Goal: Transaction & Acquisition: Purchase product/service

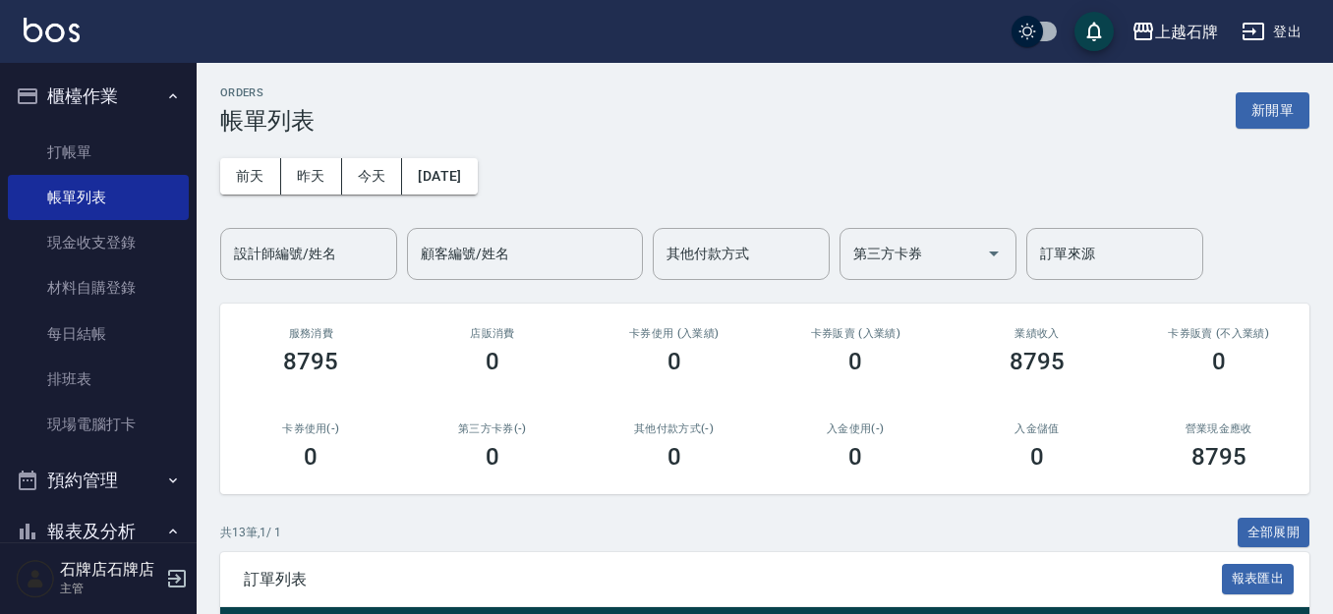
scroll to position [393, 0]
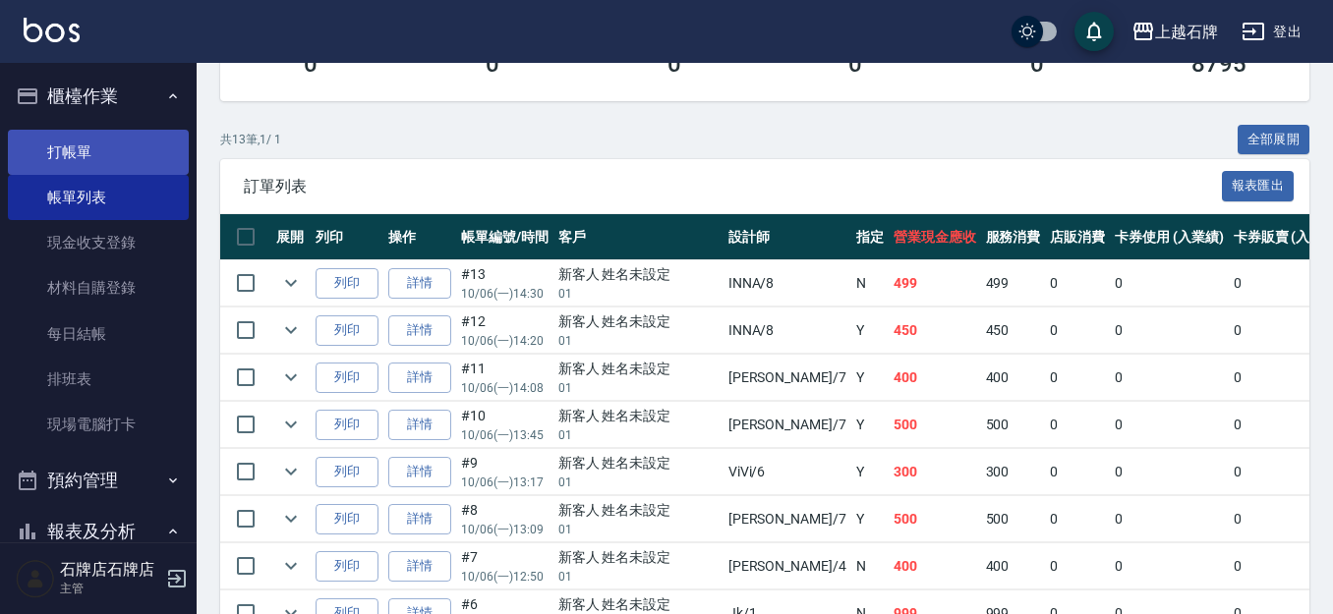
click at [151, 155] on link "打帳單" at bounding box center [98, 152] width 181 height 45
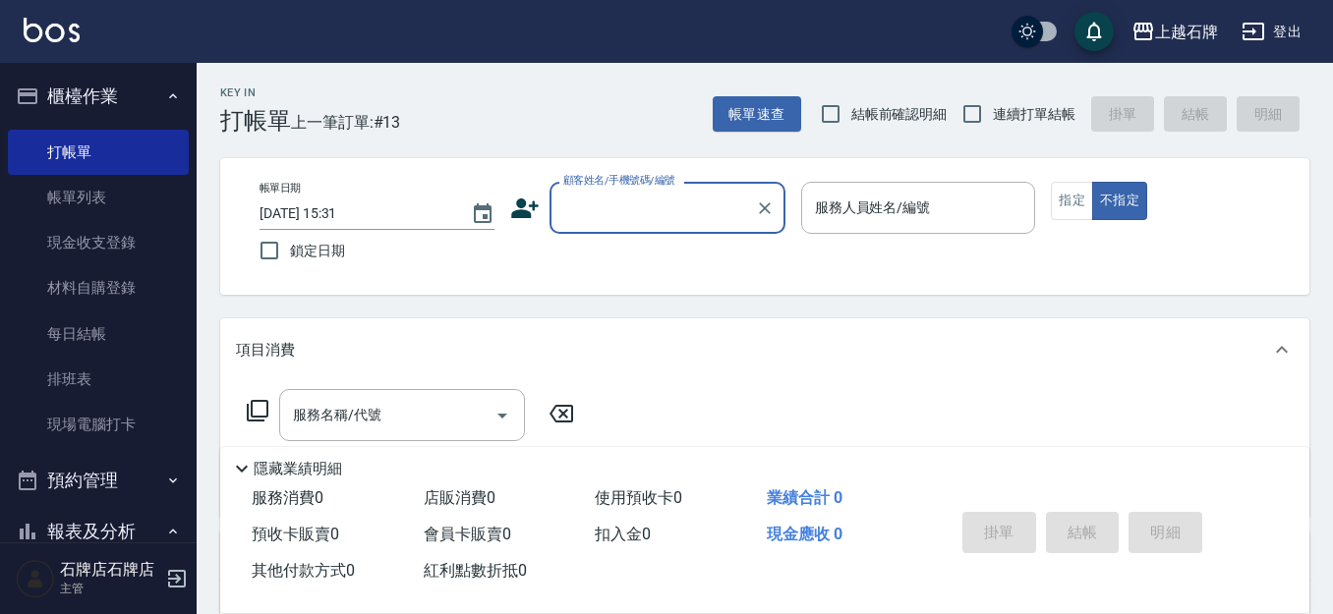
click at [629, 206] on input "顧客姓名/手機號碼/編號" at bounding box center [652, 208] width 189 height 34
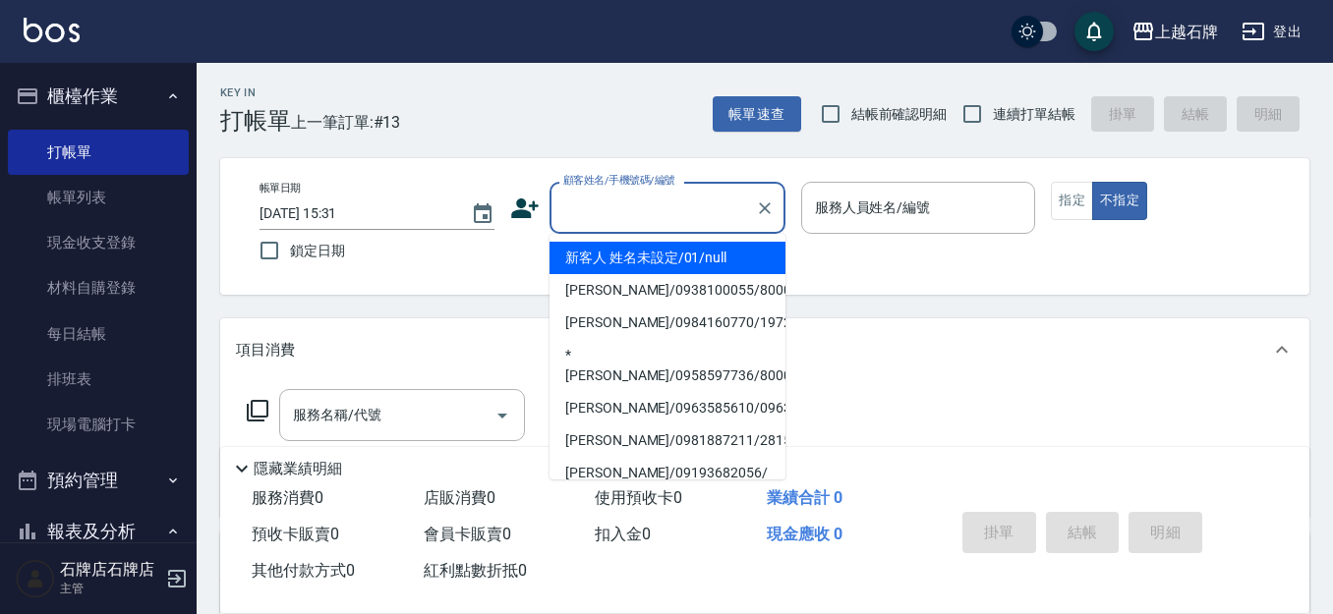
click at [715, 263] on li "新客人 姓名未設定/01/null" at bounding box center [668, 258] width 236 height 32
type input "新客人 姓名未設定/01/null"
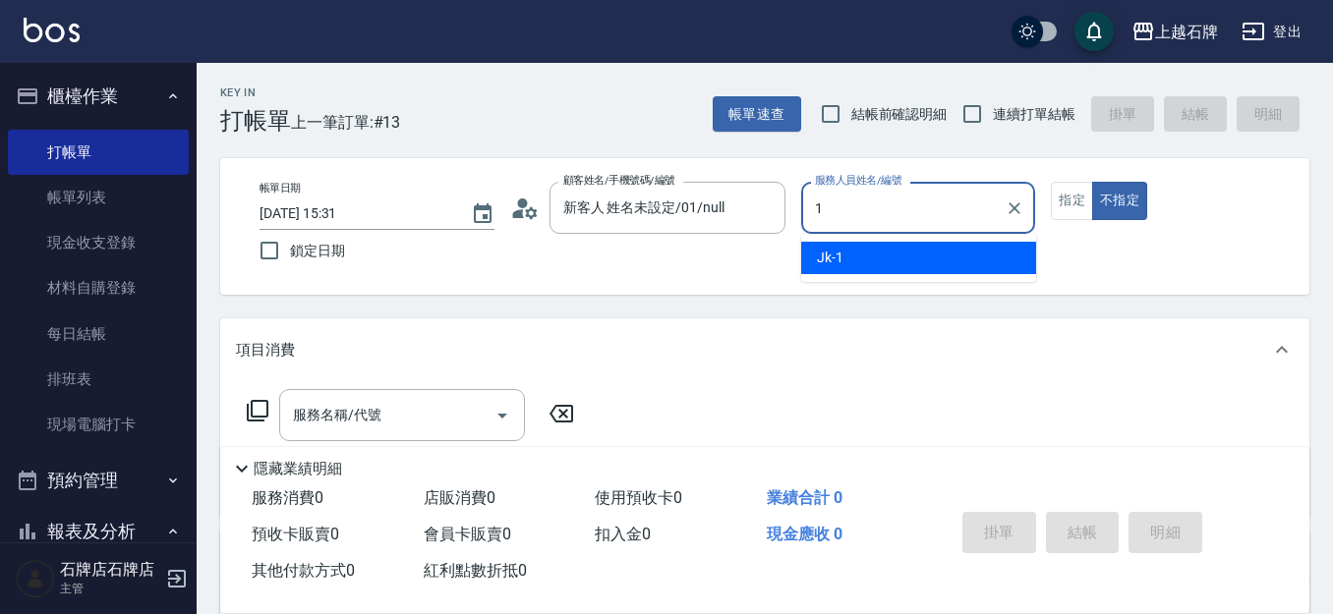
click at [841, 257] on span "Jk -1" at bounding box center [830, 258] width 27 height 21
type input "Jk-1"
click at [1054, 200] on button "指定" at bounding box center [1072, 201] width 42 height 38
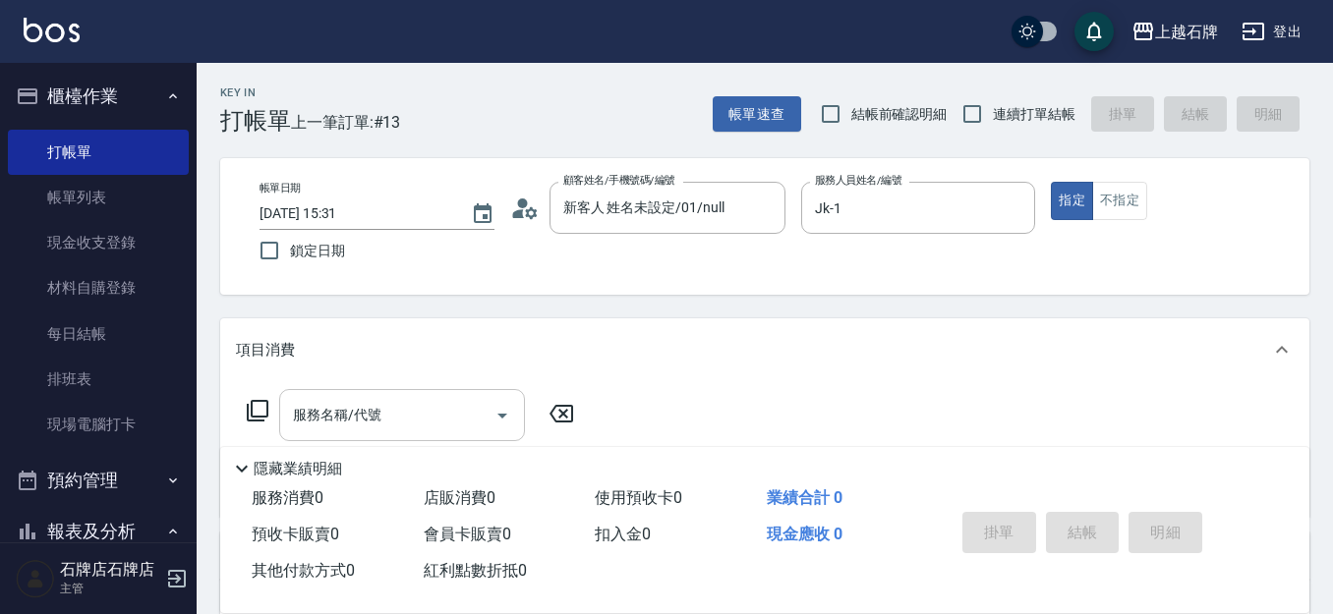
click at [418, 398] on input "服務名稱/代號" at bounding box center [387, 415] width 199 height 34
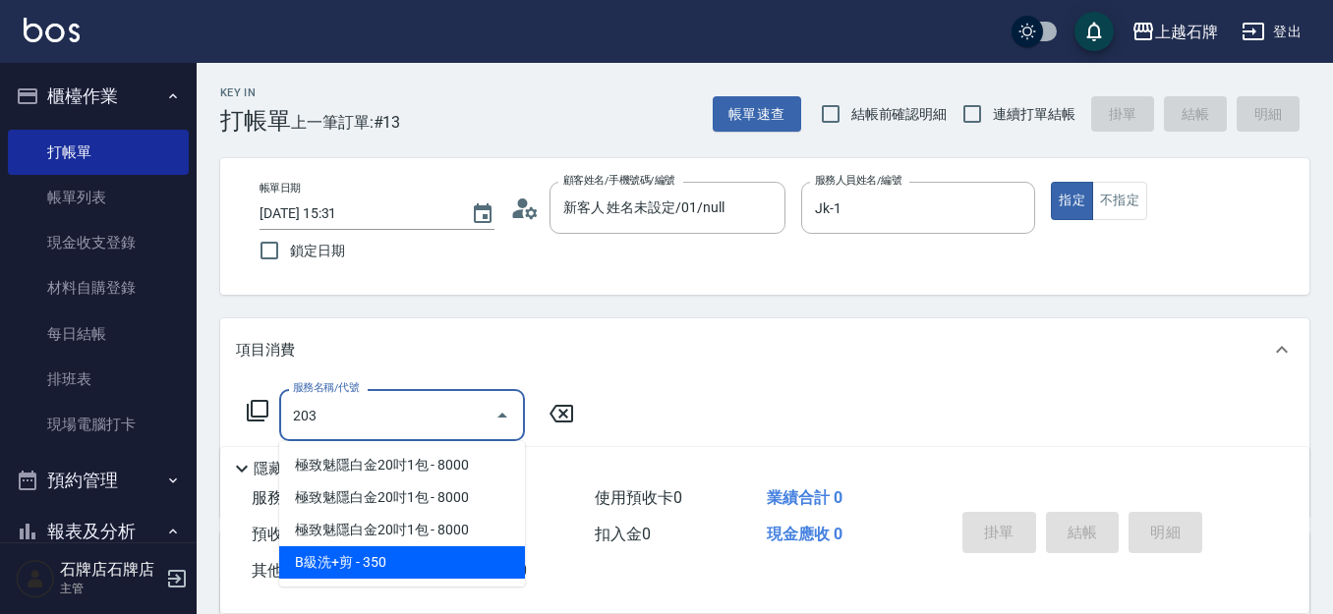
click at [423, 559] on span "B級洗+剪 - 350" at bounding box center [402, 563] width 246 height 32
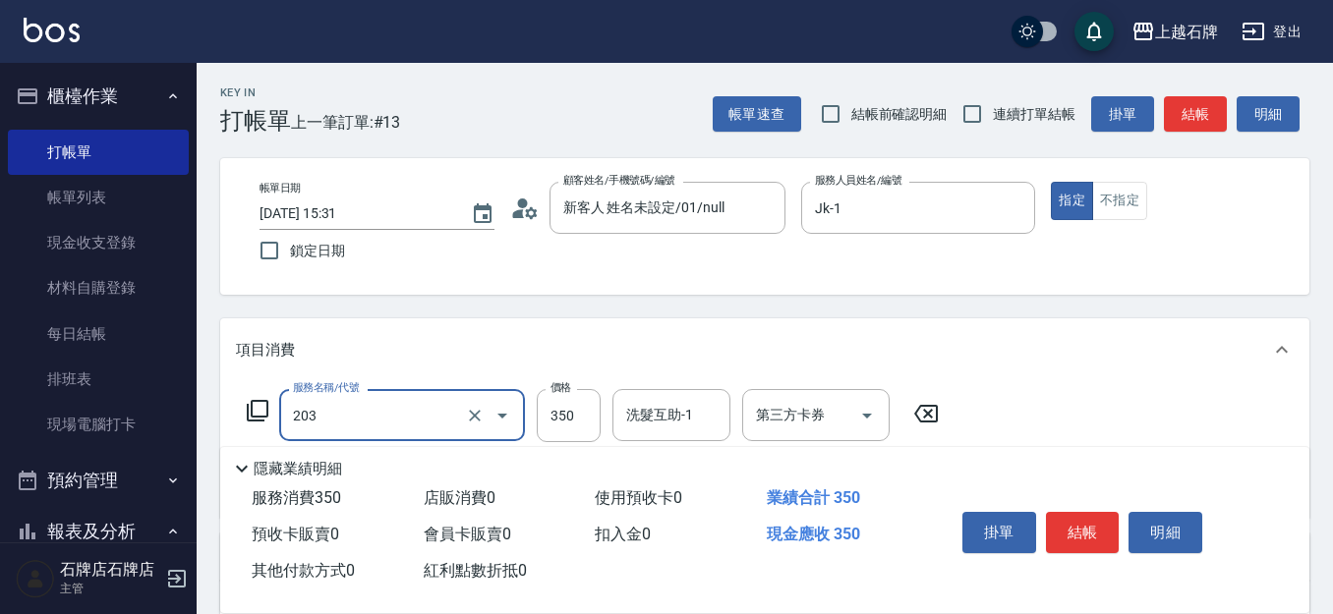
click at [523, 405] on div "203 服務名稱/代號" at bounding box center [402, 415] width 246 height 52
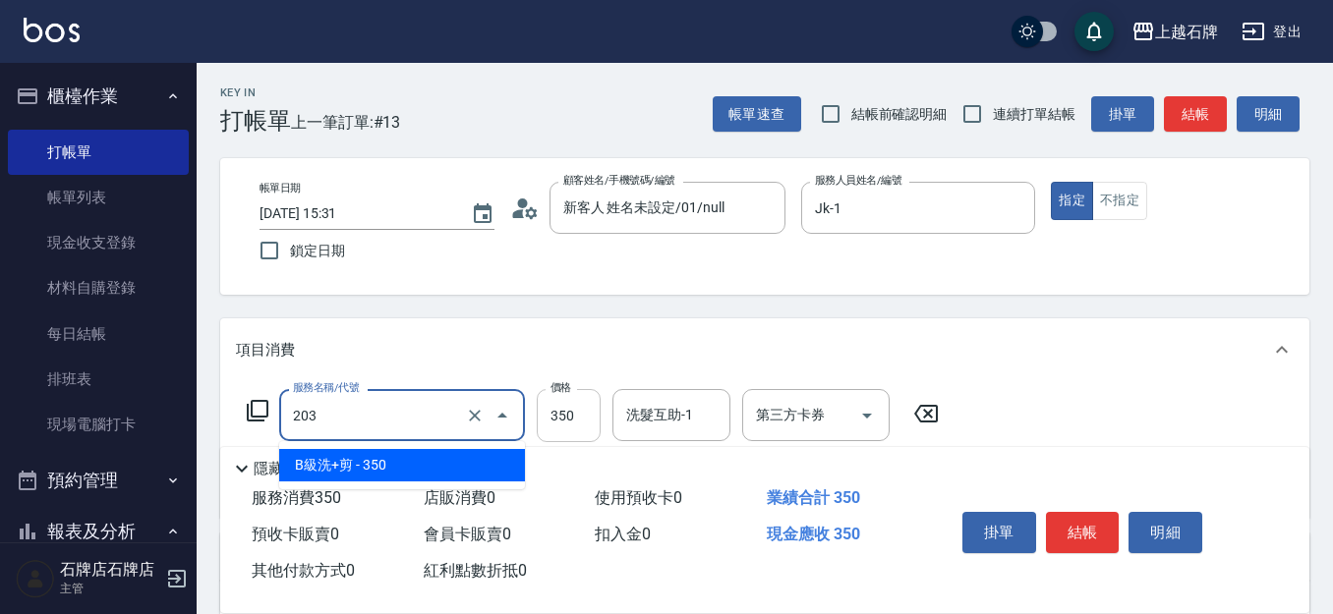
click at [560, 415] on input "350" at bounding box center [569, 415] width 64 height 53
type input "B級洗+剪(203)"
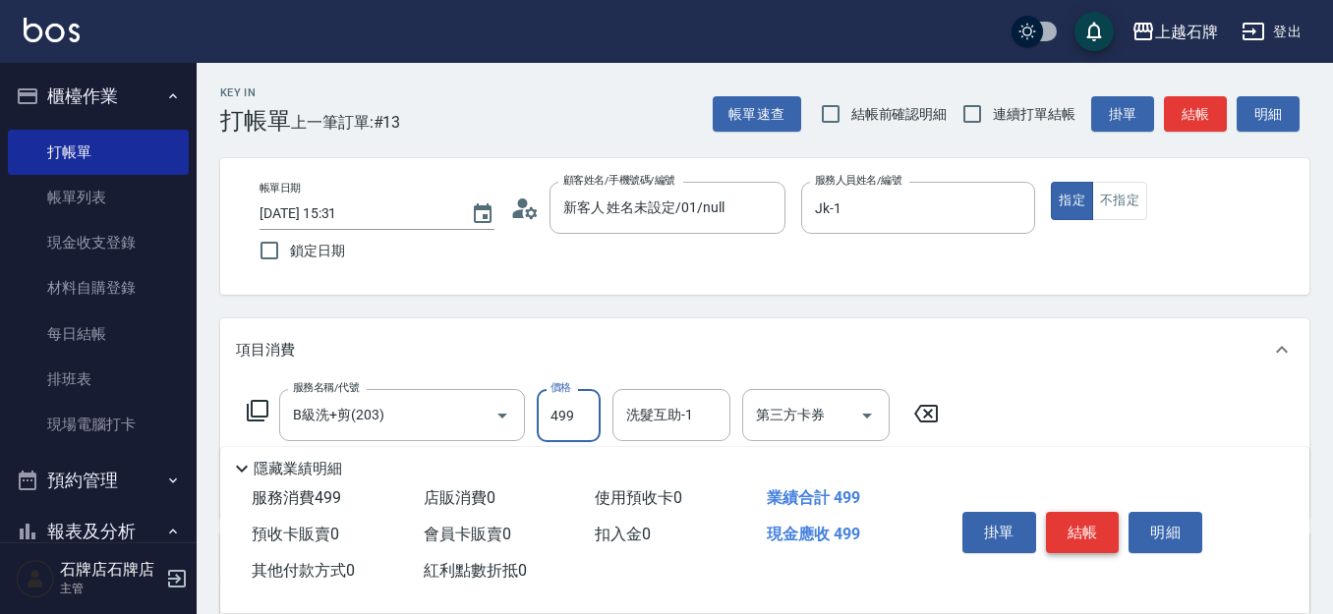
type input "499"
click at [1089, 517] on button "結帳" at bounding box center [1083, 532] width 74 height 41
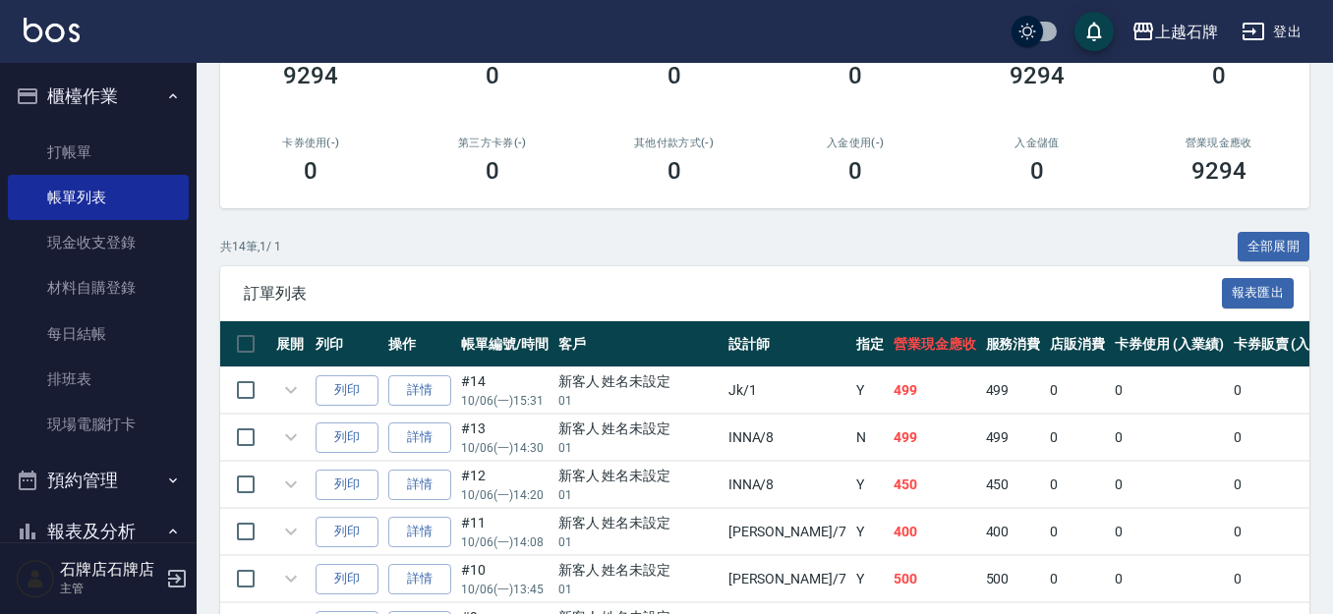
scroll to position [290, 0]
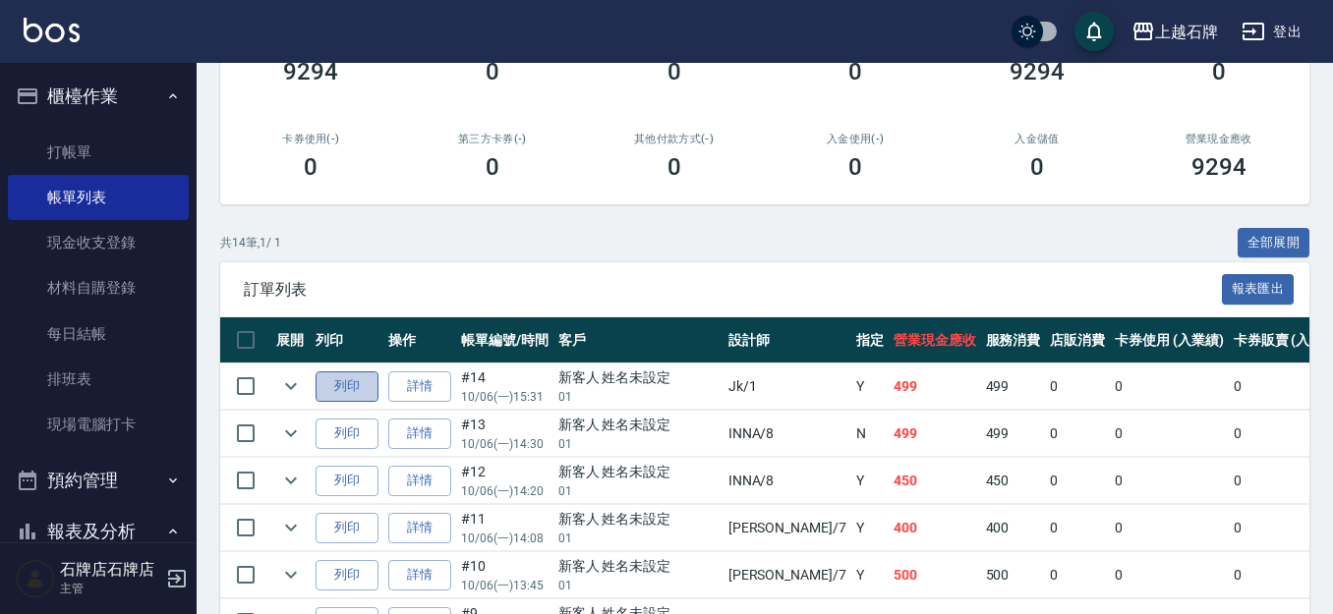
click at [367, 394] on button "列印" at bounding box center [347, 387] width 63 height 30
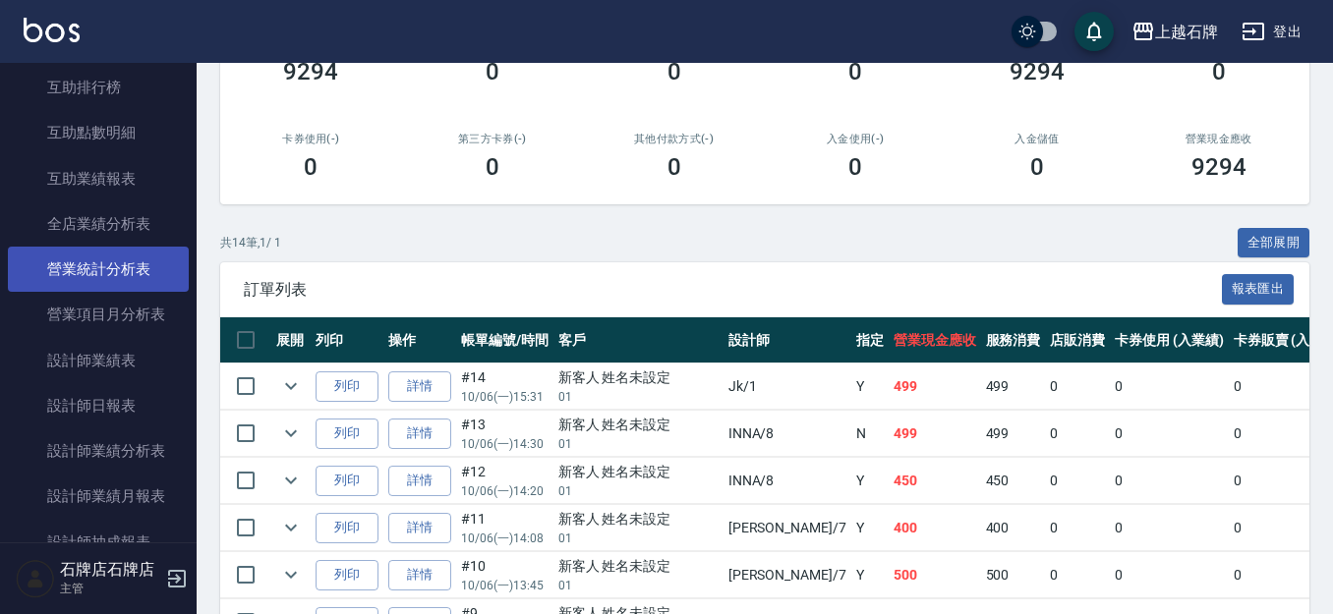
scroll to position [885, 0]
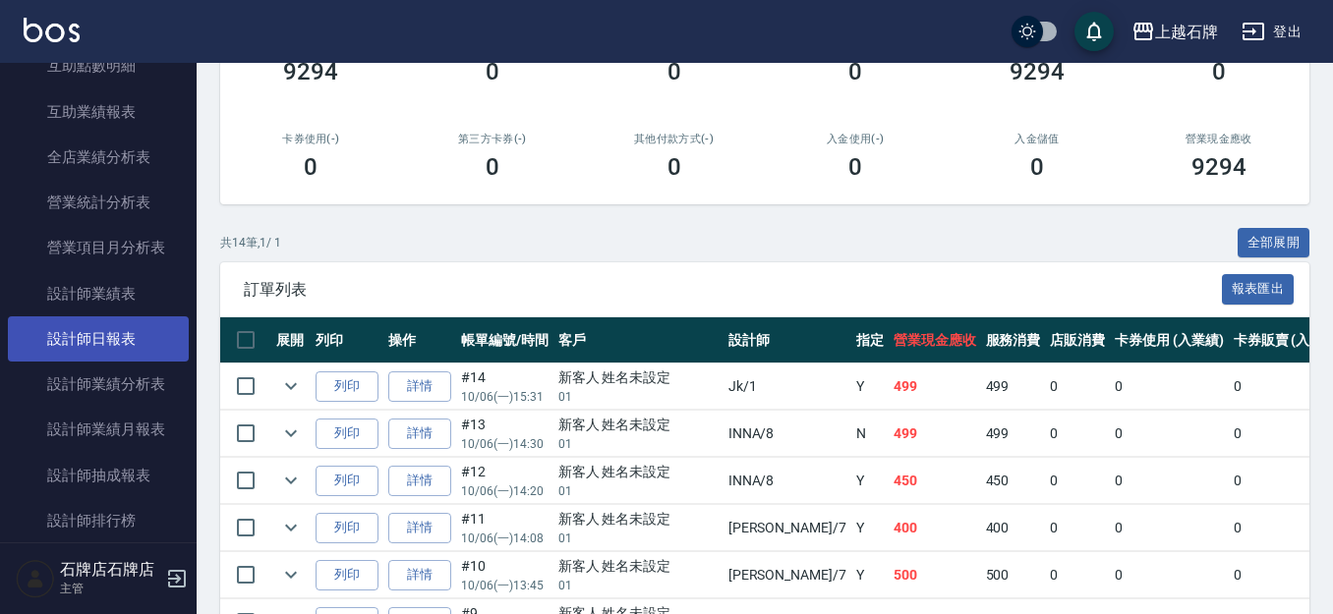
click at [92, 340] on link "設計師日報表" at bounding box center [98, 339] width 181 height 45
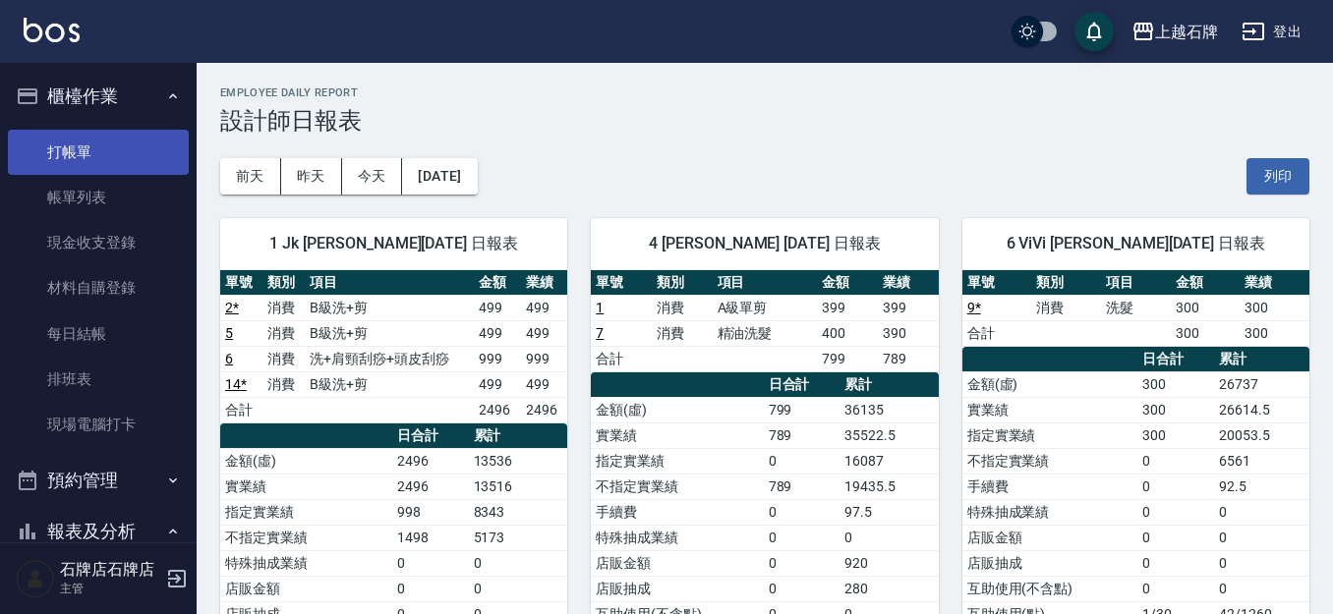
click at [93, 153] on link "打帳單" at bounding box center [98, 152] width 181 height 45
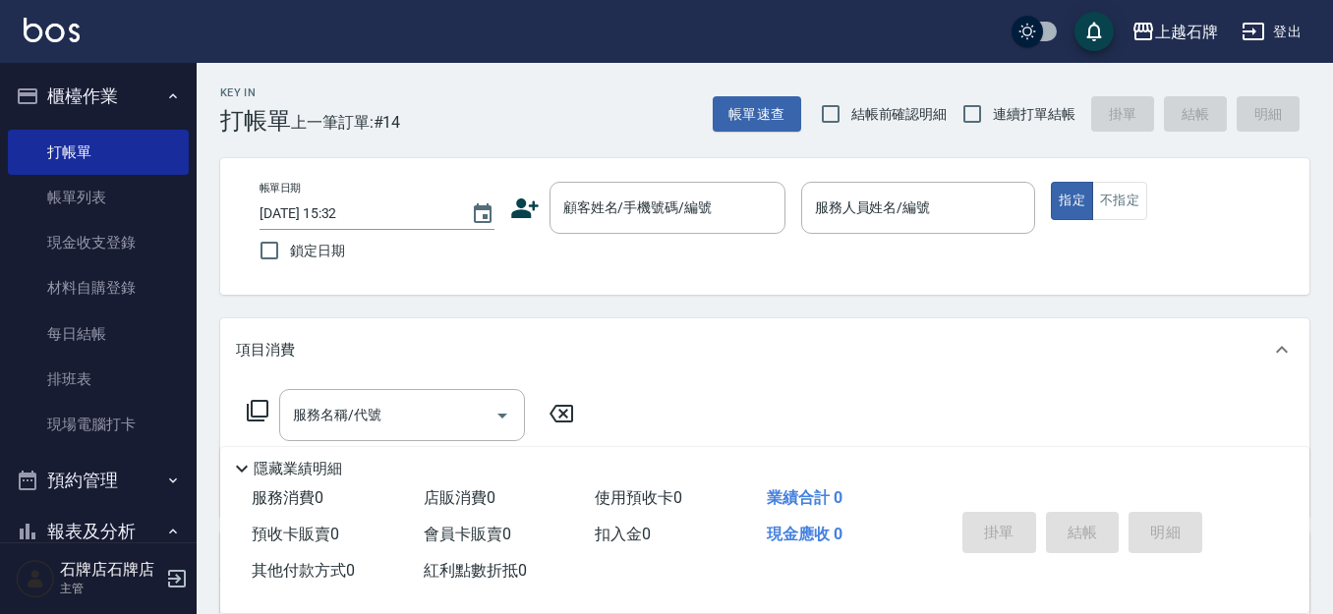
click at [535, 128] on div "Key In 打帳單 上一筆訂單:#14 帳單速查 結帳前確認明細 連續打單結帳 掛單 結帳 明細" at bounding box center [753, 99] width 1113 height 72
click at [1132, 194] on button "不指定" at bounding box center [1119, 201] width 55 height 38
drag, startPoint x: 609, startPoint y: 146, endPoint x: 581, endPoint y: 100, distance: 53.8
click at [610, 146] on div "Key In 打帳單 上一筆訂單:#14 帳單速查 結帳前確認明細 連續打單結帳 掛單 結帳 明細 帳單日期 [DATE] 15:32 鎖定日期 顧客姓名/手…" at bounding box center [765, 510] width 1137 height 895
click at [676, 206] on input "顧客姓名/手機號碼/編號" at bounding box center [652, 208] width 189 height 34
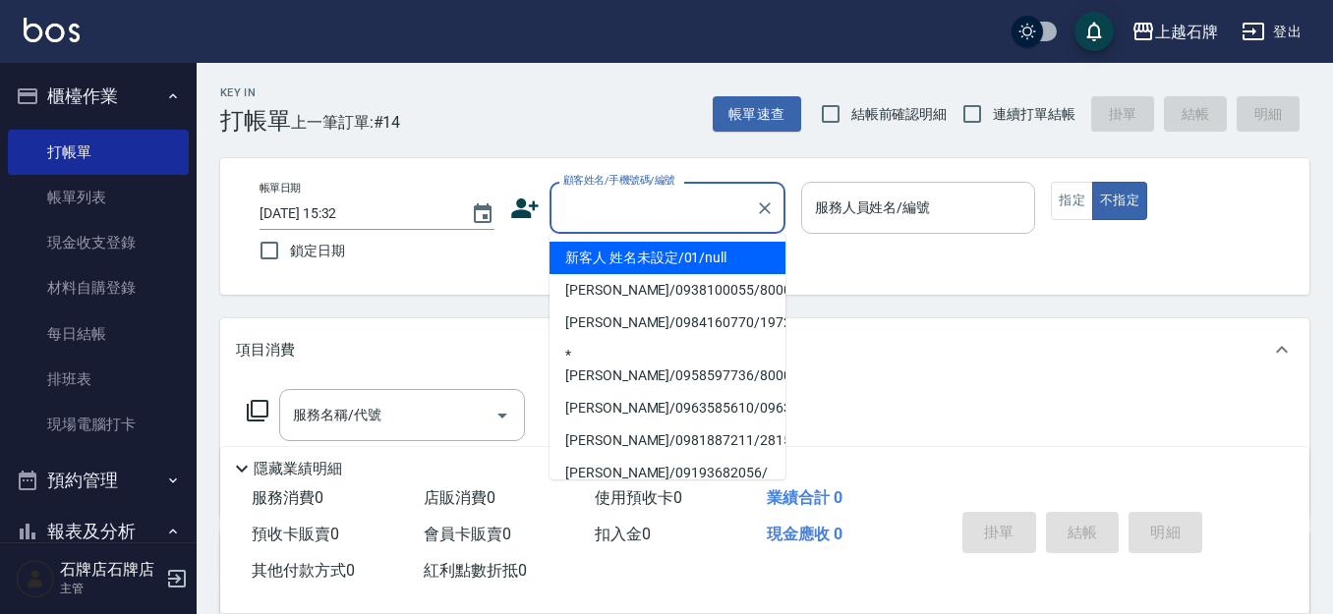
drag, startPoint x: 656, startPoint y: 257, endPoint x: 863, endPoint y: 225, distance: 209.8
click at [657, 256] on li "新客人 姓名未設定/01/null" at bounding box center [668, 258] width 236 height 32
type input "新客人 姓名未設定/01/null"
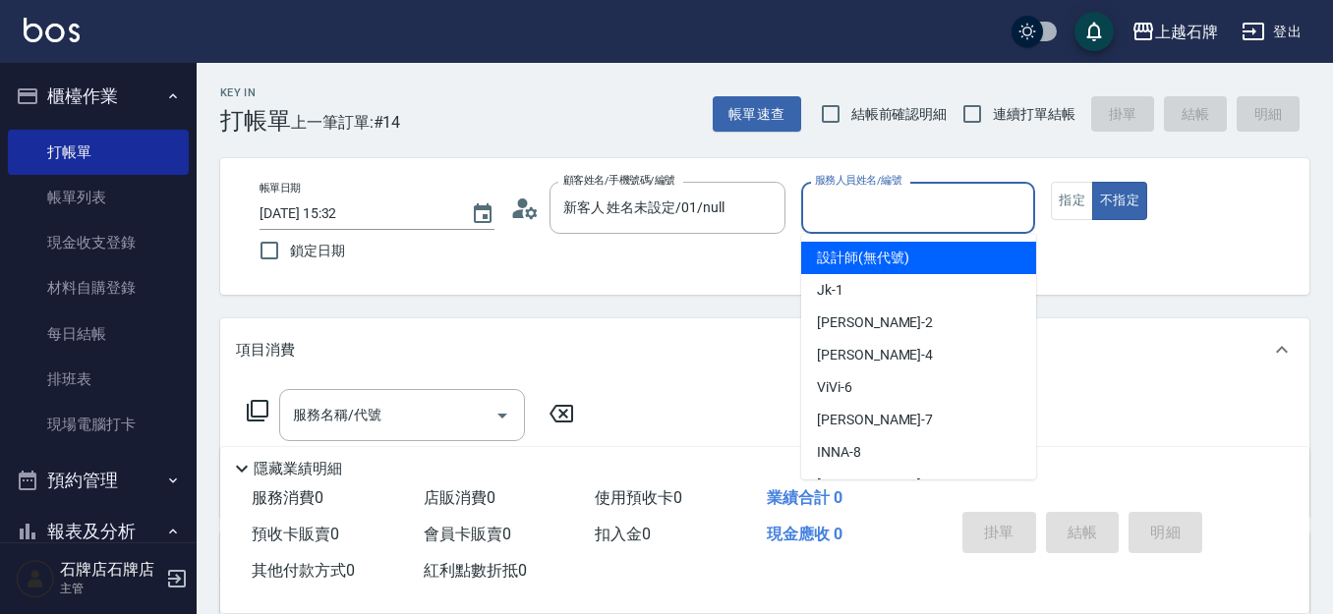
drag, startPoint x: 894, startPoint y: 218, endPoint x: 897, endPoint y: 264, distance: 46.3
click at [897, 218] on input "服務人員姓名/編號" at bounding box center [918, 208] width 217 height 34
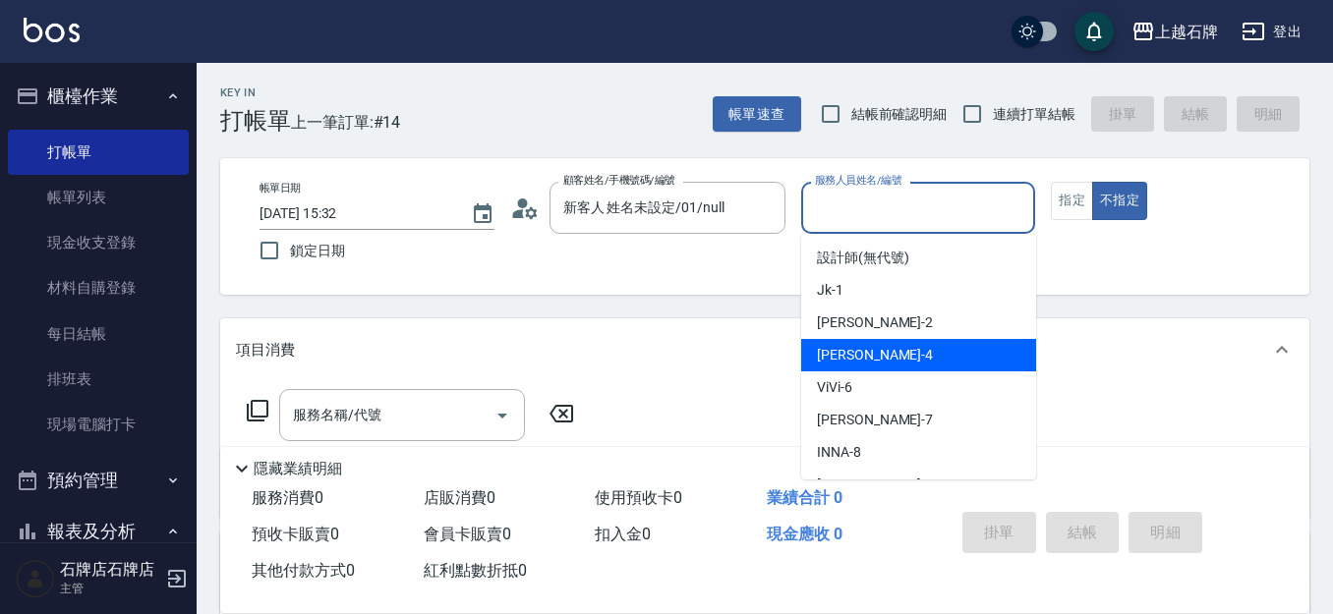
click at [898, 357] on div "[PERSON_NAME] -4" at bounding box center [918, 355] width 235 height 32
type input "[PERSON_NAME]-4"
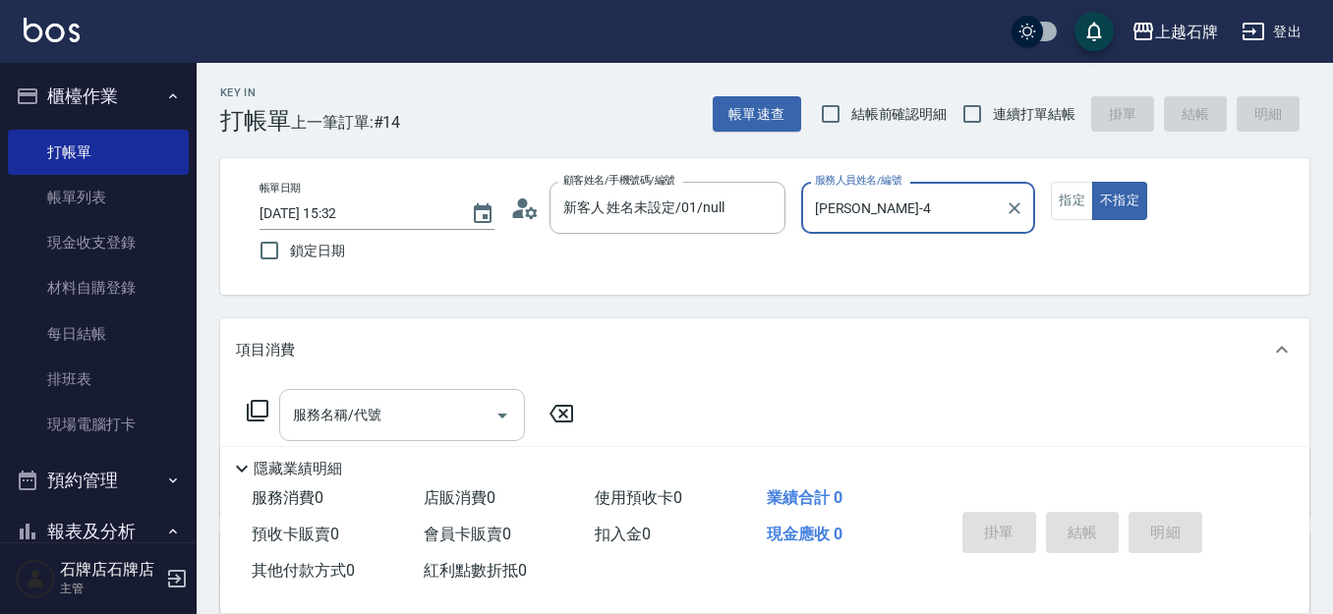
click at [480, 414] on input "服務名稱/代號" at bounding box center [387, 415] width 199 height 34
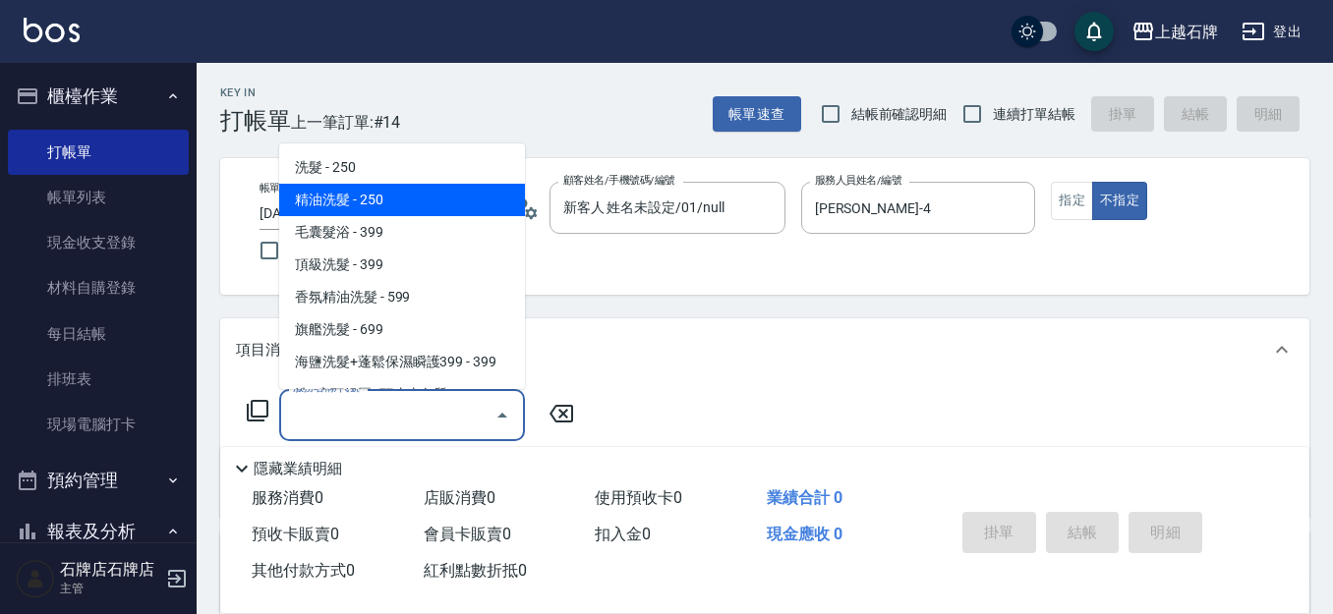
click at [406, 192] on span "精油洗髮 - 250" at bounding box center [402, 200] width 246 height 32
type input "精油洗髮(102)"
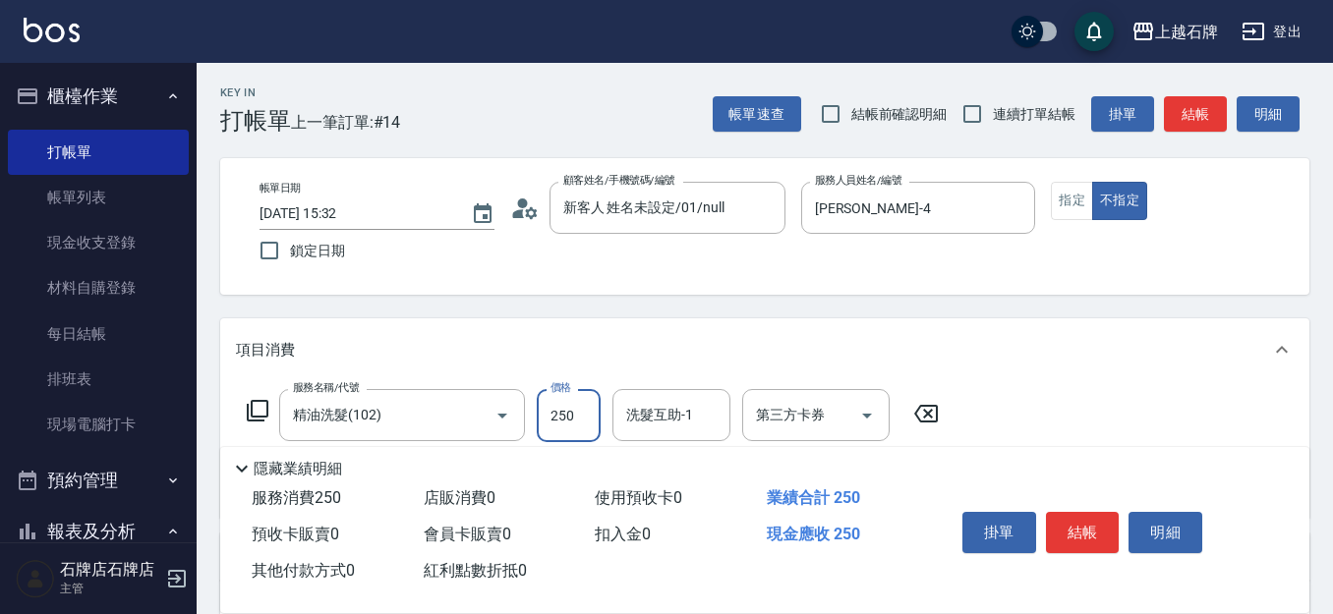
click at [582, 420] on input "250" at bounding box center [569, 415] width 64 height 53
type input "400"
click at [1069, 201] on button "指定" at bounding box center [1072, 201] width 42 height 38
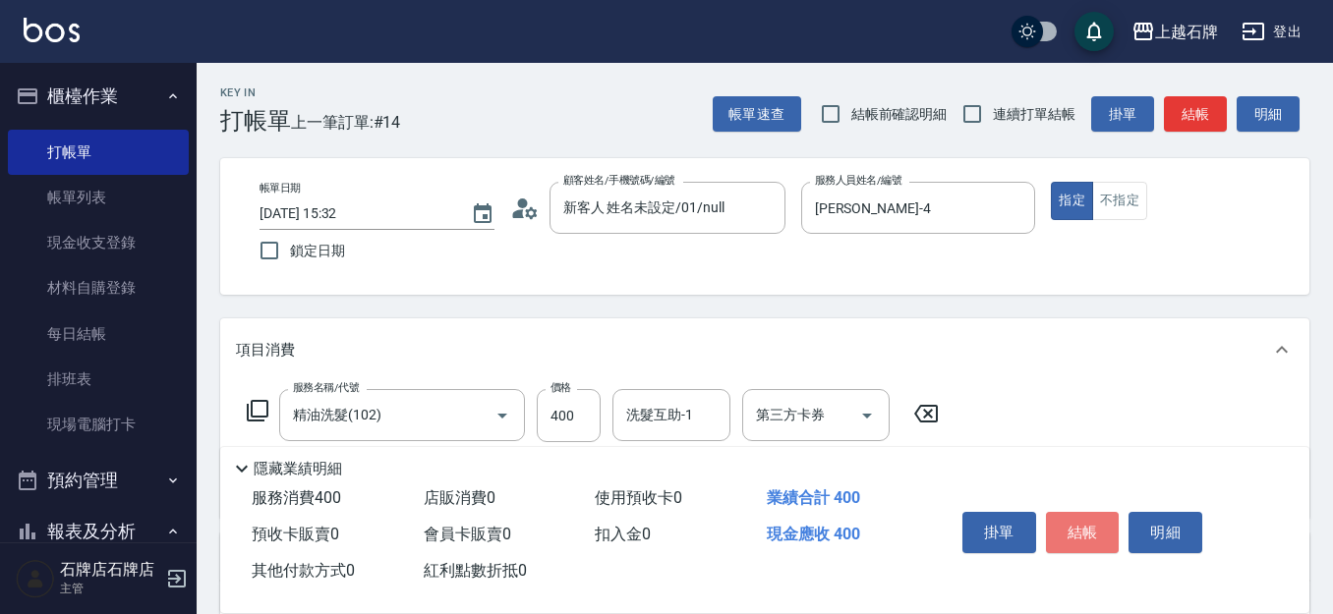
drag, startPoint x: 1077, startPoint y: 524, endPoint x: 978, endPoint y: 446, distance: 125.3
click at [1078, 523] on button "結帳" at bounding box center [1083, 532] width 74 height 41
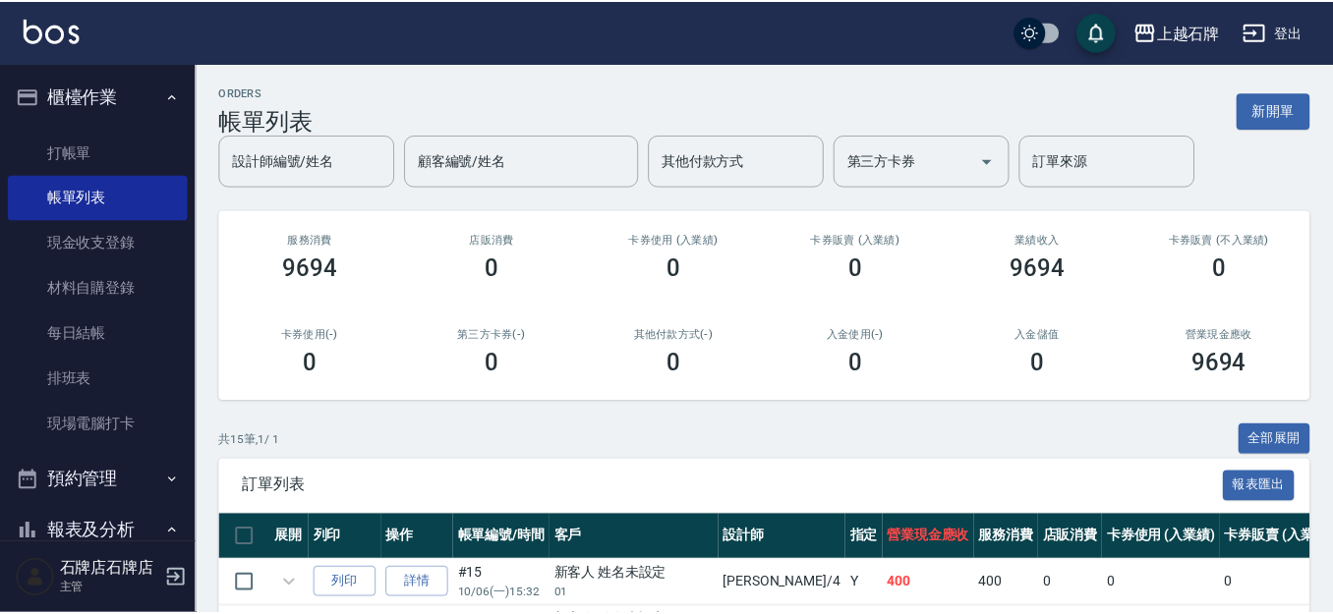
scroll to position [290, 0]
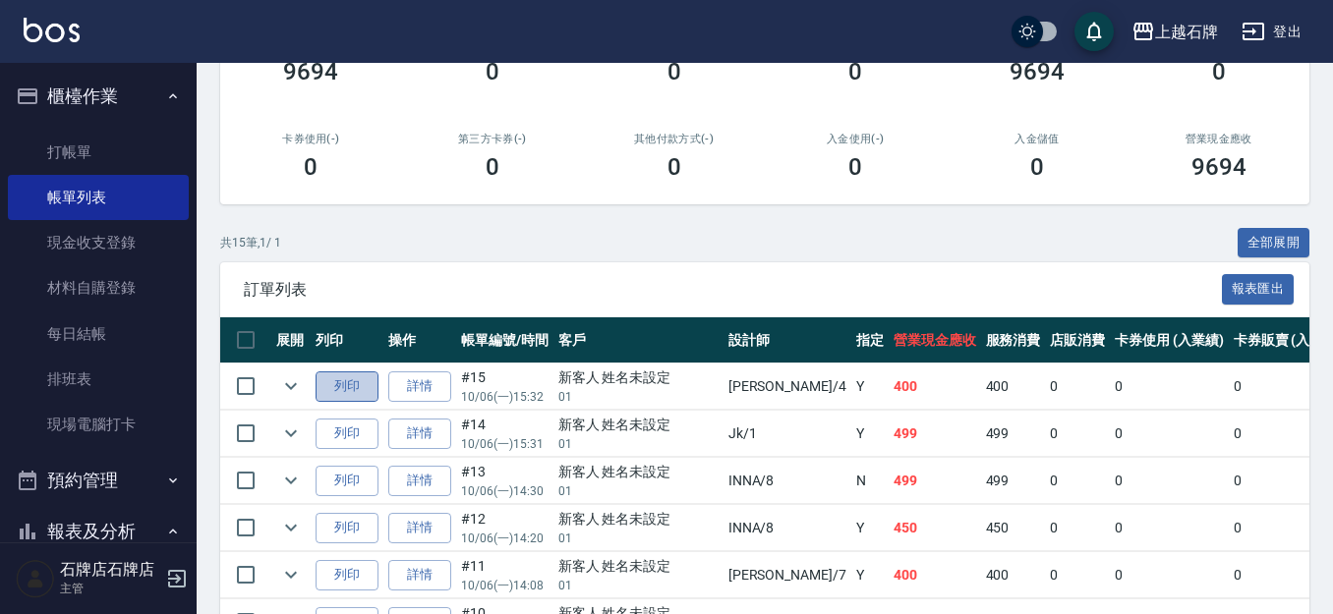
click at [343, 387] on button "列印" at bounding box center [347, 387] width 63 height 30
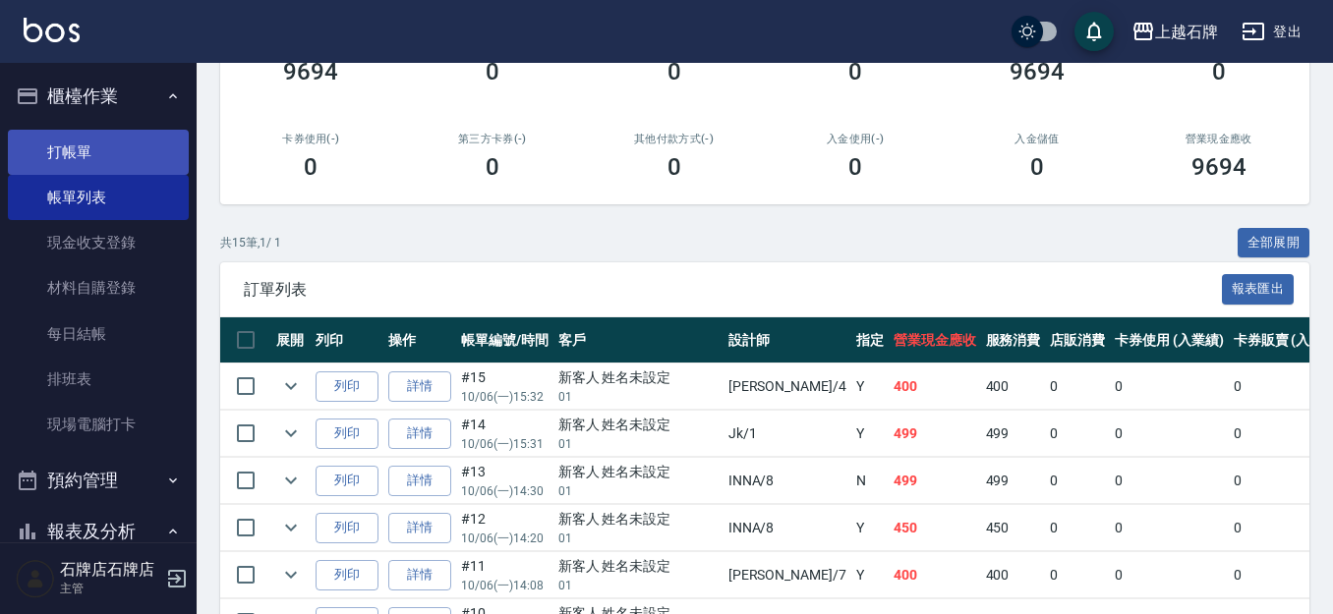
click at [83, 146] on link "打帳單" at bounding box center [98, 152] width 181 height 45
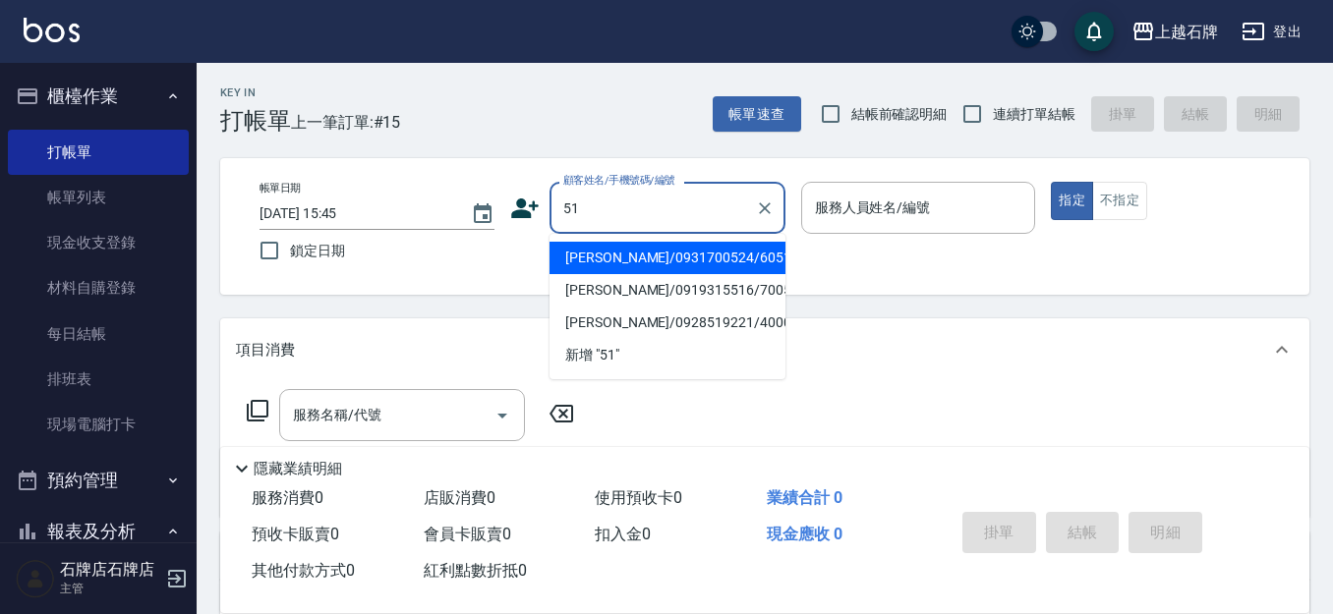
type input "[PERSON_NAME]/0931700524/60514"
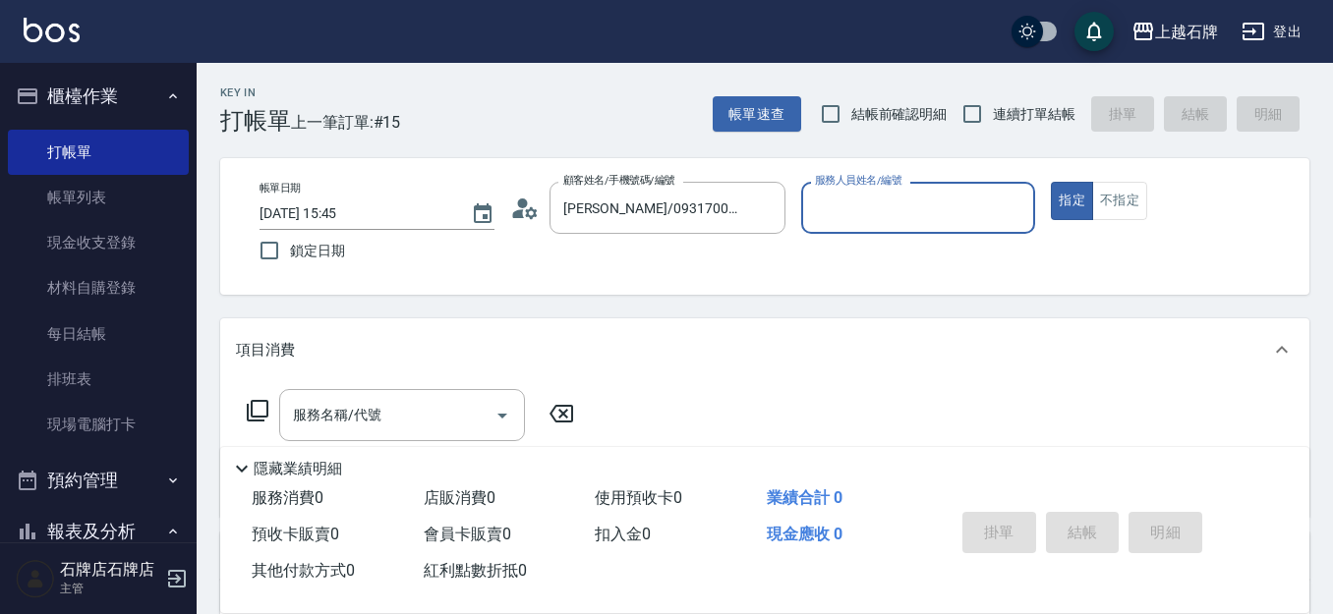
type input "ViVi-6"
type input "[PERSON_NAME]/0982900757/51"
click at [1017, 213] on icon "Clear" at bounding box center [1015, 209] width 20 height 20
type input "INNA-8"
type button "true"
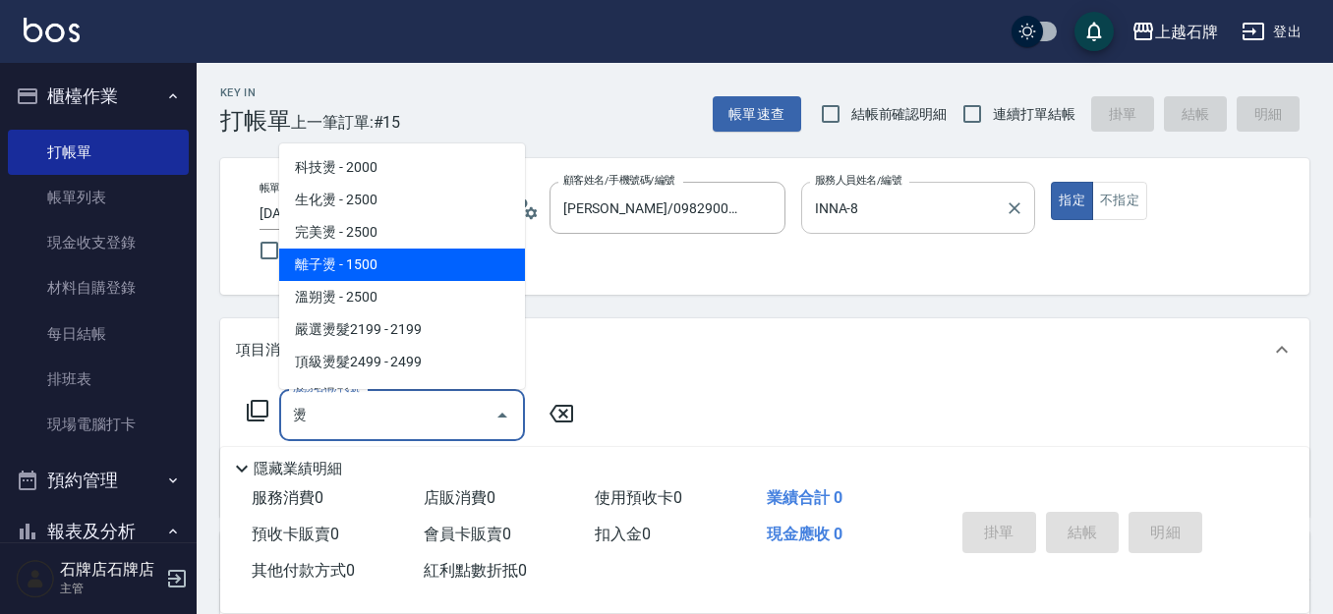
click at [398, 273] on span "離子燙 - 1500" at bounding box center [402, 265] width 246 height 32
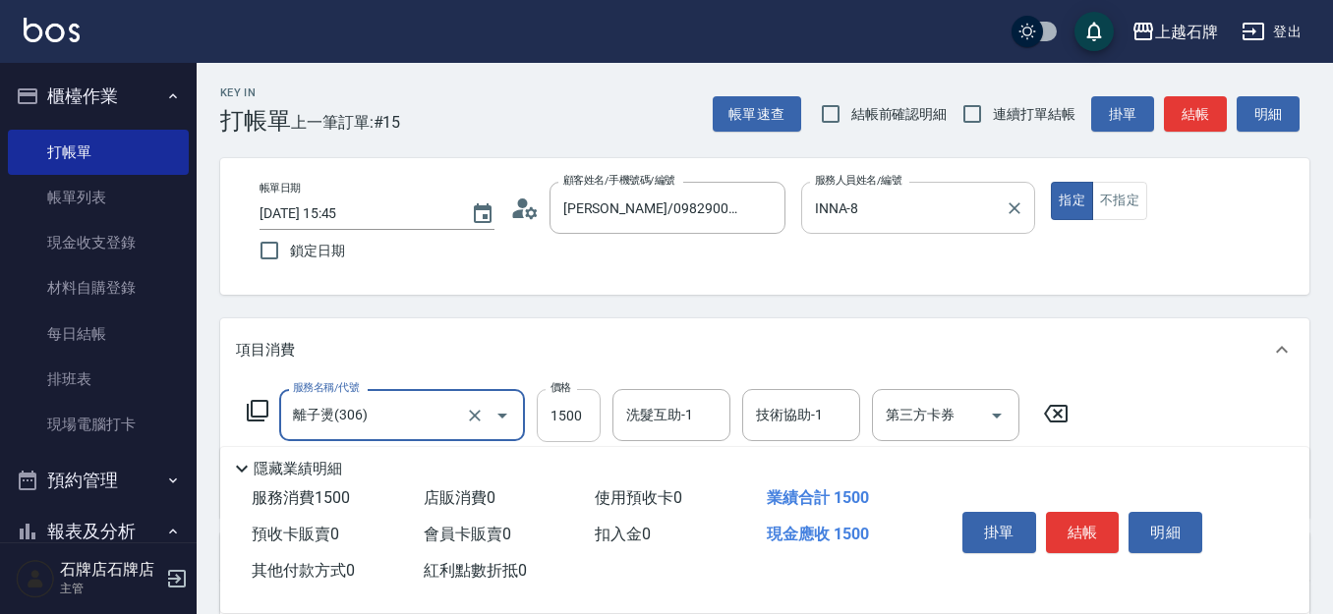
type input "離子燙(306)"
click at [559, 410] on input "1500" at bounding box center [569, 415] width 64 height 53
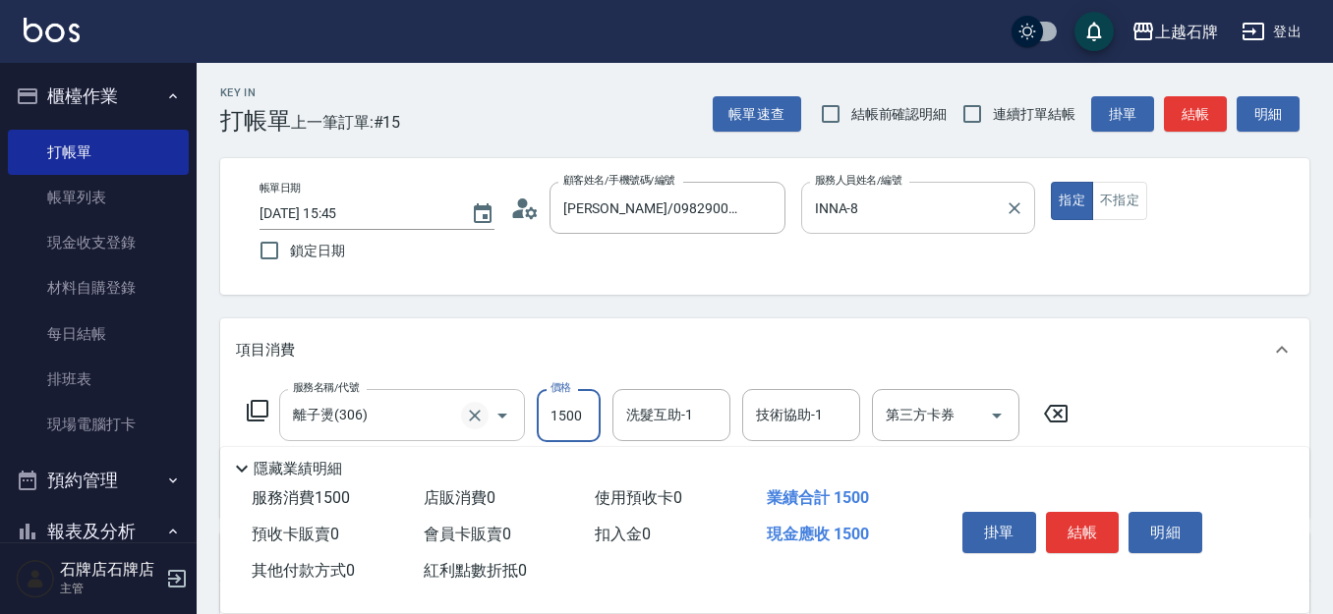
click at [476, 412] on icon "Clear" at bounding box center [475, 416] width 20 height 20
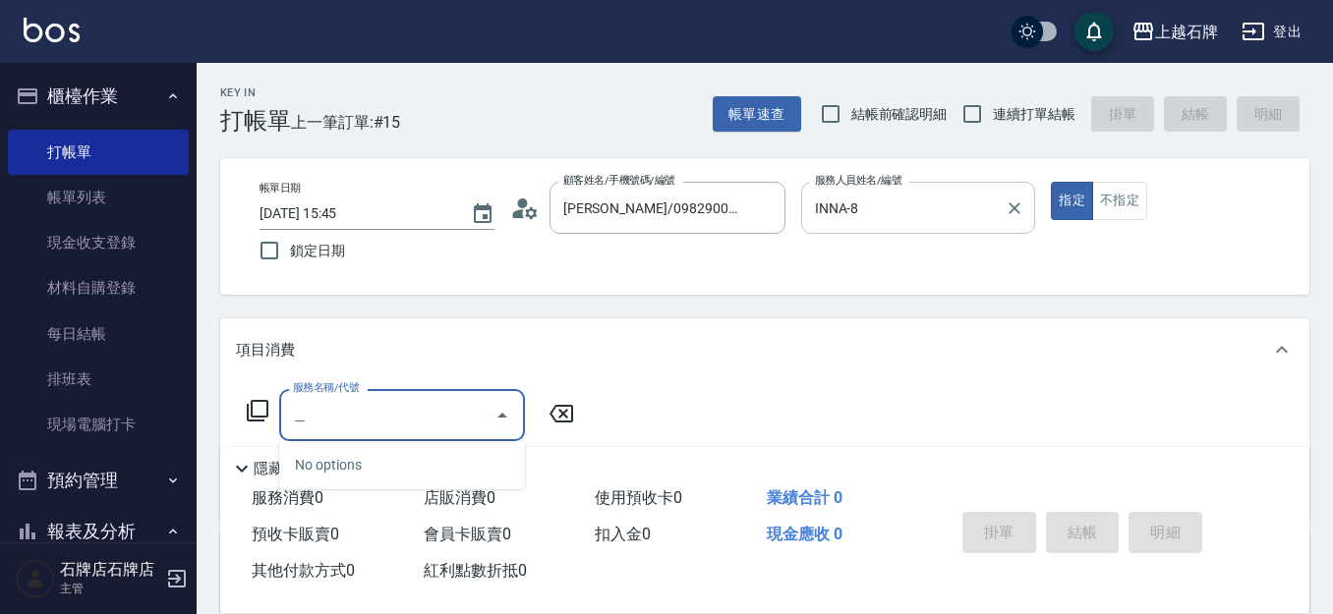
type input "瑜"
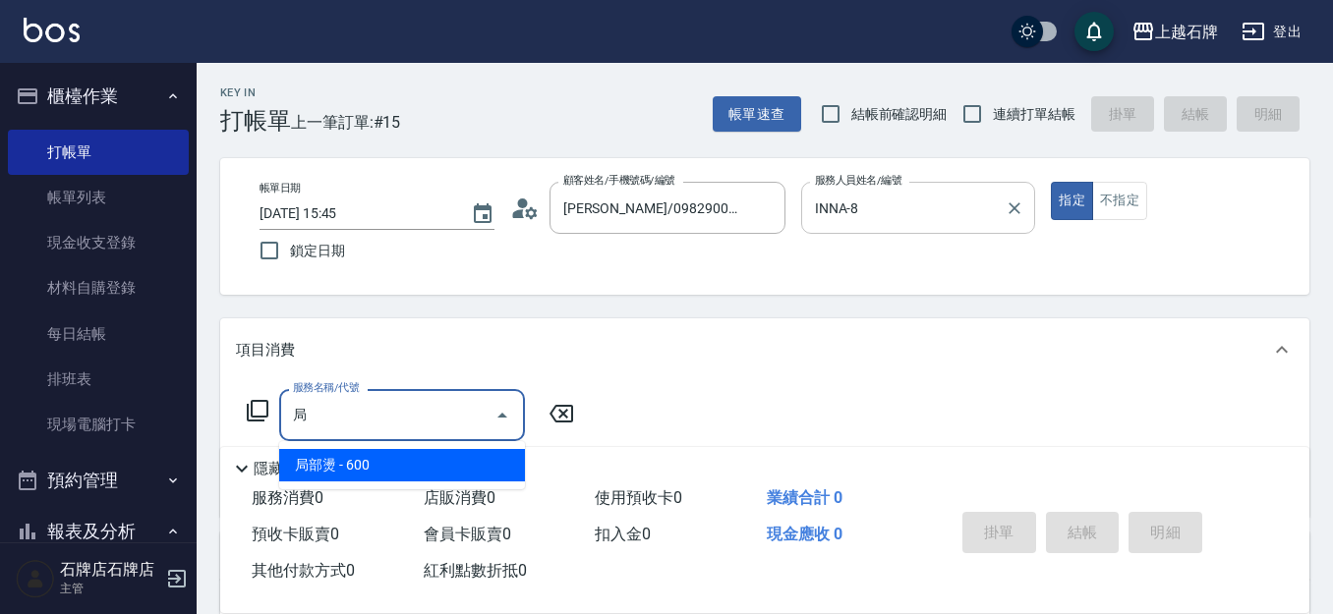
click at [368, 462] on span "局部燙 - 600" at bounding box center [402, 465] width 246 height 32
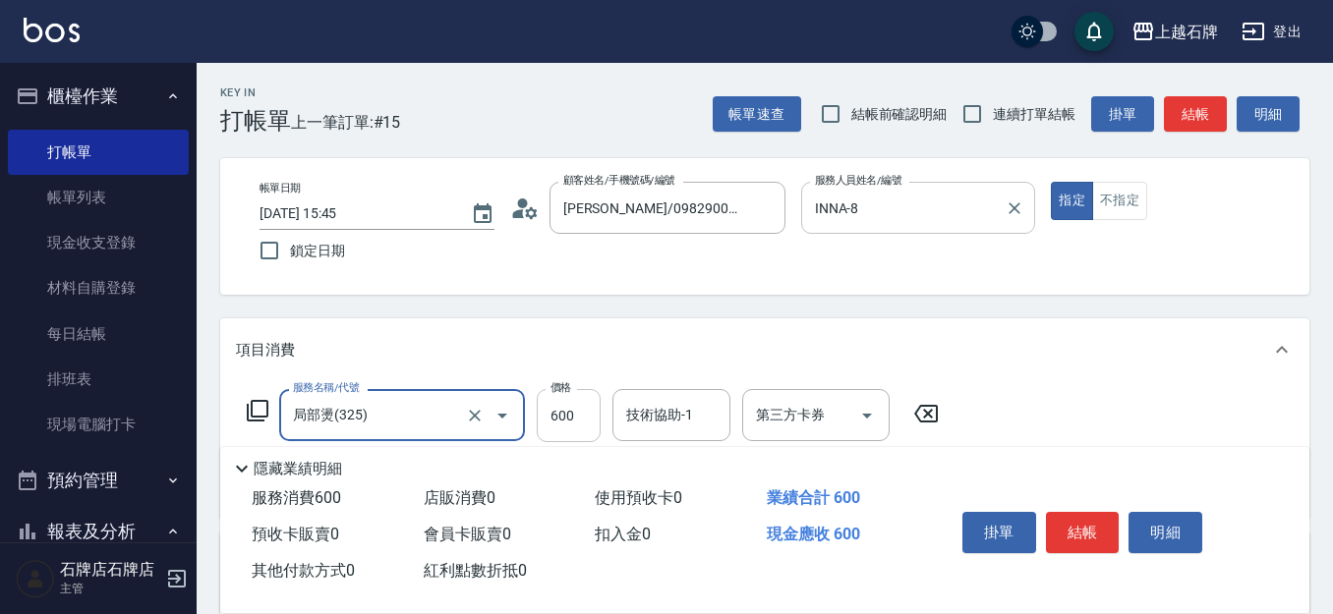
type input "局部燙(325)"
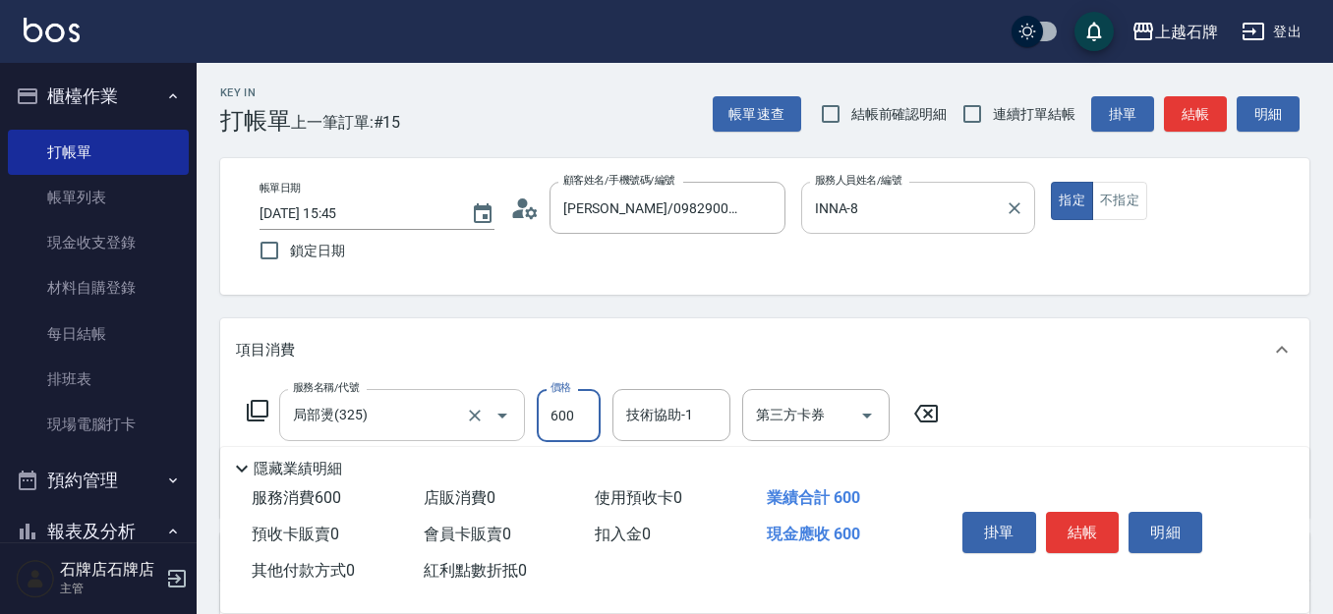
click at [562, 421] on input "600" at bounding box center [569, 415] width 64 height 53
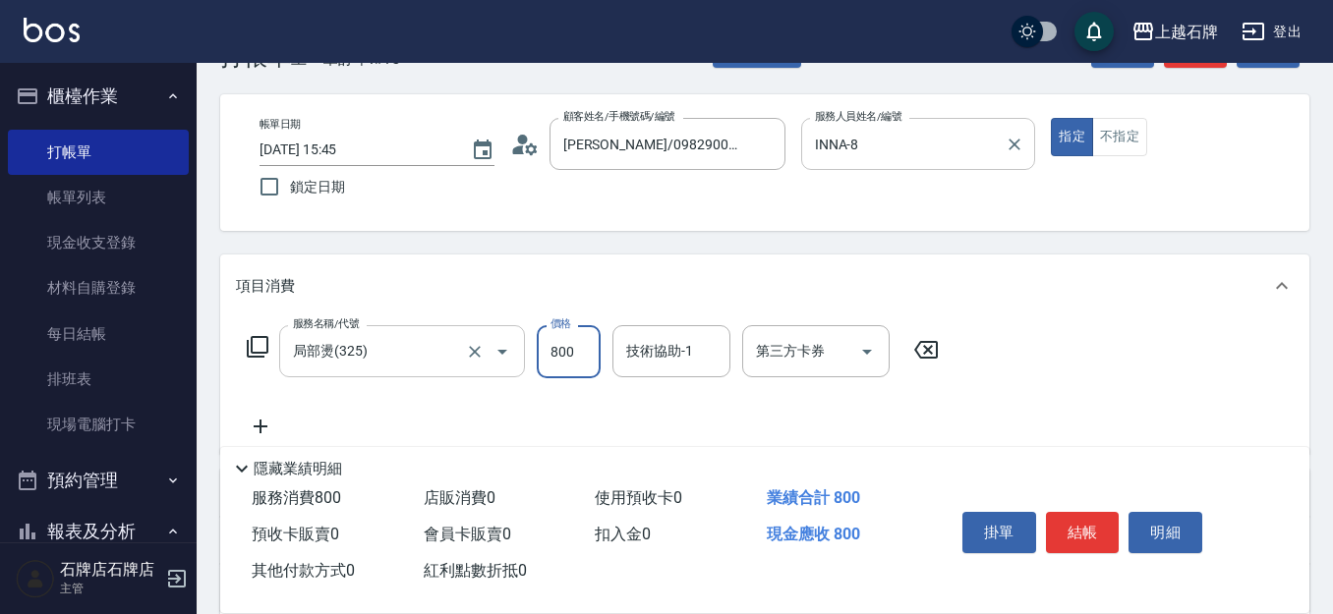
scroll to position [98, 0]
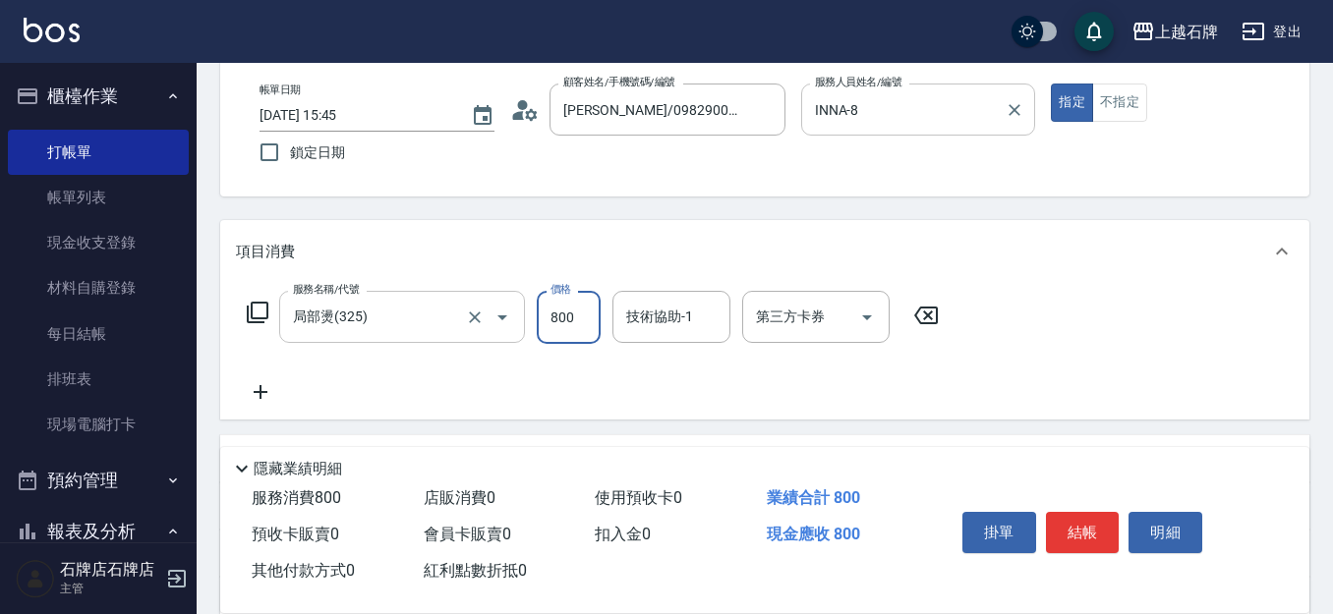
type input "800"
click at [257, 392] on icon at bounding box center [261, 392] width 14 height 14
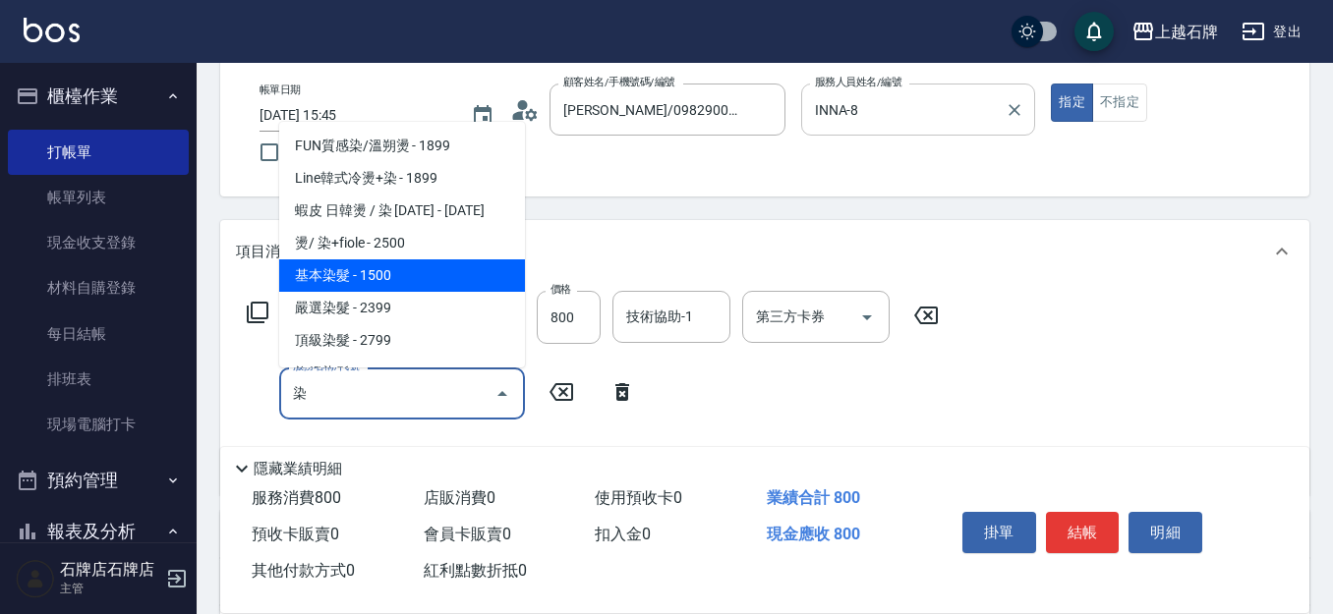
click at [366, 270] on span "基本染髮 - 1500" at bounding box center [402, 276] width 246 height 32
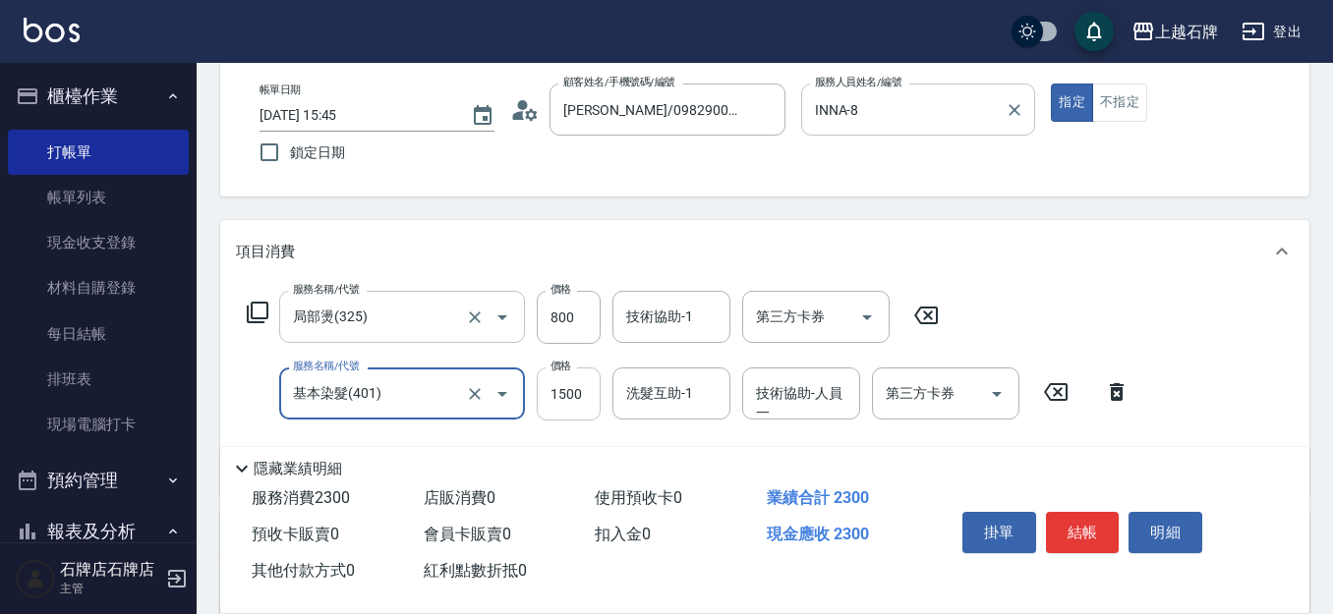
type input "基本染髮(401)"
click at [570, 384] on input "1500" at bounding box center [569, 394] width 64 height 53
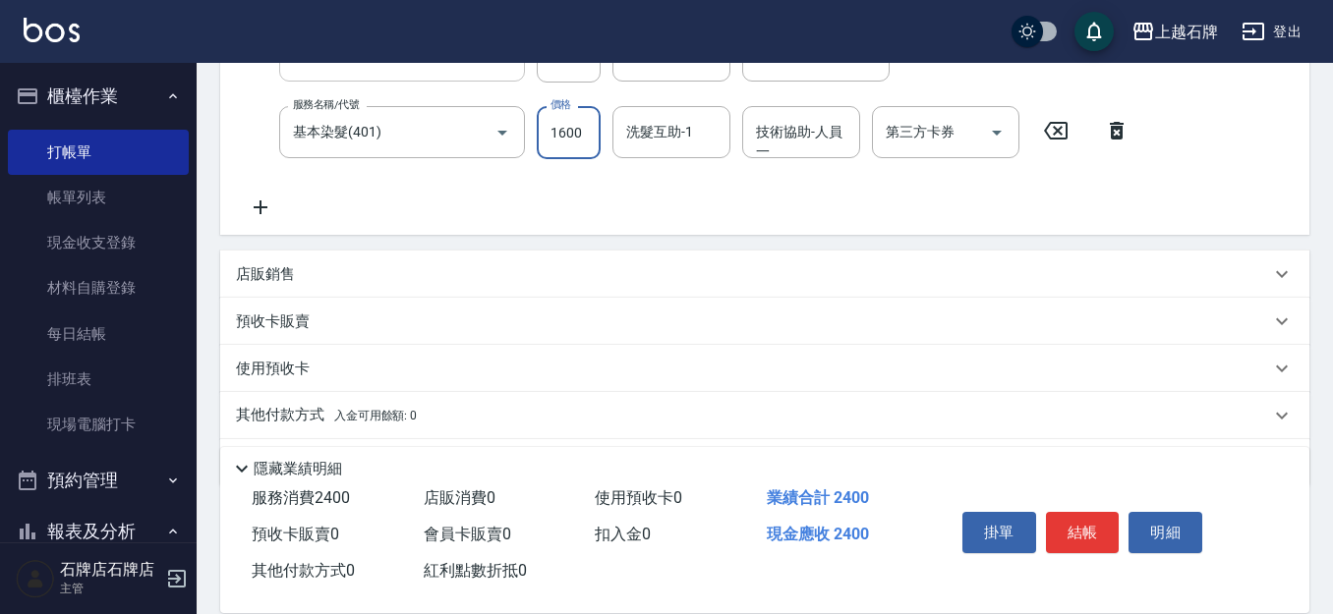
scroll to position [393, 0]
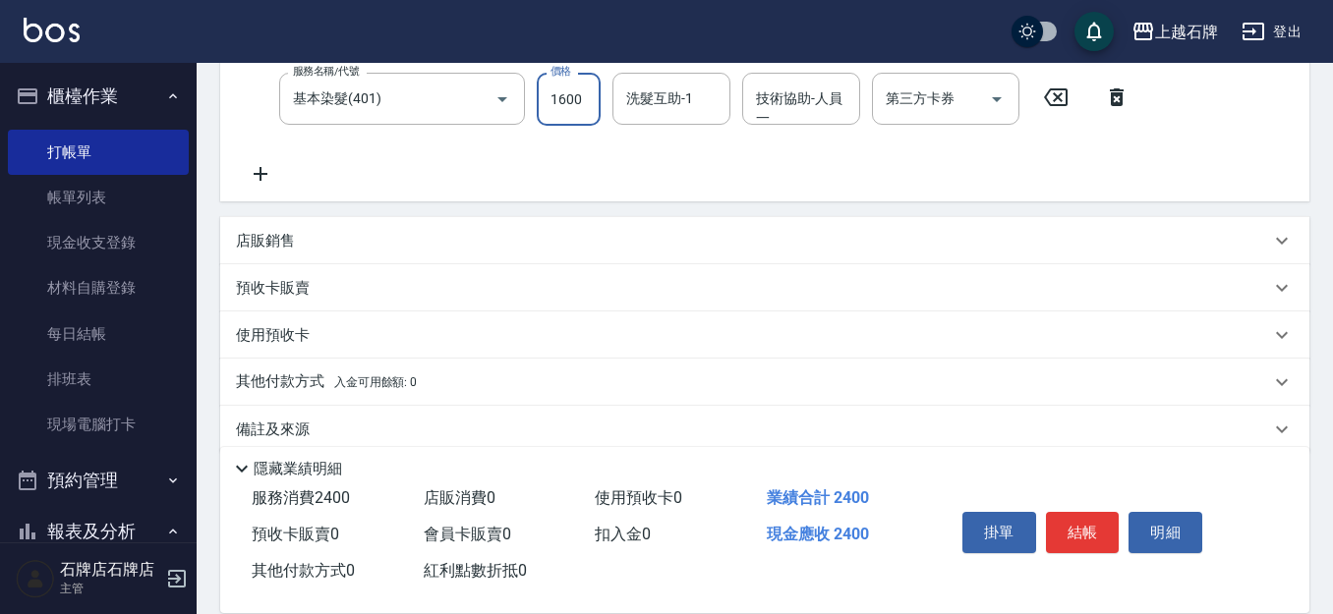
type input "1600"
click at [256, 181] on icon at bounding box center [260, 174] width 49 height 24
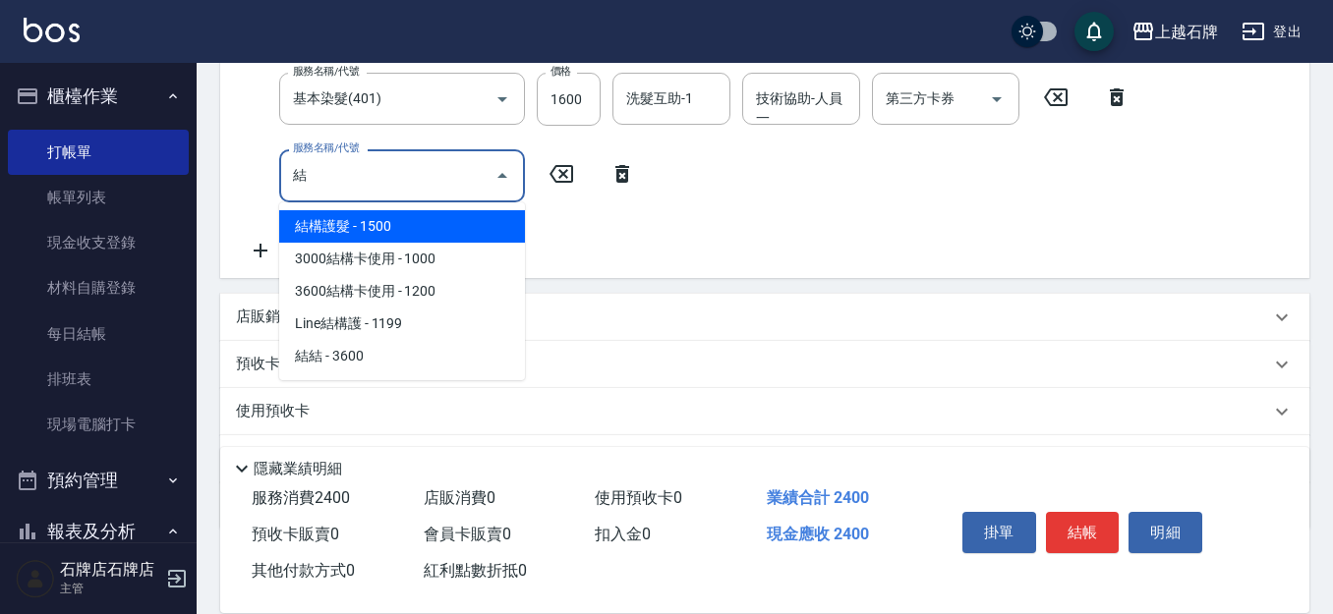
drag, startPoint x: 322, startPoint y: 226, endPoint x: 370, endPoint y: 208, distance: 50.4
click at [322, 226] on span "結構護髮 - 1500" at bounding box center [402, 226] width 246 height 32
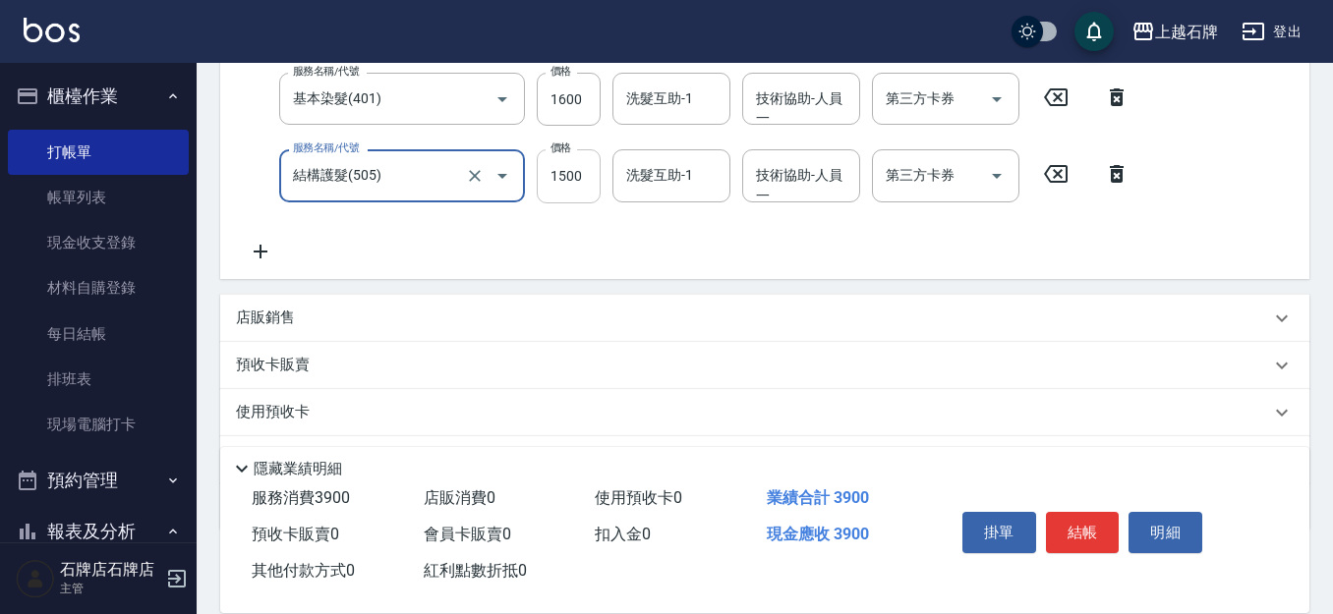
type input "結構護髮(505)"
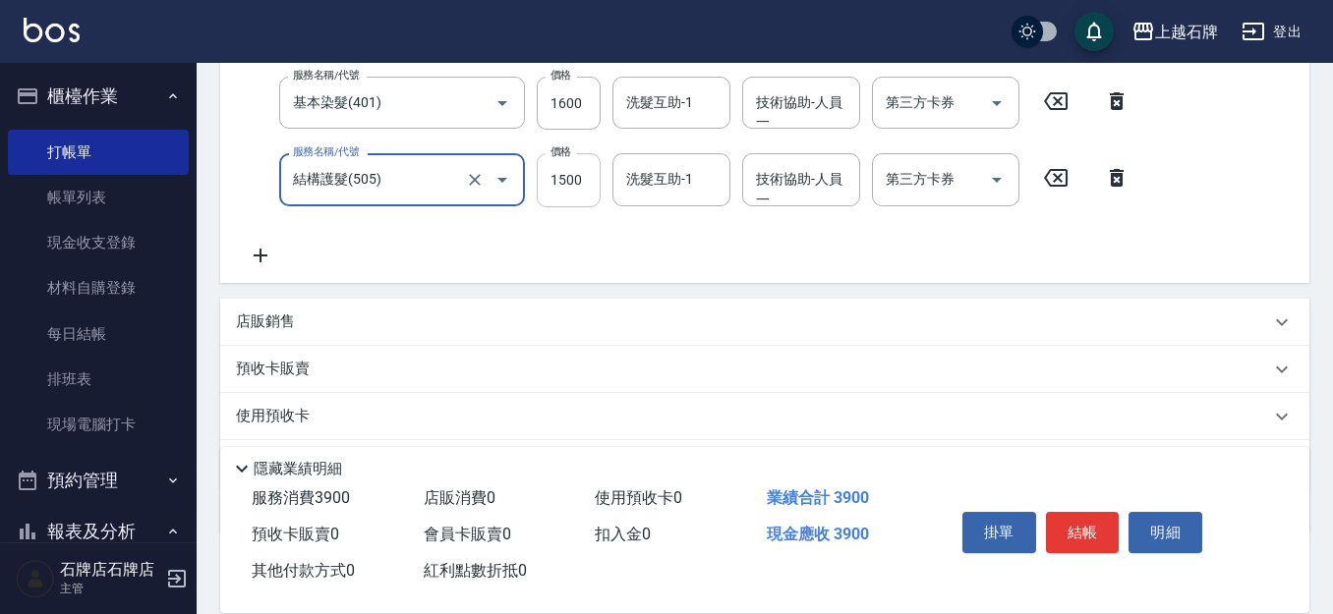
click at [585, 189] on input "1500" at bounding box center [569, 179] width 64 height 53
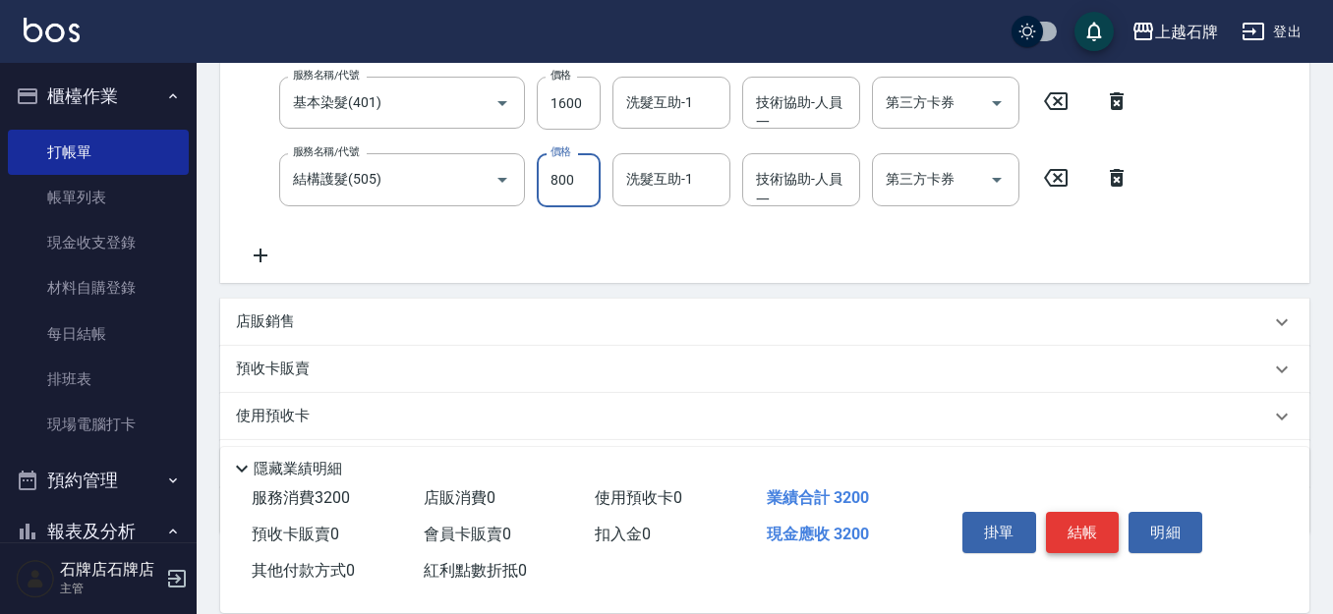
type input "800"
click at [1079, 513] on button "結帳" at bounding box center [1083, 532] width 74 height 41
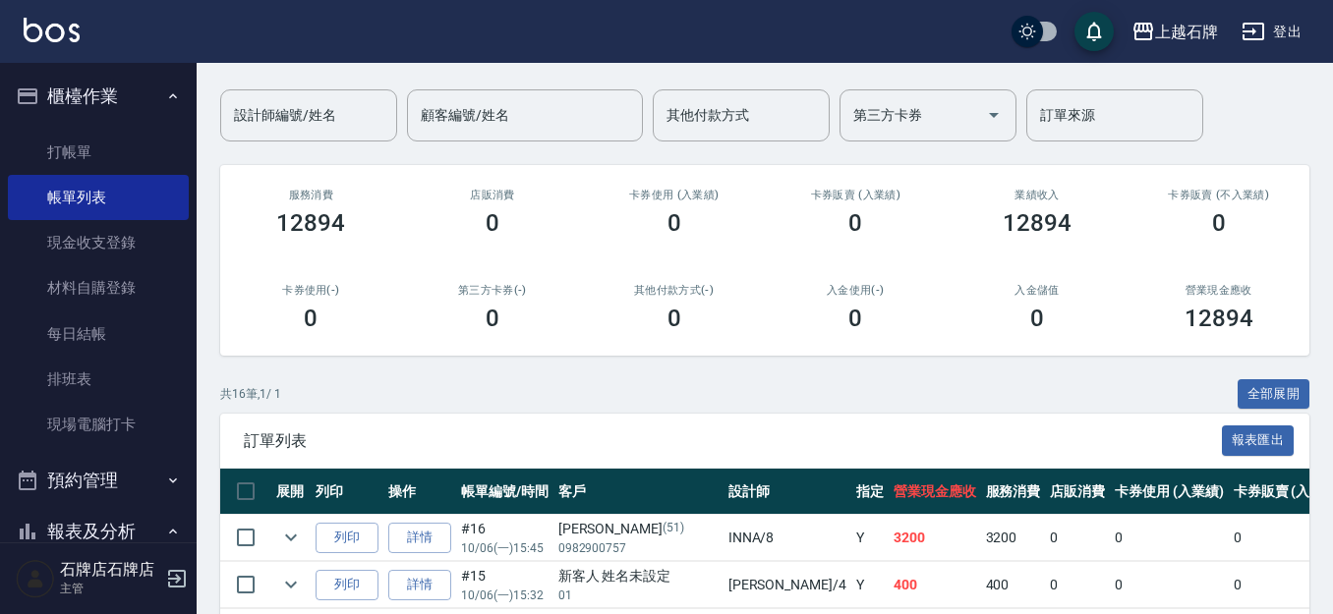
scroll to position [197, 0]
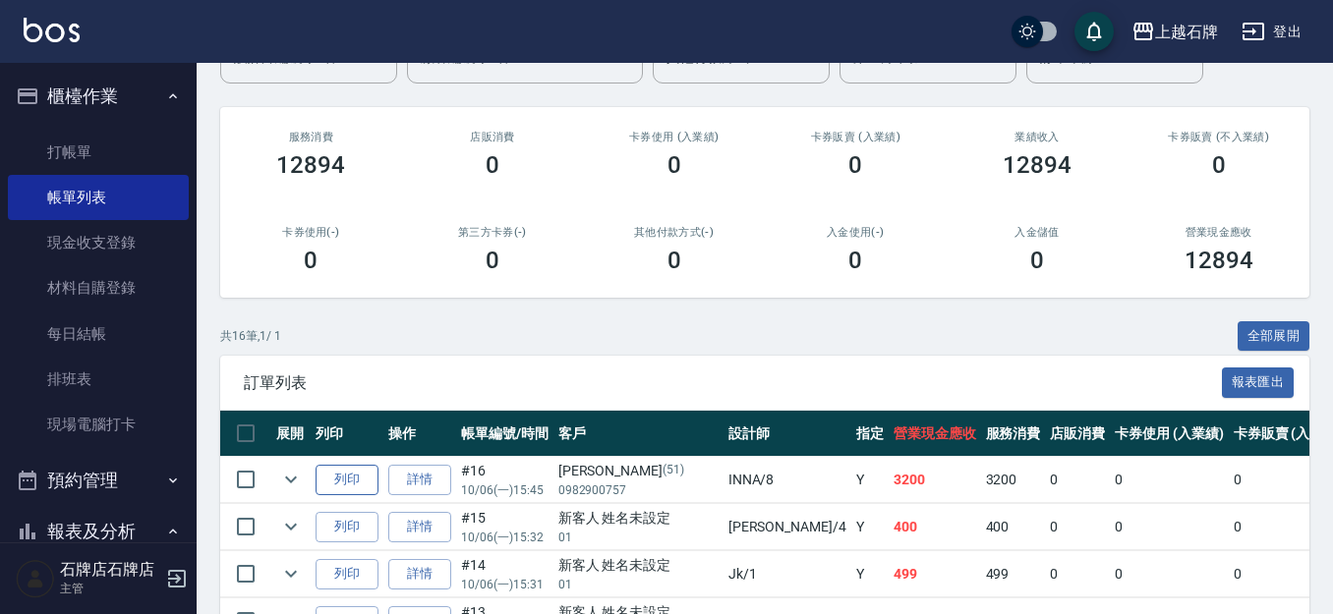
click at [367, 483] on button "列印" at bounding box center [347, 480] width 63 height 30
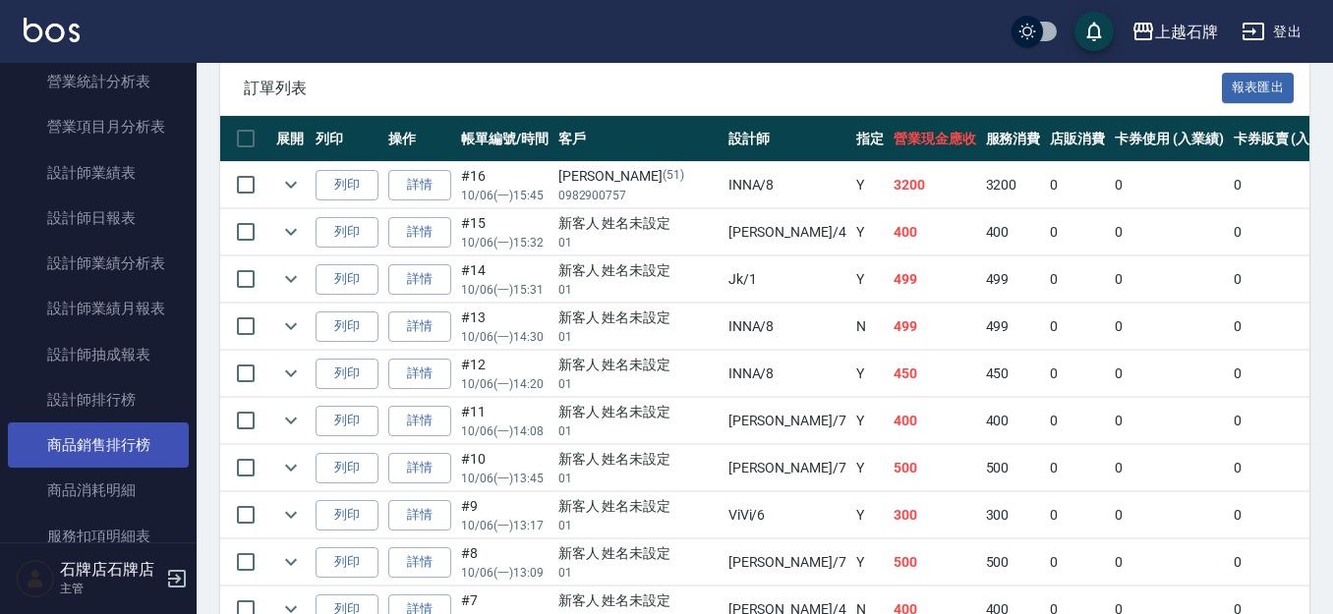
scroll to position [983, 0]
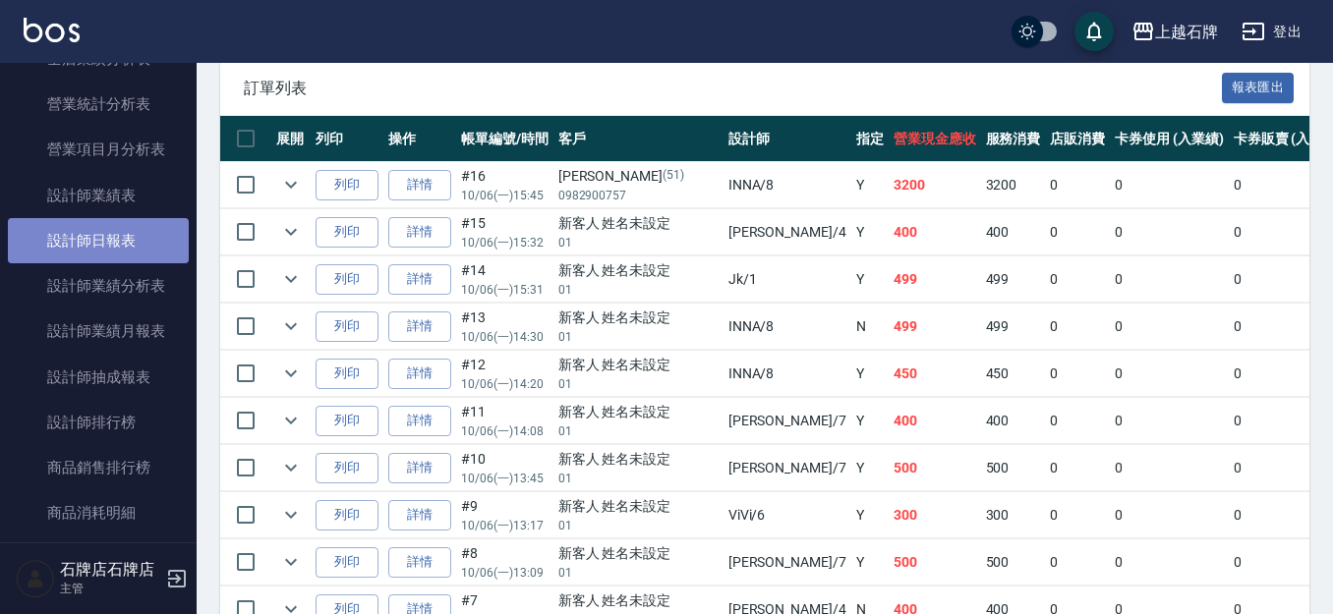
click at [144, 240] on link "設計師日報表" at bounding box center [98, 240] width 181 height 45
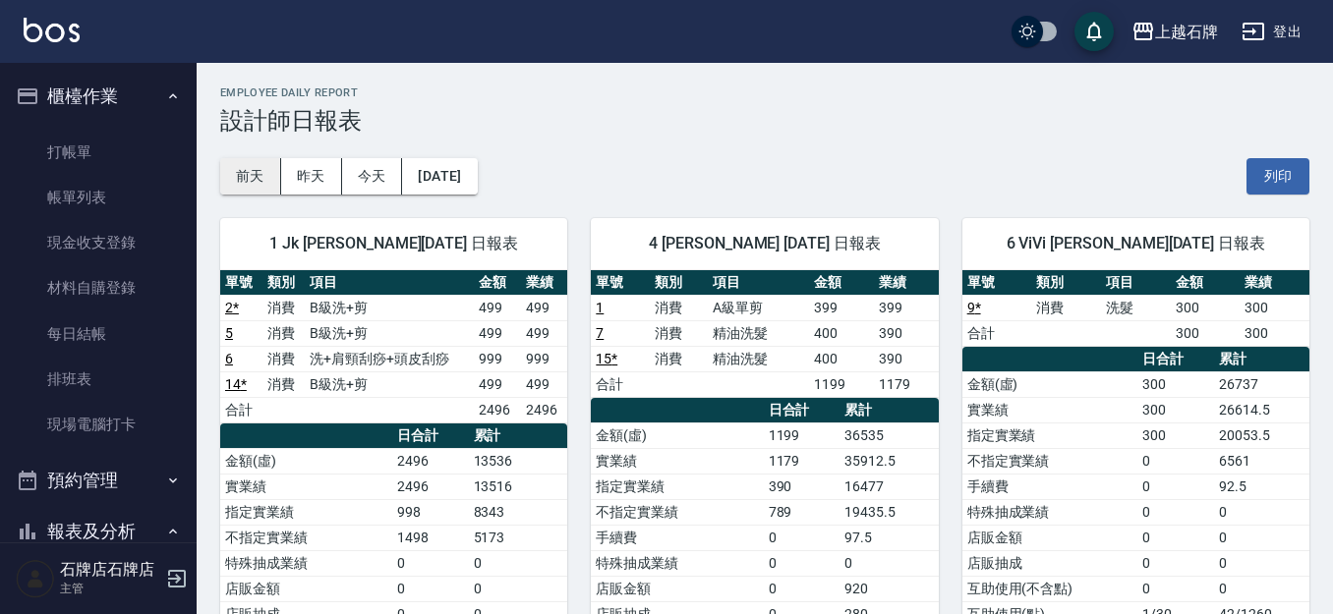
click at [235, 192] on button "前天" at bounding box center [250, 176] width 61 height 36
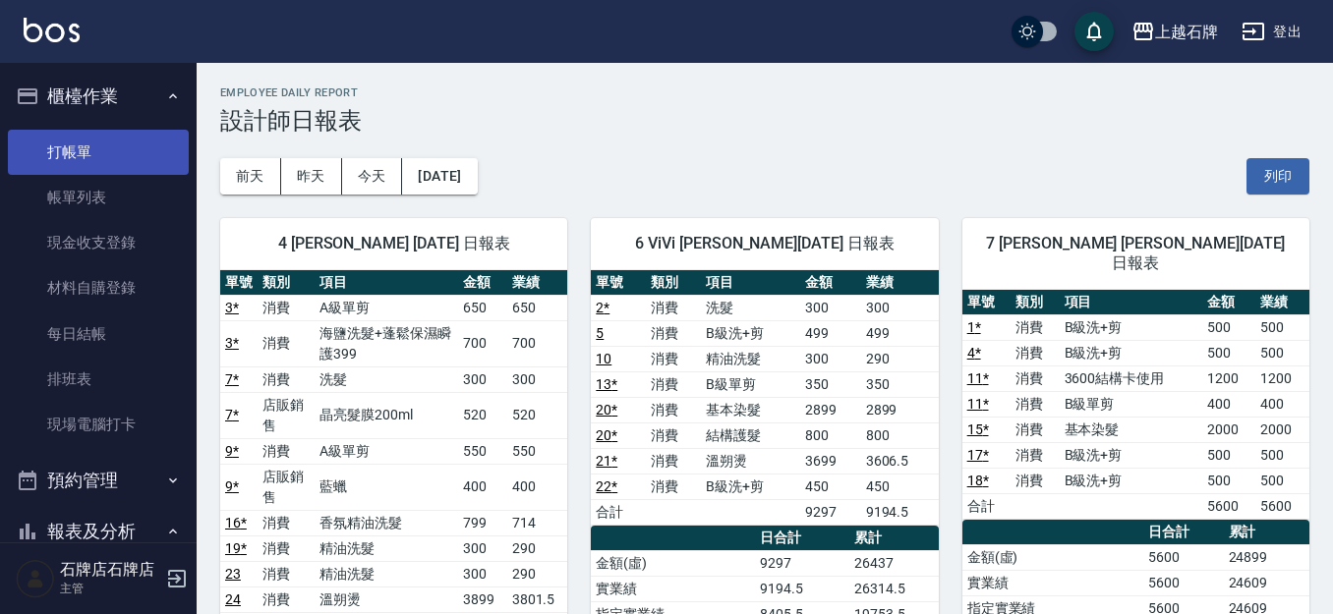
click at [103, 163] on link "打帳單" at bounding box center [98, 152] width 181 height 45
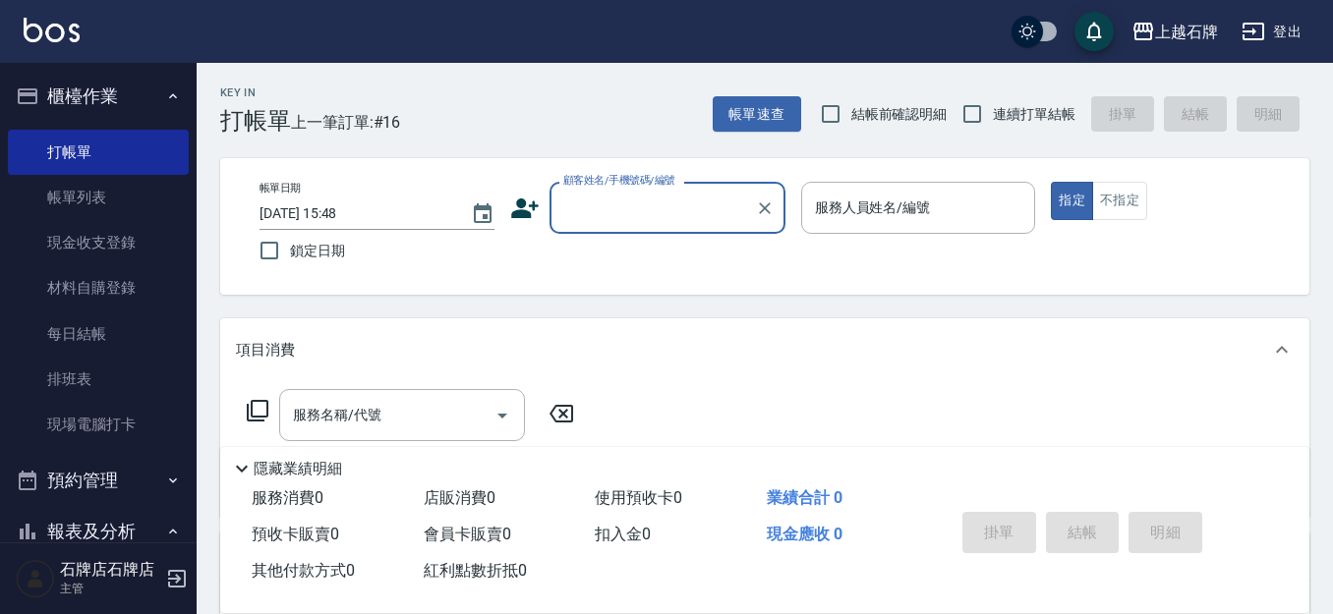
drag, startPoint x: 714, startPoint y: 202, endPoint x: 737, endPoint y: 198, distance: 23.9
click at [715, 201] on input "顧客姓名/手機號碼/編號" at bounding box center [652, 208] width 189 height 34
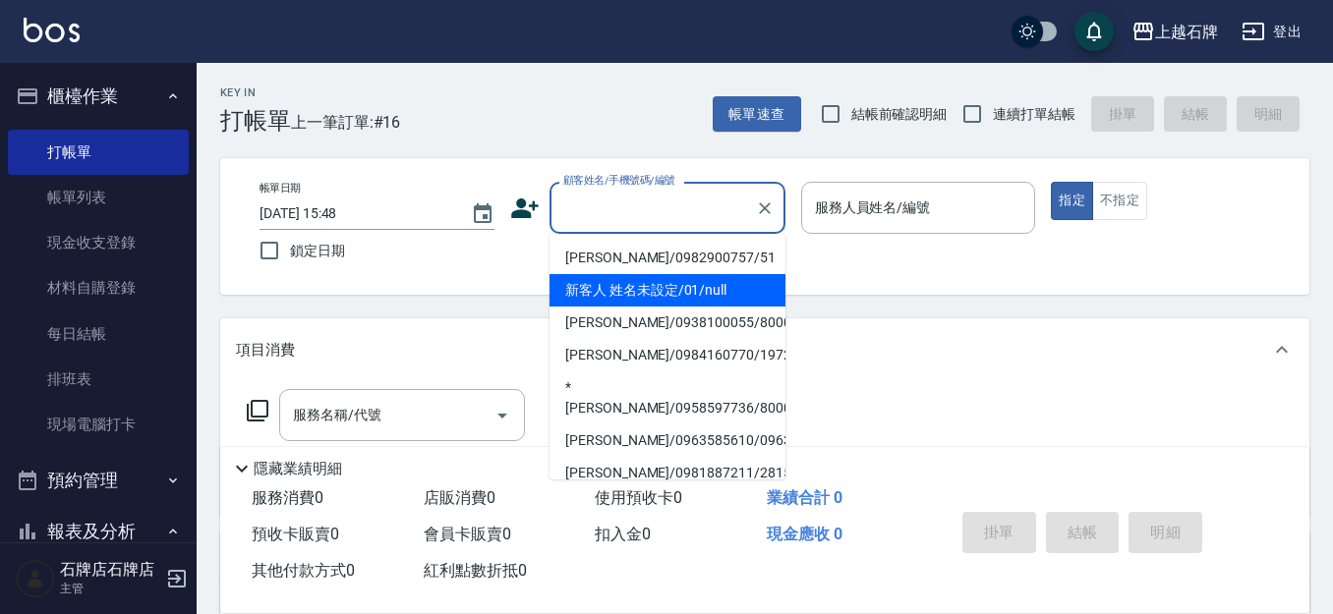
drag, startPoint x: 752, startPoint y: 289, endPoint x: 1128, endPoint y: 230, distance: 380.2
click at [752, 287] on li "新客人 姓名未設定/01/null" at bounding box center [668, 290] width 236 height 32
type input "1"
type input "新客人 姓名未設定/01/null"
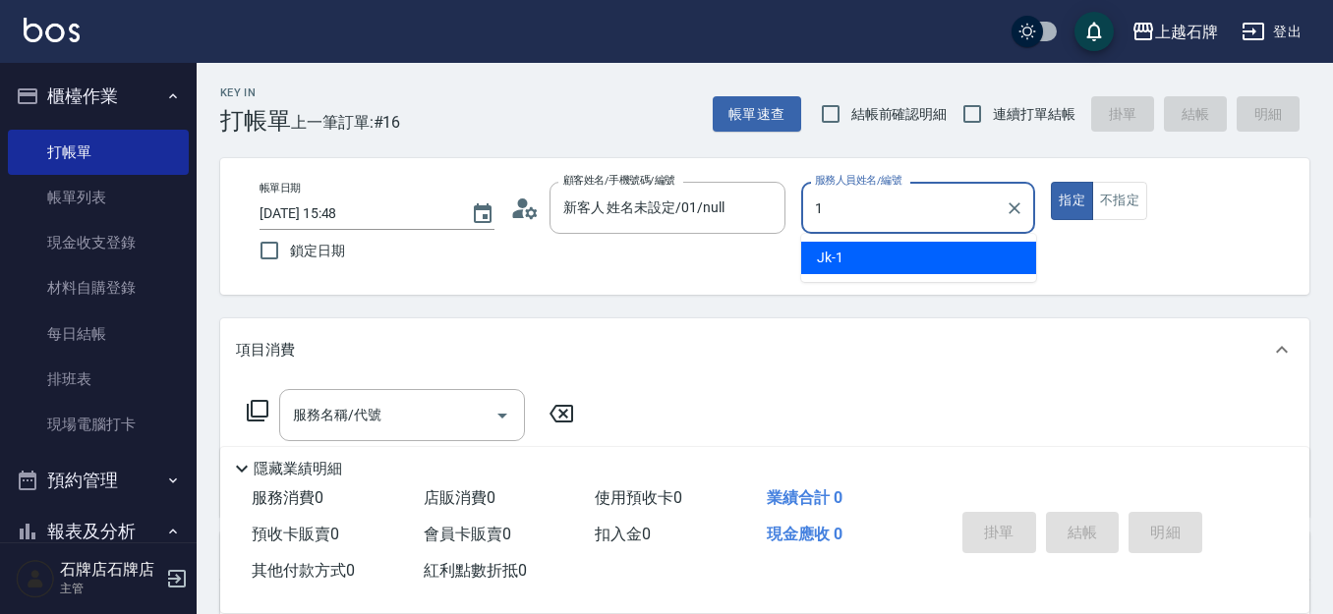
click at [1019, 251] on div "Jk -1" at bounding box center [918, 258] width 235 height 32
type input "Jk-1"
click at [1110, 206] on button "不指定" at bounding box center [1119, 201] width 55 height 38
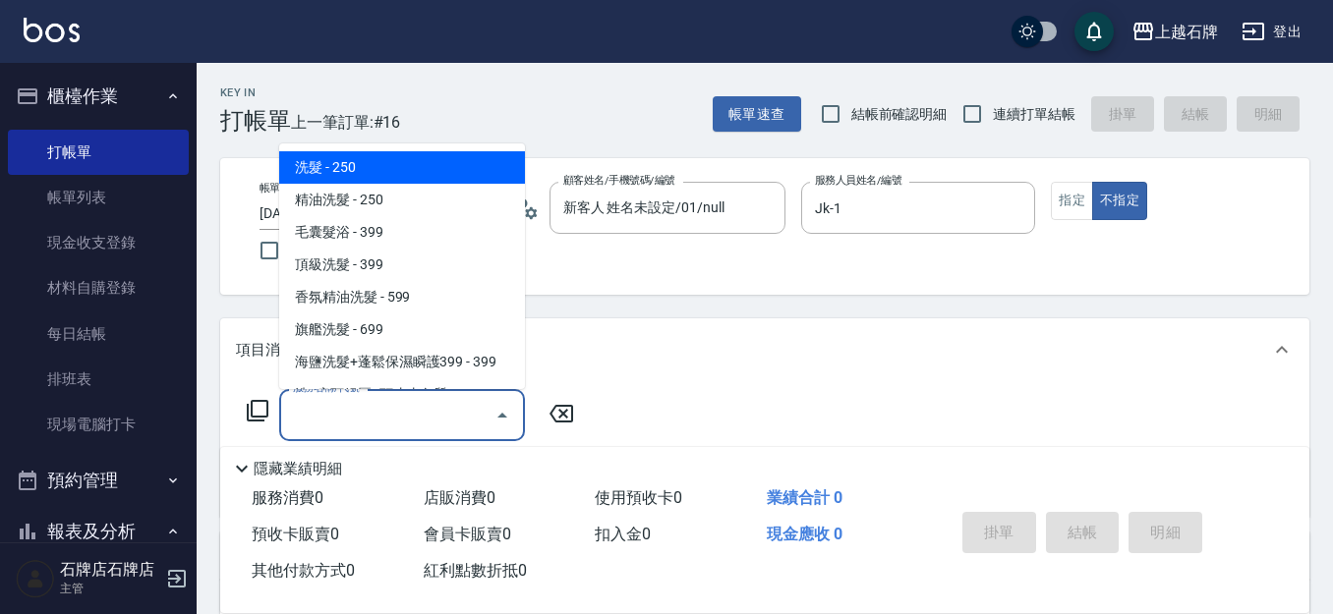
click at [309, 421] on div "服務名稱/代號 服務名稱/代號" at bounding box center [402, 415] width 246 height 52
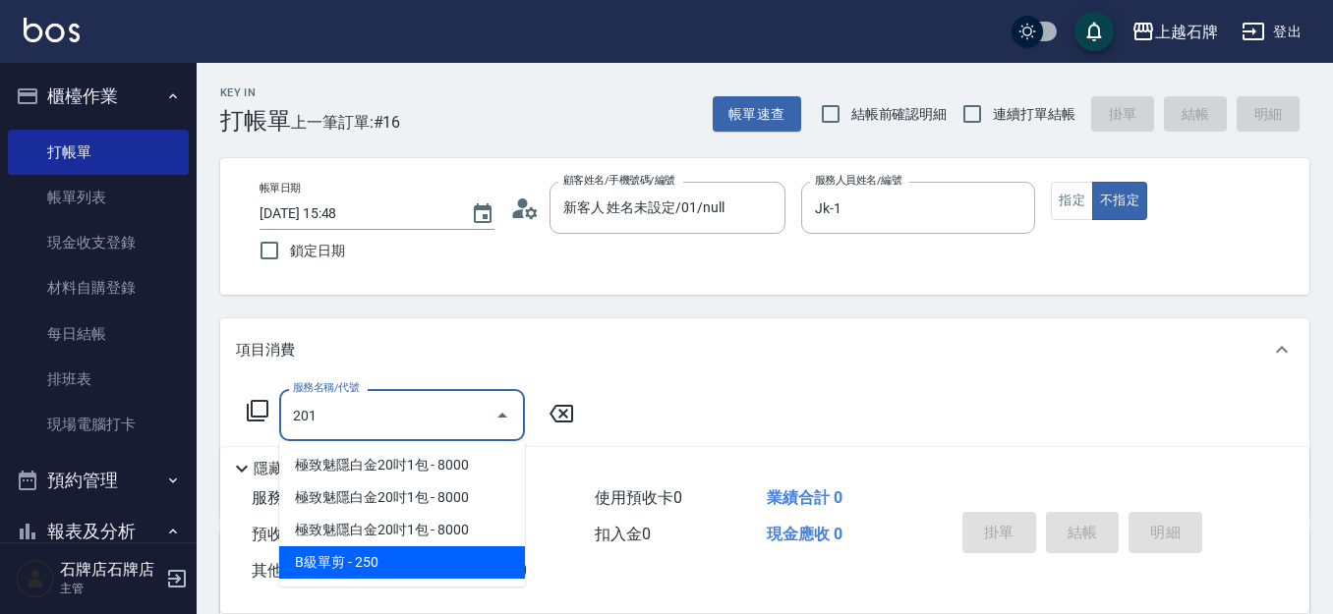
click at [465, 571] on span "B級單剪 - 250" at bounding box center [402, 563] width 246 height 32
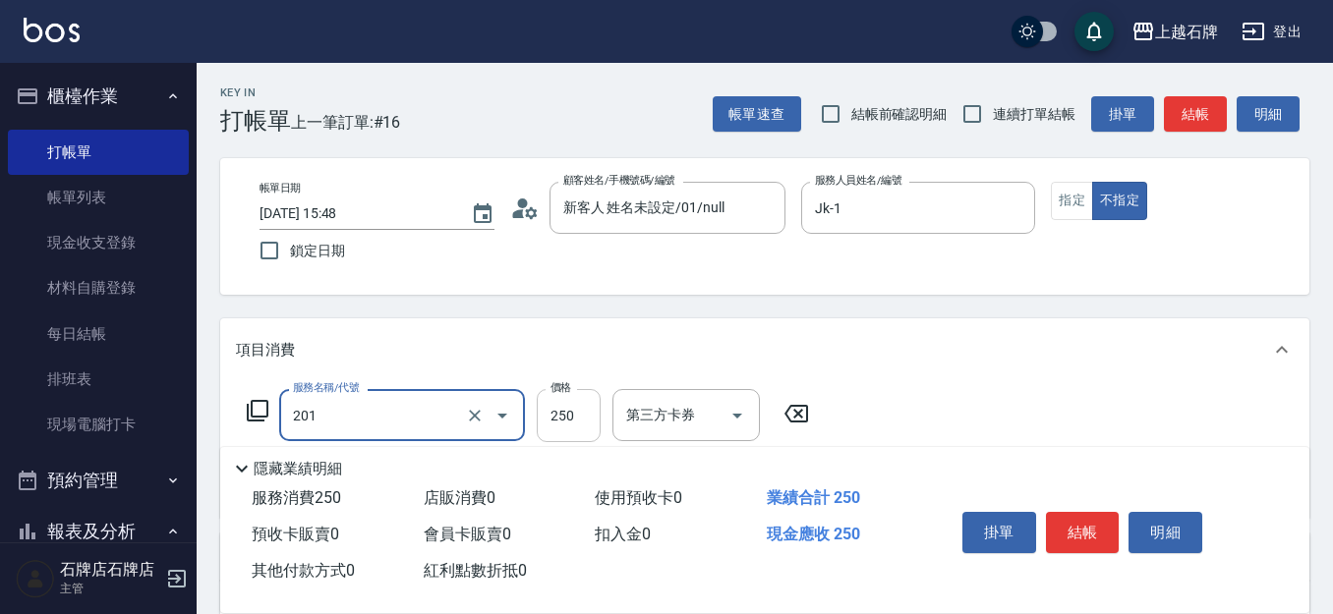
type input "B級單剪(201)"
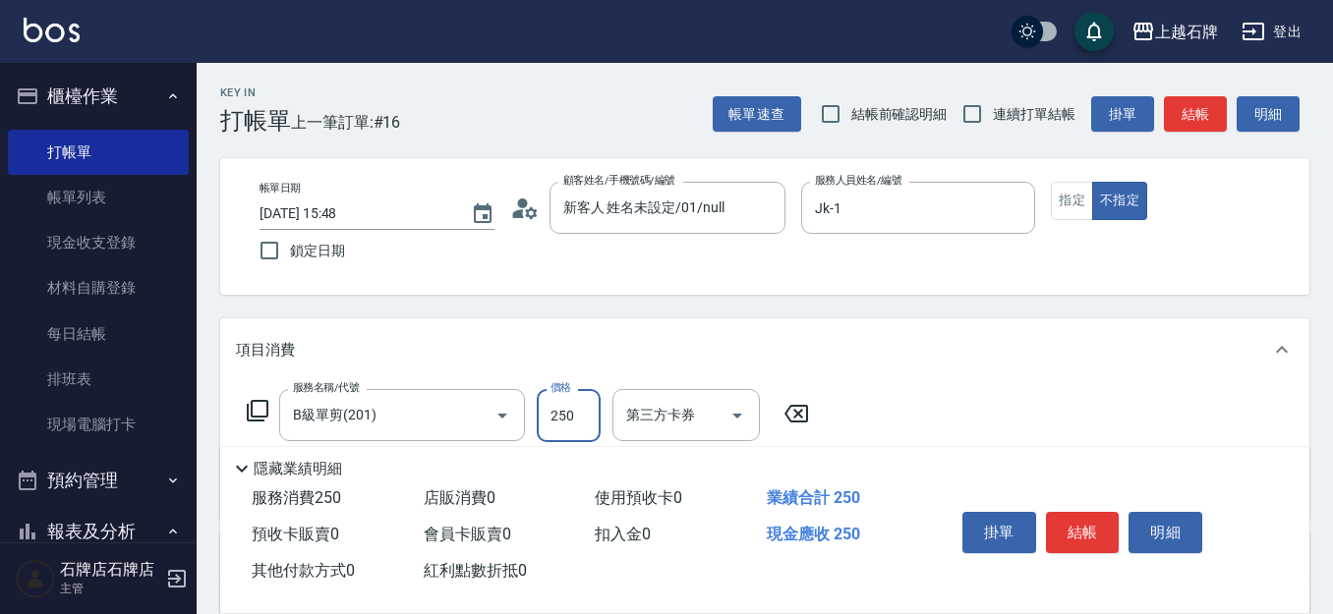
click at [565, 407] on input "250" at bounding box center [569, 415] width 64 height 53
type input "100"
drag, startPoint x: 1092, startPoint y: 519, endPoint x: 1099, endPoint y: 501, distance: 19.0
click at [1091, 514] on button "結帳" at bounding box center [1083, 532] width 74 height 41
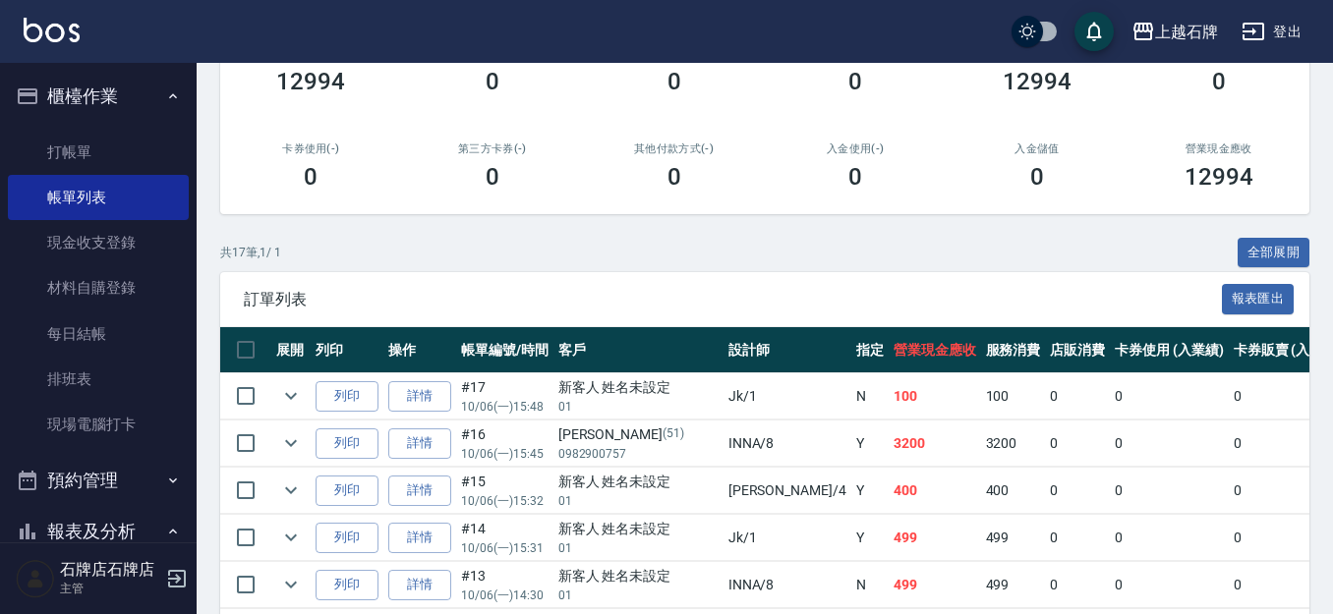
scroll to position [295, 0]
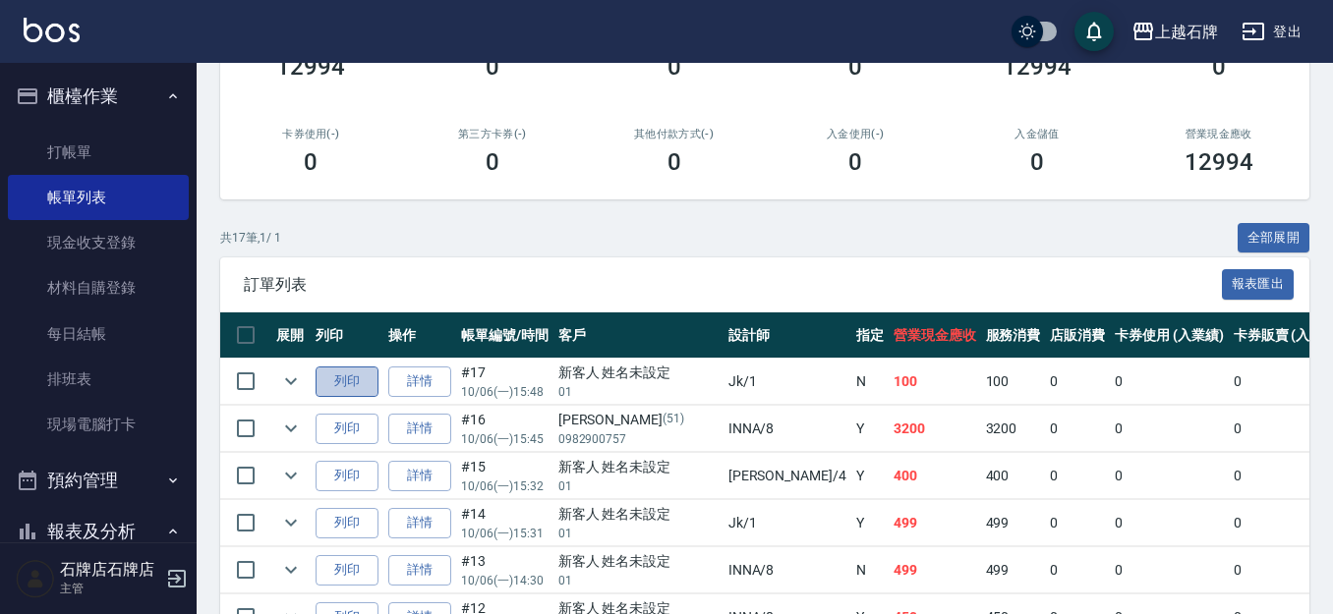
click at [364, 376] on button "列印" at bounding box center [347, 382] width 63 height 30
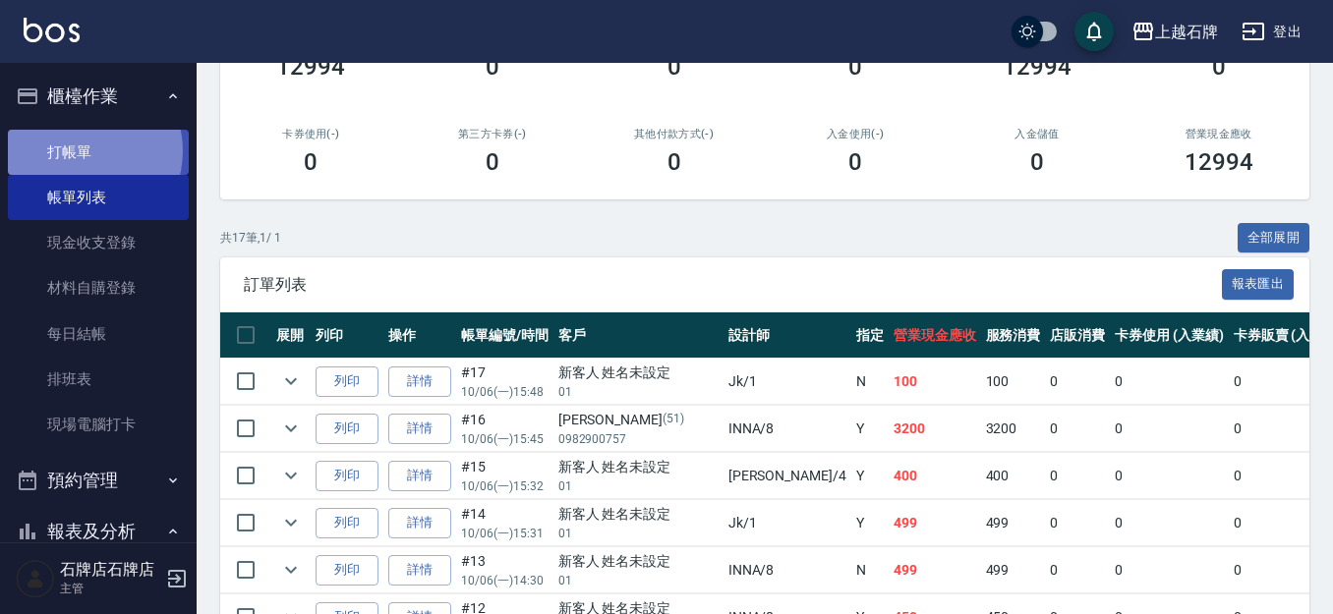
click at [75, 150] on link "打帳單" at bounding box center [98, 152] width 181 height 45
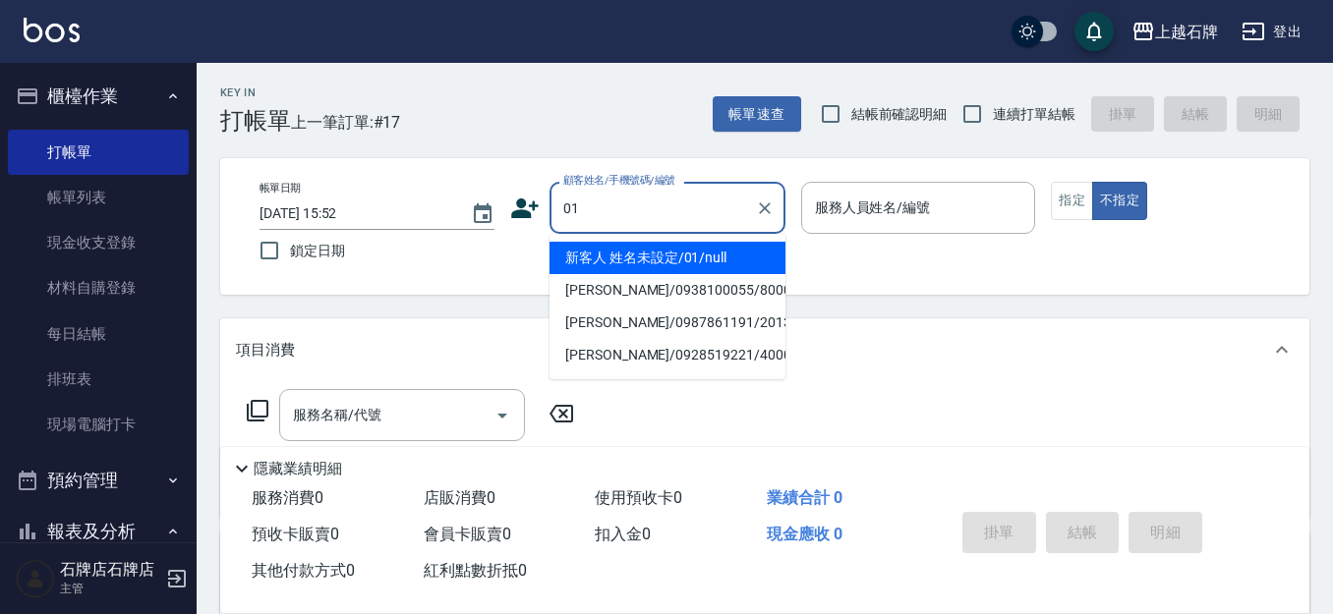
drag, startPoint x: 675, startPoint y: 248, endPoint x: 885, endPoint y: 249, distance: 209.4
click at [679, 248] on li "新客人 姓名未設定/01/null" at bounding box center [668, 258] width 236 height 32
type input "新客人 姓名未設定/01/null"
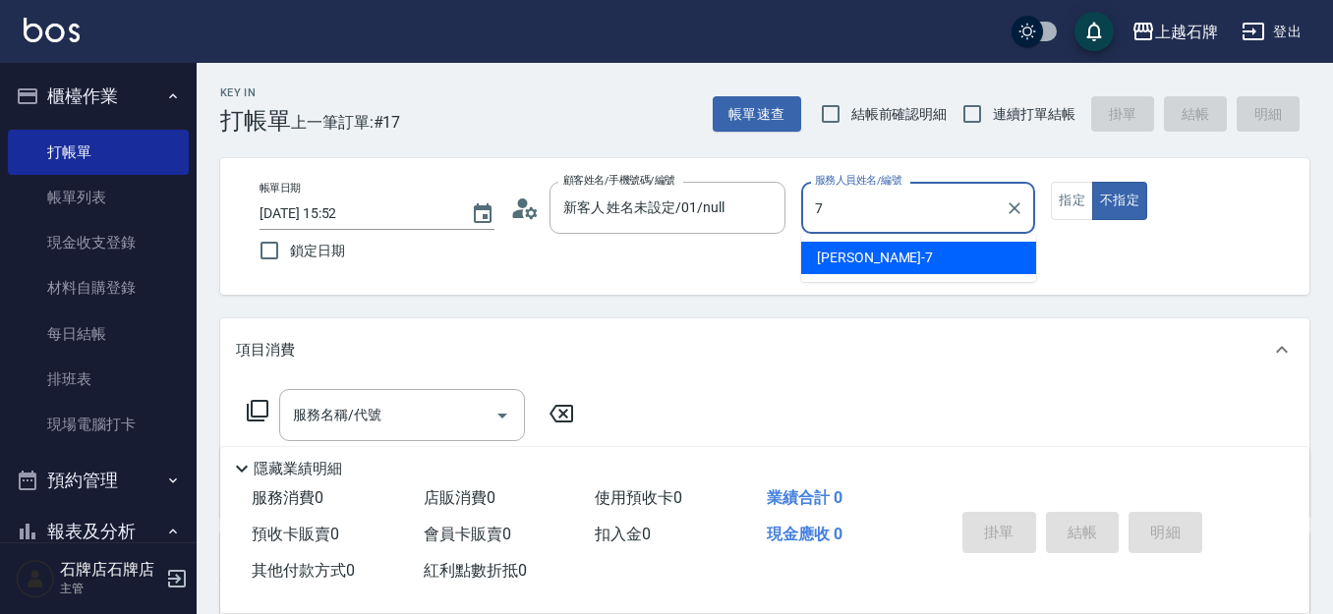
click at [910, 260] on div "[PERSON_NAME] -7" at bounding box center [918, 258] width 235 height 32
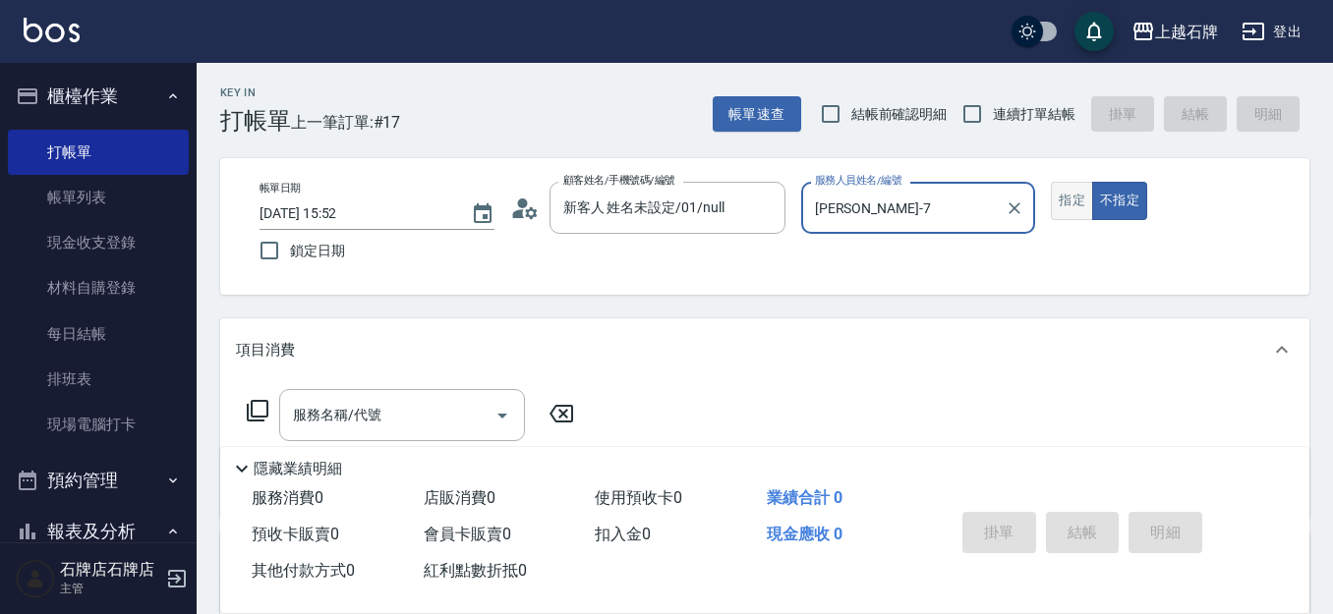
type input "[PERSON_NAME]-7"
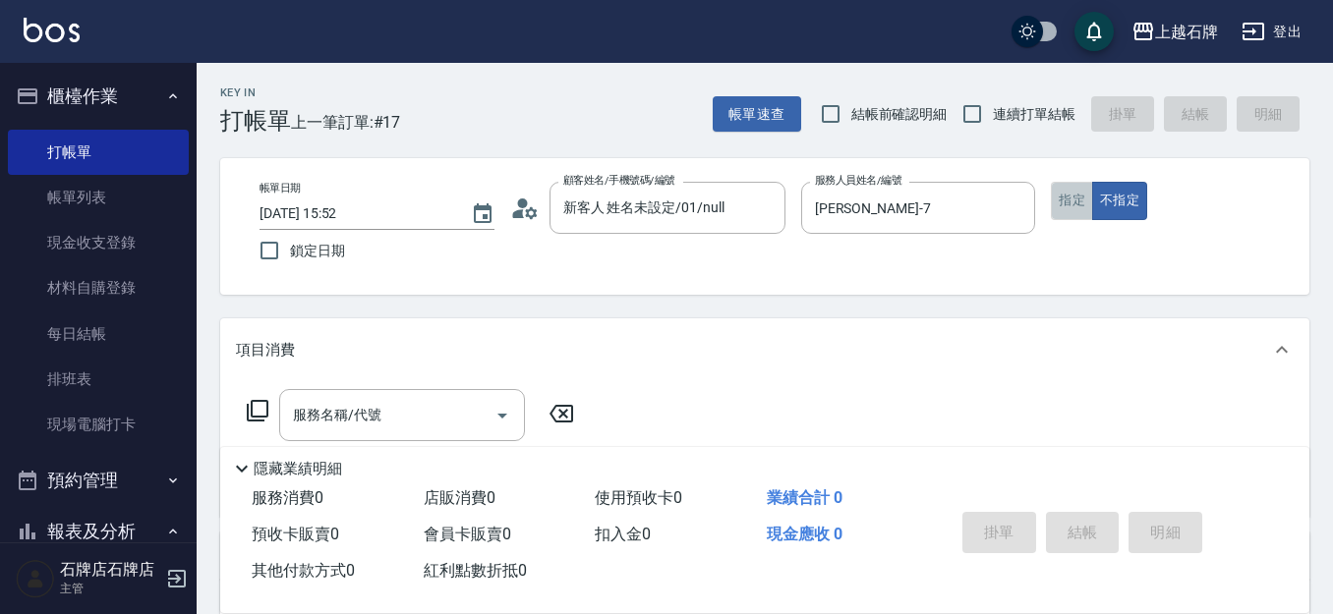
click at [1067, 206] on button "指定" at bounding box center [1072, 201] width 42 height 38
click at [420, 392] on div "服務名稱/代號" at bounding box center [402, 415] width 246 height 52
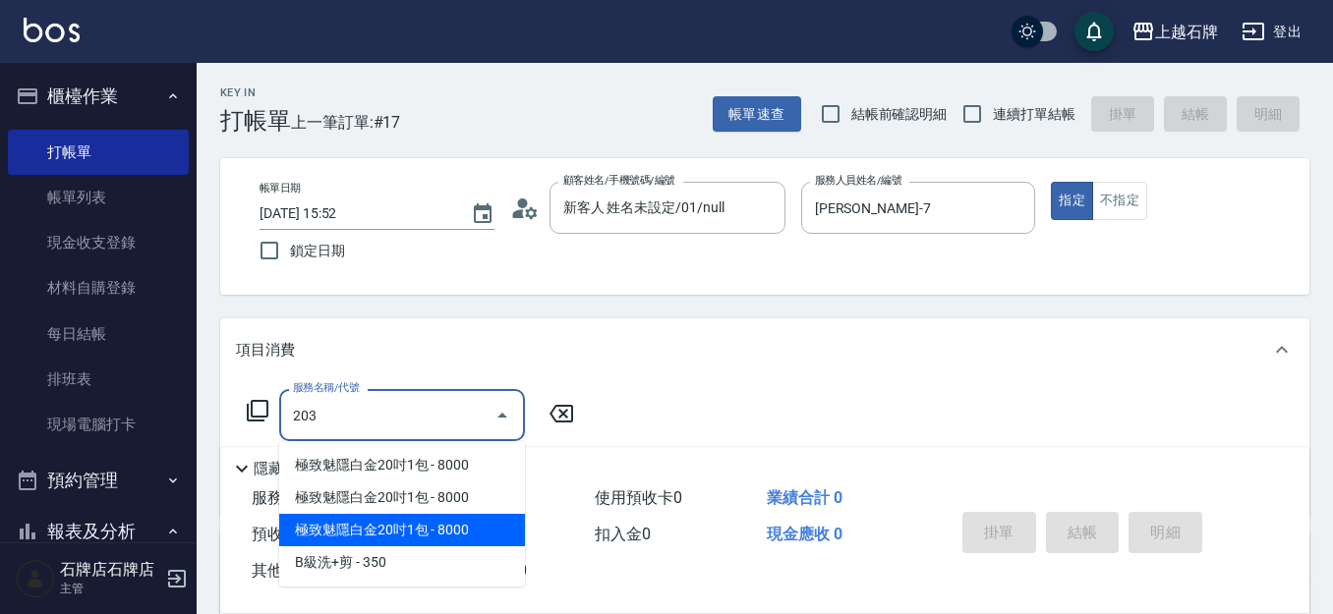
drag, startPoint x: 439, startPoint y: 525, endPoint x: 438, endPoint y: 550, distance: 24.6
click at [438, 549] on ul "極致魅隱白金20吋1包 - 8000 極致魅隱白金20吋1包 - 8000 極致魅隱白金20吋1包 - 8000 B級洗+剪 - 350" at bounding box center [402, 514] width 246 height 146
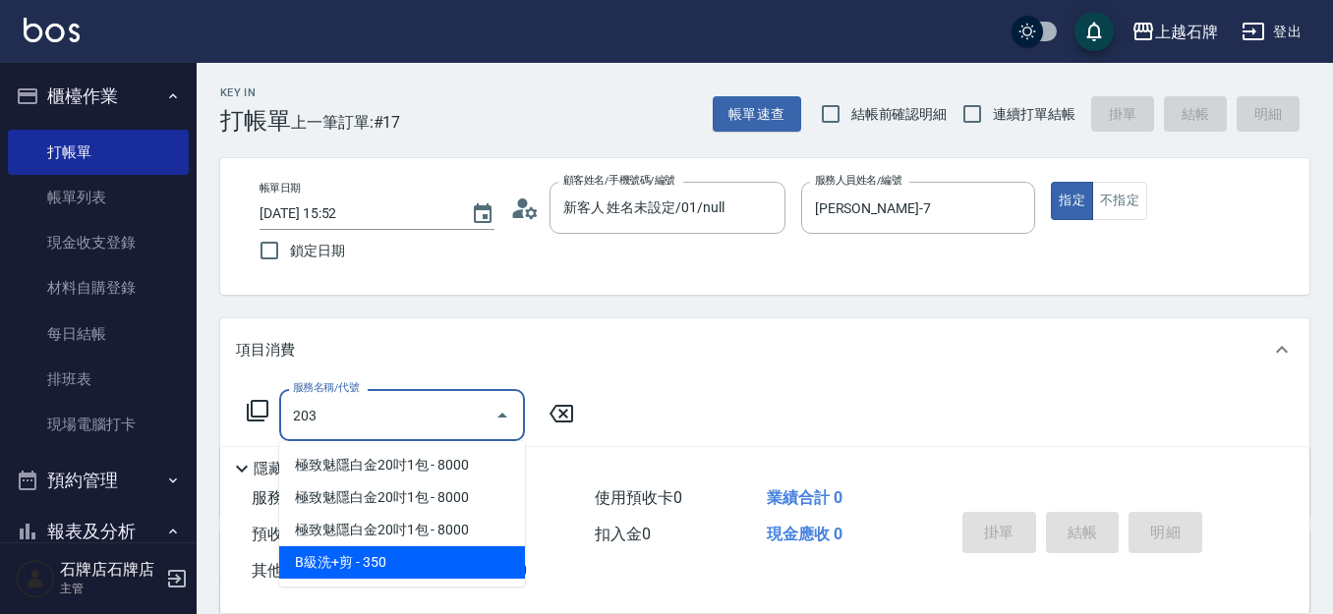
drag, startPoint x: 438, startPoint y: 550, endPoint x: 446, endPoint y: 542, distance: 11.8
click at [443, 543] on ul "極致魅隱白金20吋1包 - 8000 極致魅隱白金20吋1包 - 8000 極致魅隱白金20吋1包 - 8000 B級洗+剪 - 350" at bounding box center [402, 514] width 246 height 146
click at [468, 556] on span "B級洗+剪 - 350" at bounding box center [402, 563] width 246 height 32
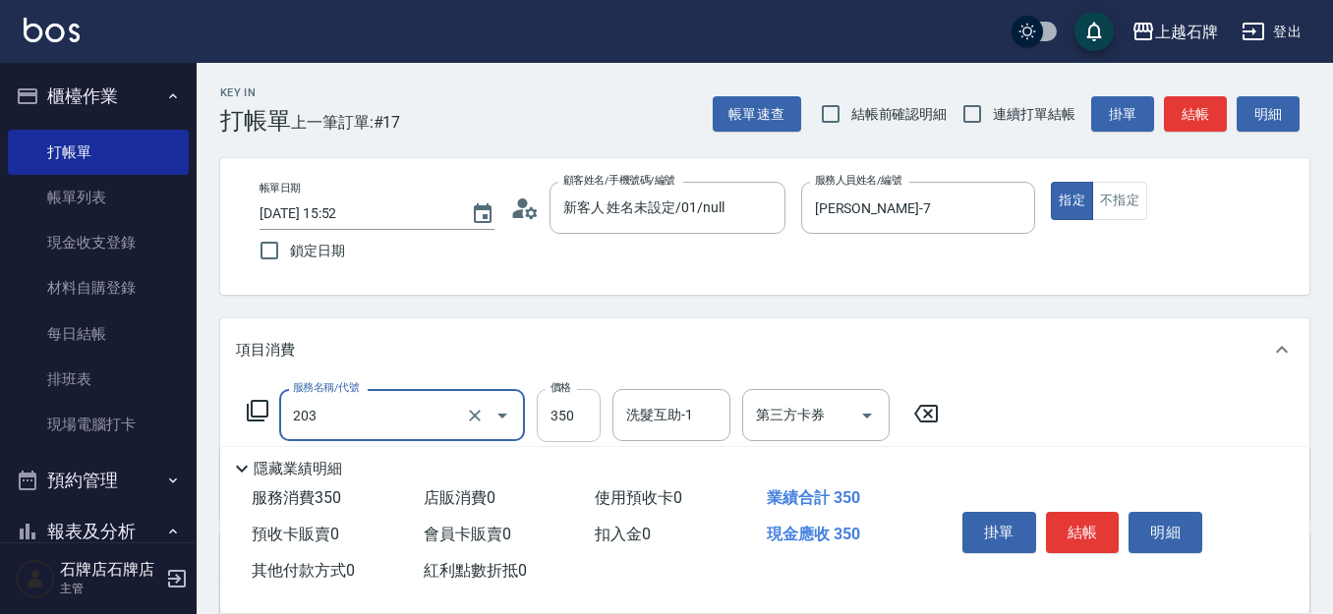
type input "B級洗+剪(203)"
click at [570, 414] on input "350" at bounding box center [569, 415] width 64 height 53
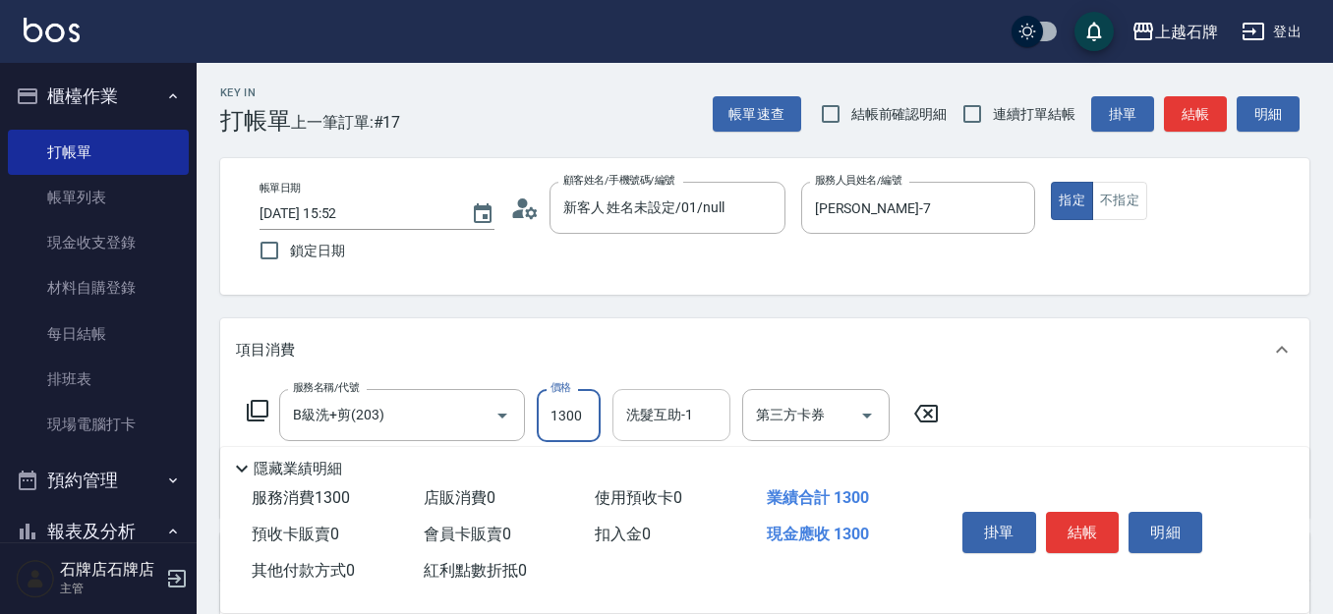
type input "1300"
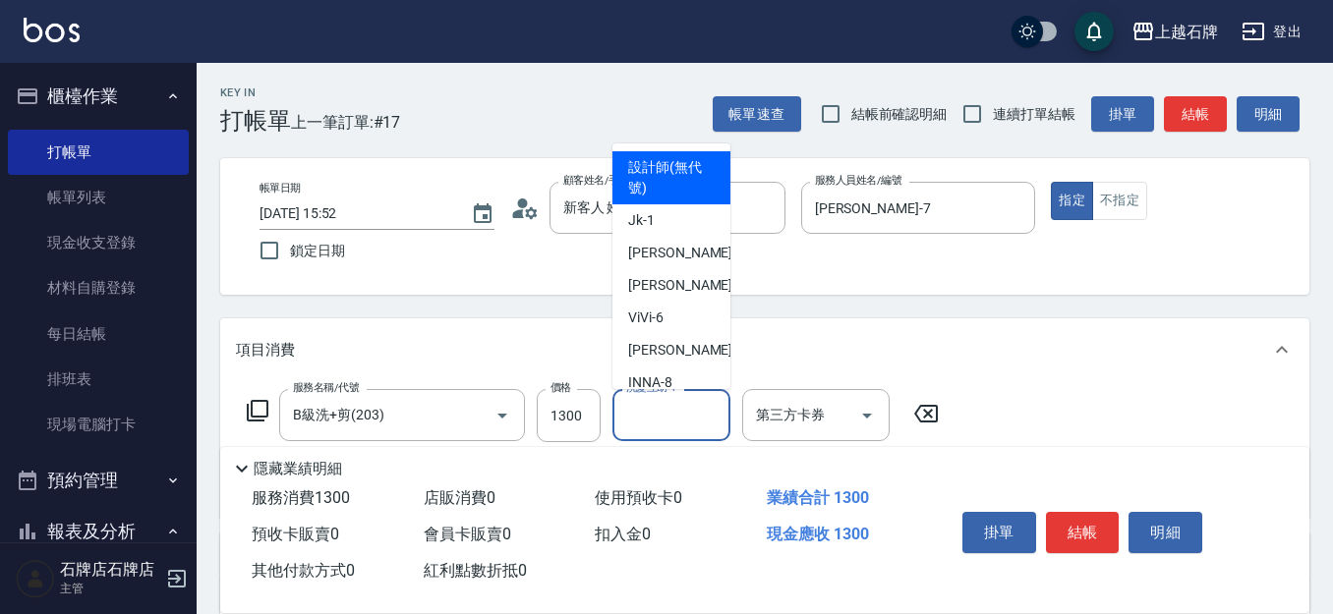
click at [667, 411] on input "洗髮互助-1" at bounding box center [671, 415] width 100 height 34
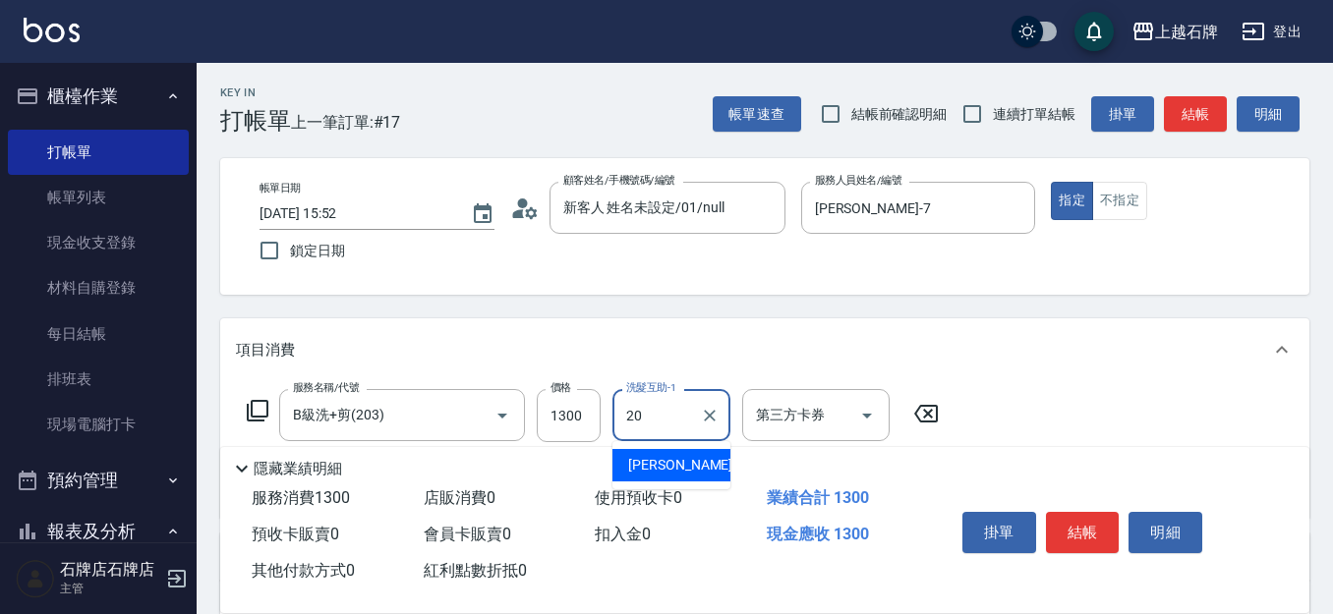
click at [673, 461] on span "[PERSON_NAME] -20" at bounding box center [690, 465] width 124 height 21
type input "[PERSON_NAME]-20"
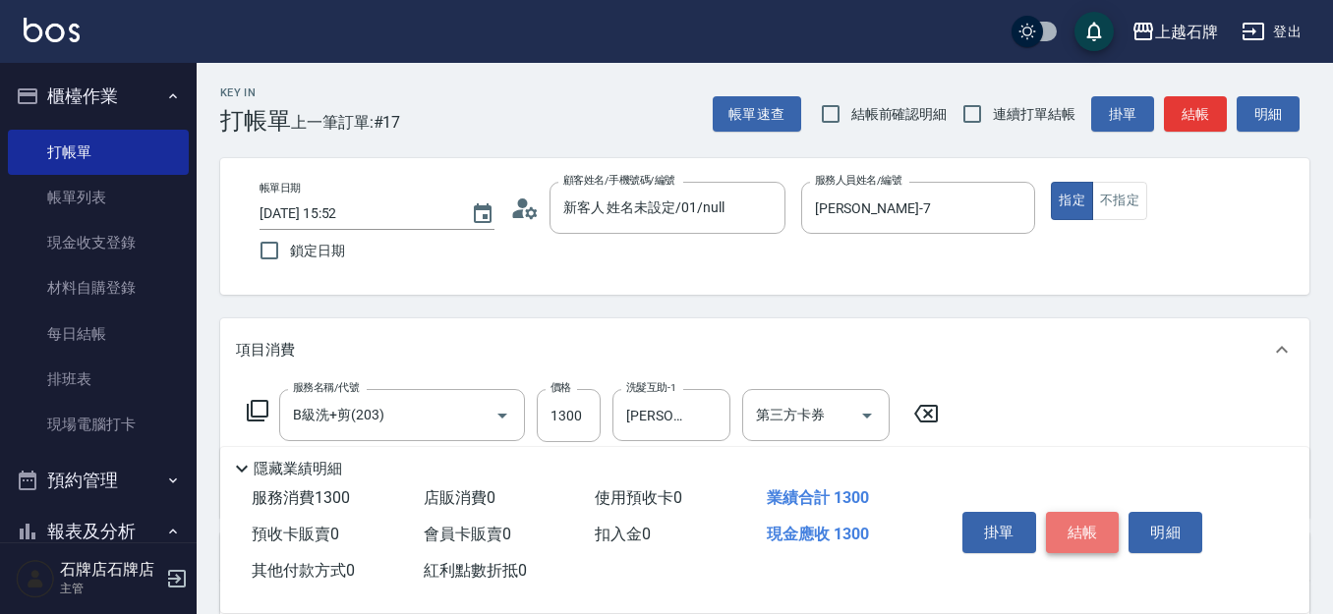
click at [1081, 524] on button "結帳" at bounding box center [1083, 532] width 74 height 41
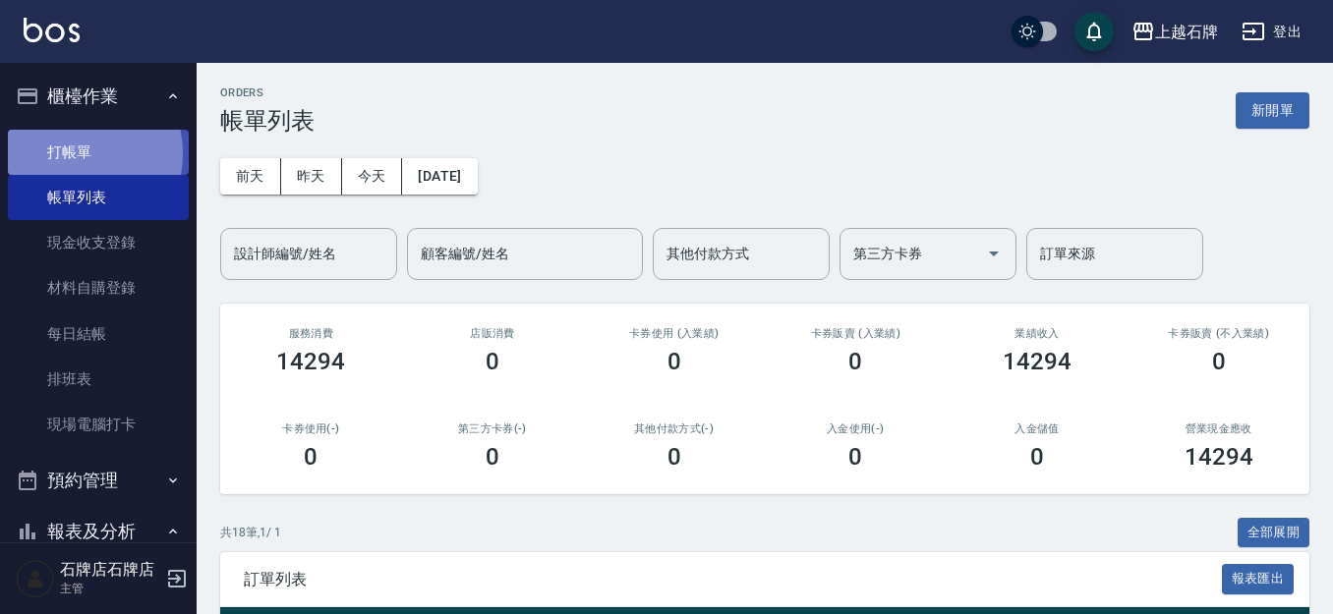
click at [63, 153] on link "打帳單" at bounding box center [98, 152] width 181 height 45
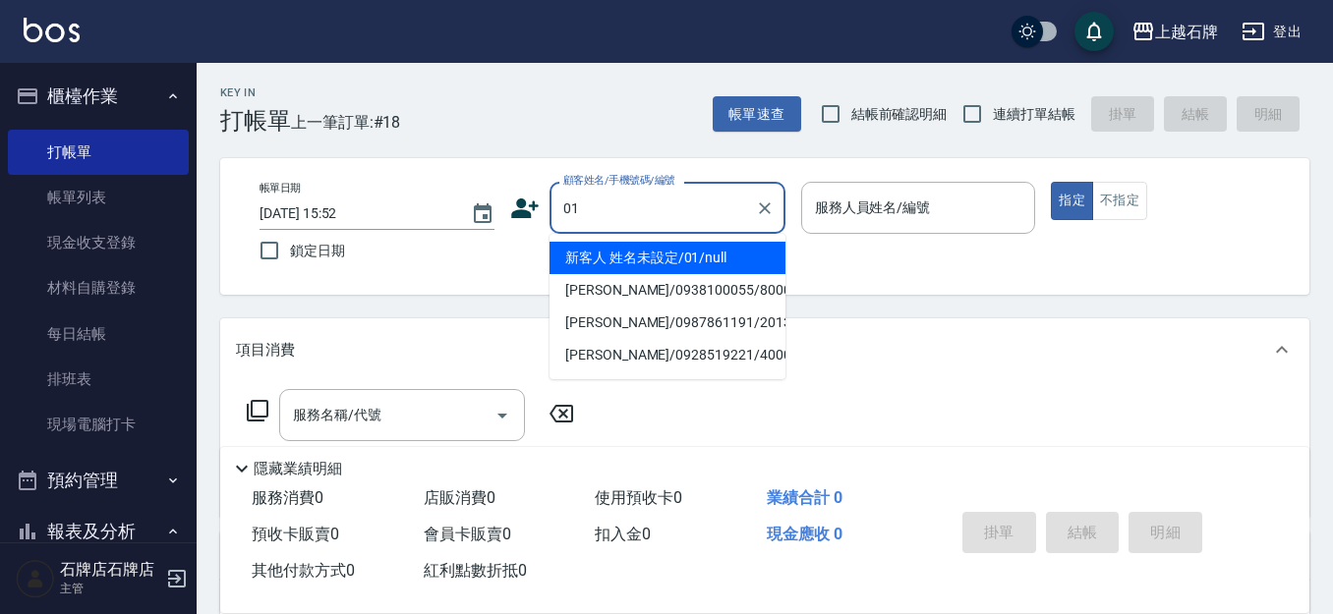
type input "新客人 姓名未設定/01/null"
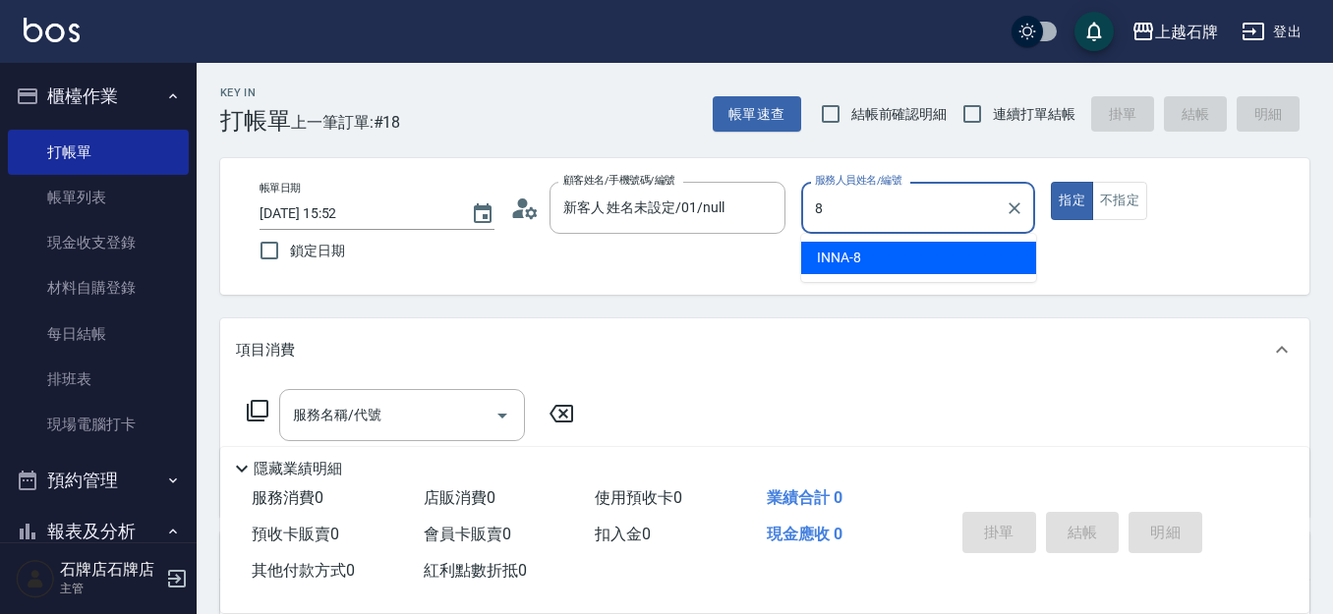
type input "INNA-8"
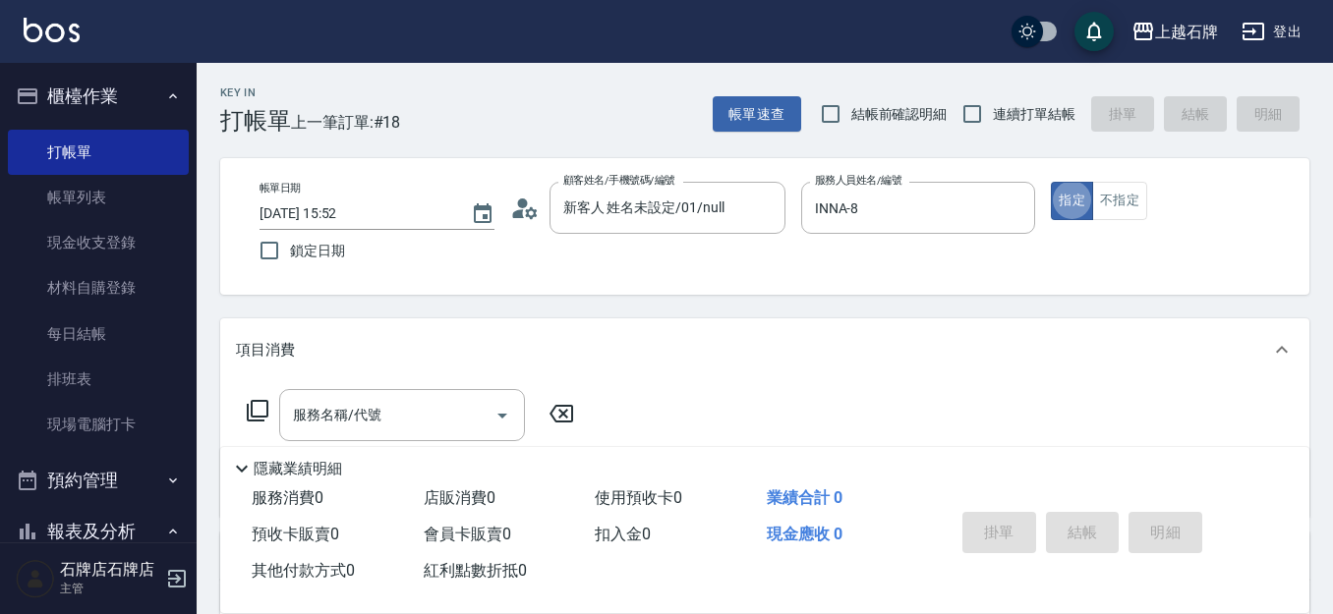
type button "true"
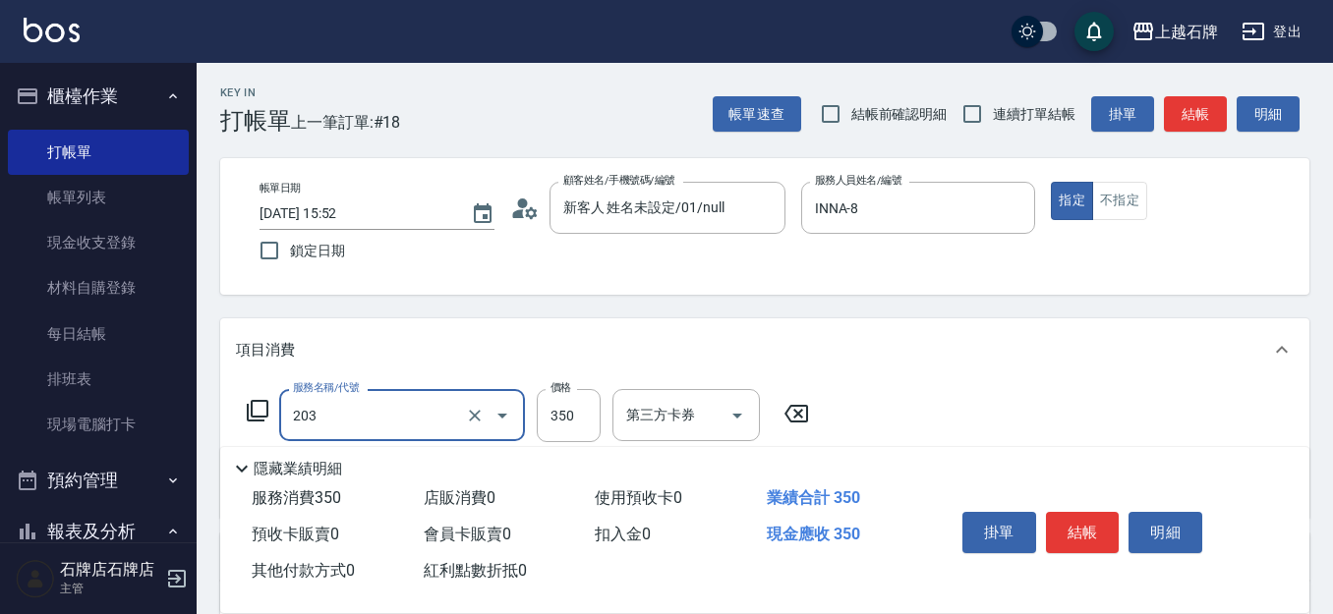
type input "B級洗+剪(203)"
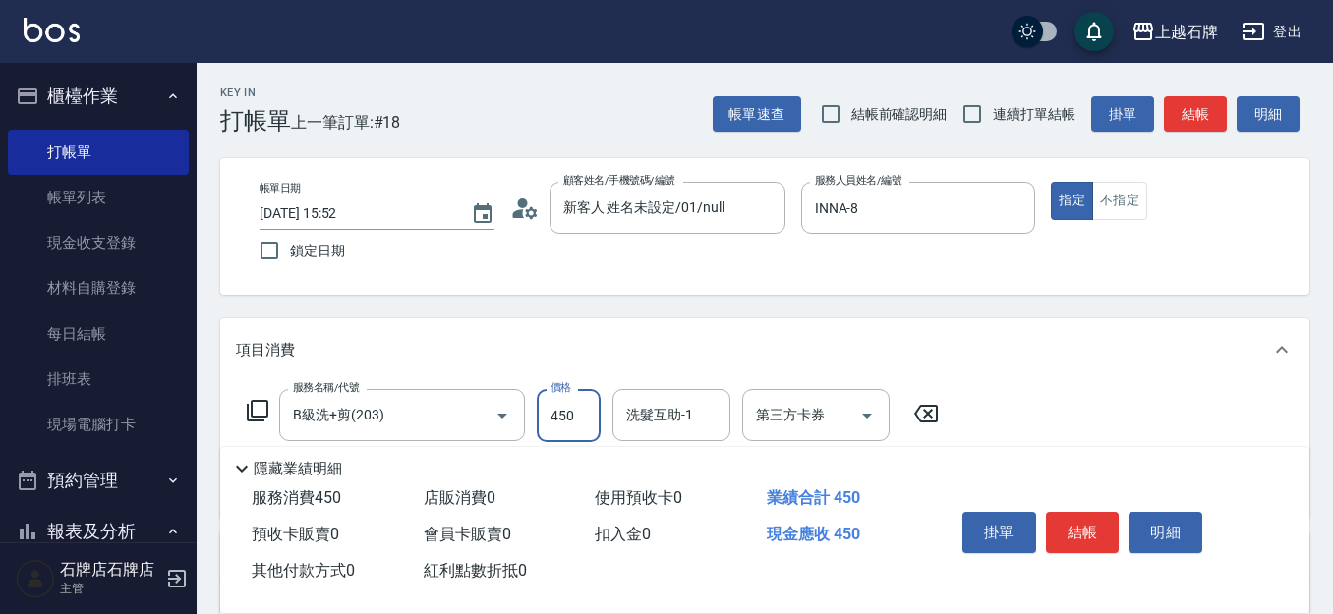
type input "450"
click at [1057, 513] on button "結帳" at bounding box center [1083, 532] width 74 height 41
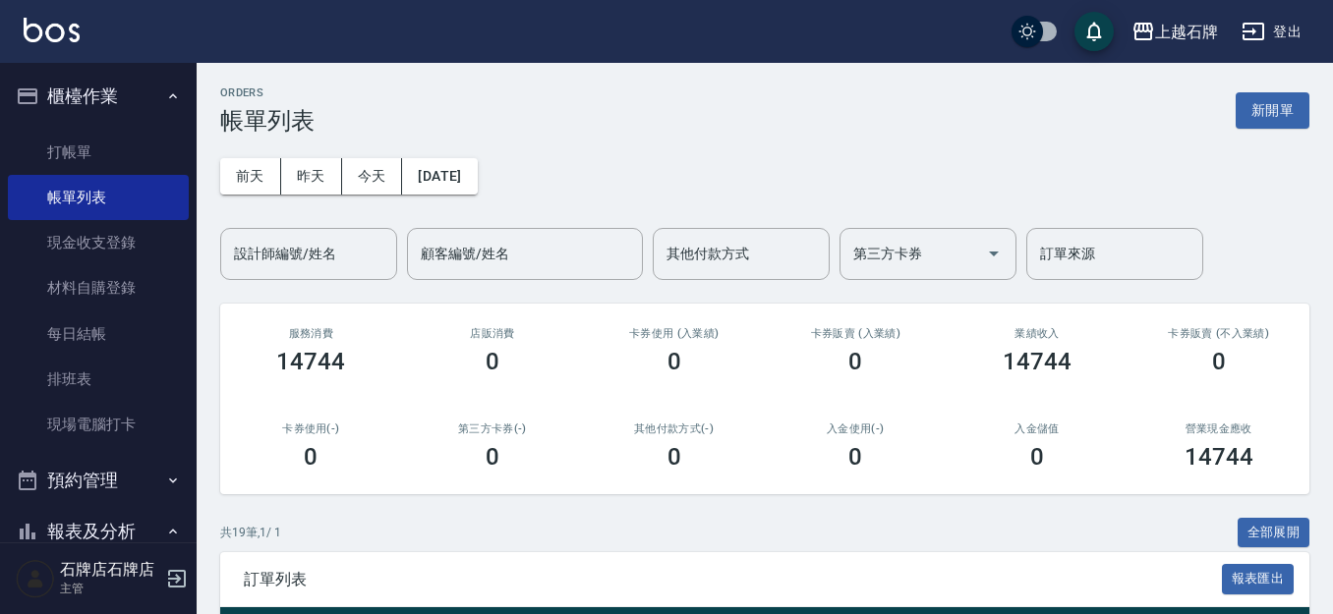
scroll to position [393, 0]
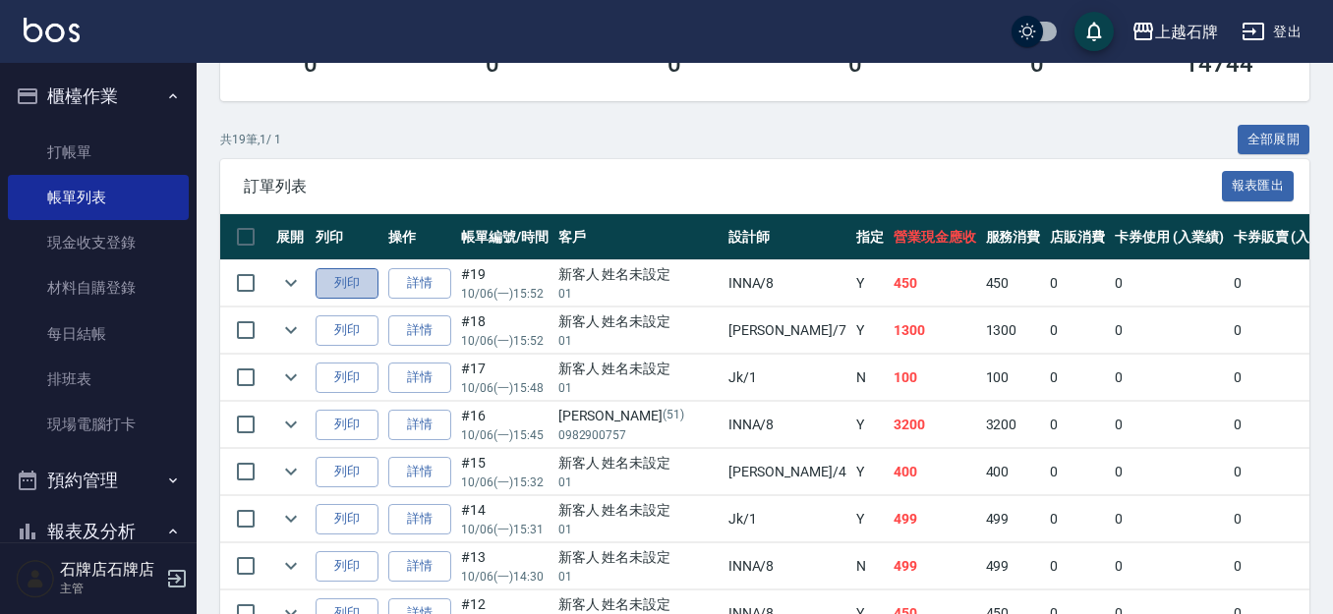
click at [354, 281] on button "列印" at bounding box center [347, 283] width 63 height 30
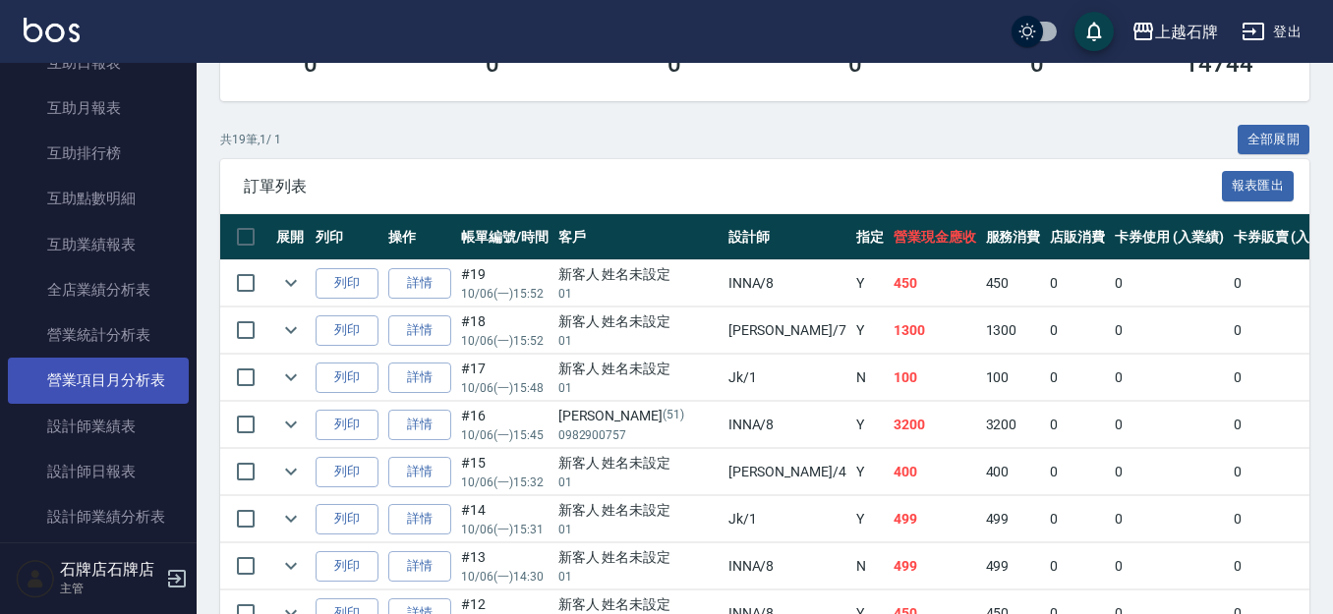
scroll to position [787, 0]
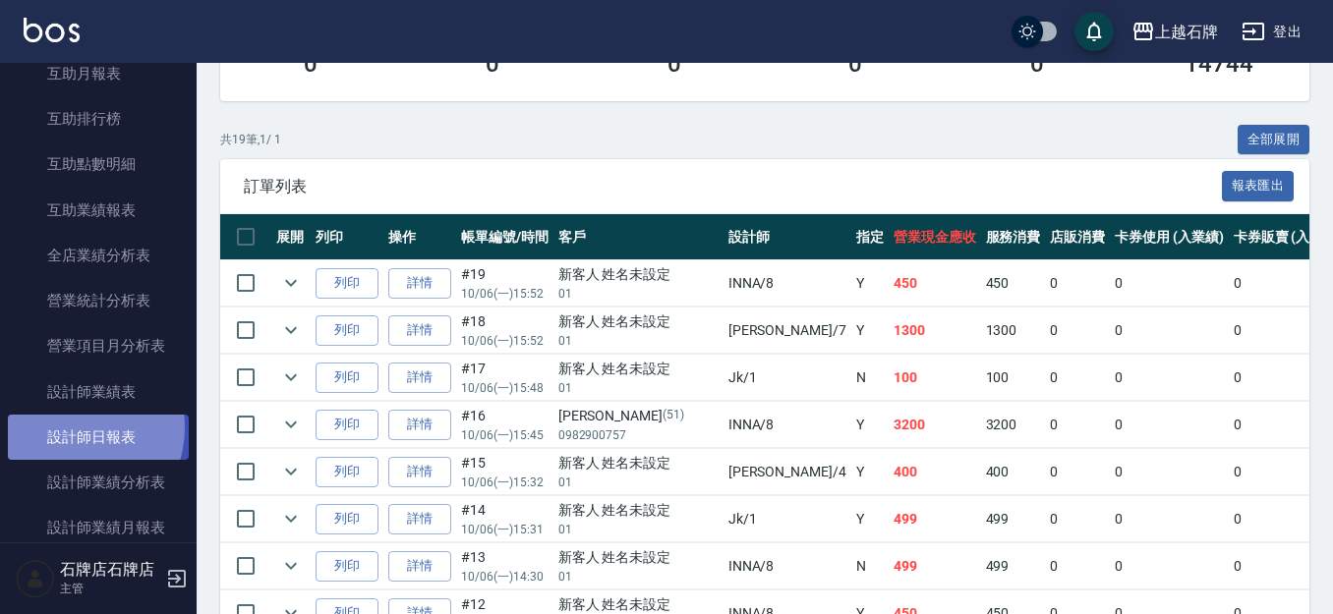
click at [68, 428] on link "設計師日報表" at bounding box center [98, 437] width 181 height 45
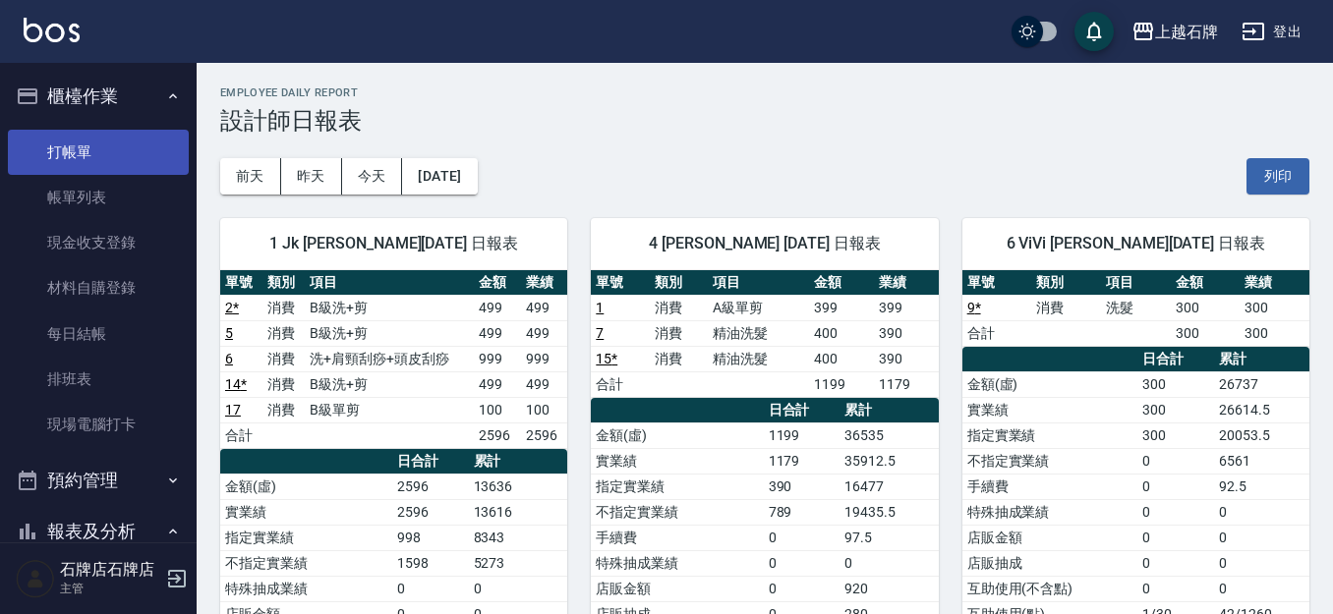
click at [78, 157] on link "打帳單" at bounding box center [98, 152] width 181 height 45
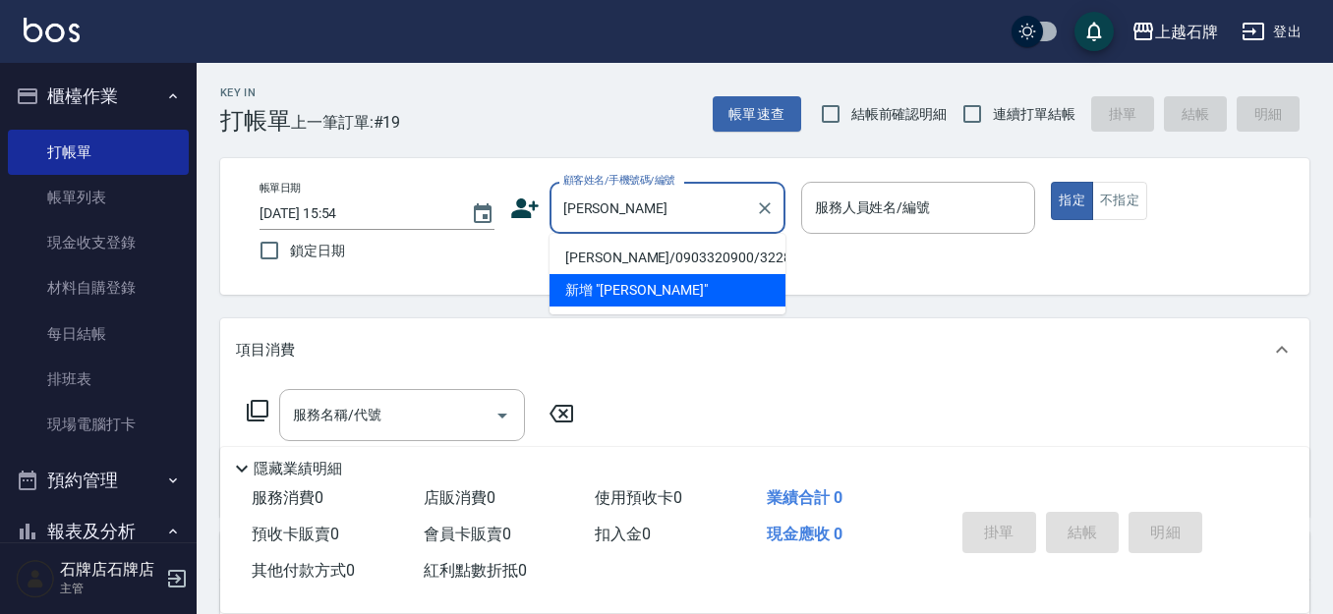
click at [658, 206] on input "[PERSON_NAME]" at bounding box center [652, 208] width 189 height 34
click at [651, 253] on li "[PERSON_NAME]/0903320900/3228" at bounding box center [668, 258] width 236 height 32
type input "[PERSON_NAME]/0903320900/3228"
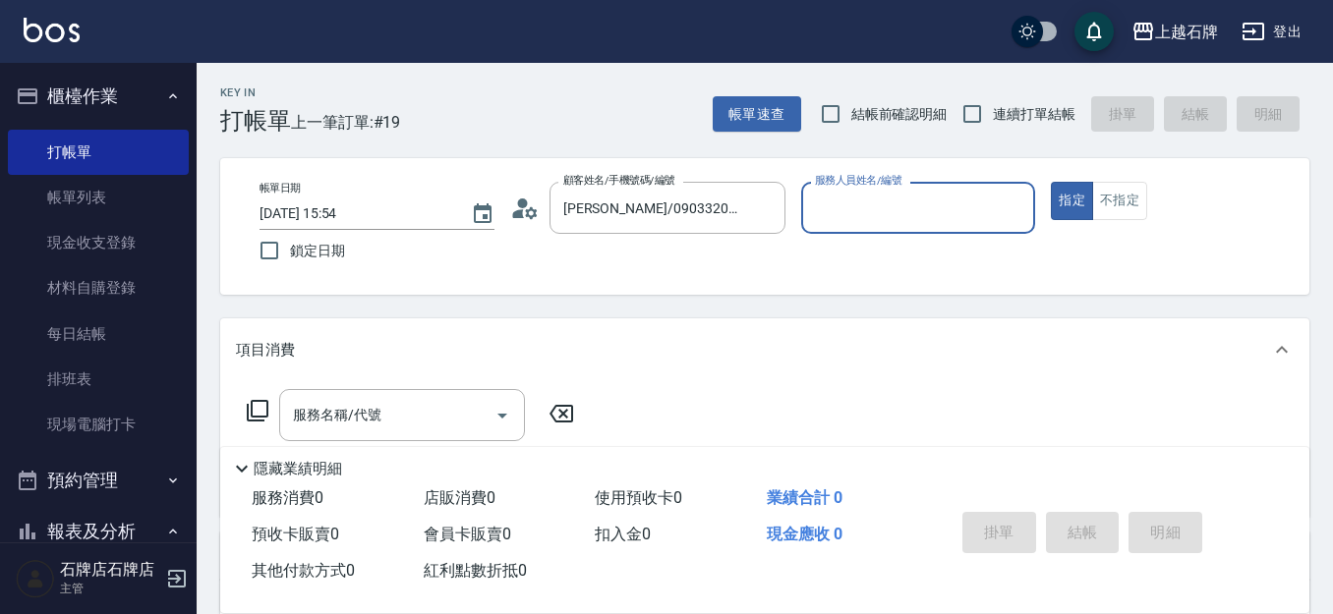
type input "[PERSON_NAME]-7"
click at [352, 396] on div "服務名稱/代號" at bounding box center [402, 415] width 246 height 52
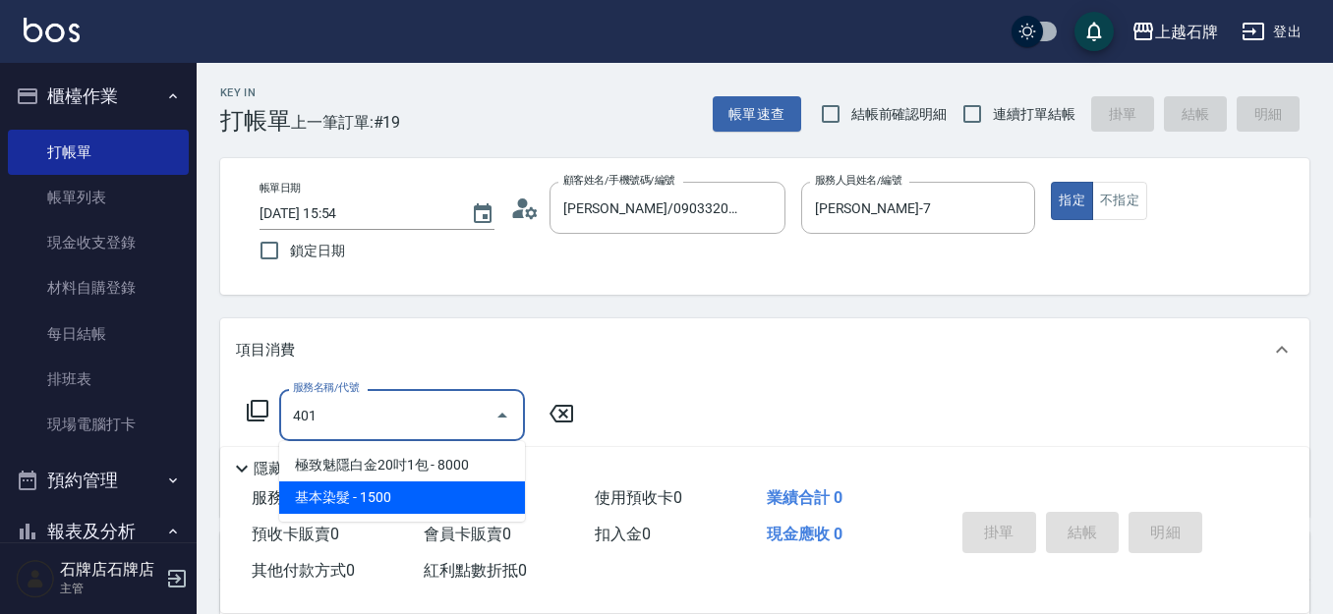
drag, startPoint x: 409, startPoint y: 497, endPoint x: 501, endPoint y: 497, distance: 92.4
click at [412, 498] on span "基本染髮 - 1500" at bounding box center [402, 498] width 246 height 32
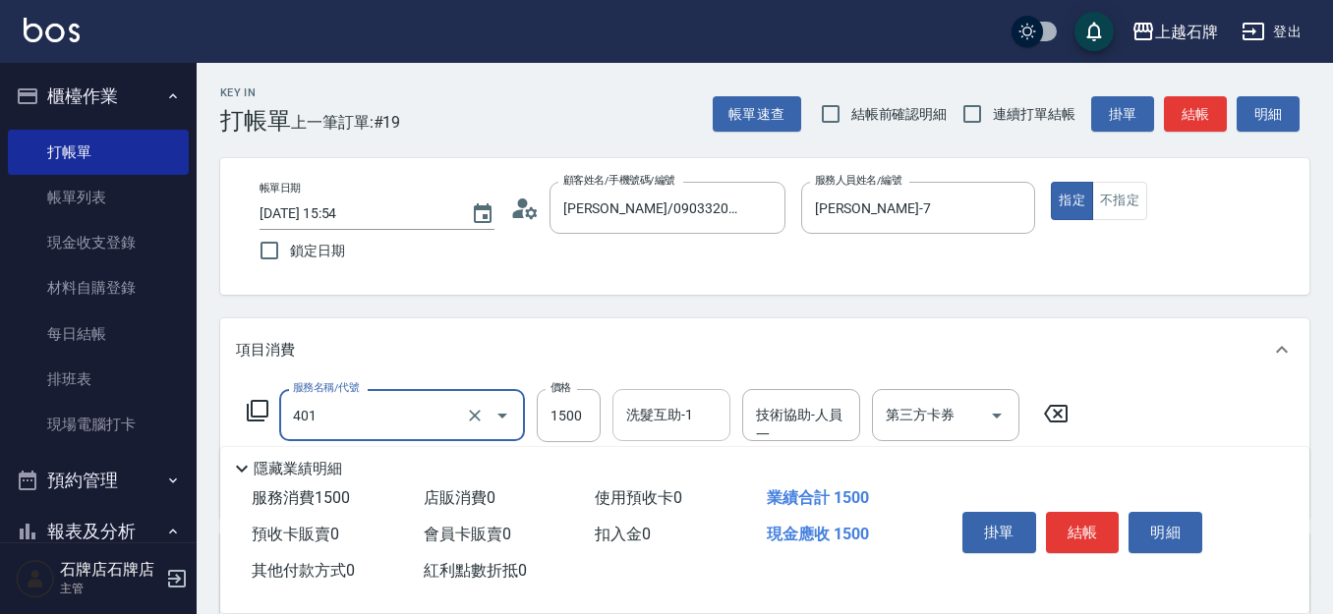
type input "基本染髮(401)"
click at [686, 412] on div "洗髮互助-1 洗髮互助-1" at bounding box center [672, 415] width 118 height 52
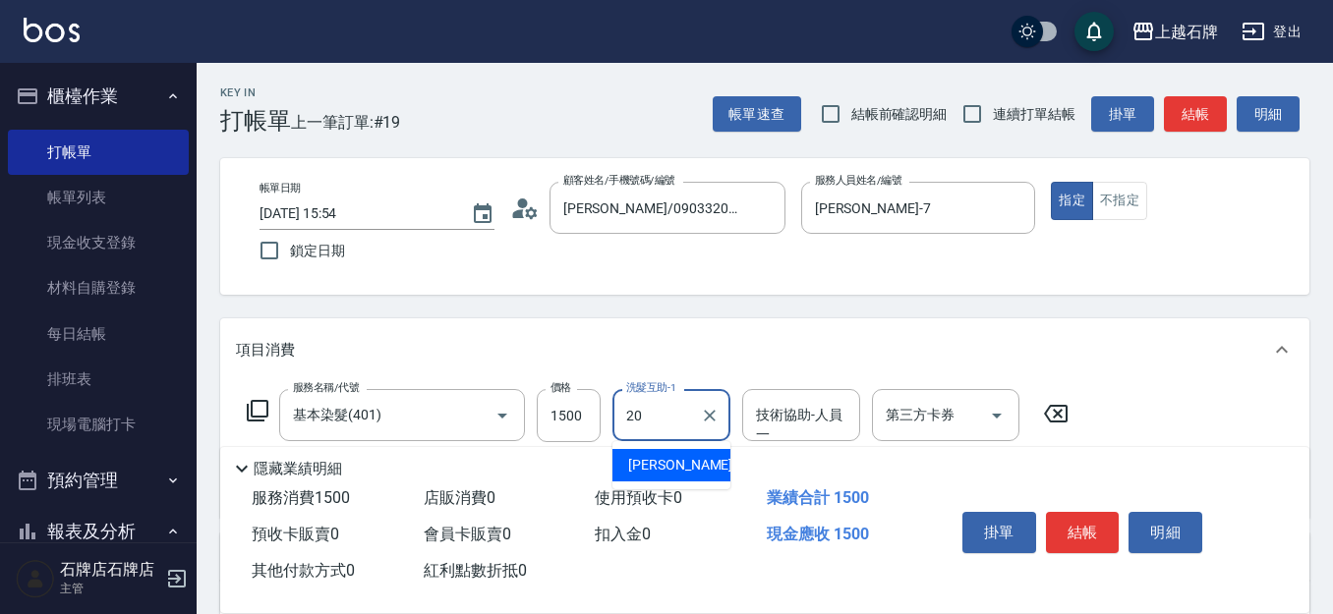
click at [675, 462] on div "[PERSON_NAME] -20" at bounding box center [672, 465] width 118 height 32
type input "彥"
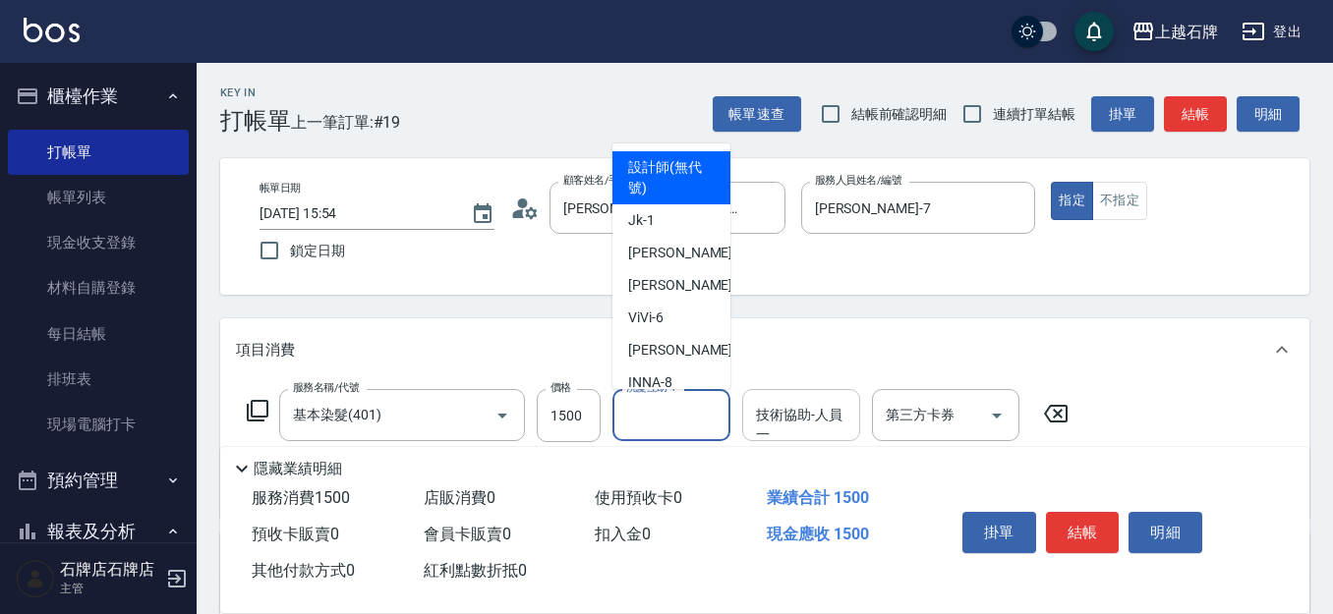
click at [767, 408] on div "技術協助-人員一 技術協助-人員[PERSON_NAME]" at bounding box center [801, 415] width 118 height 52
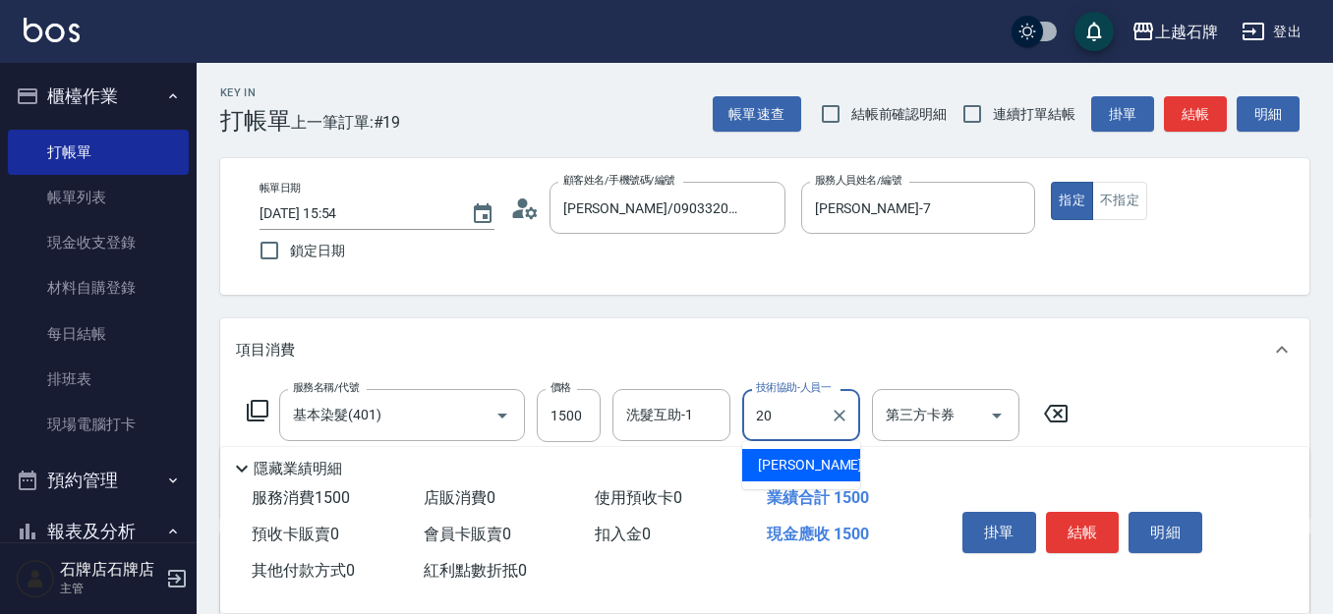
click at [807, 475] on div "[PERSON_NAME] -20" at bounding box center [801, 465] width 118 height 32
type input "[PERSON_NAME]-20"
click at [1067, 514] on button "結帳" at bounding box center [1083, 532] width 74 height 41
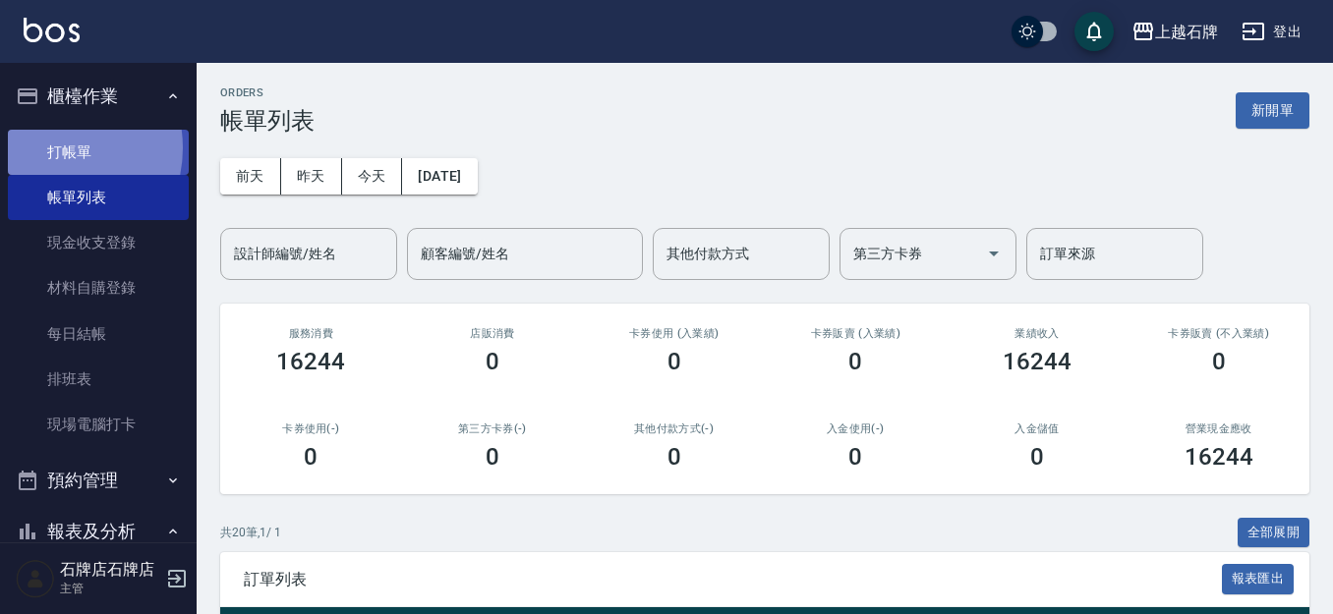
click at [46, 147] on link "打帳單" at bounding box center [98, 152] width 181 height 45
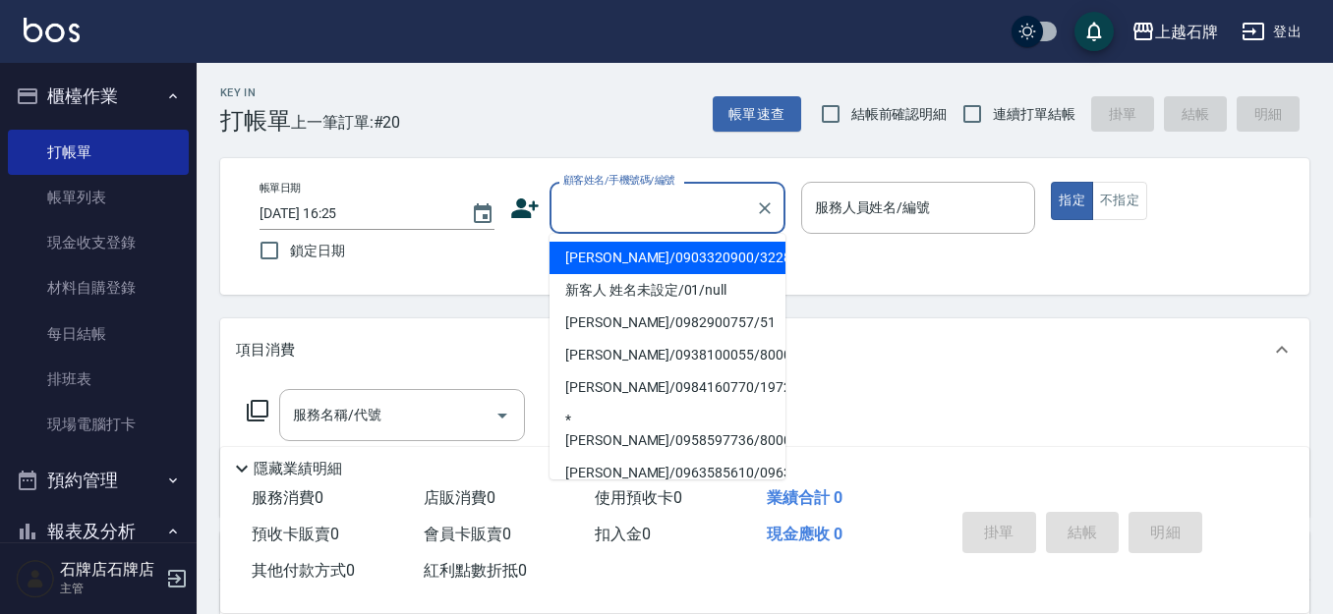
click at [637, 219] on input "顧客姓名/手機號碼/編號" at bounding box center [652, 208] width 189 height 34
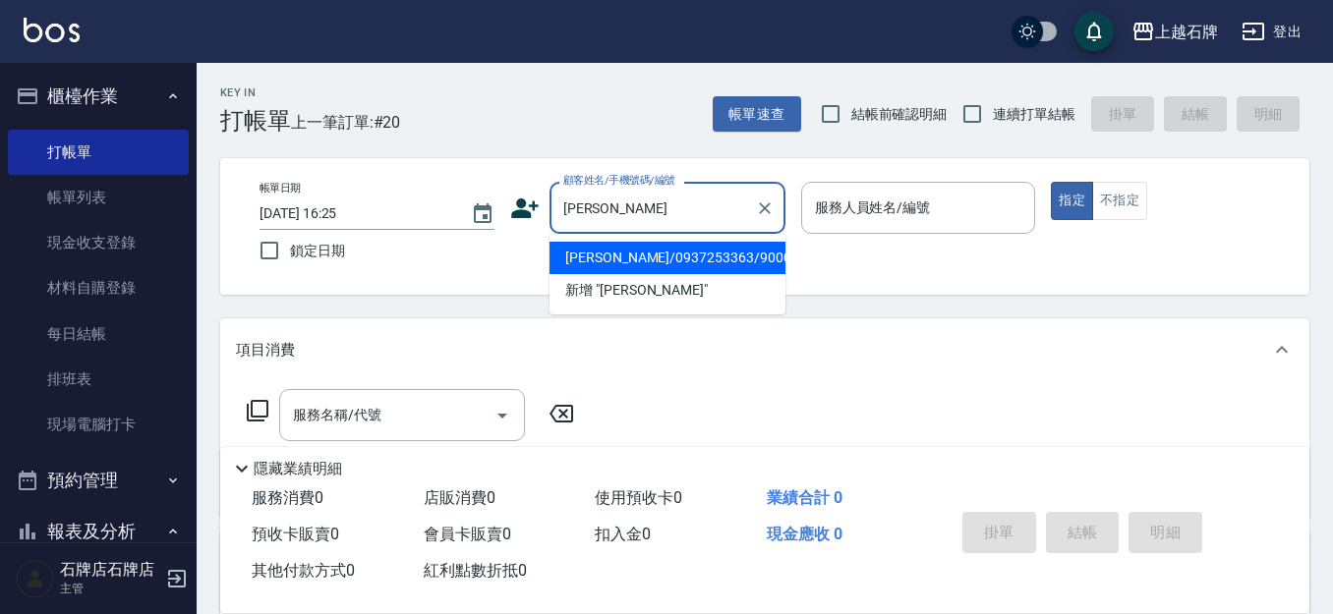
click at [743, 256] on li "[PERSON_NAME]/0937253363/90002" at bounding box center [668, 258] width 236 height 32
type input "[PERSON_NAME]/0937253363/90002"
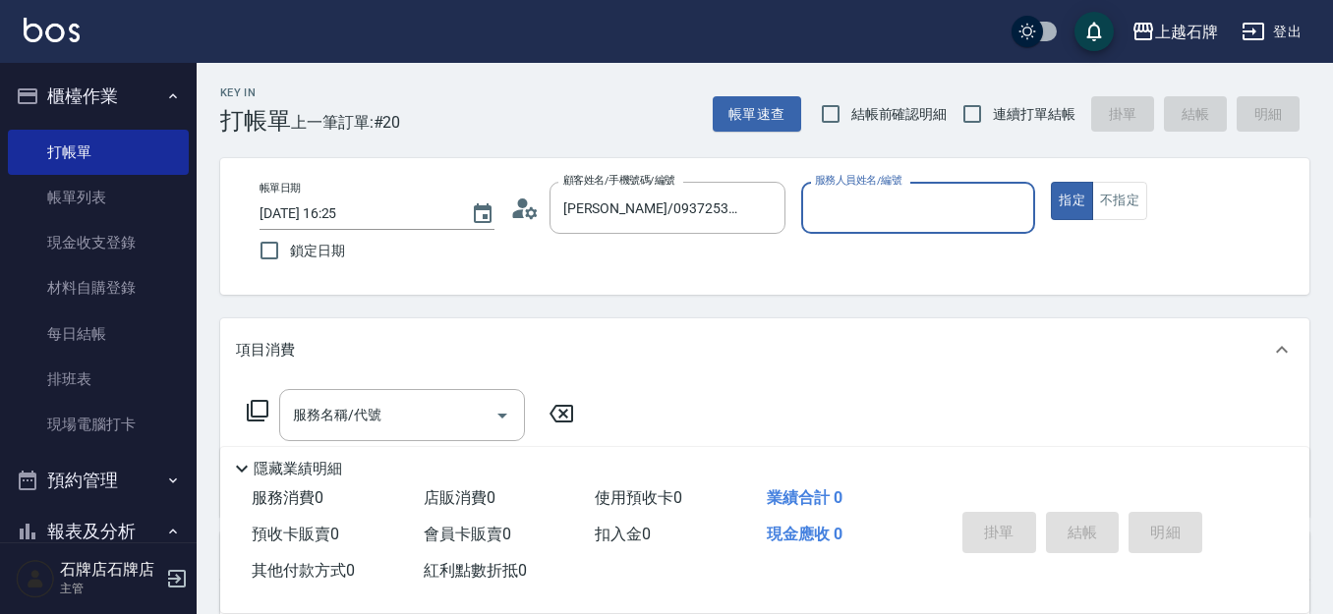
click at [900, 218] on input "服務人員姓名/編號" at bounding box center [918, 208] width 217 height 34
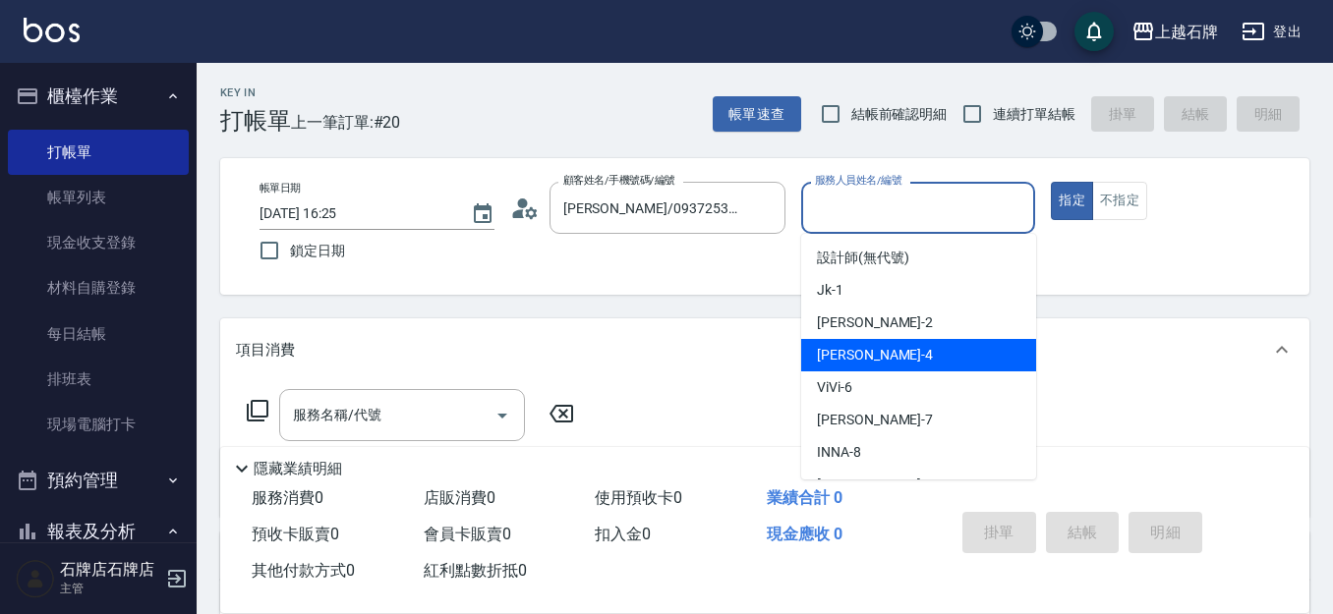
click at [926, 361] on div "[PERSON_NAME] -4" at bounding box center [918, 355] width 235 height 32
type input "[PERSON_NAME]-4"
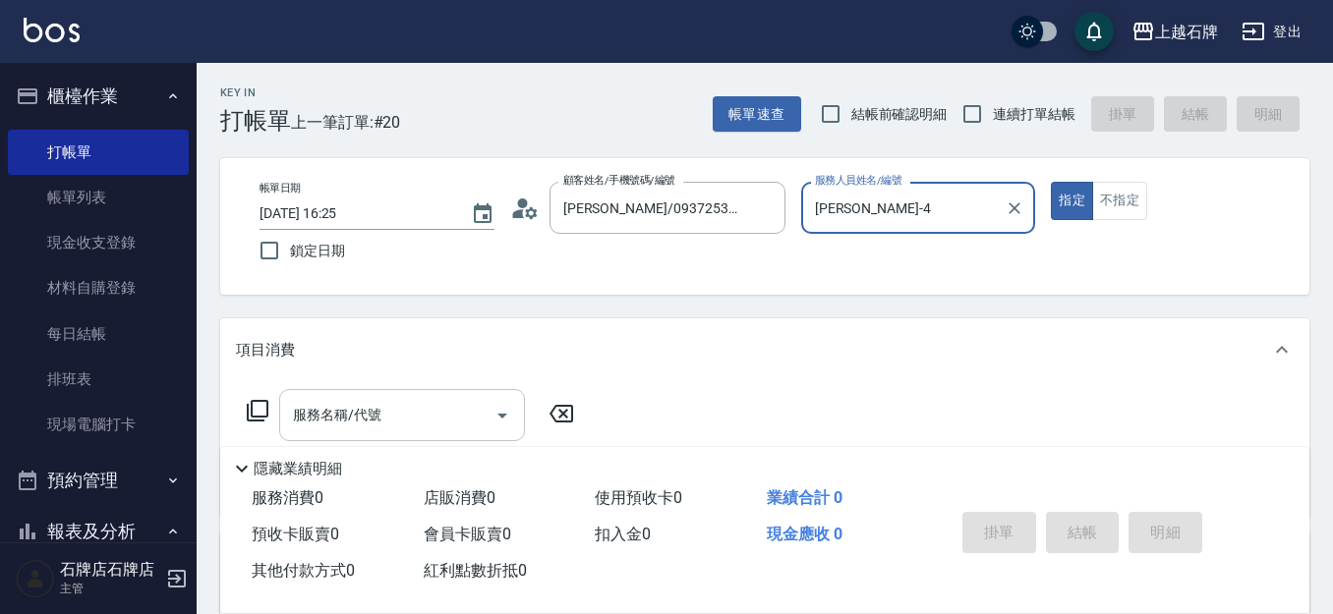
click at [419, 421] on input "服務名稱/代號" at bounding box center [387, 415] width 199 height 34
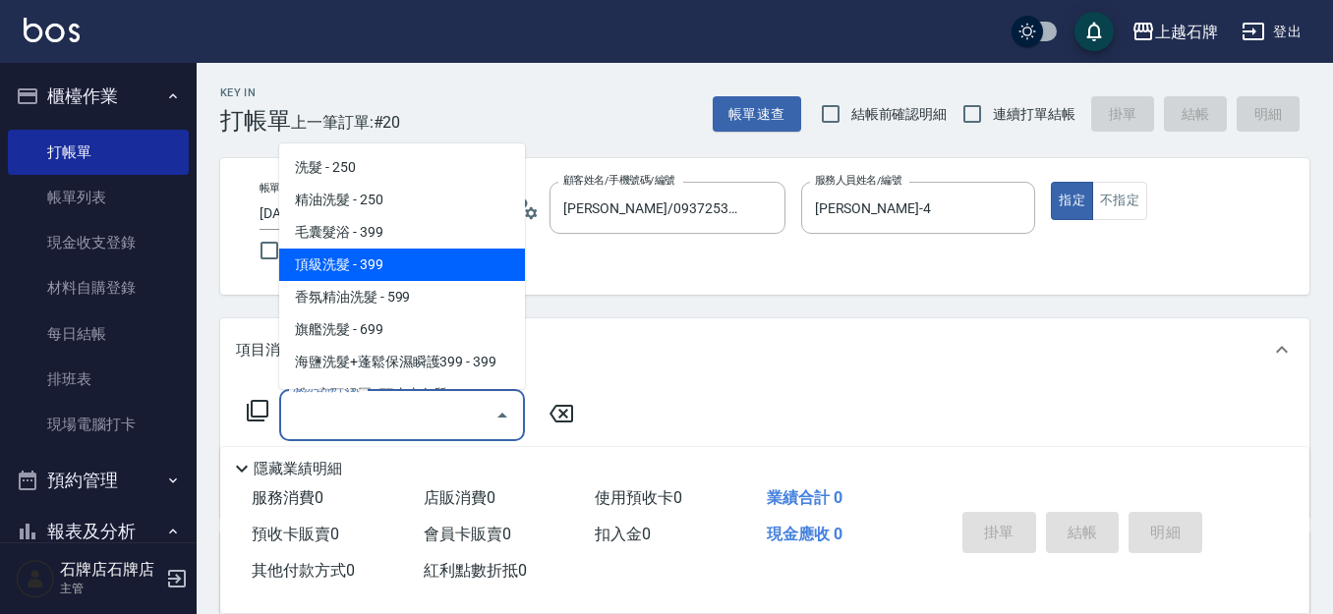
click at [255, 415] on icon at bounding box center [258, 411] width 24 height 24
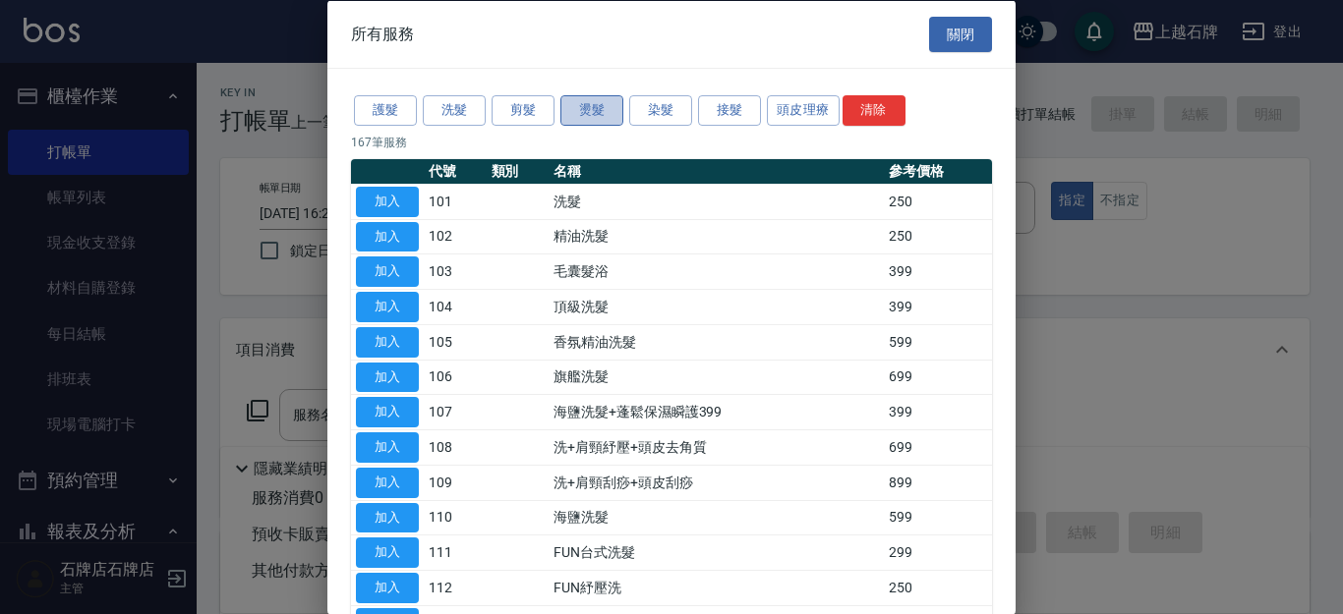
click at [610, 104] on button "燙髮" at bounding box center [591, 110] width 63 height 30
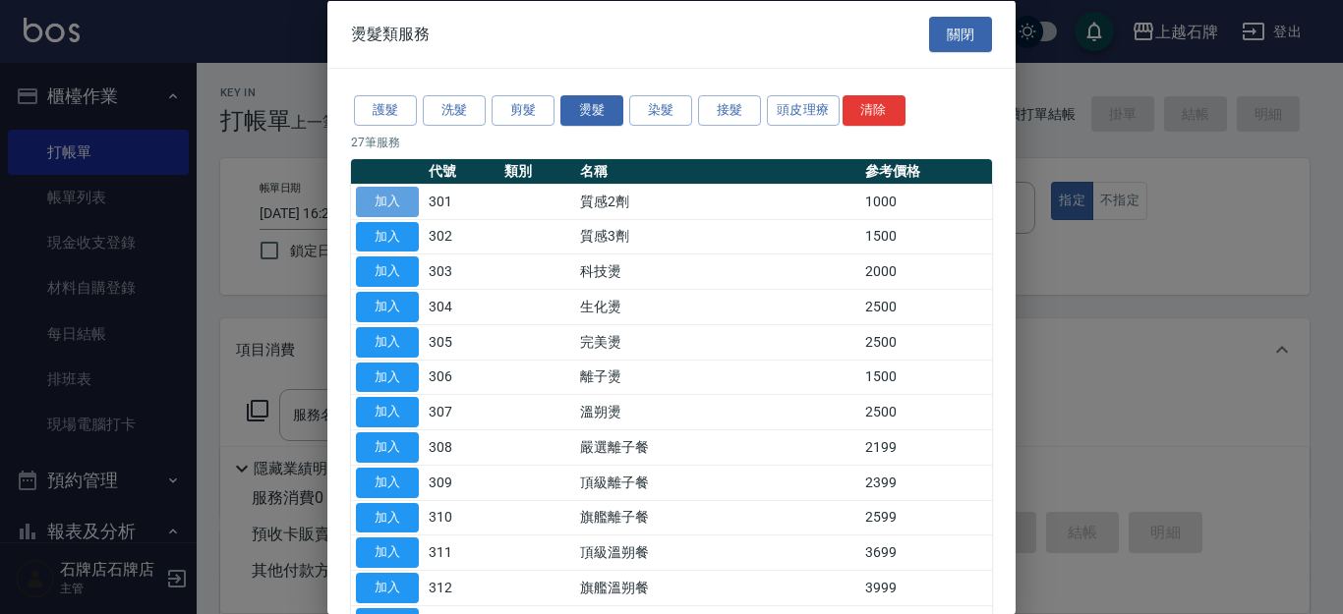
click at [383, 197] on button "加入" at bounding box center [387, 201] width 63 height 30
type input "質感2劑(301)"
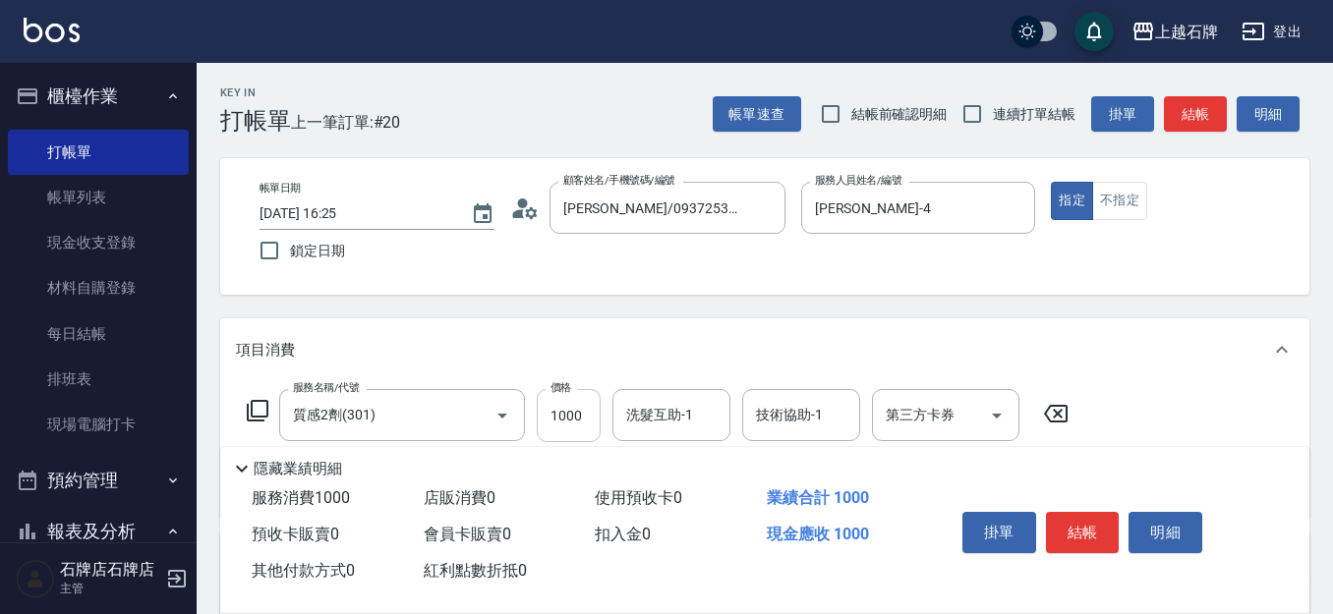
click at [587, 425] on input "1000" at bounding box center [569, 415] width 64 height 53
type input "2500"
click at [1088, 532] on button "結帳" at bounding box center [1083, 532] width 74 height 41
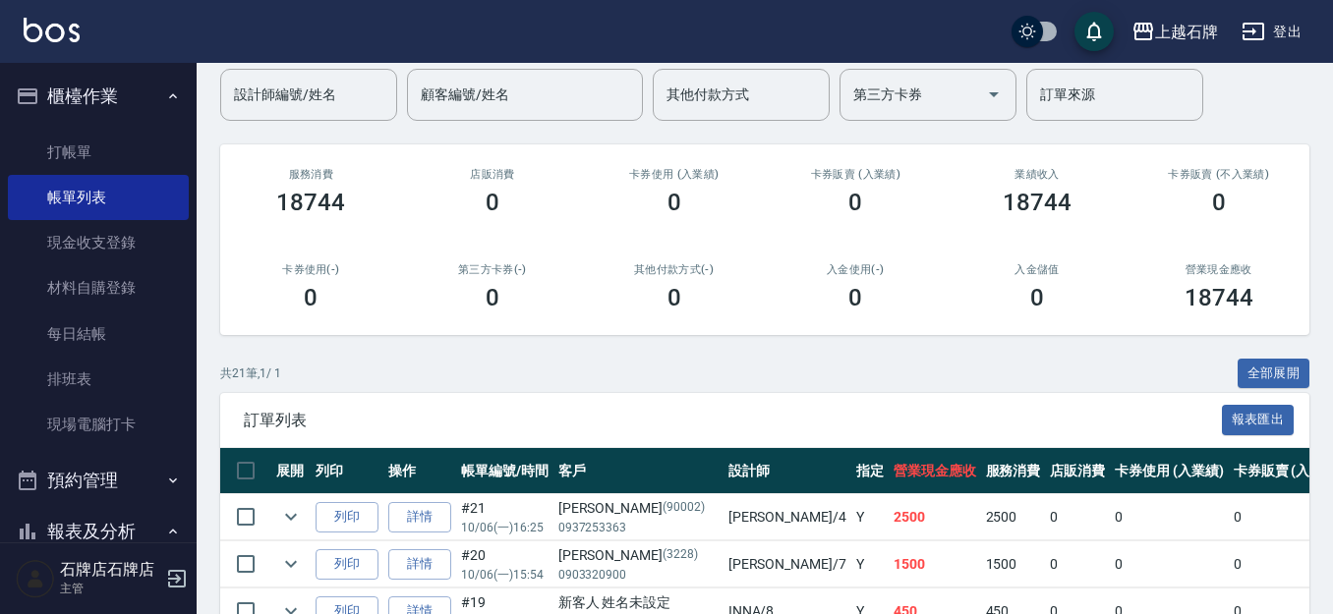
scroll to position [197, 0]
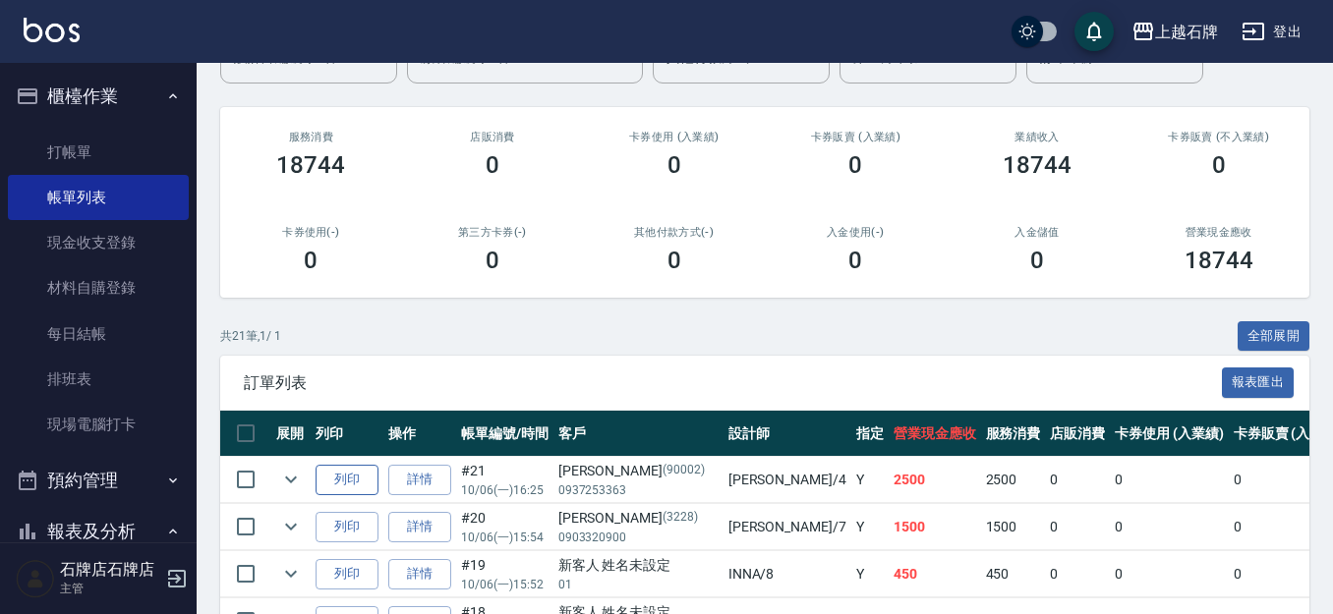
click at [354, 478] on button "列印" at bounding box center [347, 480] width 63 height 30
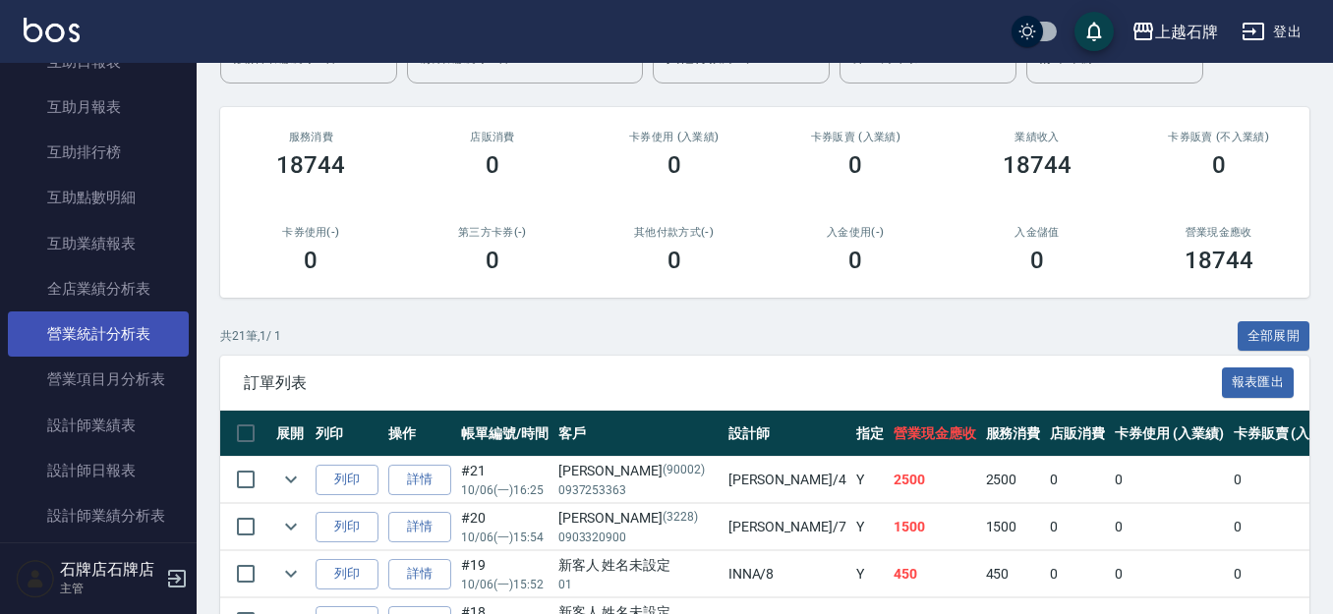
scroll to position [885, 0]
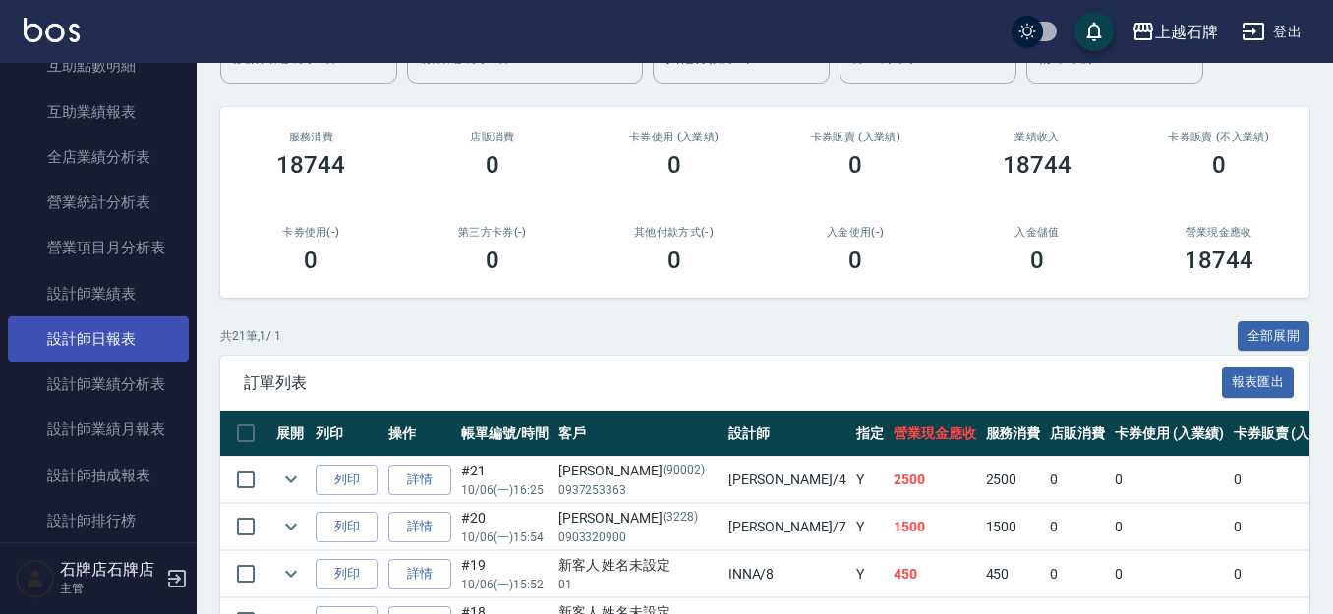
click at [110, 339] on link "設計師日報表" at bounding box center [98, 339] width 181 height 45
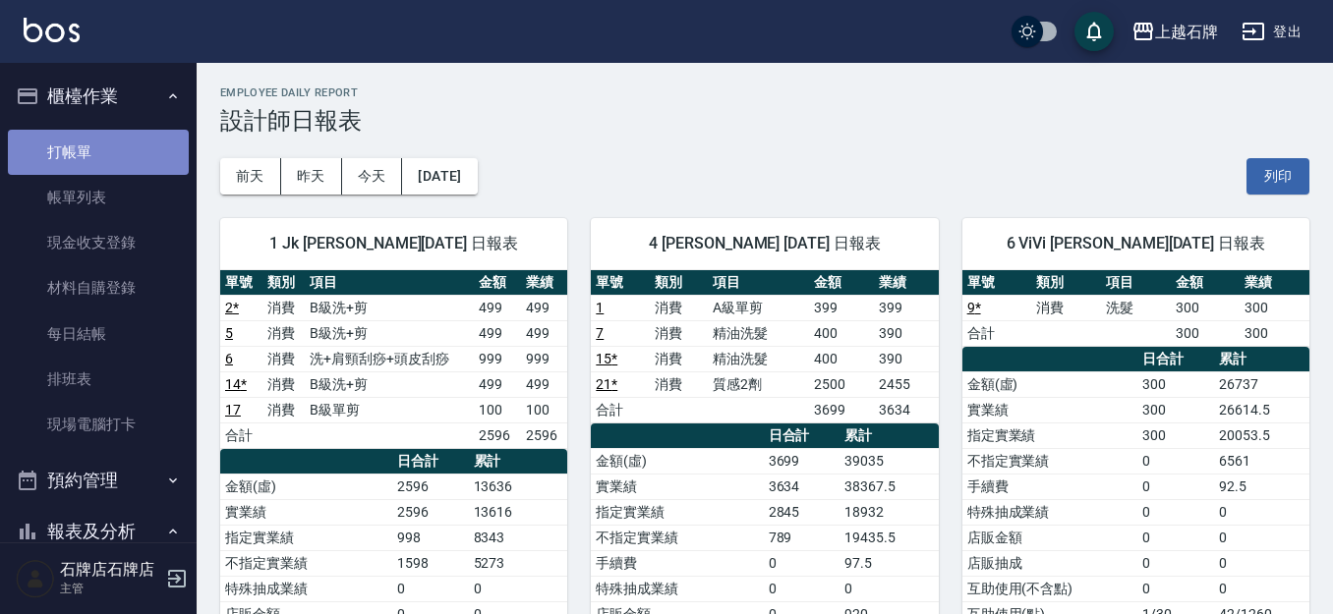
click at [120, 154] on link "打帳單" at bounding box center [98, 152] width 181 height 45
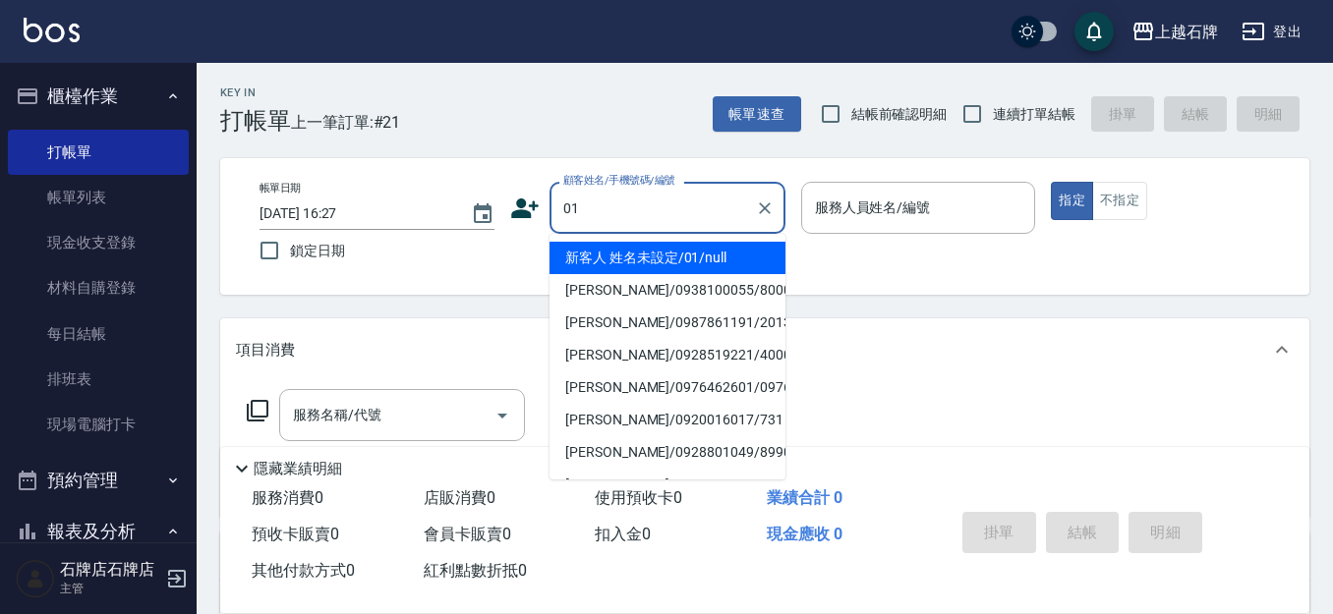
click at [612, 250] on li "新客人 姓名未設定/01/null" at bounding box center [668, 258] width 236 height 32
type input "新客人 姓名未設定/01/null"
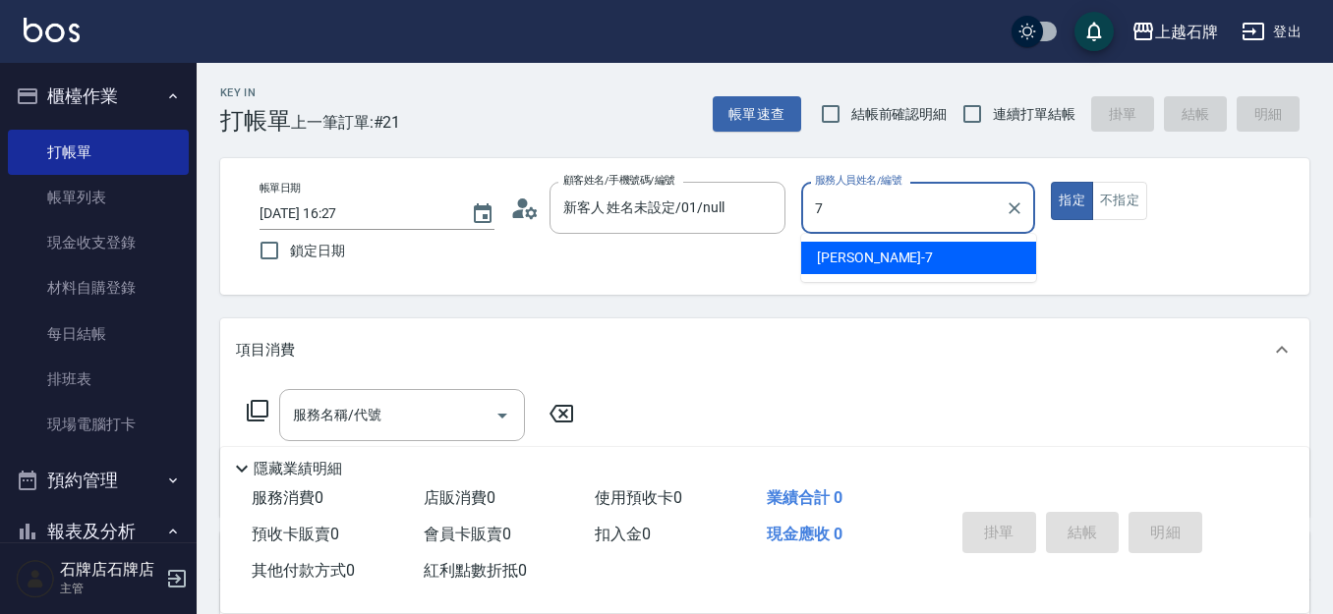
click at [904, 259] on div "[PERSON_NAME] -7" at bounding box center [918, 258] width 235 height 32
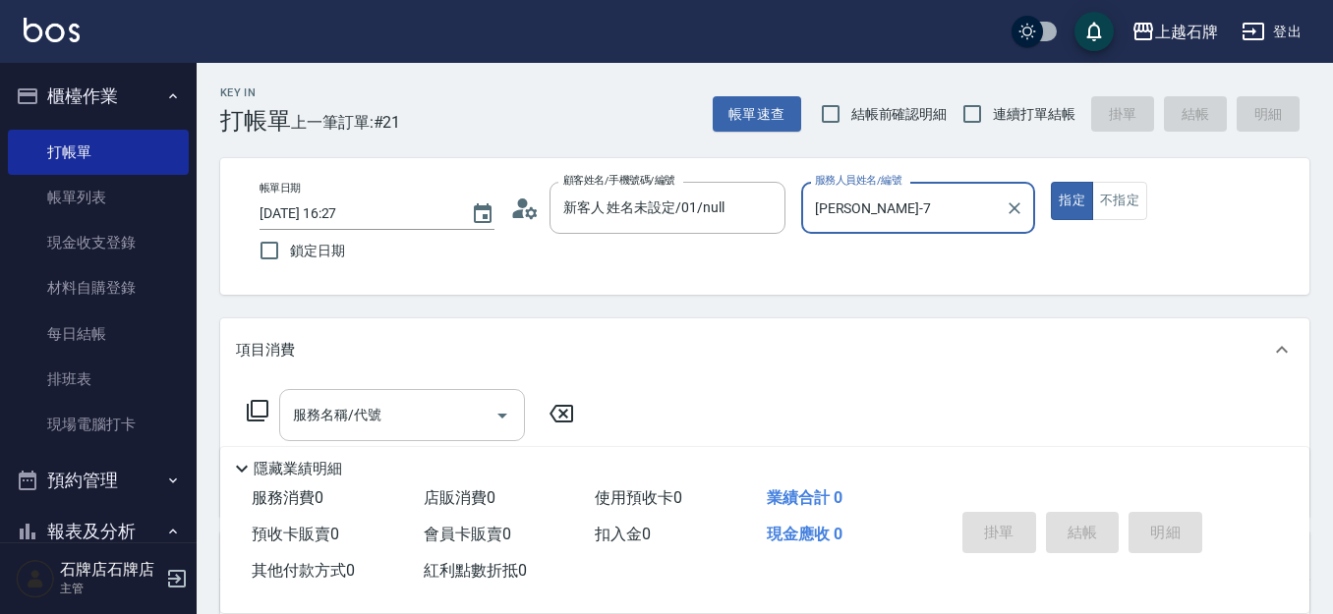
type input "[PERSON_NAME]-7"
click at [425, 409] on input "服務名稱/代號" at bounding box center [387, 415] width 199 height 34
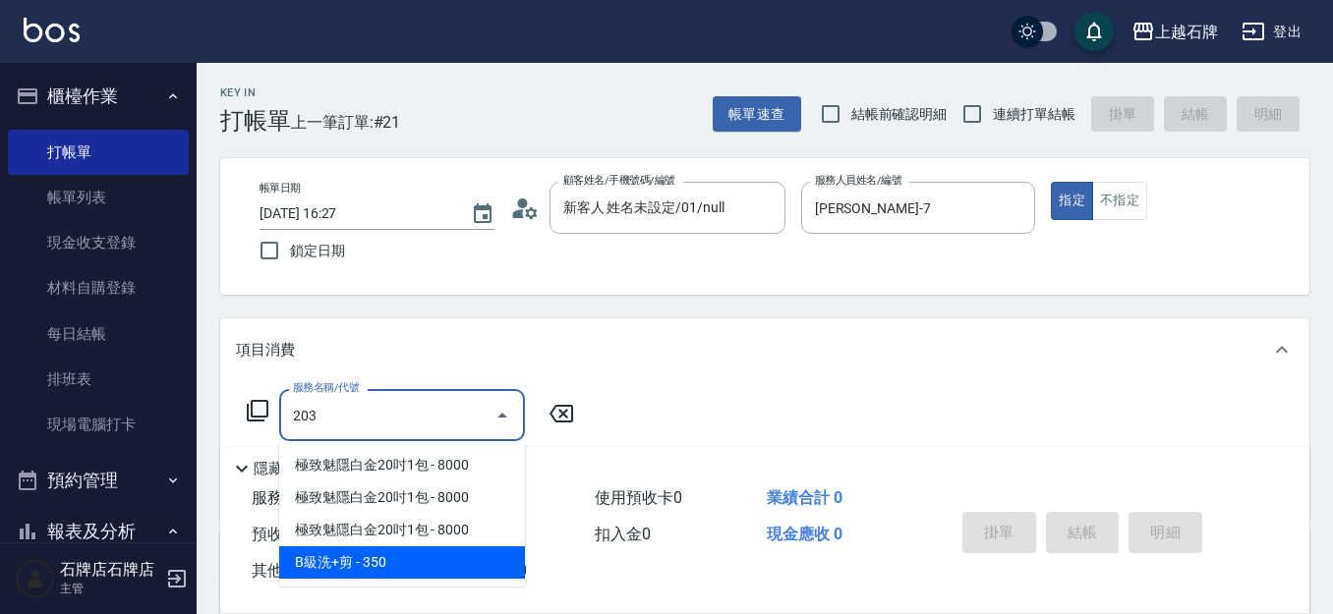
click at [424, 562] on span "B級洗+剪 - 350" at bounding box center [402, 563] width 246 height 32
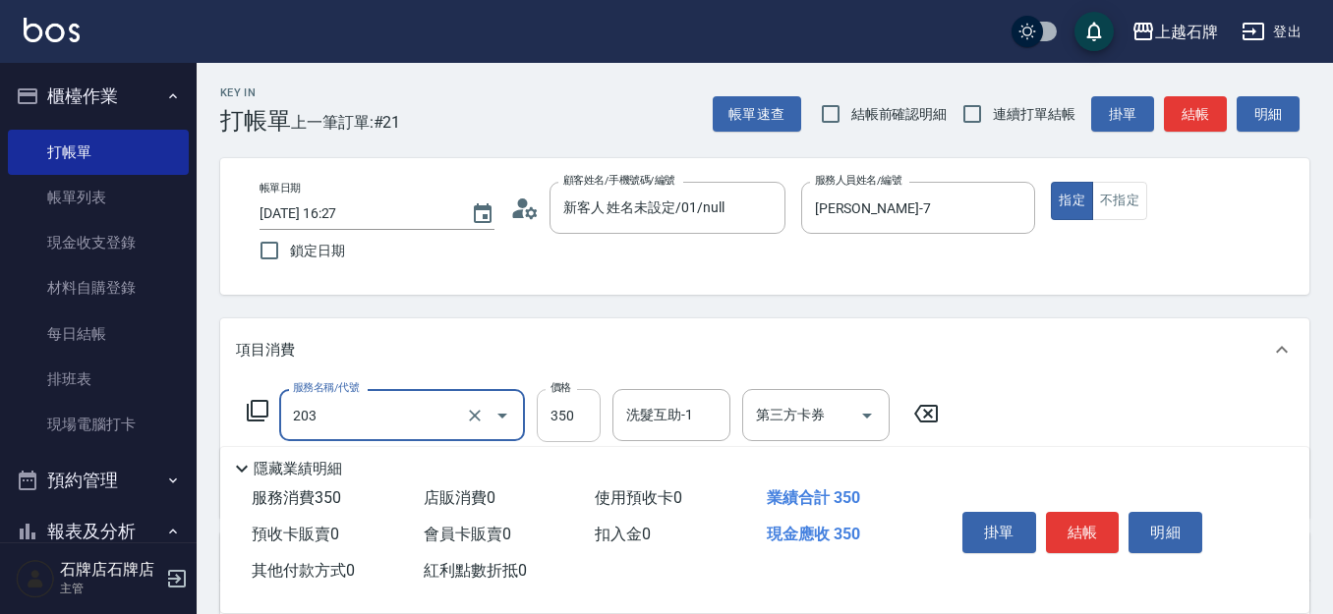
type input "B級洗+剪(203)"
click at [548, 410] on input "350" at bounding box center [569, 415] width 64 height 53
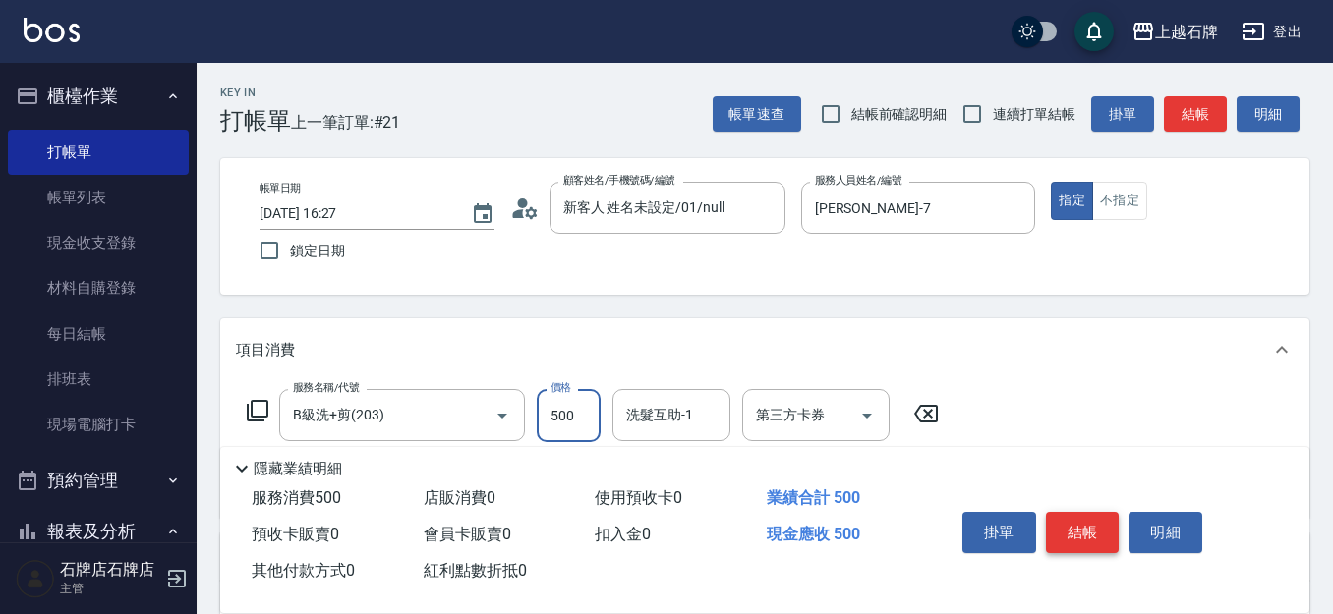
type input "500"
click at [1060, 515] on button "結帳" at bounding box center [1083, 532] width 74 height 41
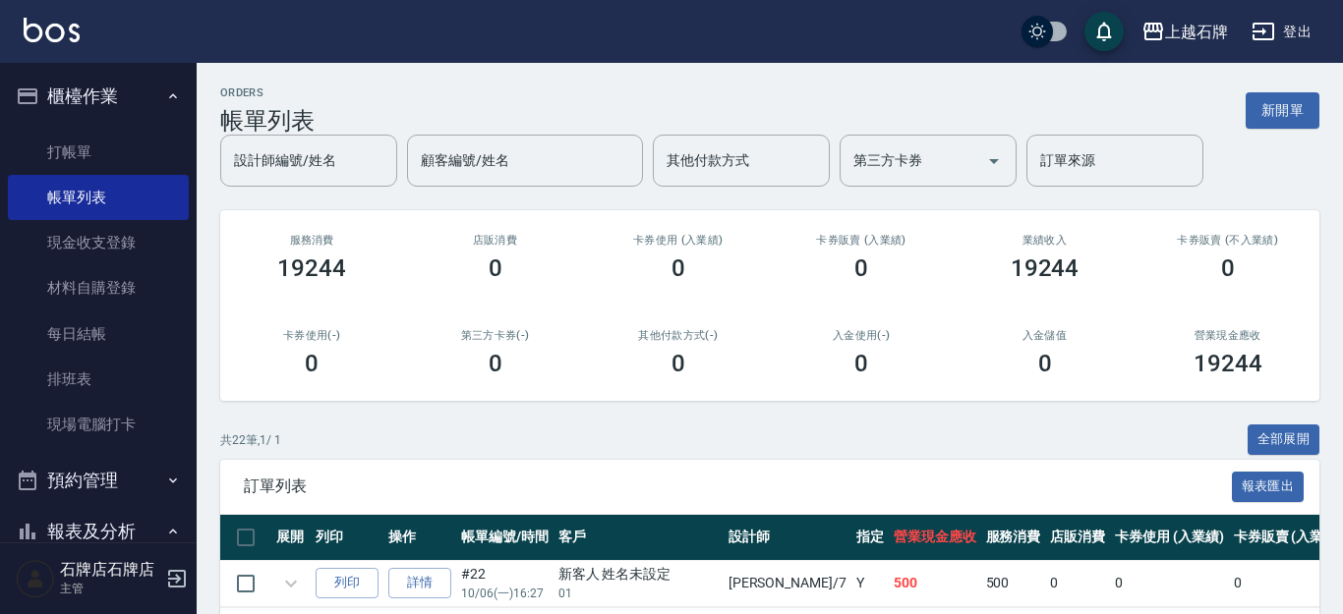
click at [85, 564] on link "報表目錄" at bounding box center [98, 586] width 181 height 45
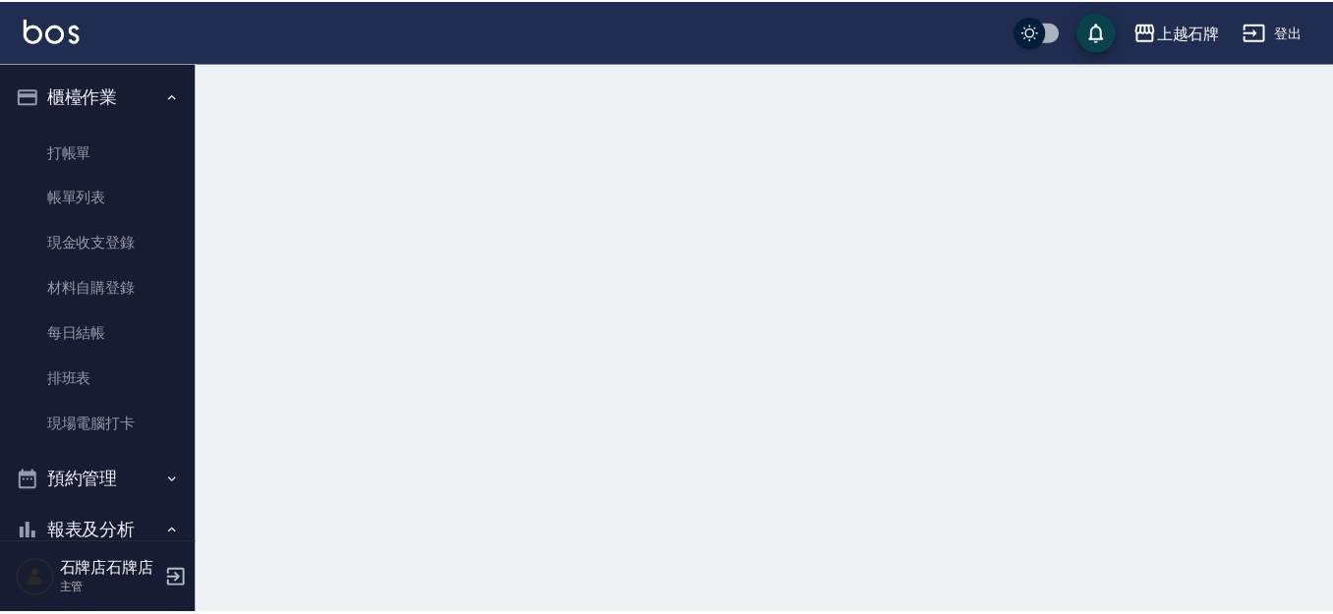
scroll to position [98, 0]
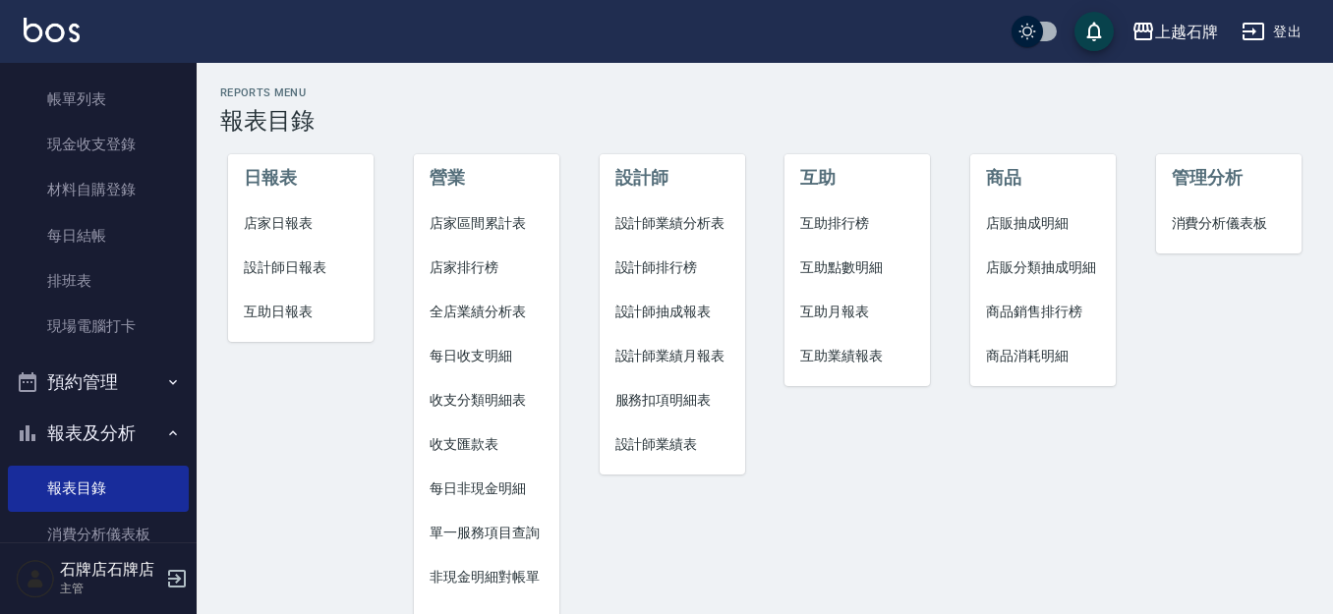
click at [295, 274] on span "設計師日報表" at bounding box center [301, 268] width 114 height 21
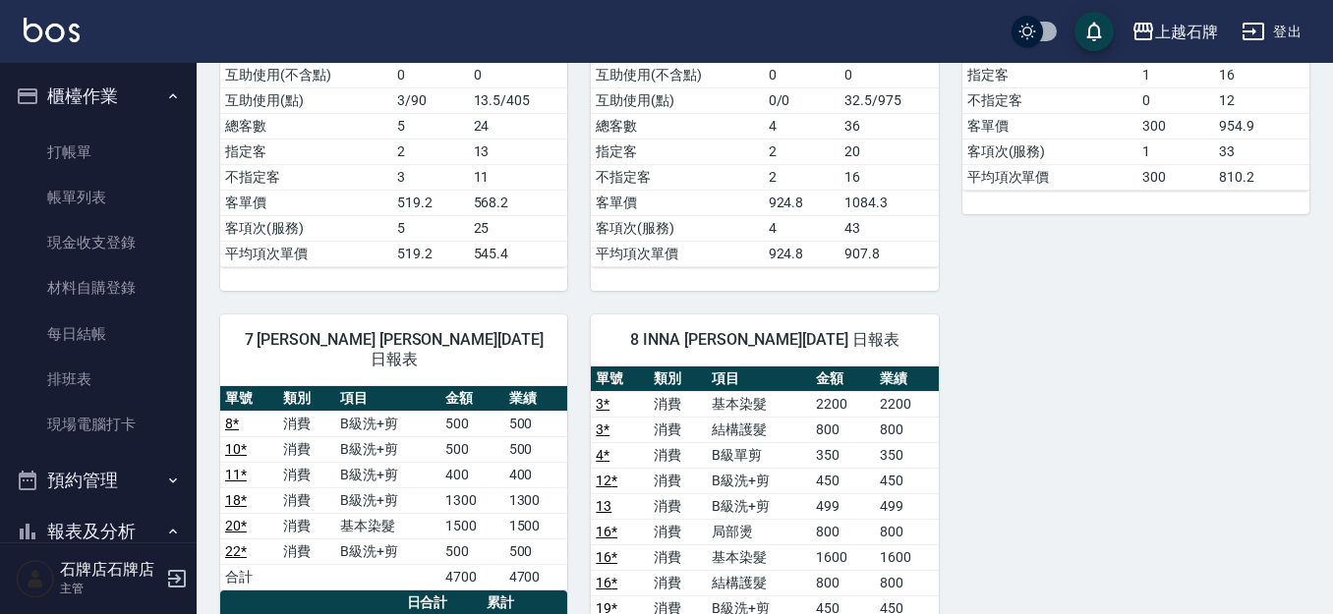
scroll to position [393, 0]
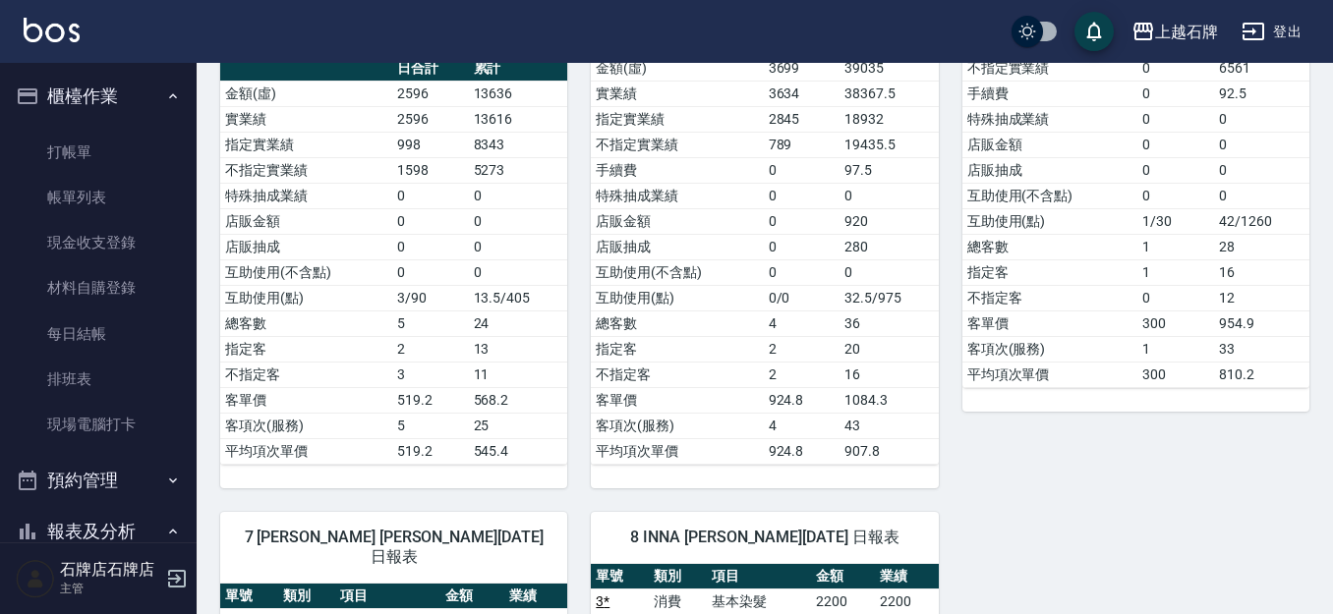
drag, startPoint x: 45, startPoint y: 143, endPoint x: 45, endPoint y: 125, distance: 17.7
click at [47, 142] on link "打帳單" at bounding box center [98, 152] width 181 height 45
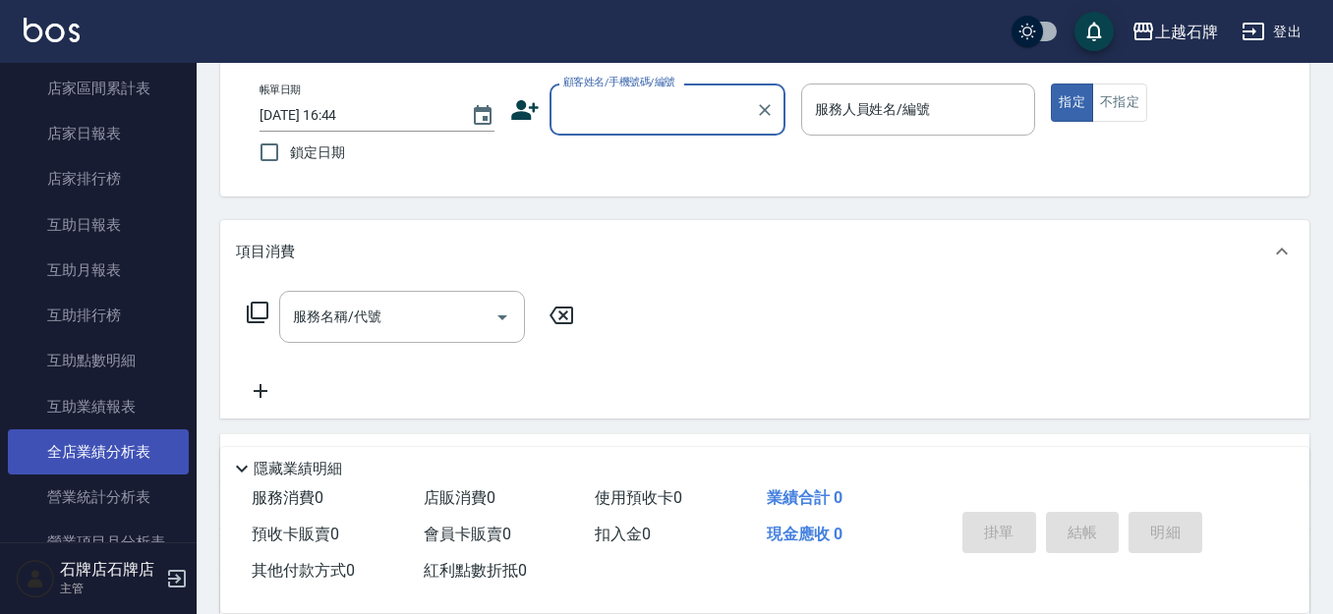
scroll to position [688, 0]
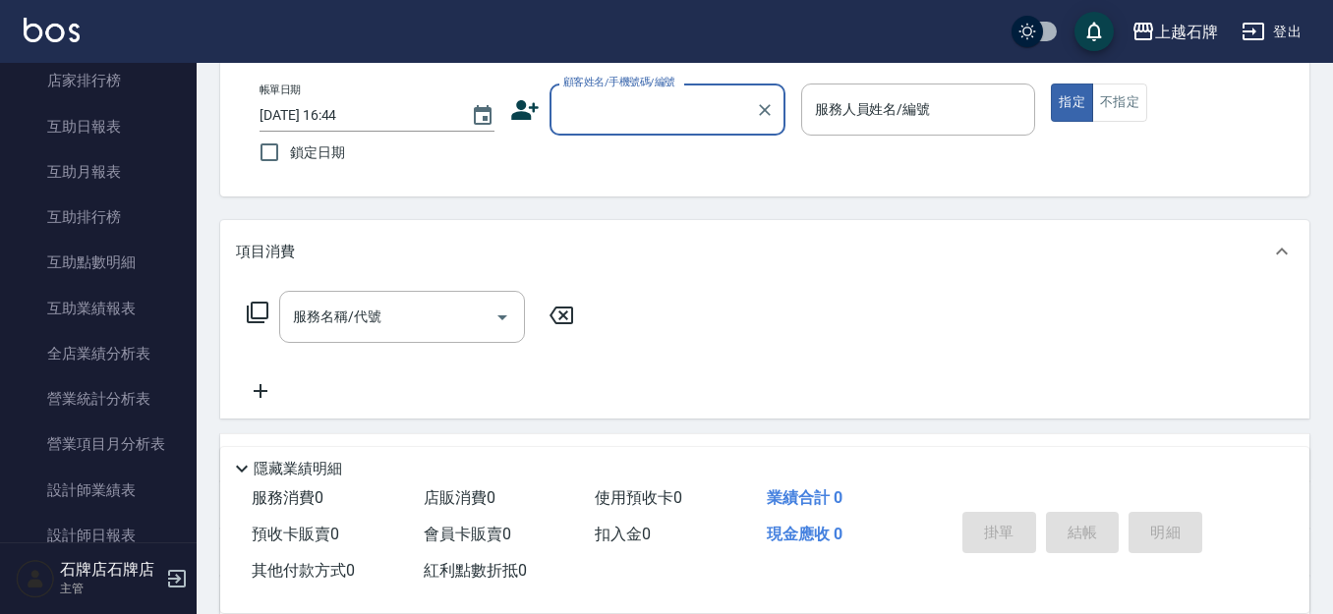
click at [125, 545] on div "石牌店石牌店 主管" at bounding box center [98, 579] width 197 height 71
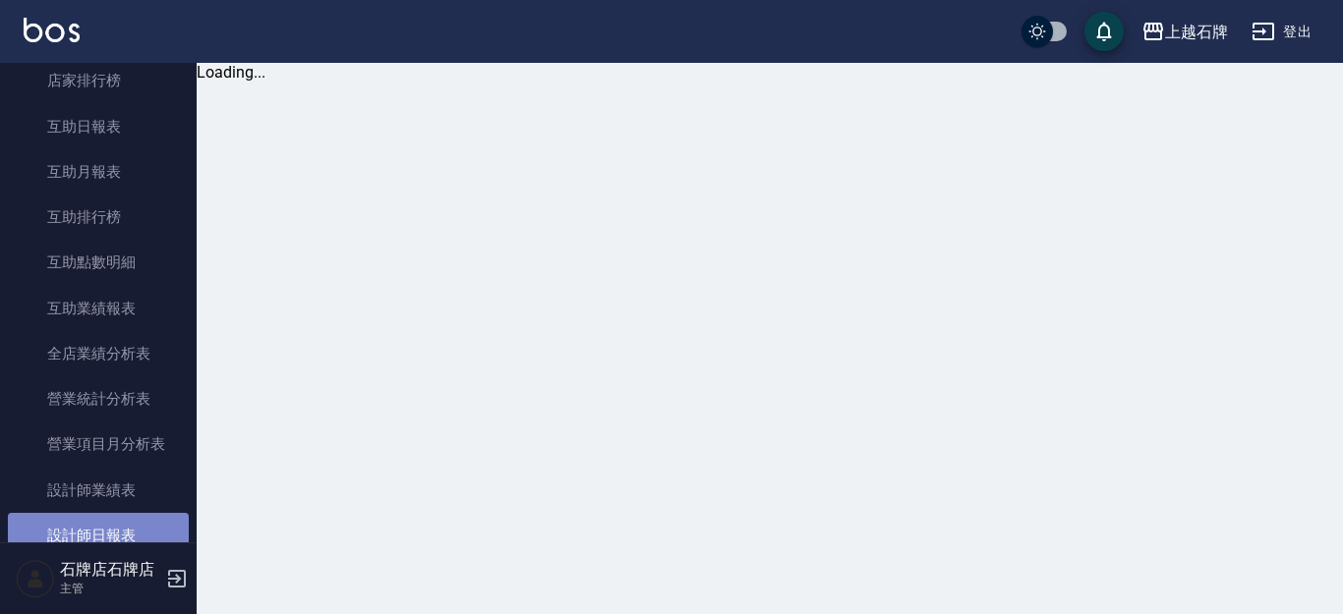
click at [127, 540] on link "設計師日報表" at bounding box center [98, 535] width 181 height 45
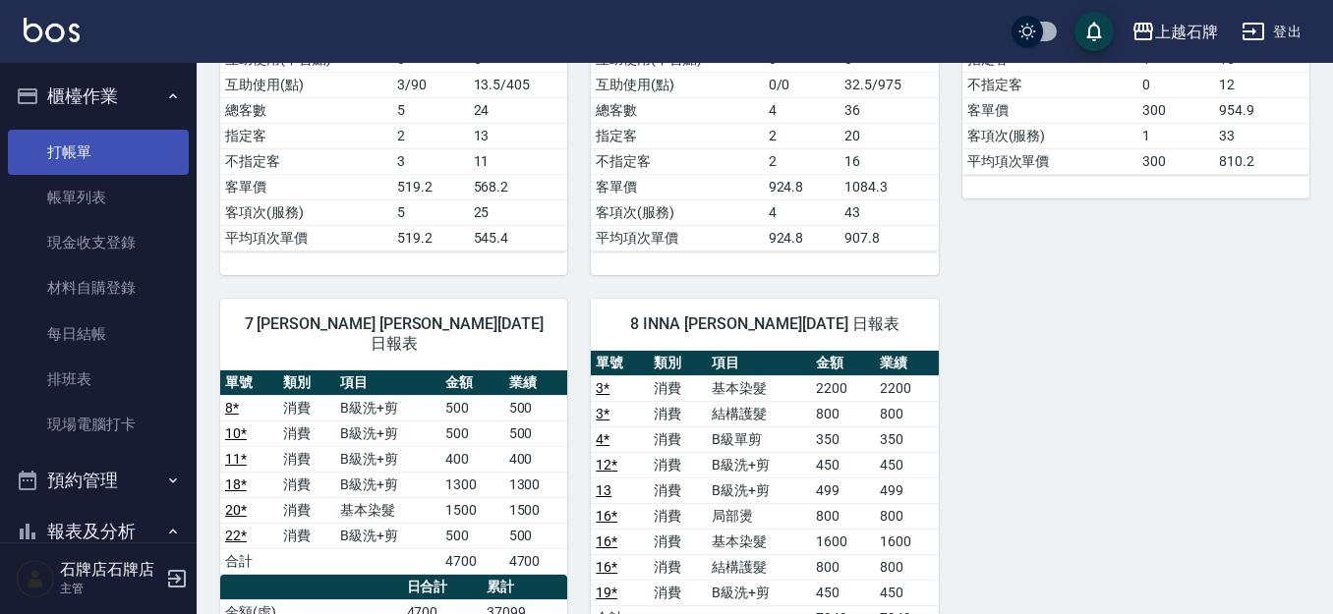
scroll to position [590, 0]
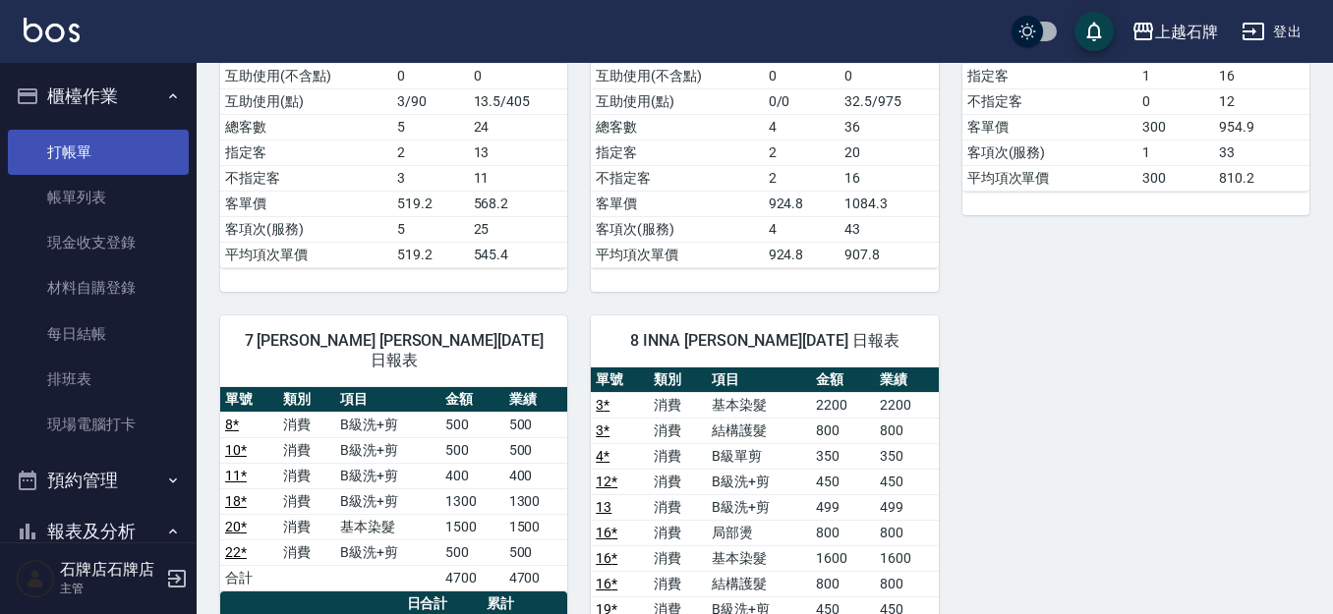
click at [156, 145] on link "打帳單" at bounding box center [98, 152] width 181 height 45
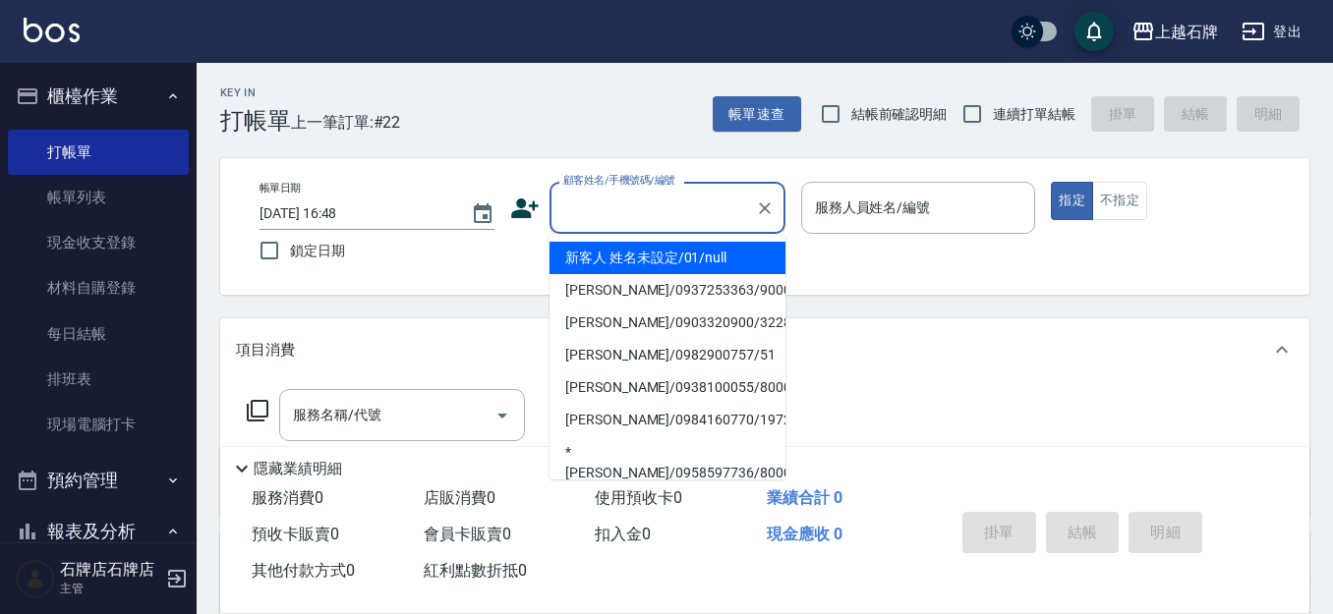
click at [669, 211] on input "顧客姓名/手機號碼/編號" at bounding box center [652, 208] width 189 height 34
click at [690, 253] on li "新客人 姓名未設定/01/null" at bounding box center [668, 258] width 236 height 32
type input "新客人 姓名未設定/01/null"
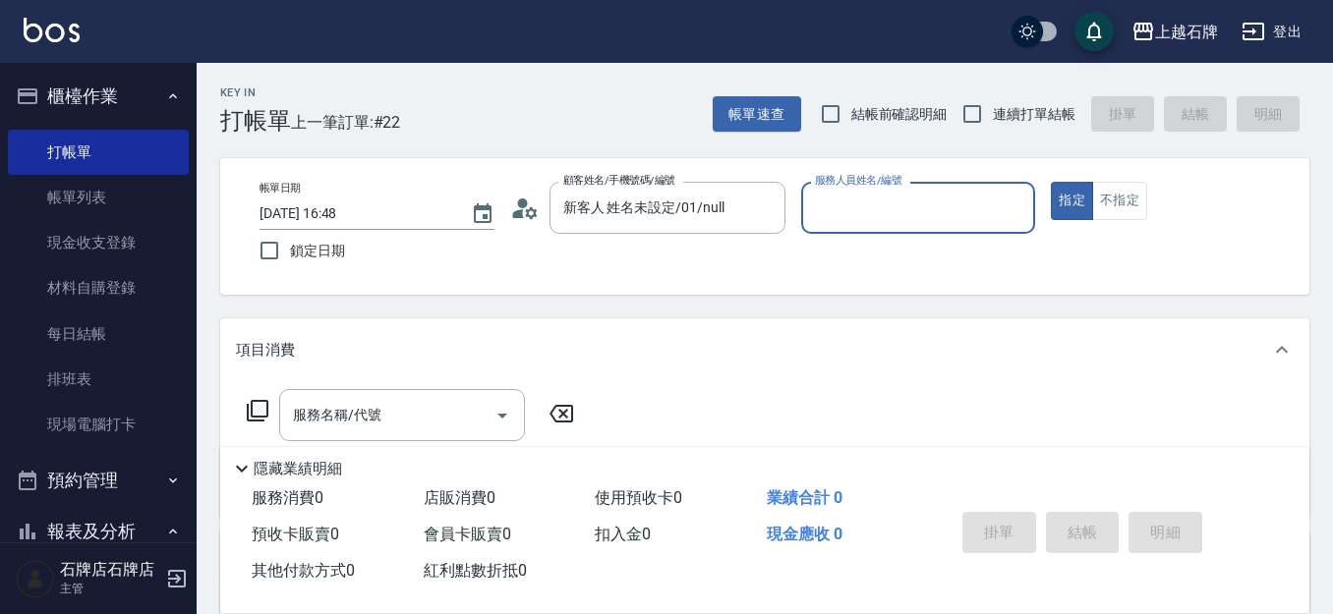
click at [896, 196] on input "服務人員姓名/編號" at bounding box center [918, 208] width 217 height 34
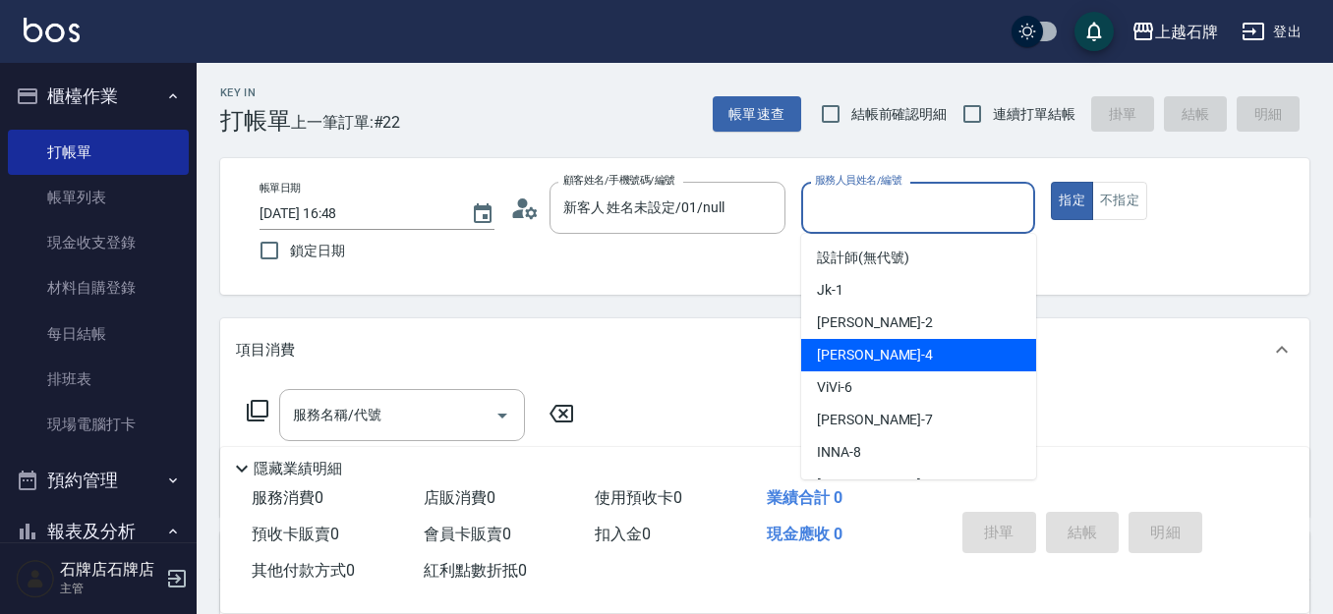
drag, startPoint x: 924, startPoint y: 359, endPoint x: 679, endPoint y: 443, distance: 259.0
click at [897, 398] on ul "設計師 (無代號) Jk -1 [PERSON_NAME] -2 [PERSON_NAME] -4 ViVi -6 [PERSON_NAME] -7 INNA…" at bounding box center [918, 357] width 235 height 246
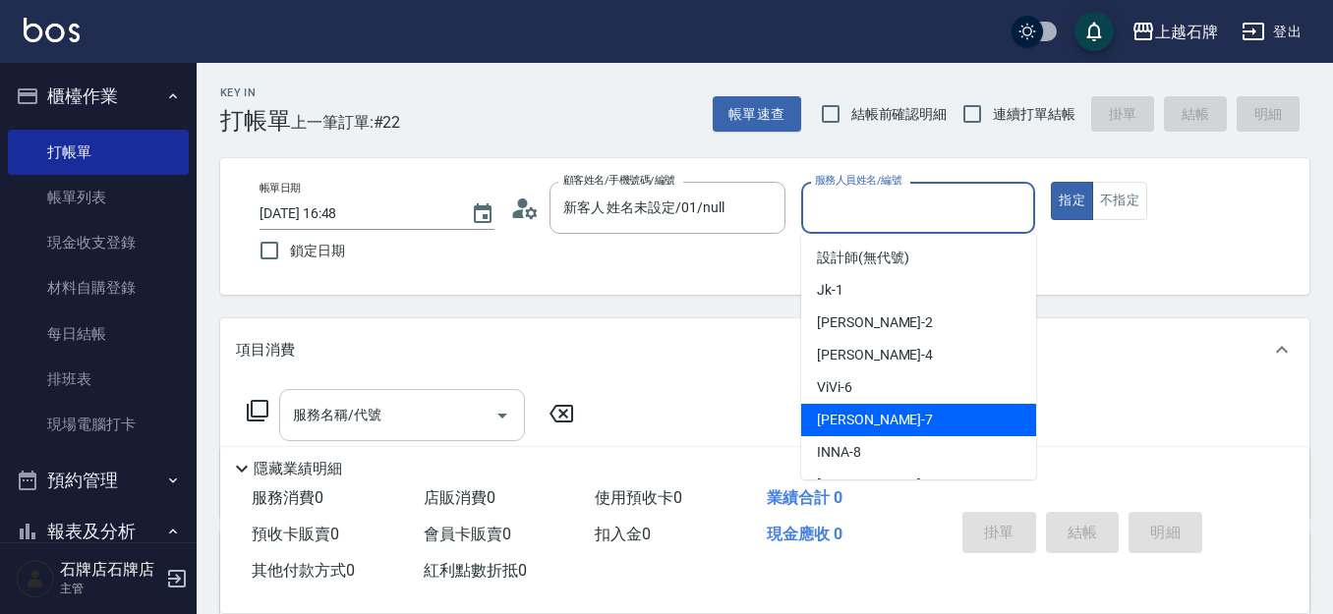
click at [452, 423] on input "服務名稱/代號" at bounding box center [387, 415] width 199 height 34
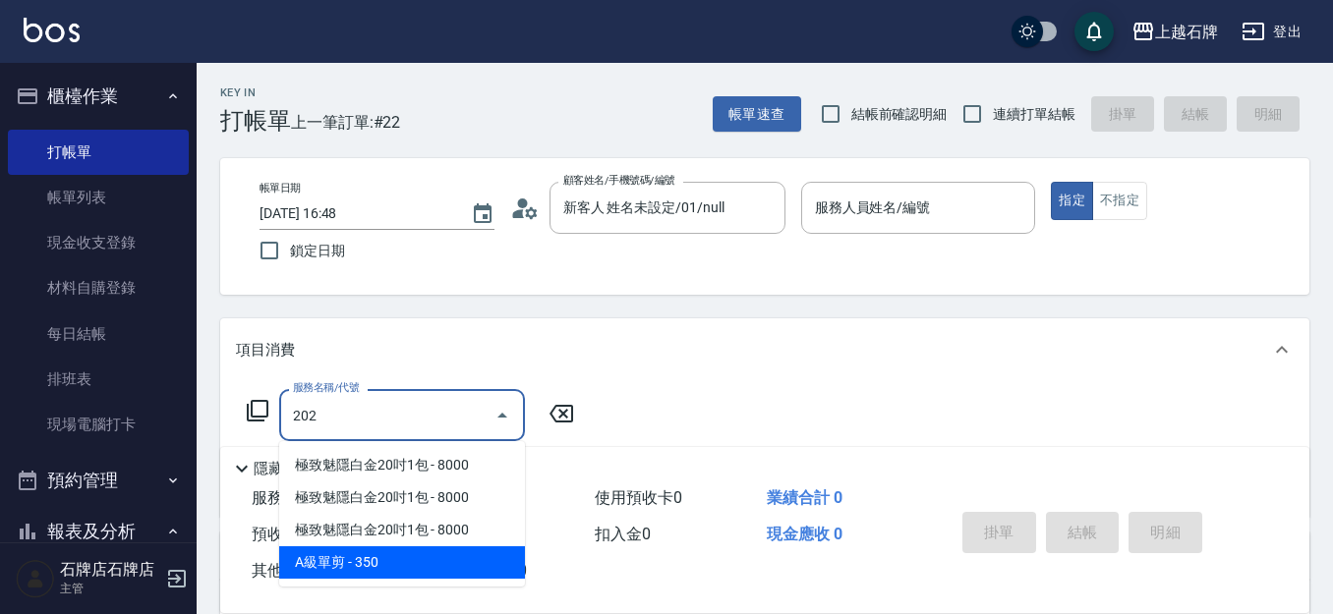
drag, startPoint x: 482, startPoint y: 562, endPoint x: 349, endPoint y: 528, distance: 137.1
click at [485, 560] on span "A級單剪 - 350" at bounding box center [402, 563] width 246 height 32
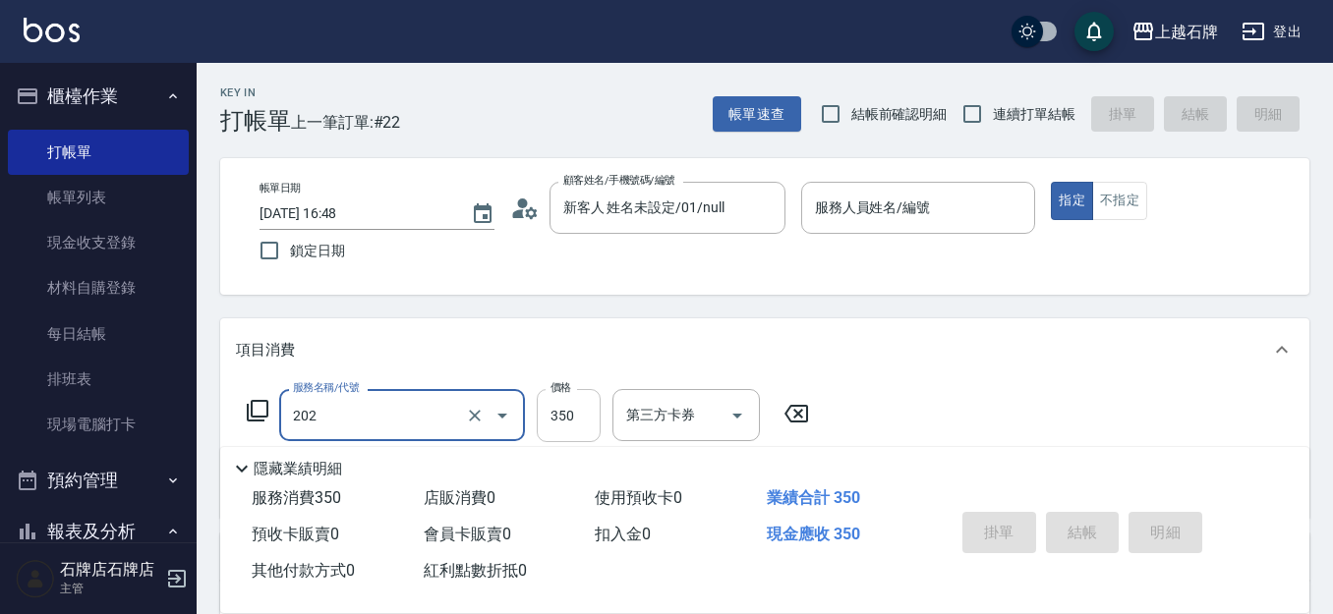
type input "A級單剪(202)"
click at [561, 420] on input "350" at bounding box center [569, 415] width 64 height 53
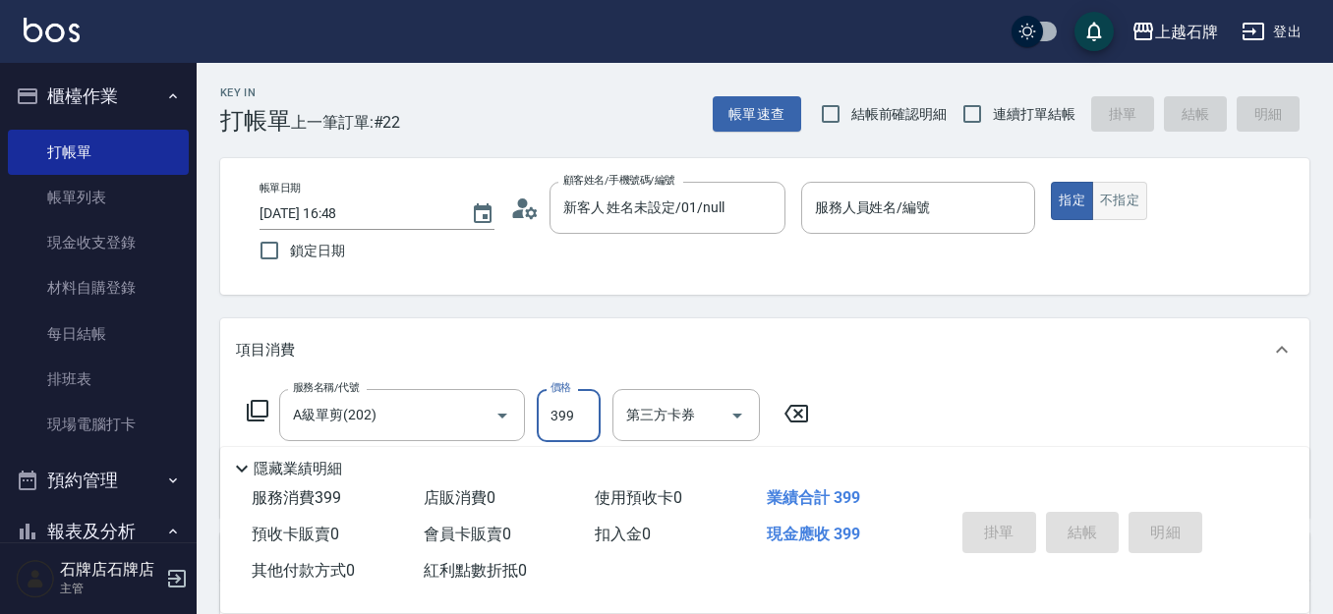
type input "399"
click at [1119, 194] on button "不指定" at bounding box center [1119, 201] width 55 height 38
click at [920, 190] on div "服務人員姓名/編號" at bounding box center [918, 208] width 235 height 52
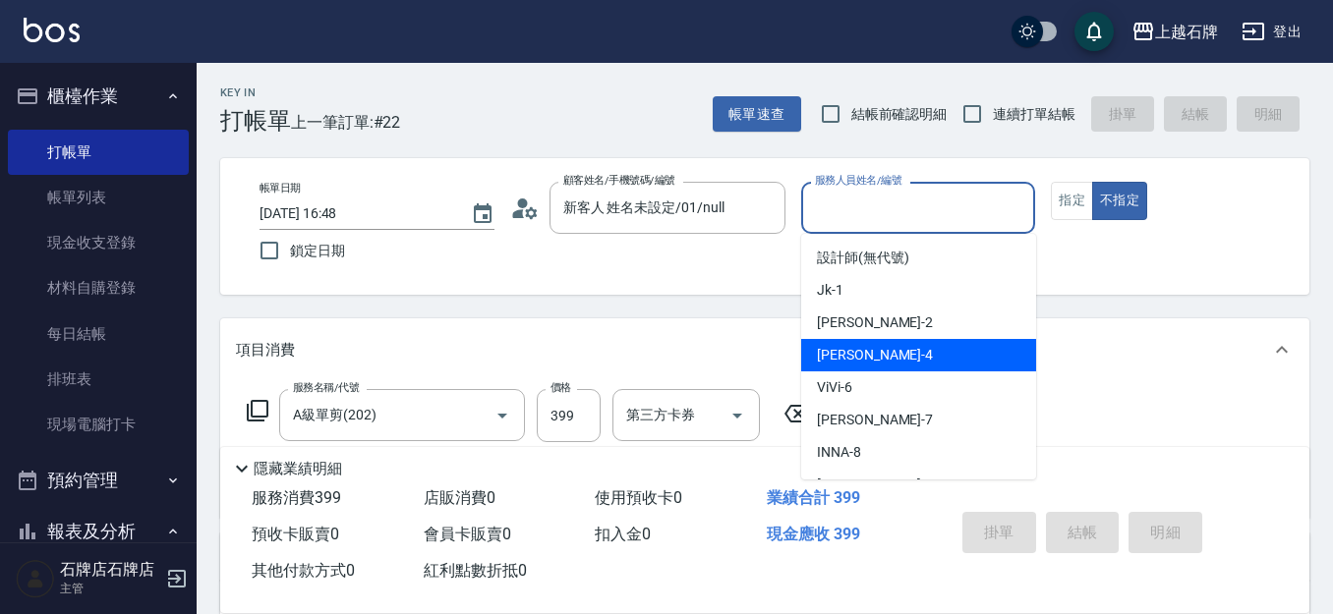
click at [904, 358] on div "[PERSON_NAME] -4" at bounding box center [918, 355] width 235 height 32
type input "[PERSON_NAME]-4"
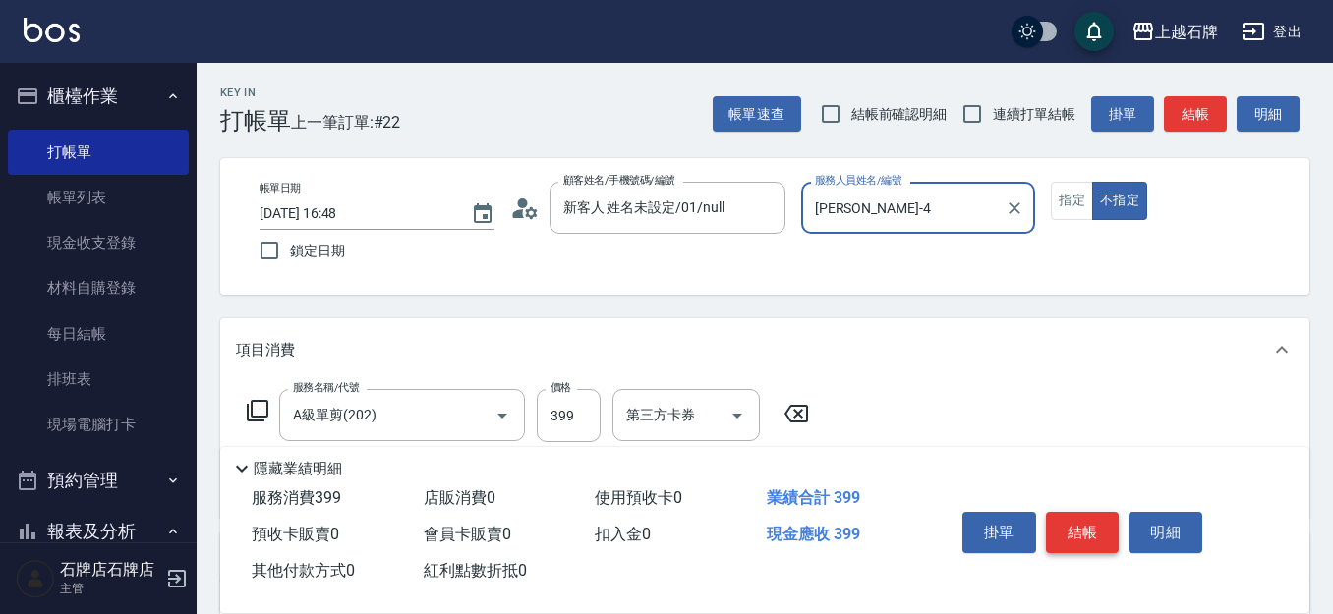
click at [1070, 519] on button "結帳" at bounding box center [1083, 532] width 74 height 41
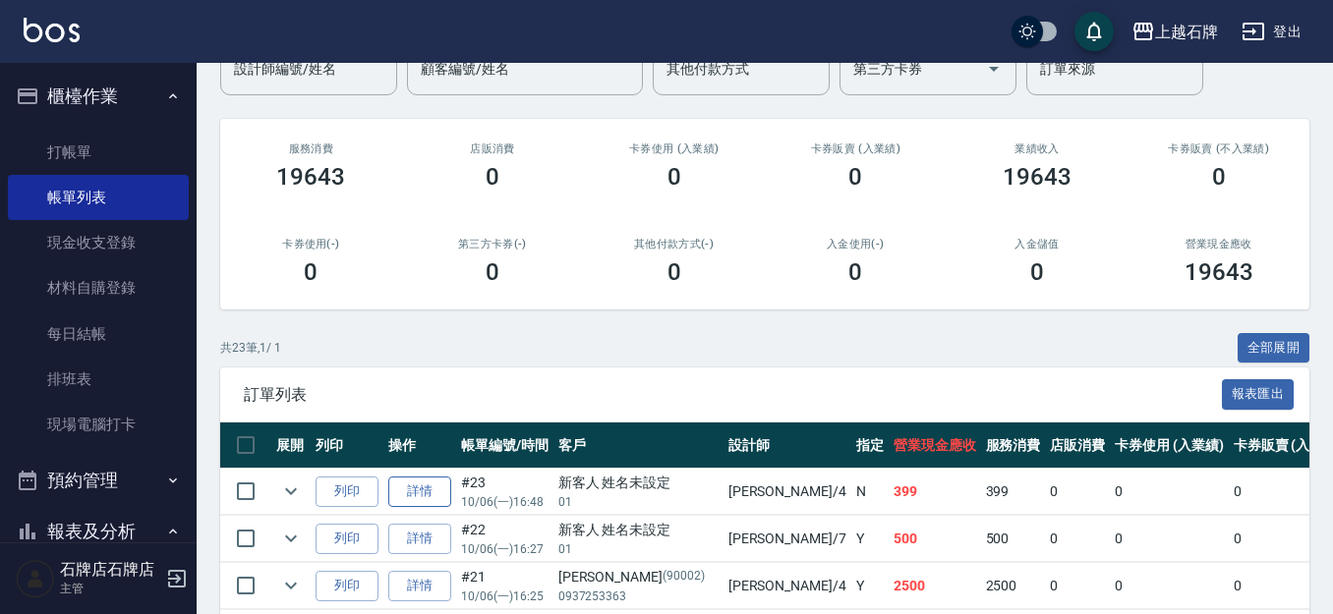
scroll to position [197, 0]
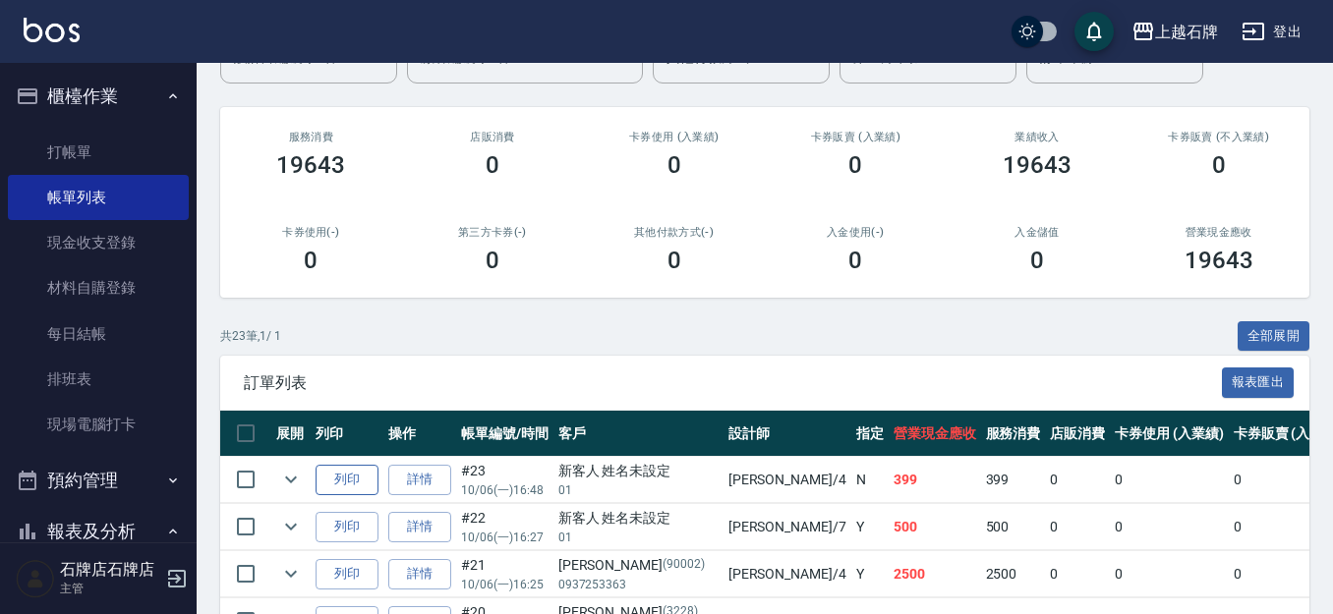
click at [351, 475] on button "列印" at bounding box center [347, 480] width 63 height 30
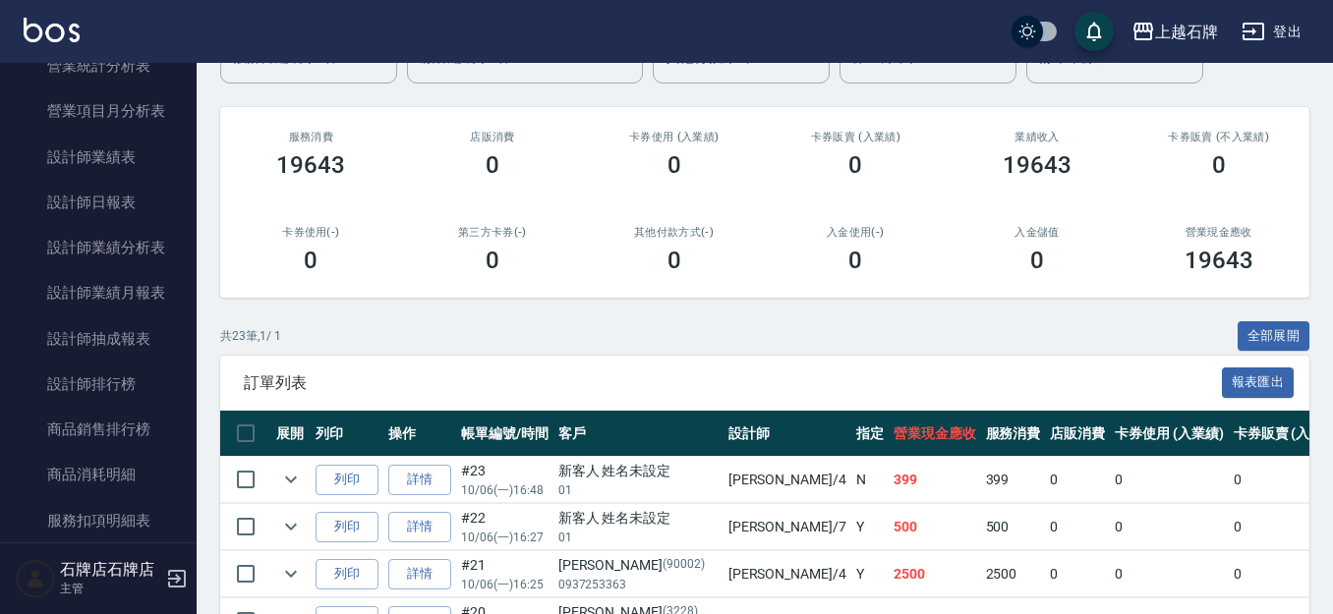
scroll to position [1082, 0]
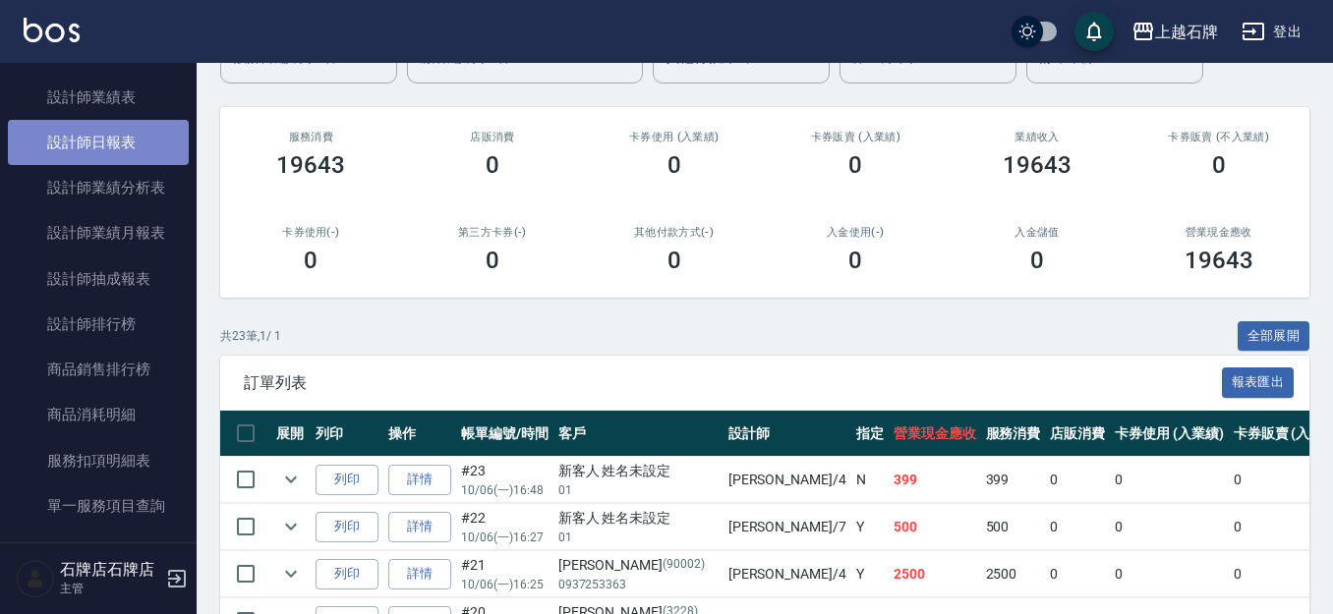
click at [132, 133] on link "設計師日報表" at bounding box center [98, 142] width 181 height 45
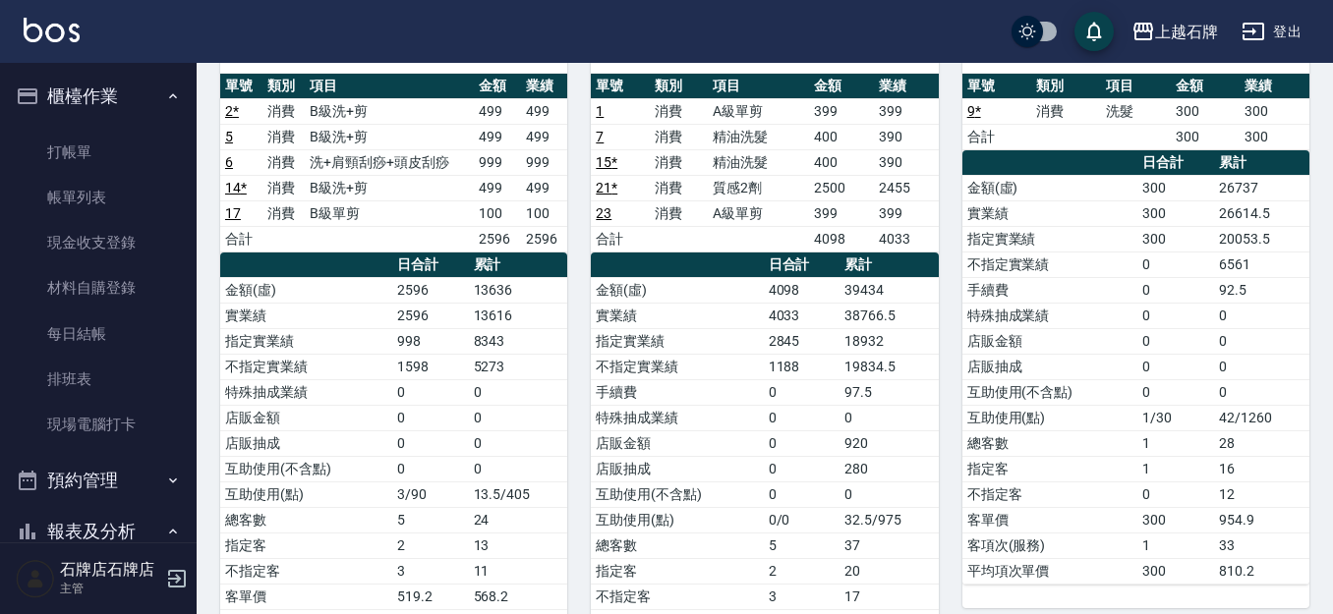
scroll to position [295, 0]
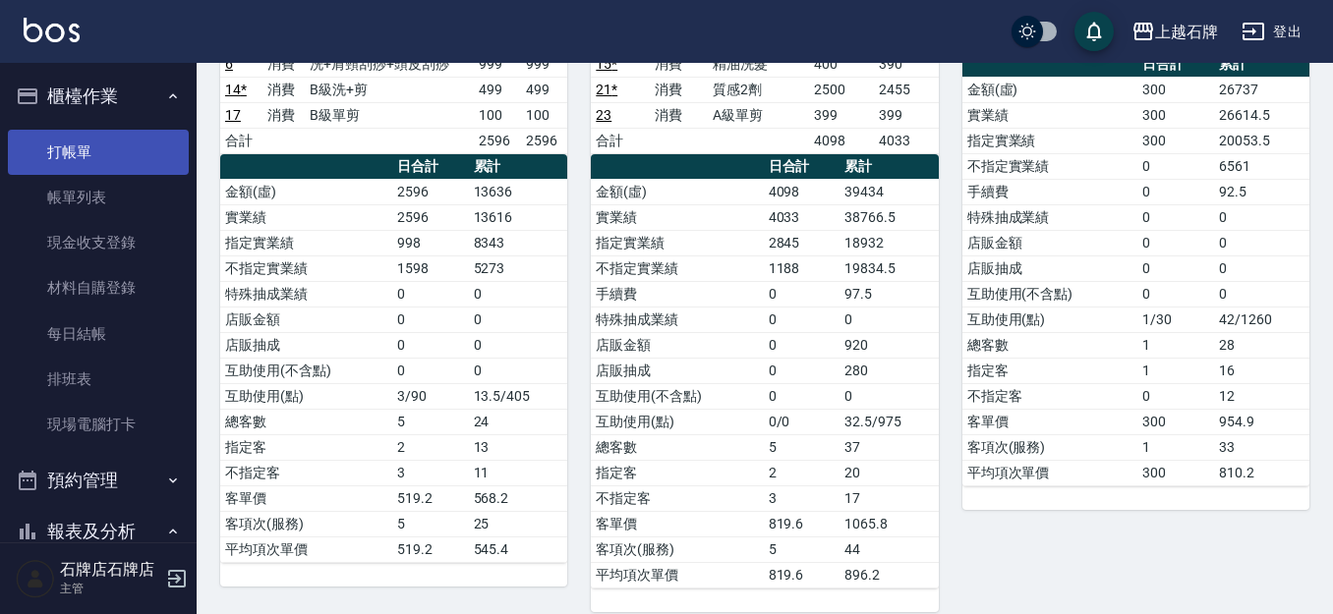
click at [116, 146] on link "打帳單" at bounding box center [98, 152] width 181 height 45
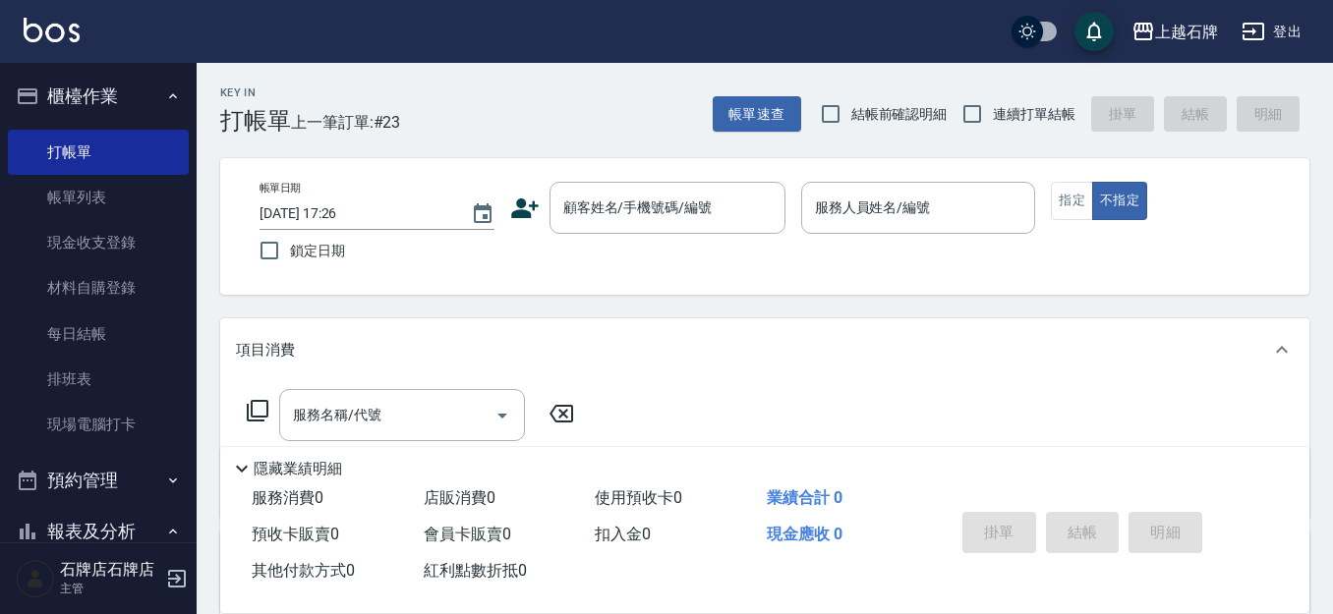
click at [645, 111] on div "Key In 打帳單 上一筆訂單:#23 帳單速查 結帳前確認明細 連續打單結帳 掛單 結帳 明細" at bounding box center [753, 99] width 1113 height 72
click at [613, 112] on div "Key In 打帳單 上一筆訂單:#23 帳單速查 結帳前確認明細 連續打單結帳 掛單 結帳 明細" at bounding box center [753, 99] width 1113 height 72
click at [633, 232] on div "顧客姓名/手機號碼/編號" at bounding box center [668, 208] width 236 height 52
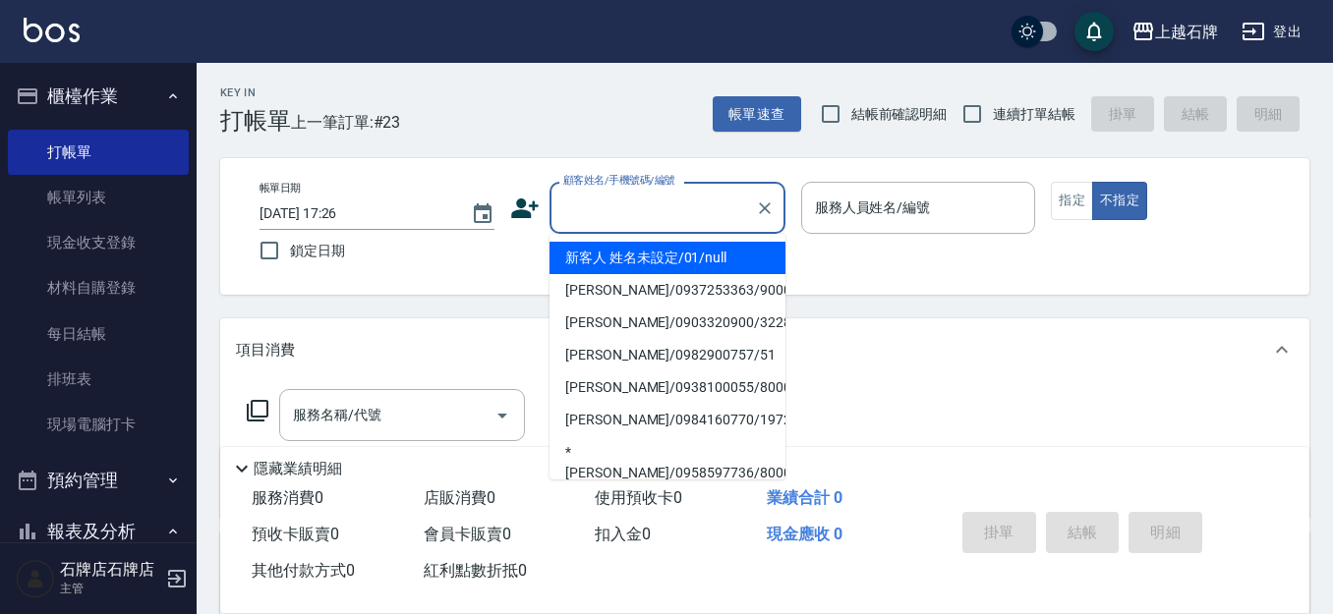
click at [648, 248] on li "新客人 姓名未設定/01/null" at bounding box center [668, 258] width 236 height 32
type input "新客人 姓名未設定/01/null"
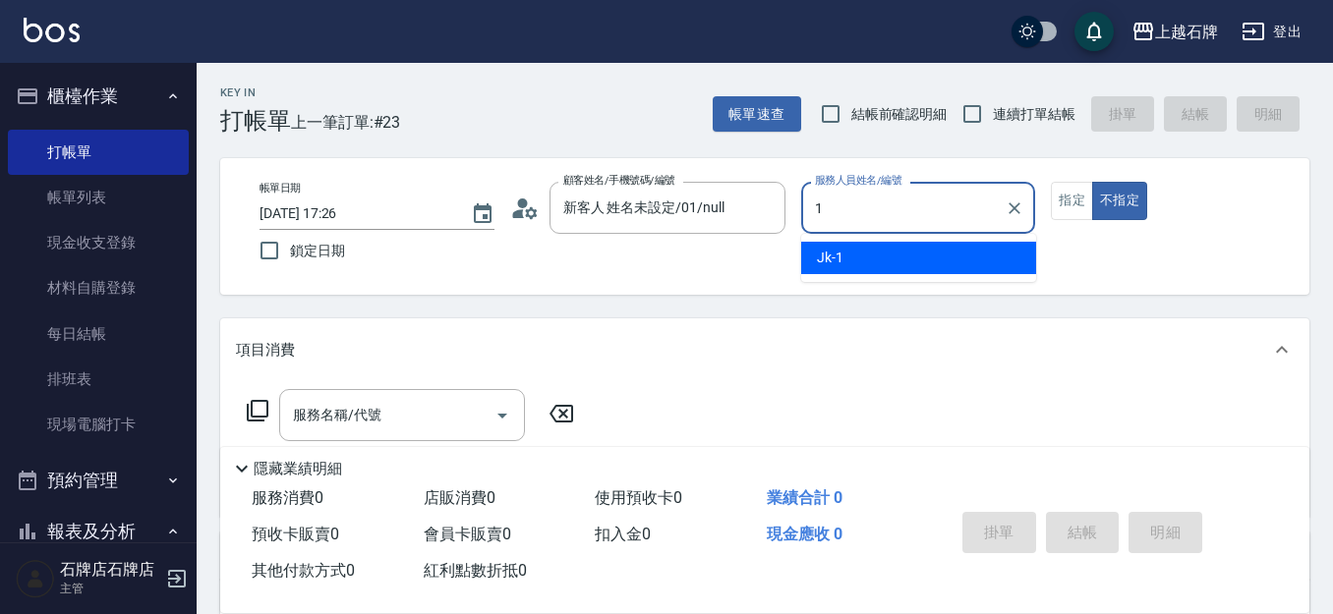
click at [820, 262] on span "Jk -1" at bounding box center [830, 258] width 27 height 21
click at [422, 399] on div "服務名稱/代號" at bounding box center [402, 415] width 246 height 52
type input "Jk-1"
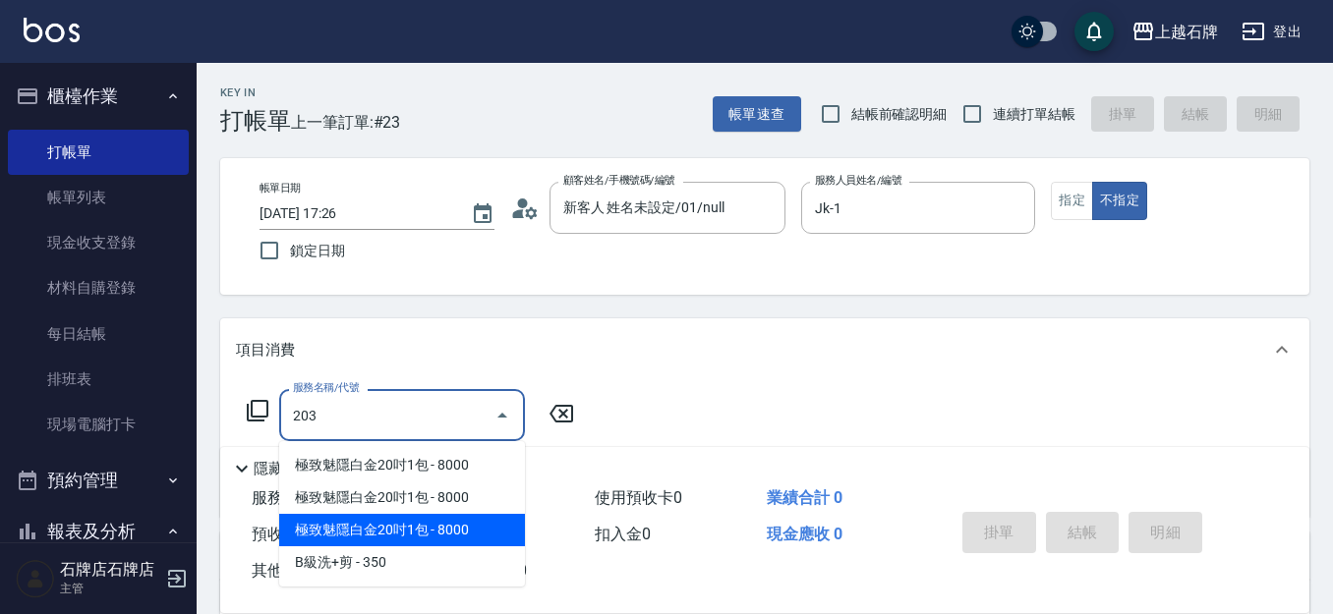
click at [413, 538] on span "極致魅隱白金20吋1包 - 8000" at bounding box center [402, 530] width 246 height 32
type input "極致魅隱白金20吋1包(742)"
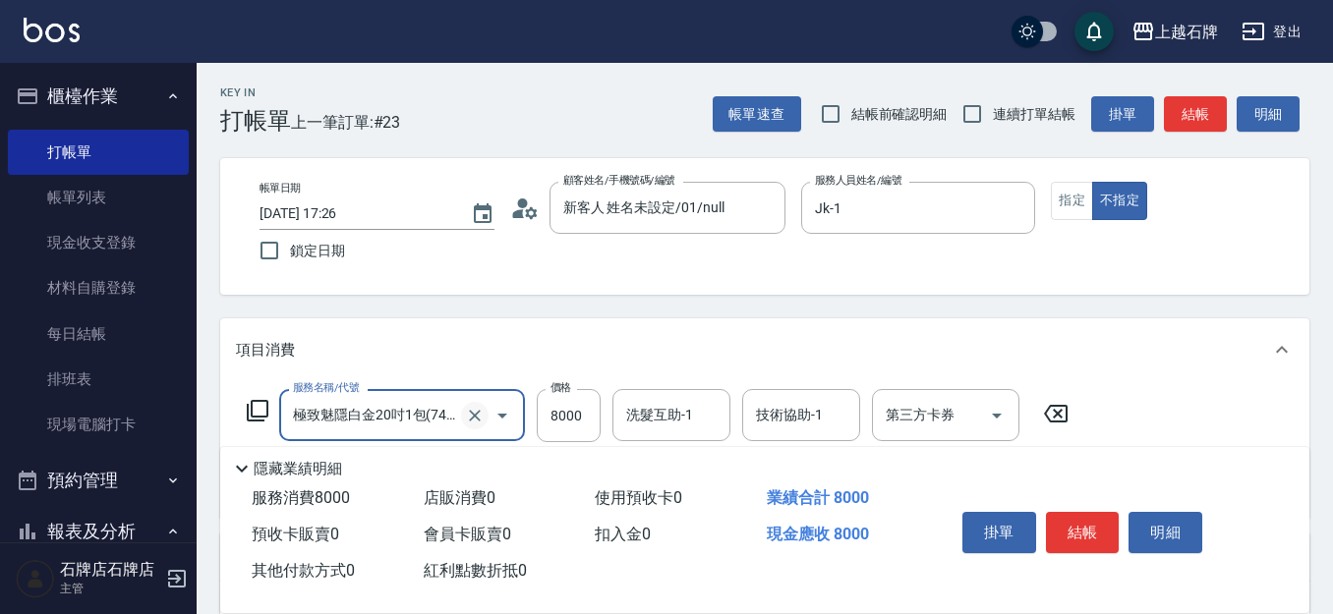
click at [476, 412] on icon "Clear" at bounding box center [475, 416] width 20 height 20
click at [455, 418] on input "服務名稱/代號" at bounding box center [374, 415] width 173 height 34
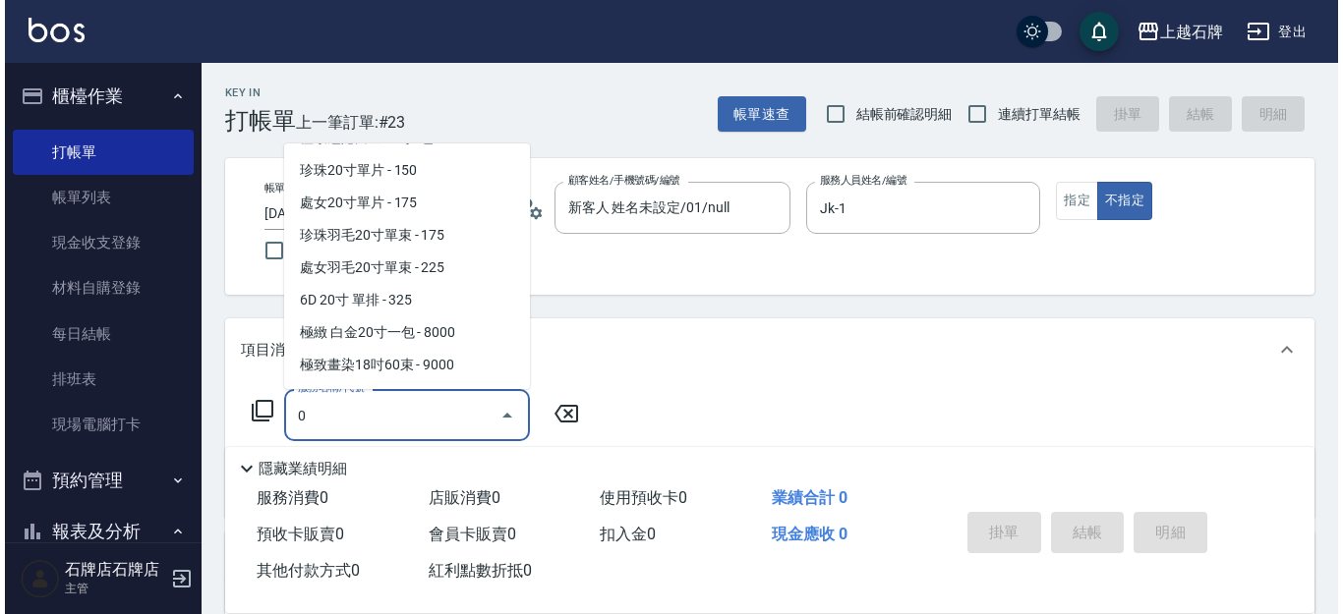
scroll to position [8, 0]
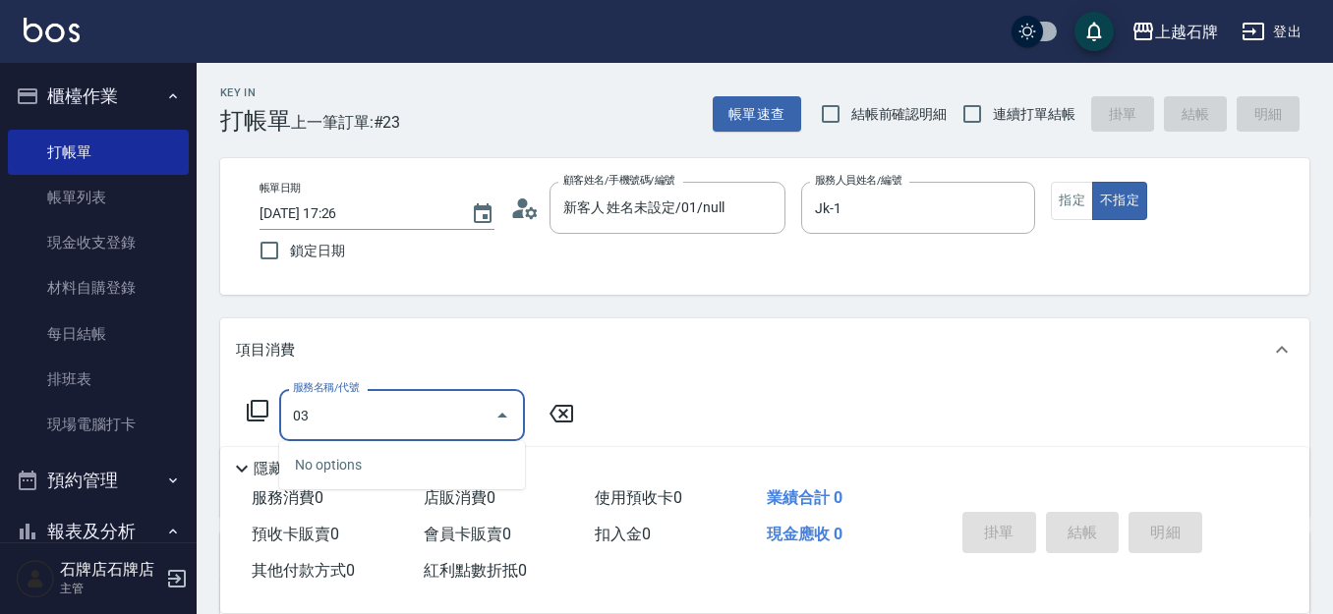
type input "0"
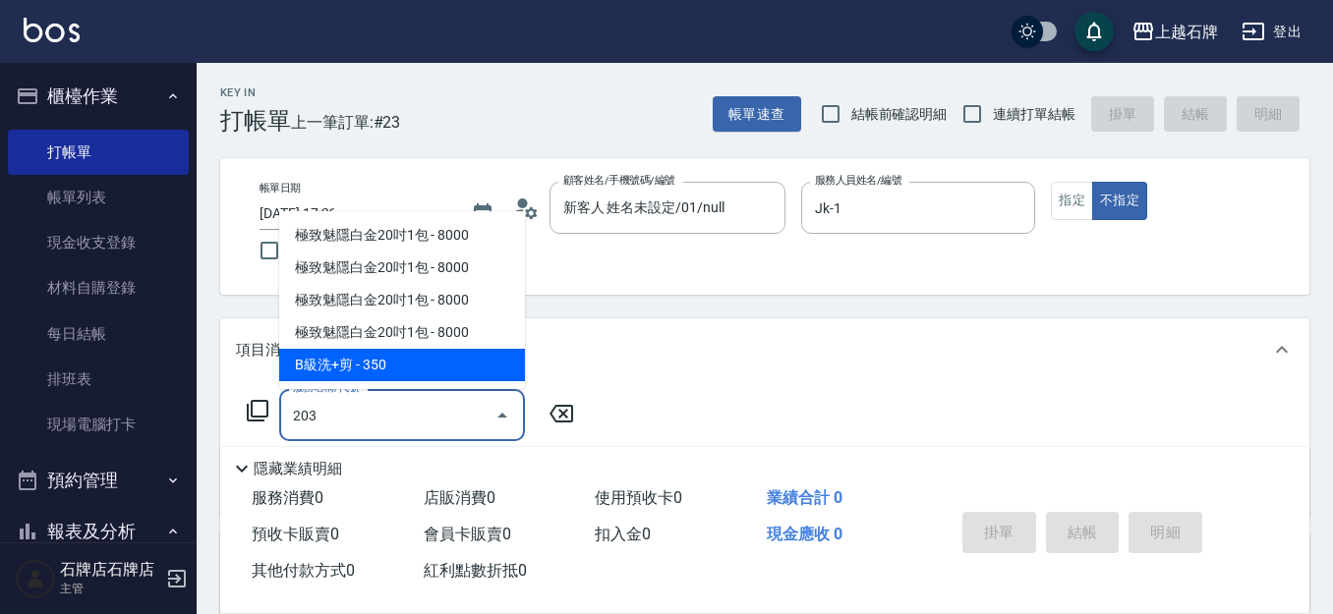
click at [476, 379] on span "B級洗+剪 - 350" at bounding box center [402, 365] width 246 height 32
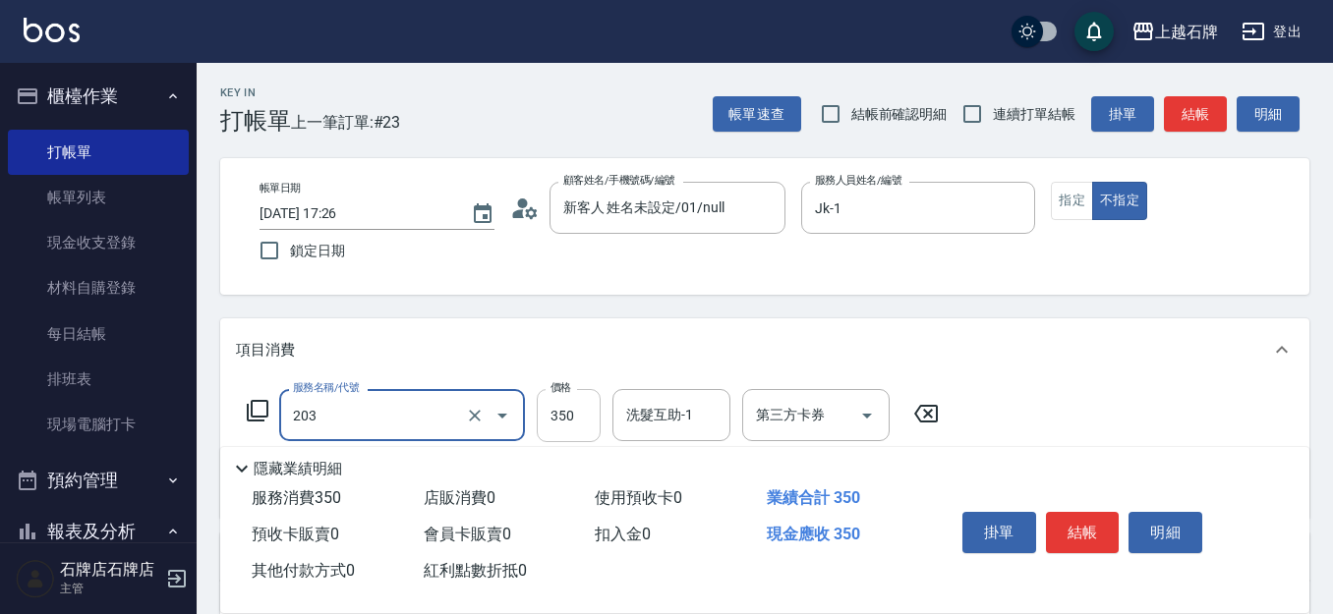
click at [574, 428] on input "350" at bounding box center [569, 415] width 64 height 53
type input "B級洗+剪(203)"
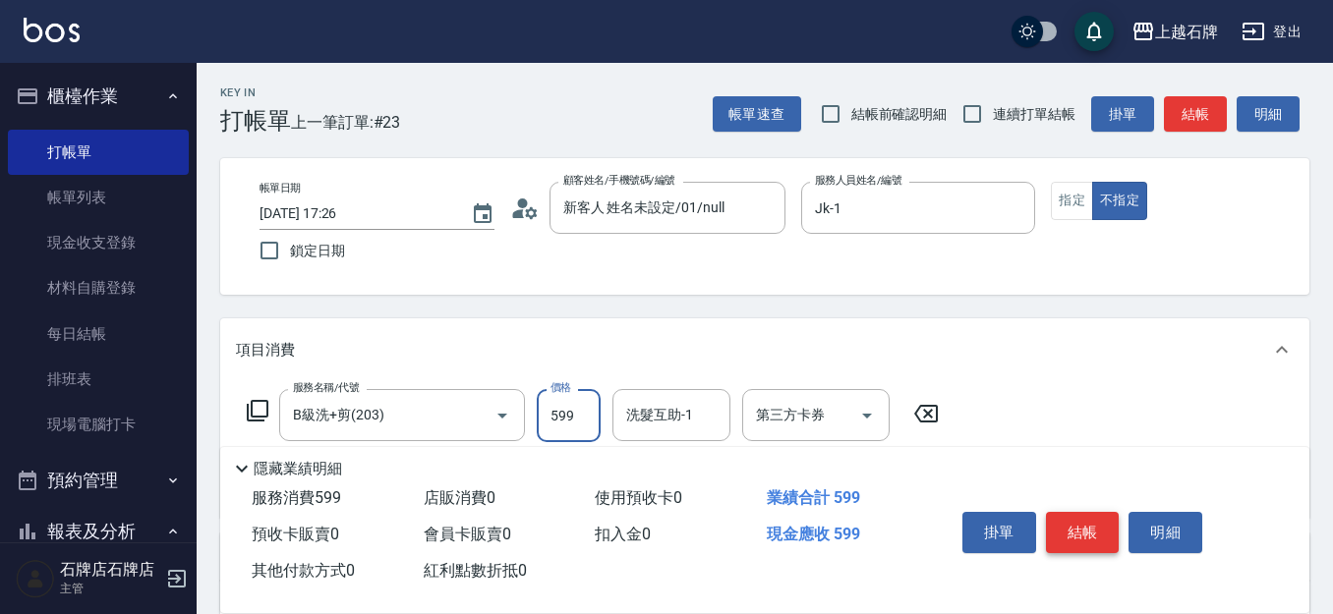
type input "599"
click at [1115, 529] on button "結帳" at bounding box center [1083, 532] width 74 height 41
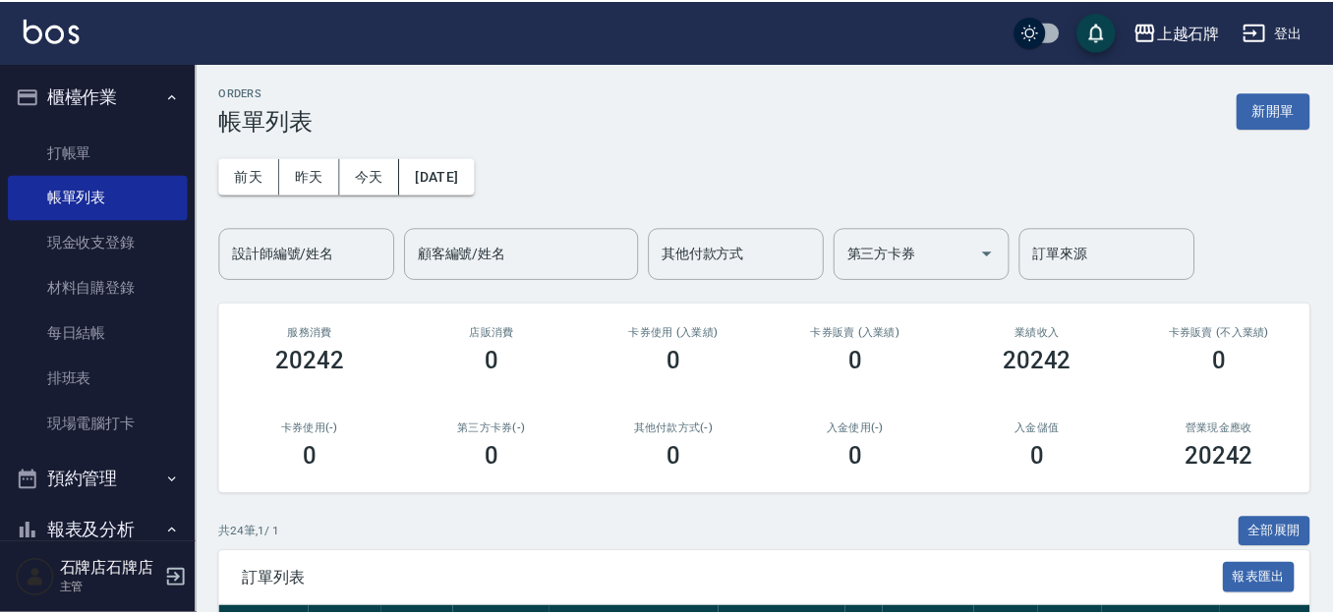
scroll to position [197, 0]
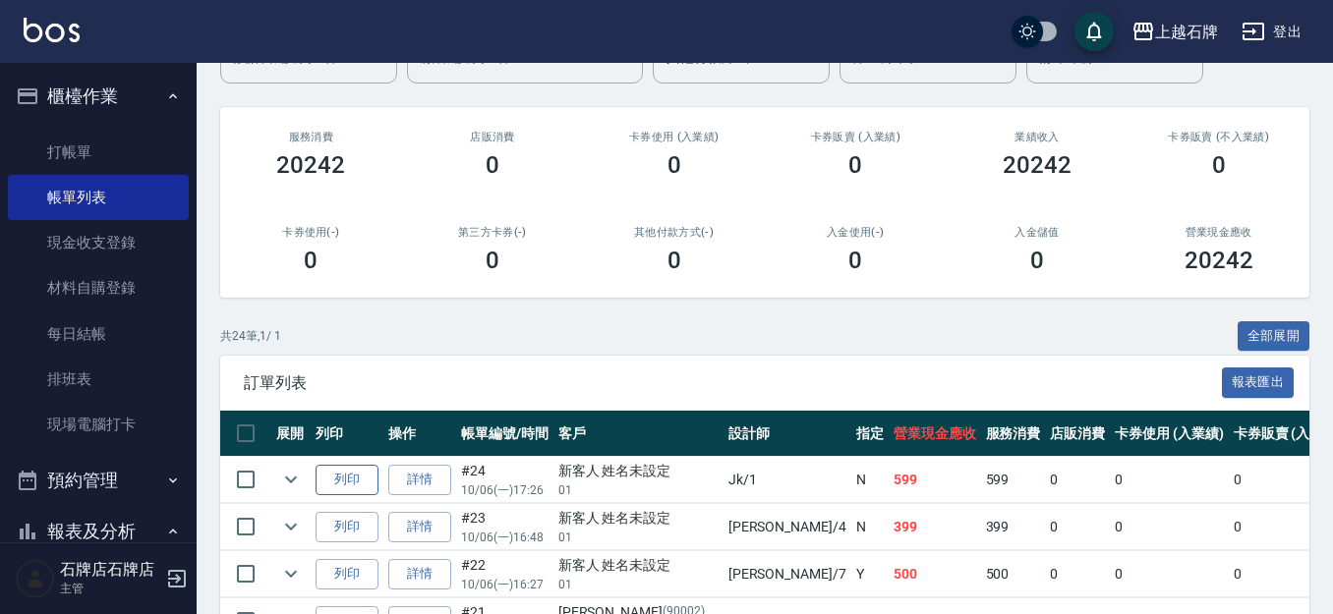
click at [367, 486] on button "列印" at bounding box center [347, 480] width 63 height 30
click at [114, 150] on link "打帳單" at bounding box center [98, 152] width 181 height 45
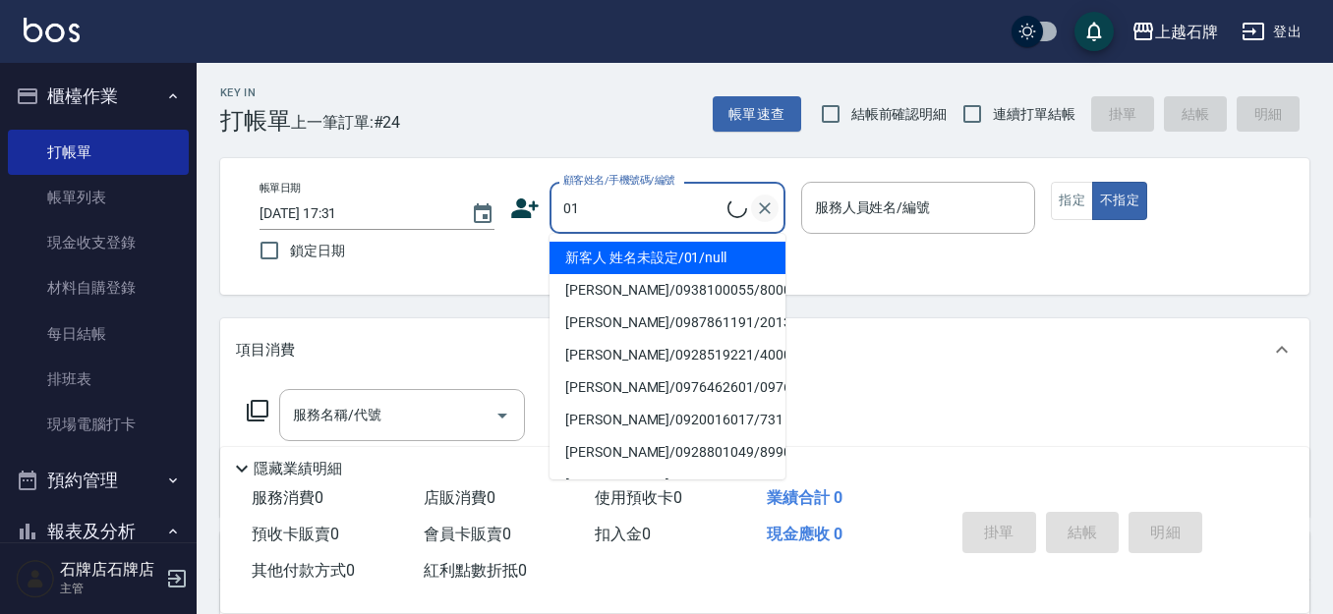
type input "新客人 姓名未設定/01/null"
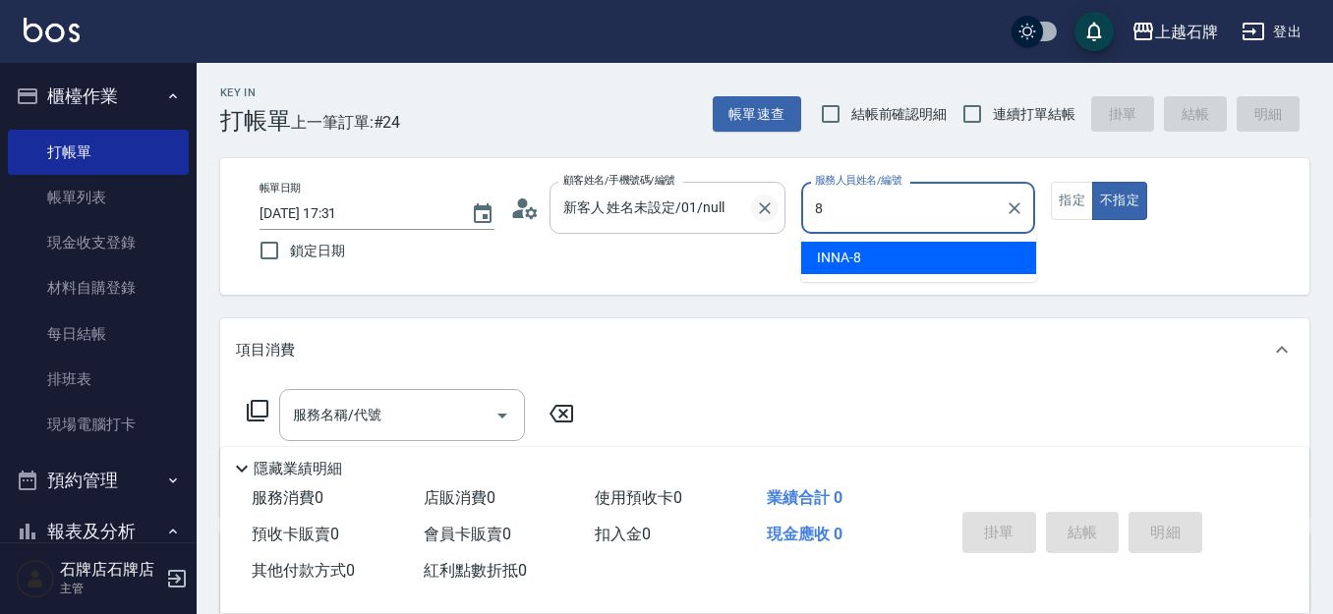
type input "INNA-8"
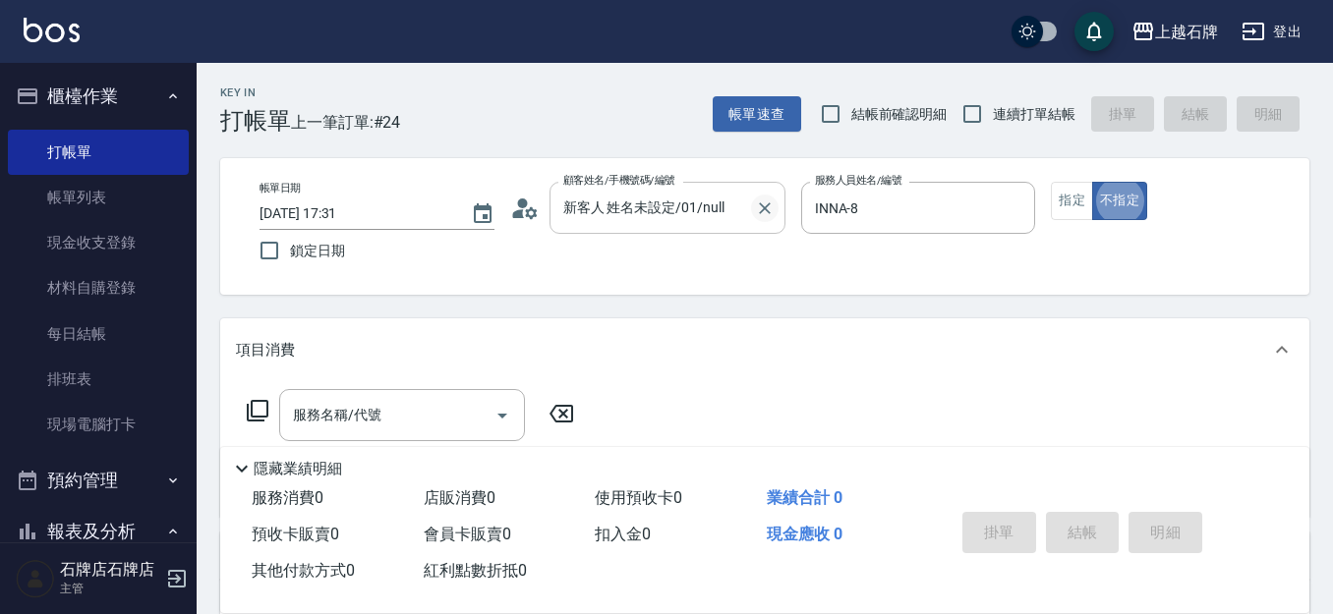
type button "false"
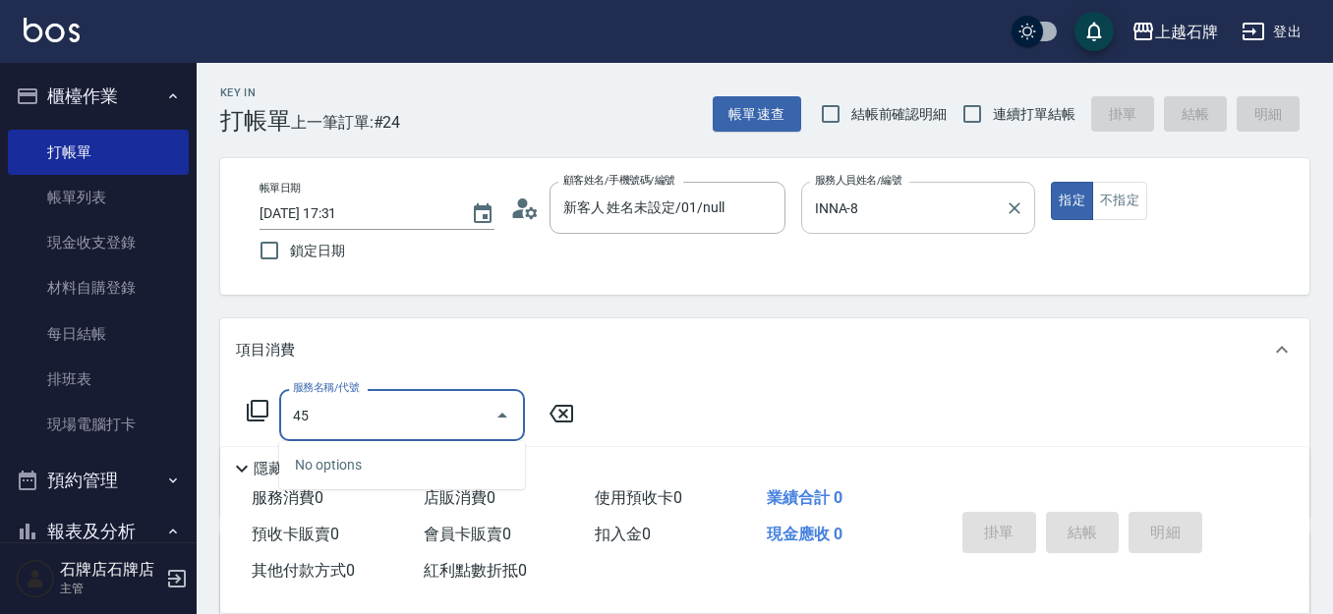
type input "4"
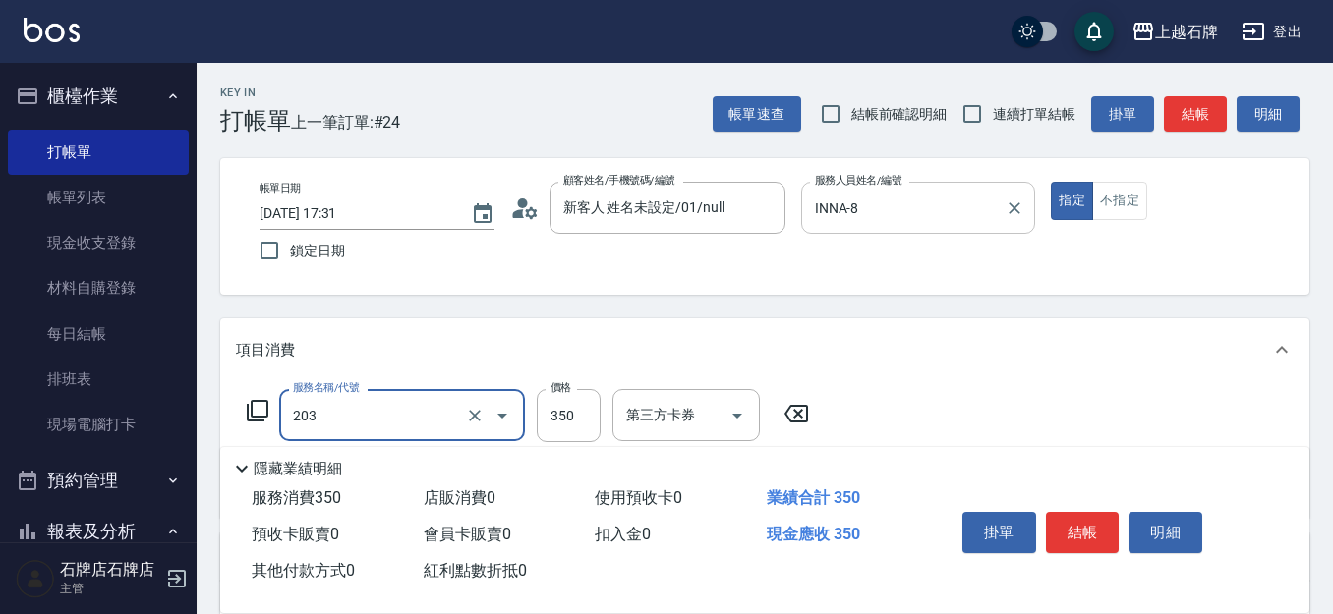
type input "B級洗+剪(203)"
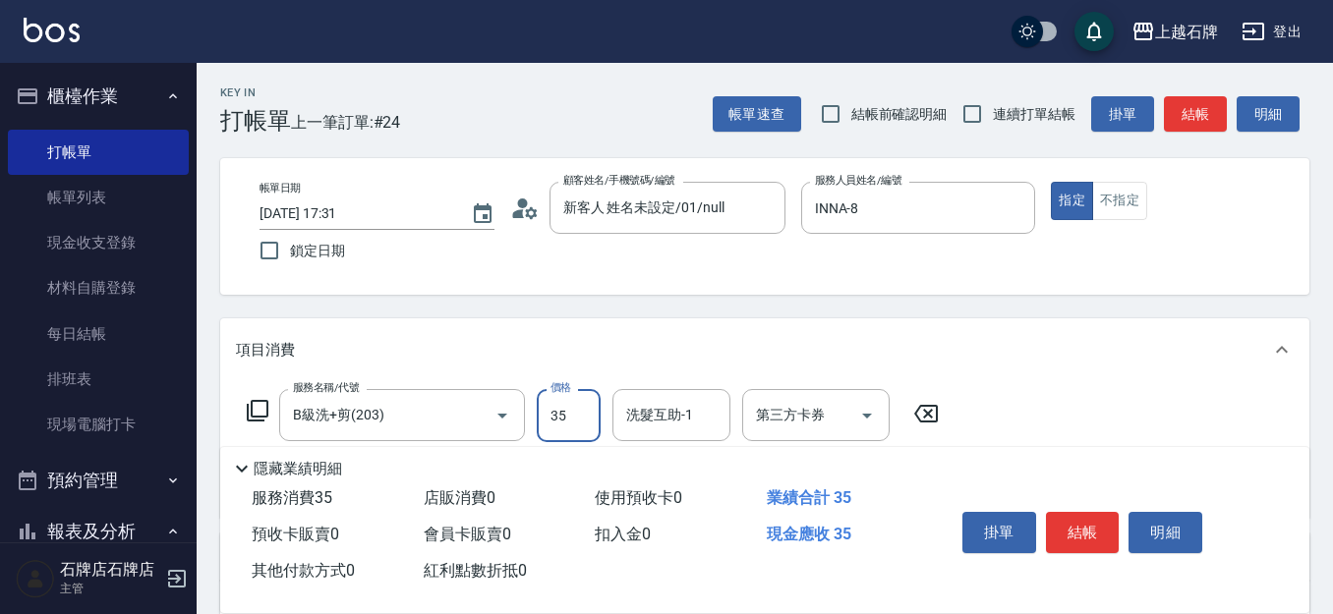
type input "350"
click at [1060, 535] on button "結帳" at bounding box center [1083, 532] width 74 height 41
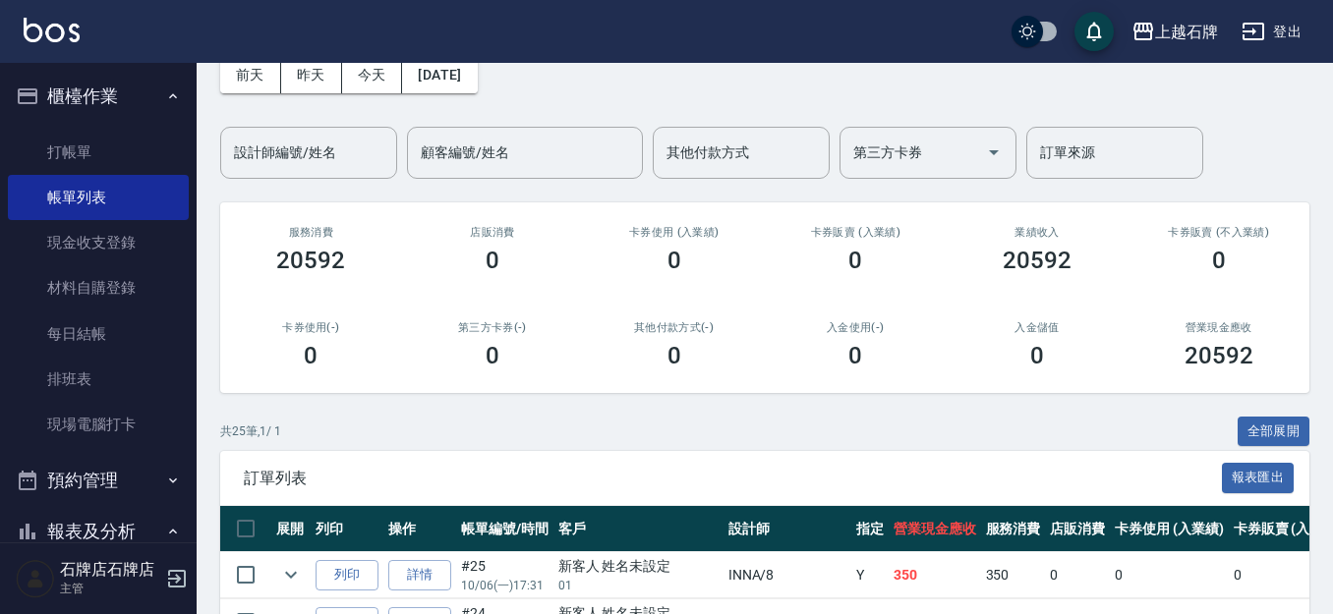
scroll to position [197, 0]
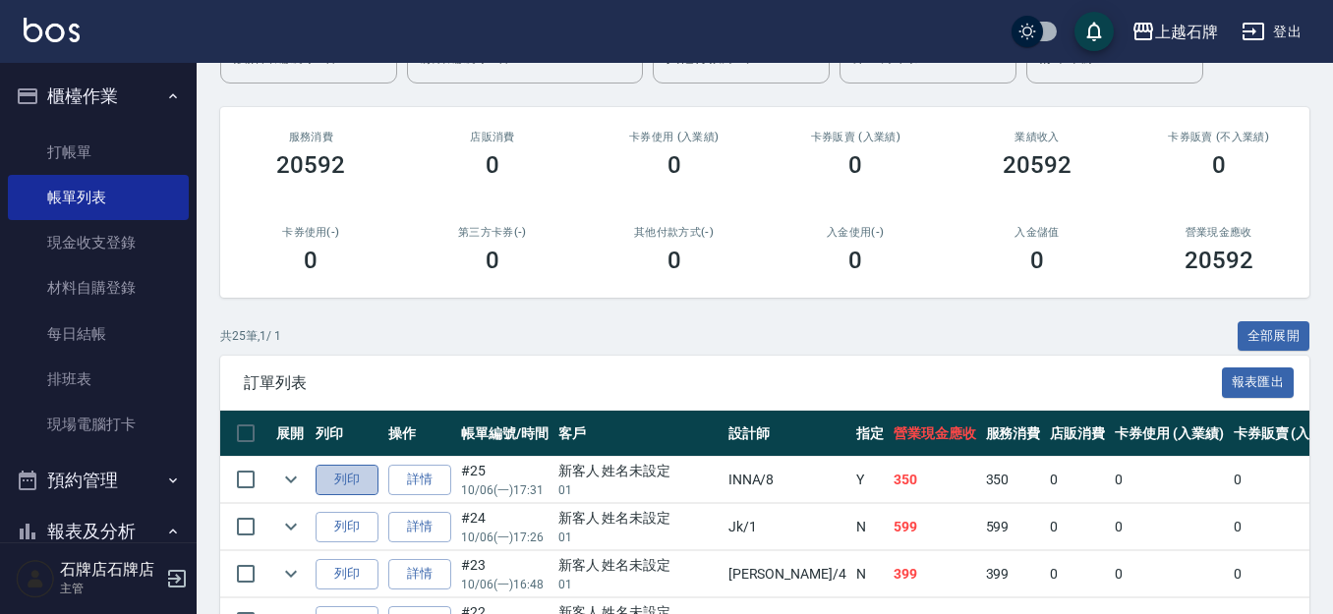
click at [347, 484] on button "列印" at bounding box center [347, 480] width 63 height 30
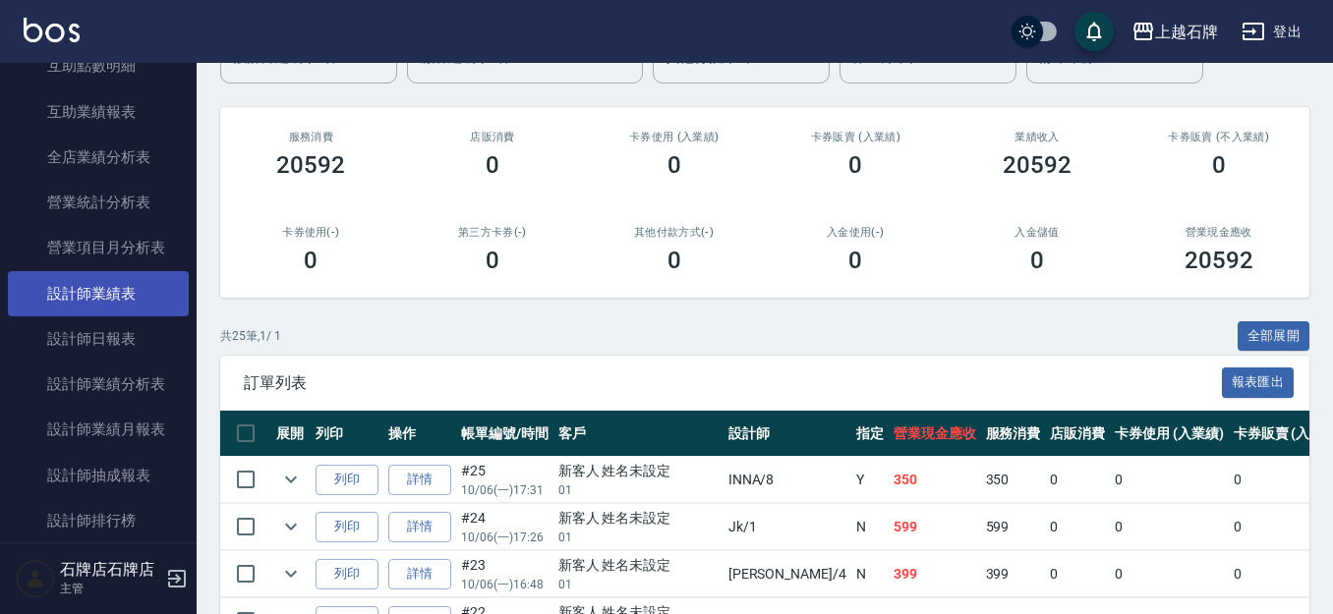
scroll to position [983, 0]
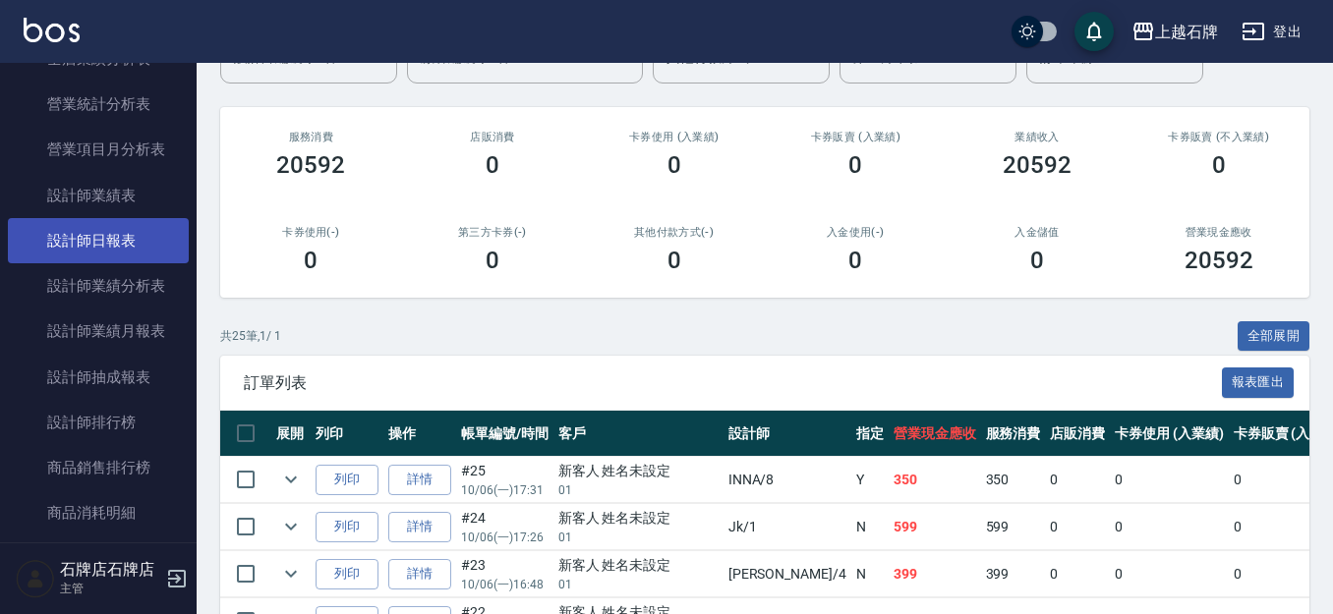
click at [108, 235] on link "設計師日報表" at bounding box center [98, 240] width 181 height 45
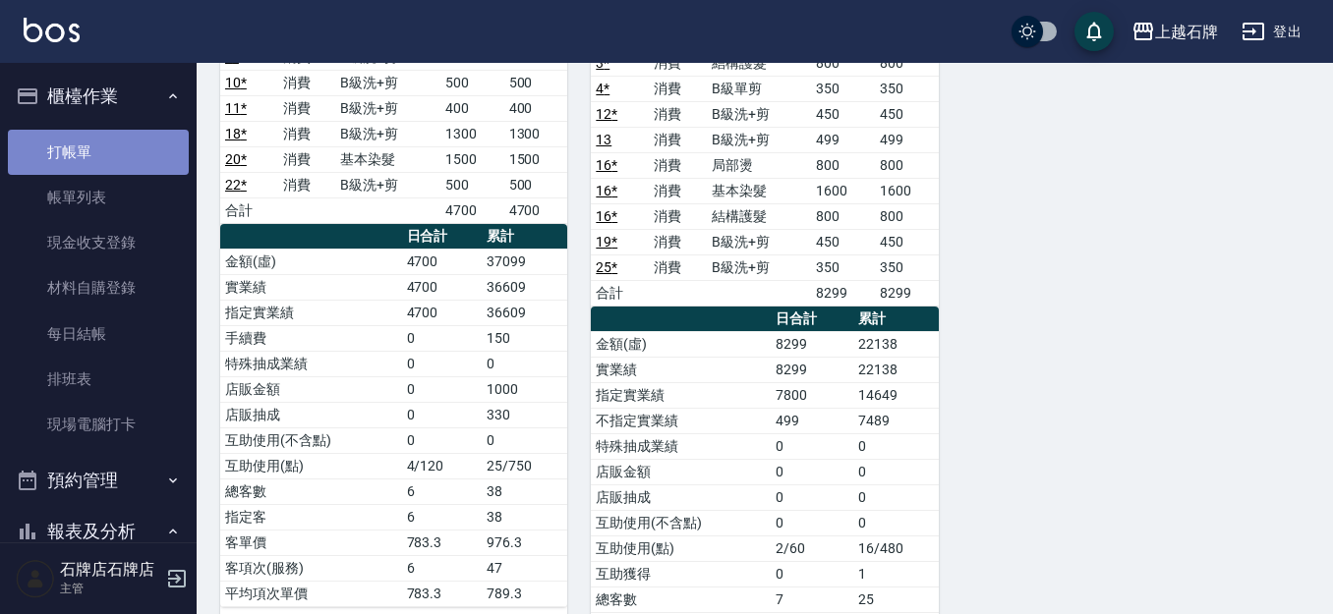
click at [122, 159] on link "打帳單" at bounding box center [98, 152] width 181 height 45
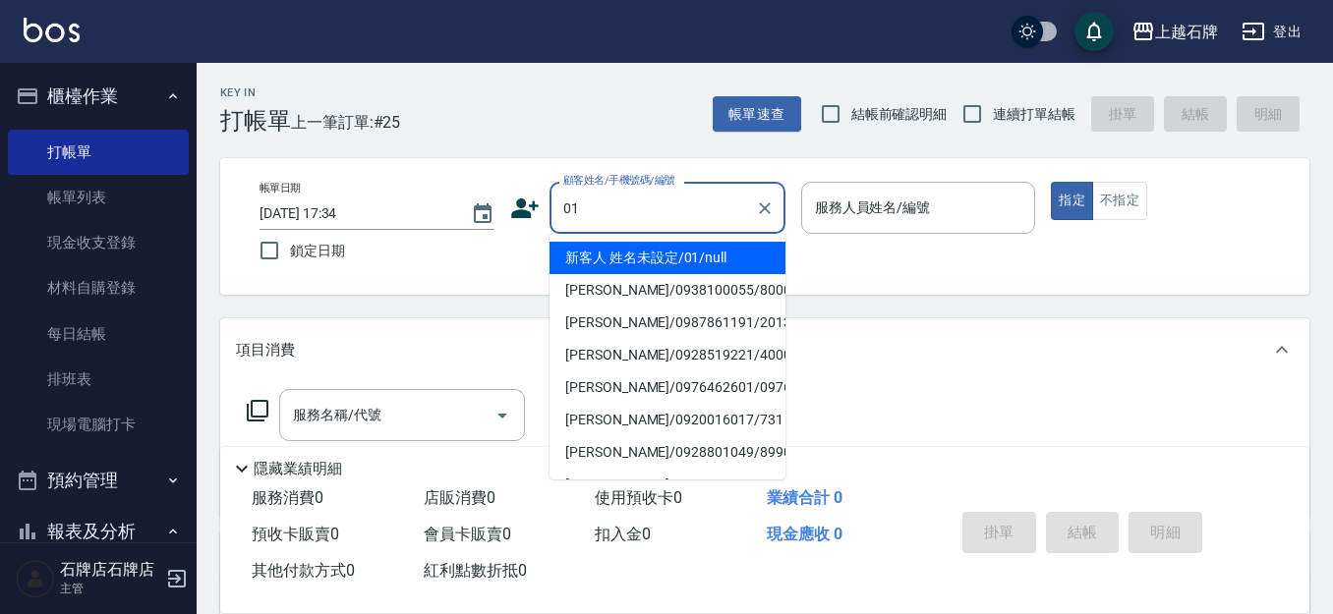
click at [685, 256] on li "新客人 姓名未設定/01/null" at bounding box center [668, 258] width 236 height 32
type input "新客人 姓名未設定/01/null"
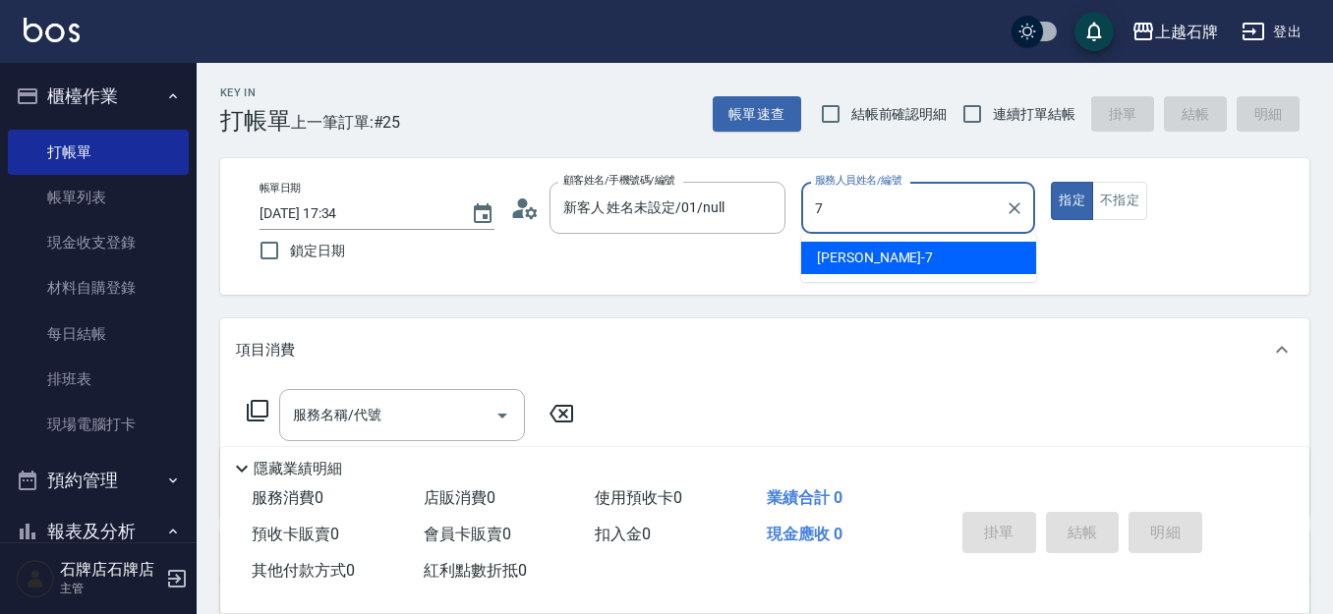
drag, startPoint x: 980, startPoint y: 290, endPoint x: 906, endPoint y: 263, distance: 79.6
click at [906, 263] on div "[PERSON_NAME] -7" at bounding box center [918, 258] width 235 height 32
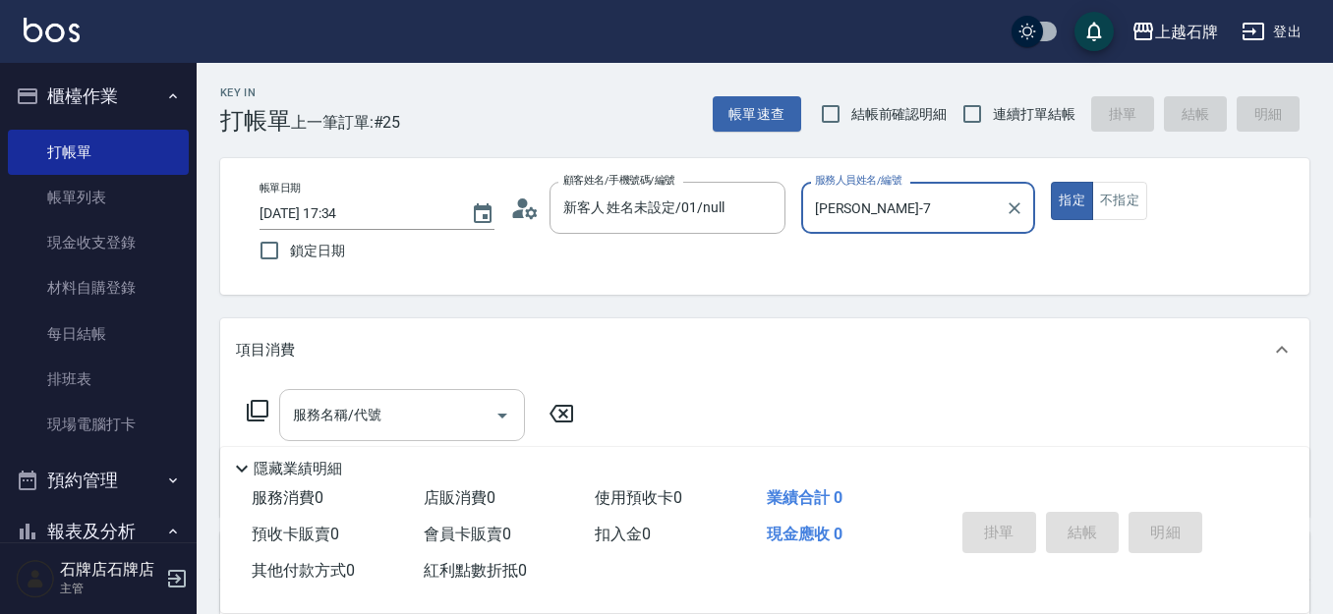
type input "[PERSON_NAME]-7"
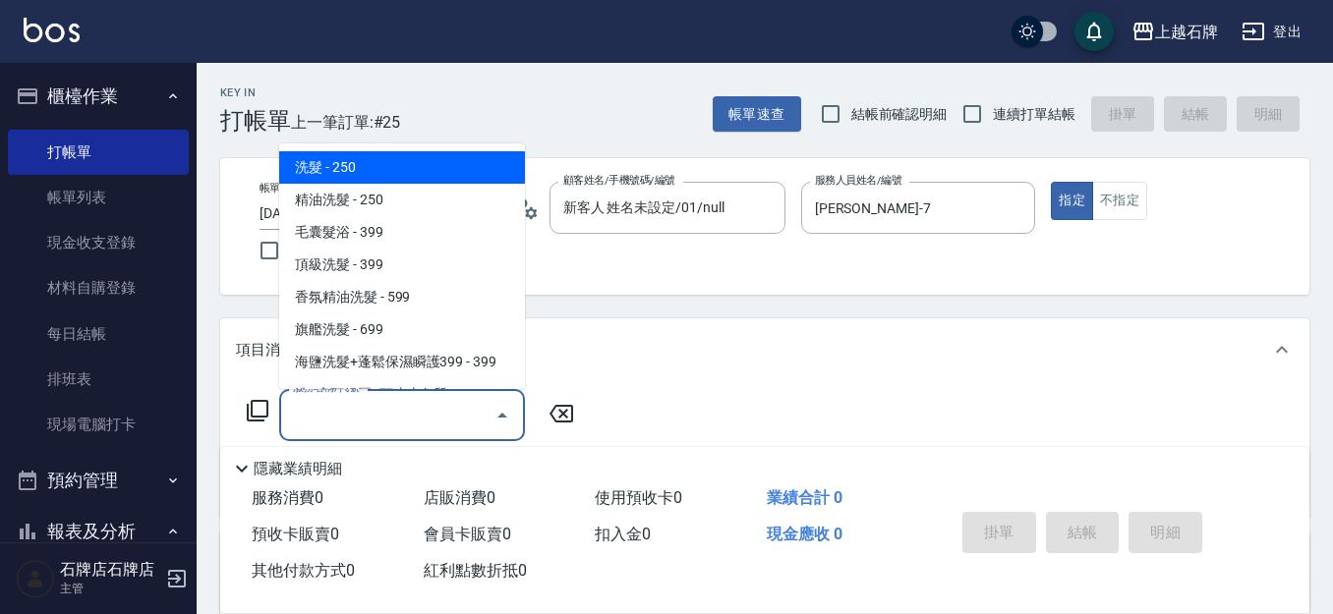
click at [329, 399] on div "服務名稱/代號 服務名稱/代號" at bounding box center [402, 415] width 246 height 52
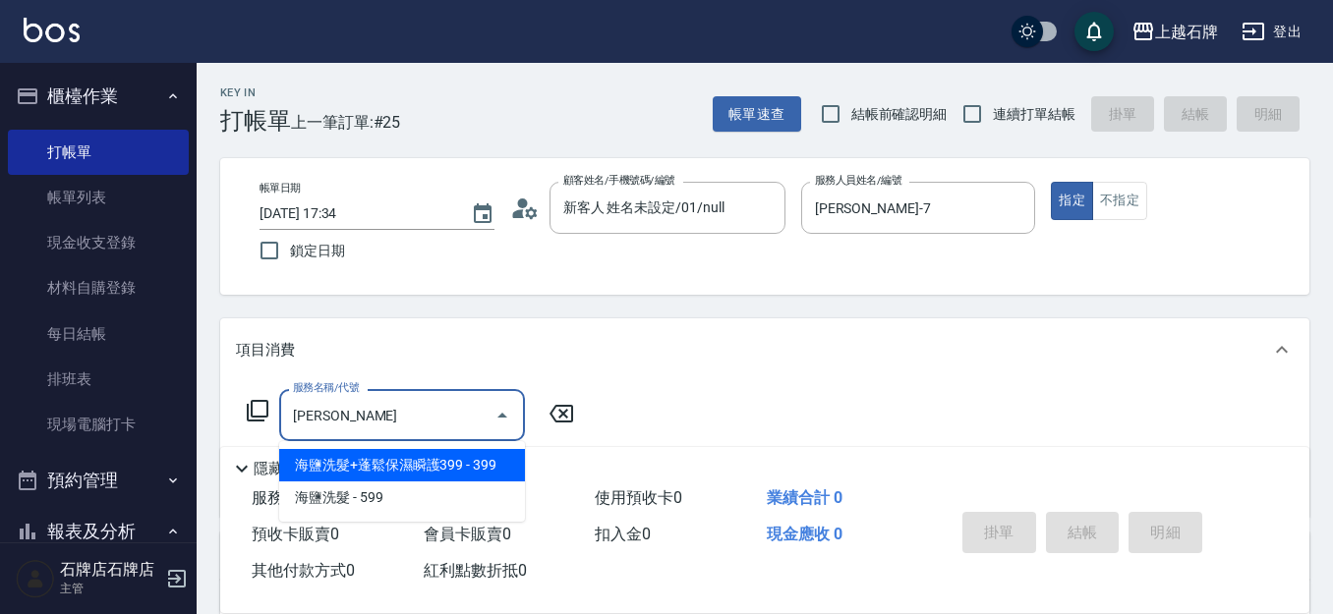
click at [441, 469] on span "海鹽洗髮+蓬鬆保濕瞬護399 - 399" at bounding box center [402, 465] width 246 height 32
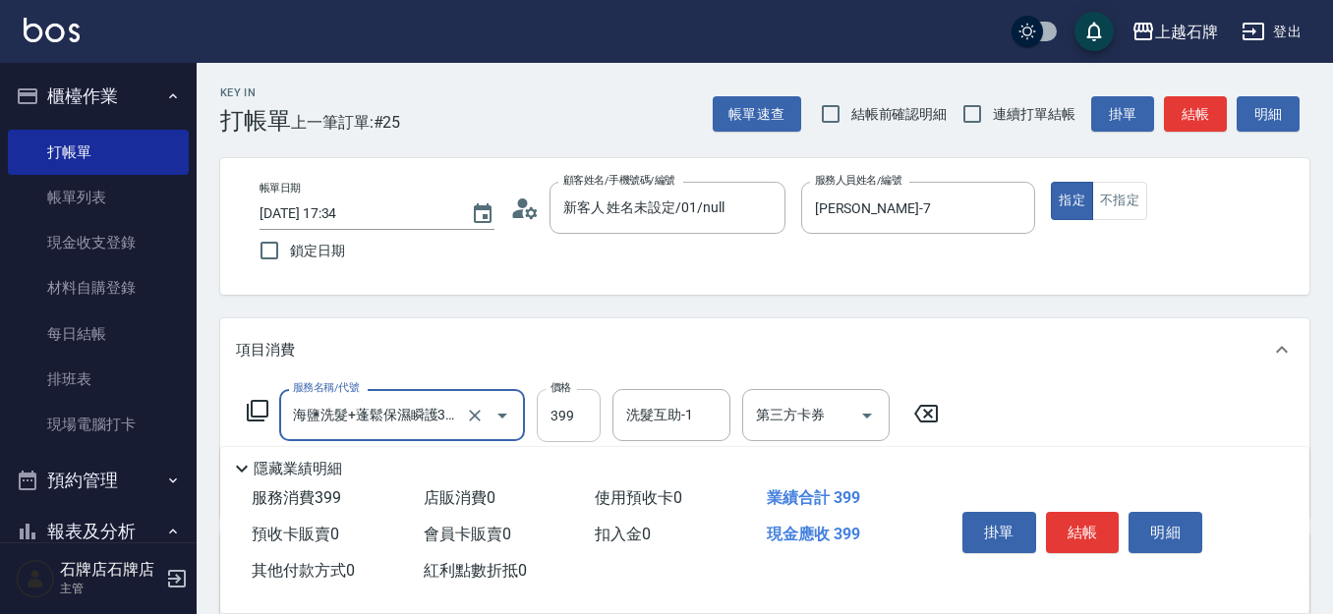
type input "海鹽洗髮+蓬鬆保濕瞬護399(107)"
click at [556, 417] on input "399" at bounding box center [569, 415] width 64 height 53
type input "899"
click at [673, 414] on div "洗髮互助-1 洗髮互助-1" at bounding box center [672, 415] width 118 height 52
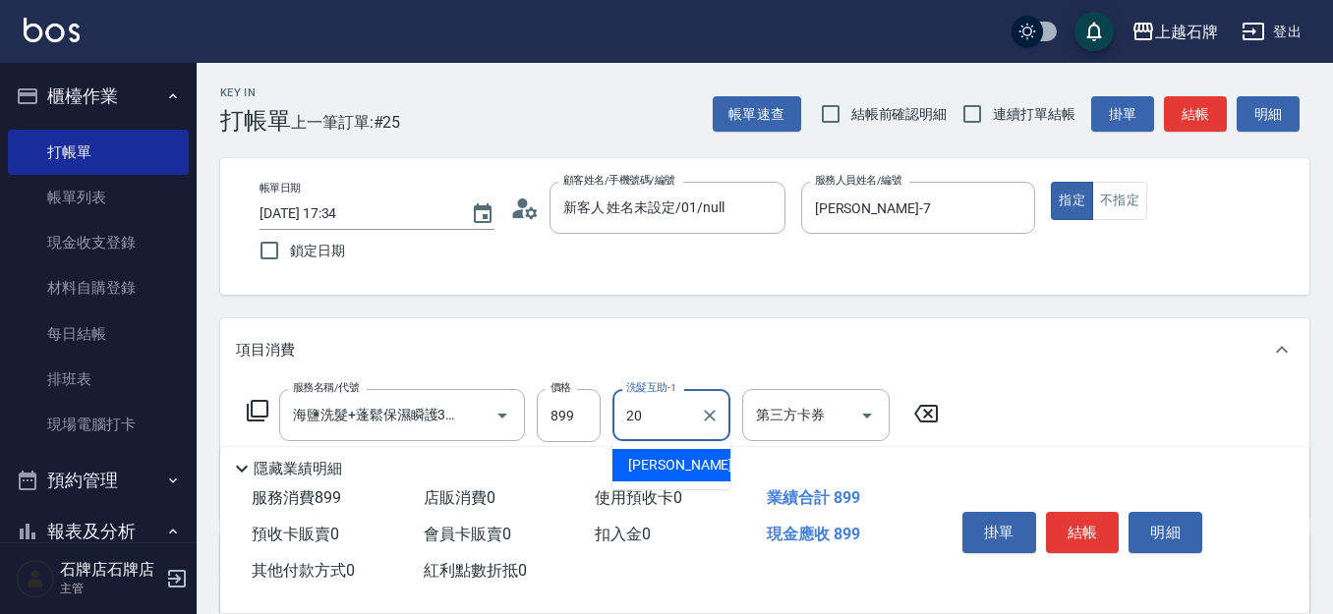
drag, startPoint x: 672, startPoint y: 447, endPoint x: 875, endPoint y: 514, distance: 214.2
click at [672, 475] on span "[PERSON_NAME] -20" at bounding box center [690, 465] width 124 height 21
type input "[PERSON_NAME]-20"
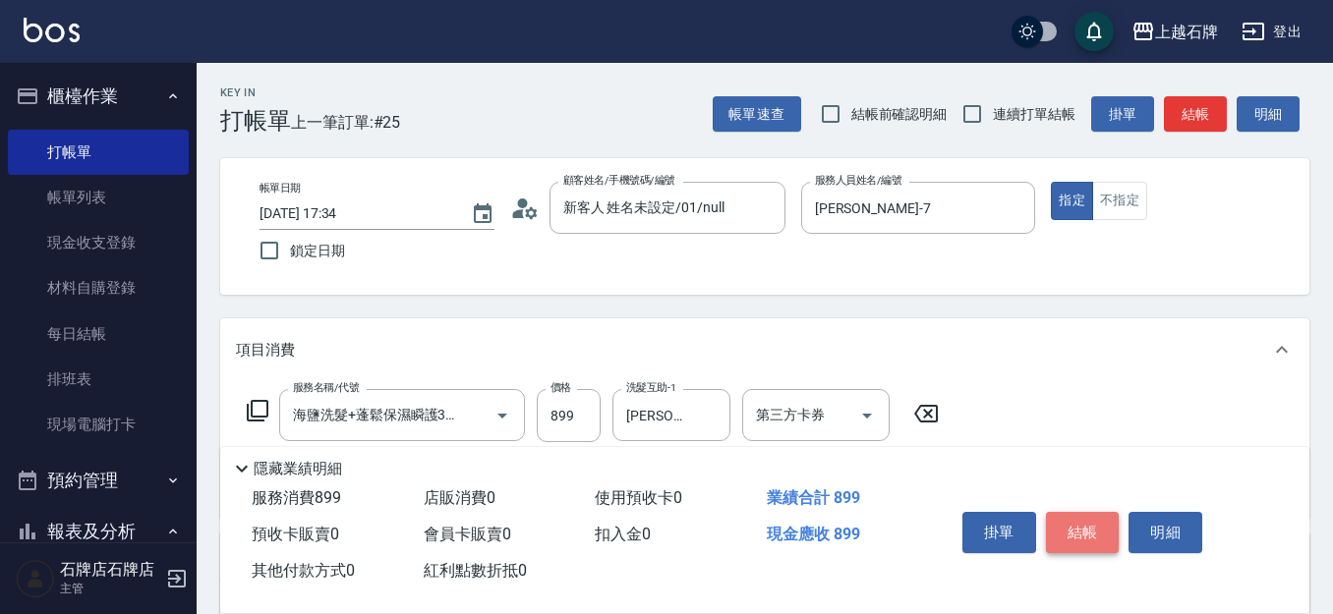
click at [1082, 533] on button "結帳" at bounding box center [1083, 532] width 74 height 41
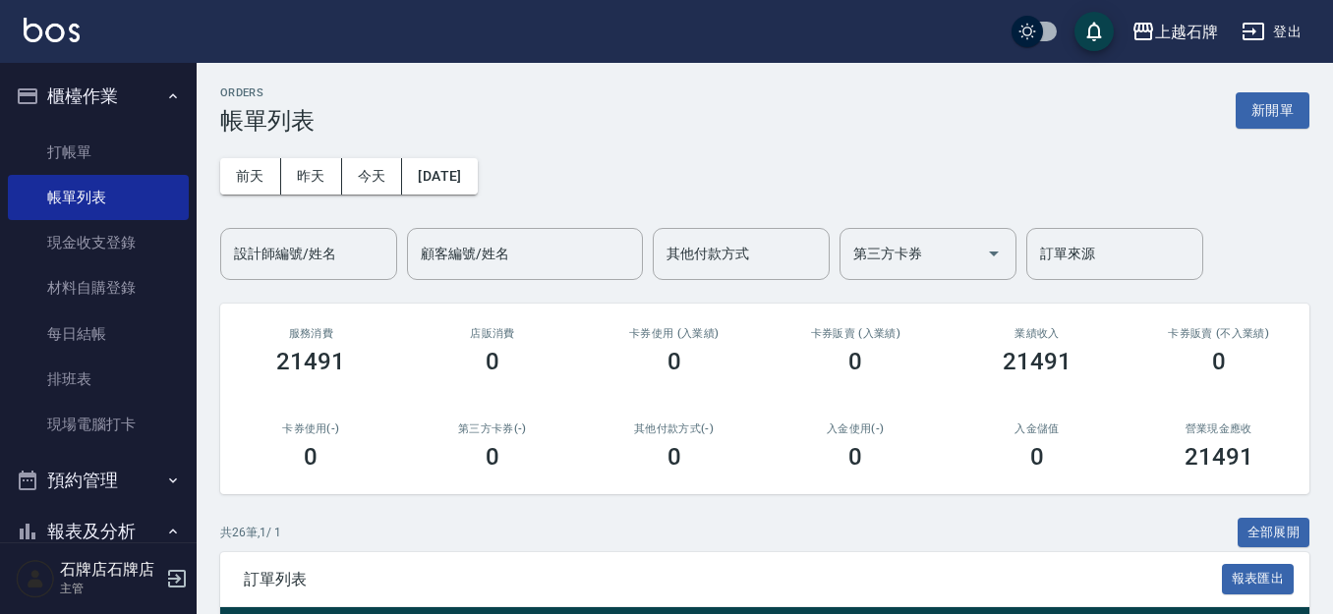
drag, startPoint x: 880, startPoint y: 176, endPoint x: 883, endPoint y: 161, distance: 15.0
click at [880, 174] on div "[DATE] [DATE] [DATE] [DATE] 設計師編號/姓名 設計師編號/姓名 顧客編號/姓名 顧客編號/姓名 其他付款方式 其他付款方式 第三方…" at bounding box center [764, 208] width 1089 height 146
click at [84, 140] on link "打帳單" at bounding box center [98, 152] width 181 height 45
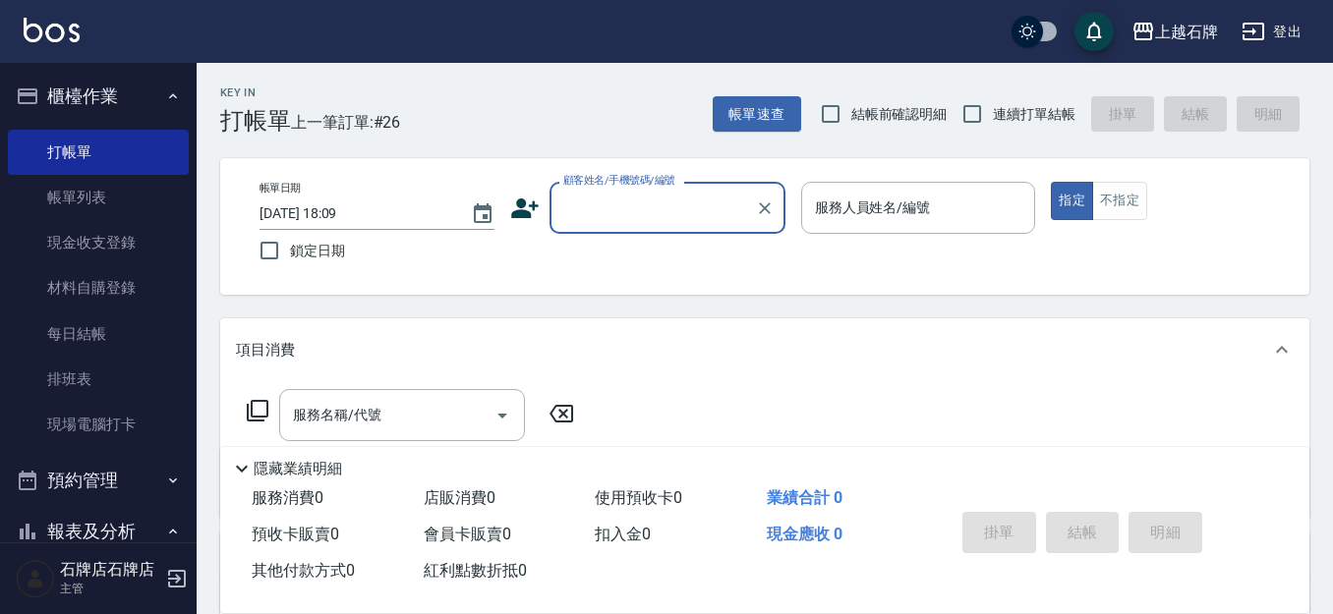
click at [701, 206] on input "顧客姓名/手機號碼/編號" at bounding box center [652, 208] width 189 height 34
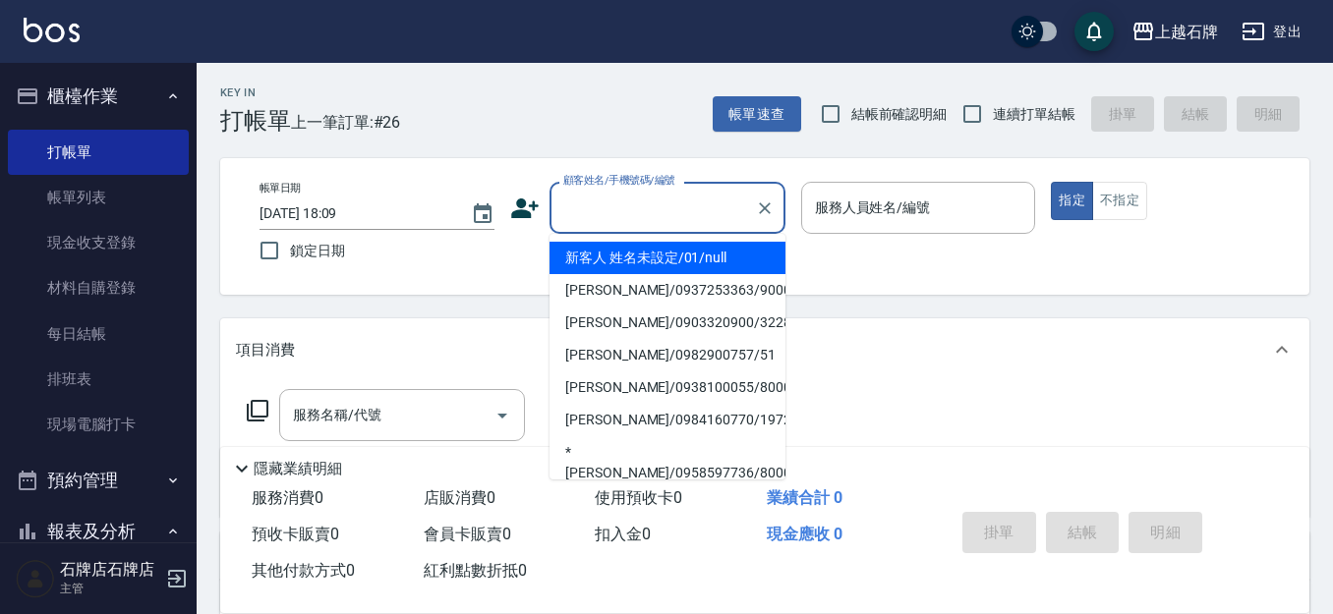
click at [735, 270] on li "新客人 姓名未設定/01/null" at bounding box center [668, 258] width 236 height 32
type input "新客人 姓名未設定/01/null"
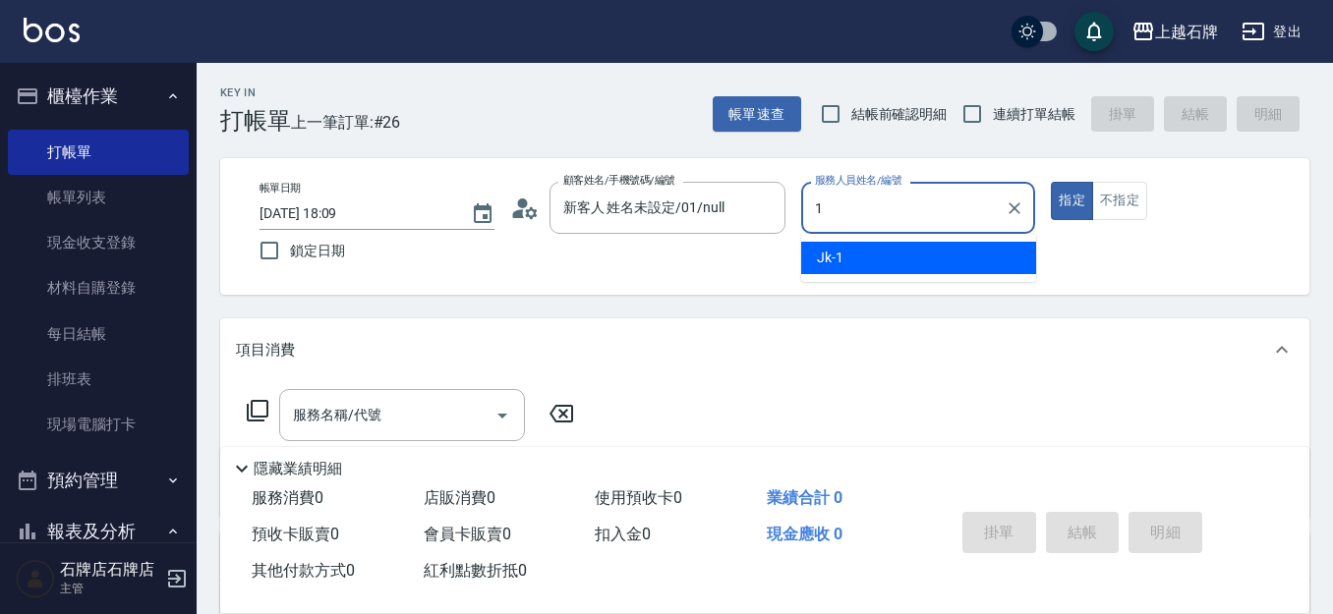
click at [978, 263] on div "Jk -1" at bounding box center [918, 258] width 235 height 32
type input "Jk-1"
click at [424, 405] on input "服務名稱/代號" at bounding box center [387, 415] width 199 height 34
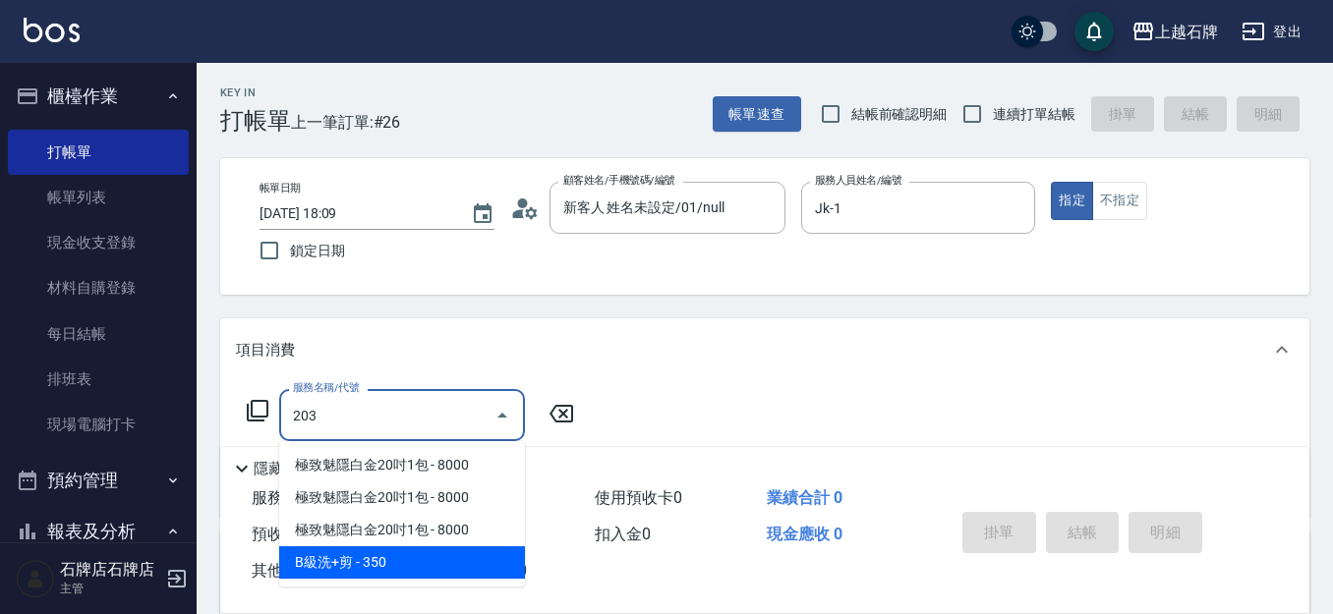
click at [467, 555] on span "B級洗+剪 - 350" at bounding box center [402, 563] width 246 height 32
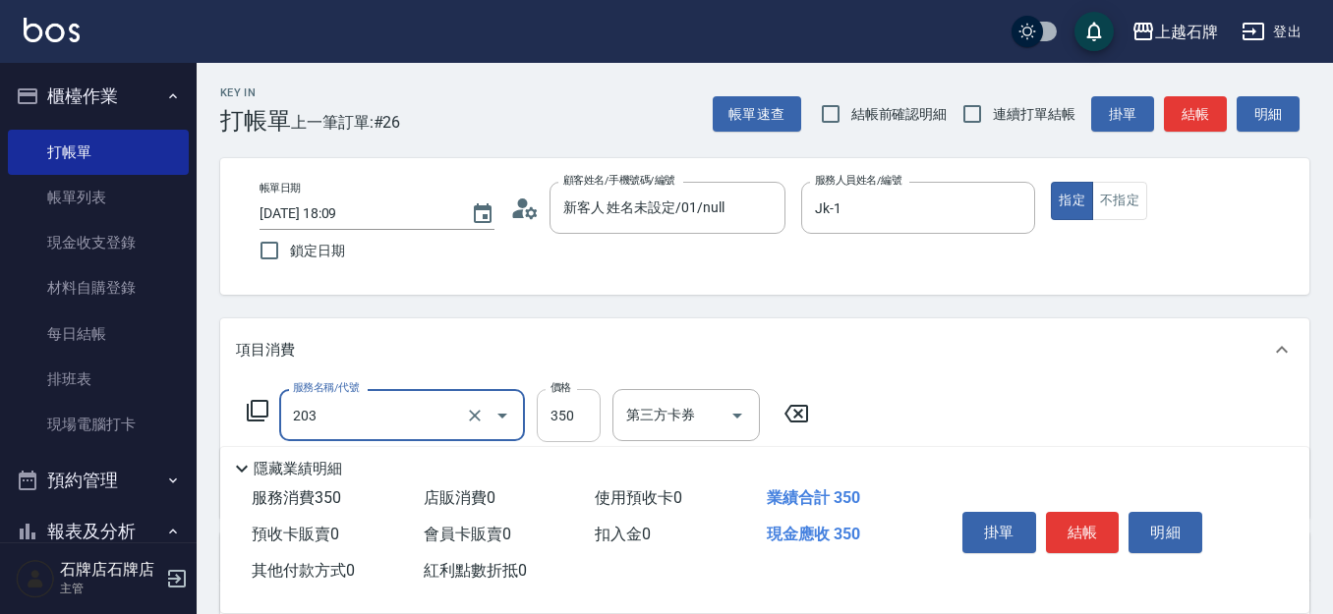
click at [552, 419] on input "350" at bounding box center [569, 415] width 64 height 53
type input "B級洗+剪(203)"
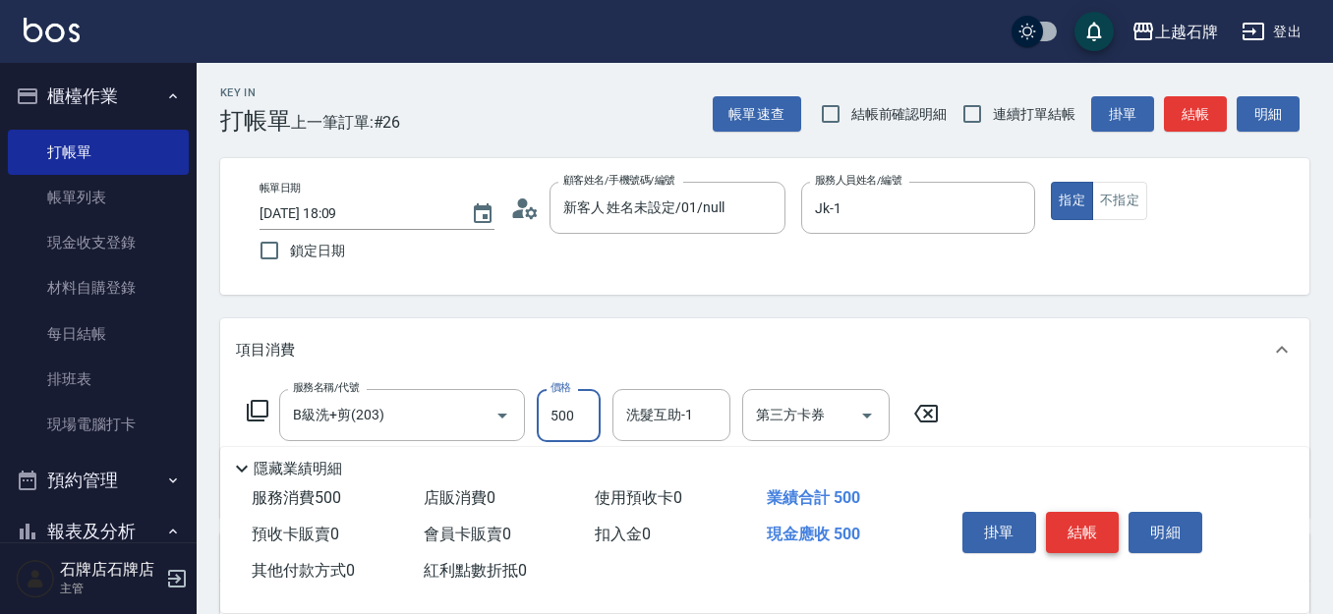
type input "500"
click at [1091, 524] on button "結帳" at bounding box center [1083, 532] width 74 height 41
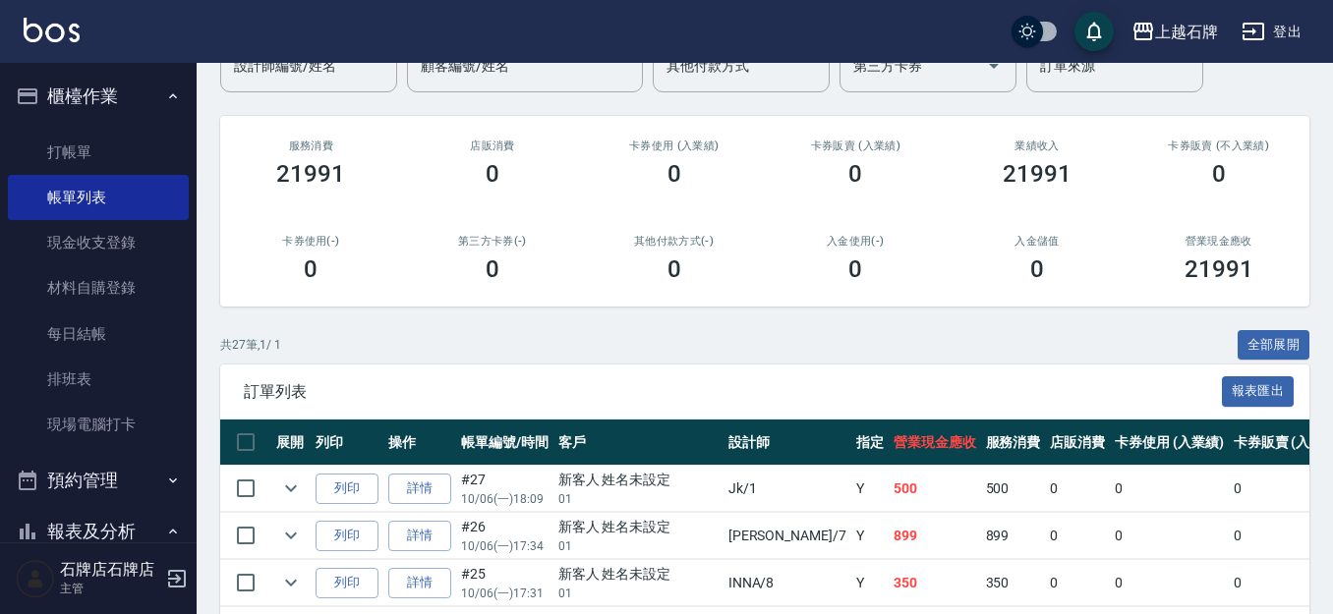
scroll to position [197, 0]
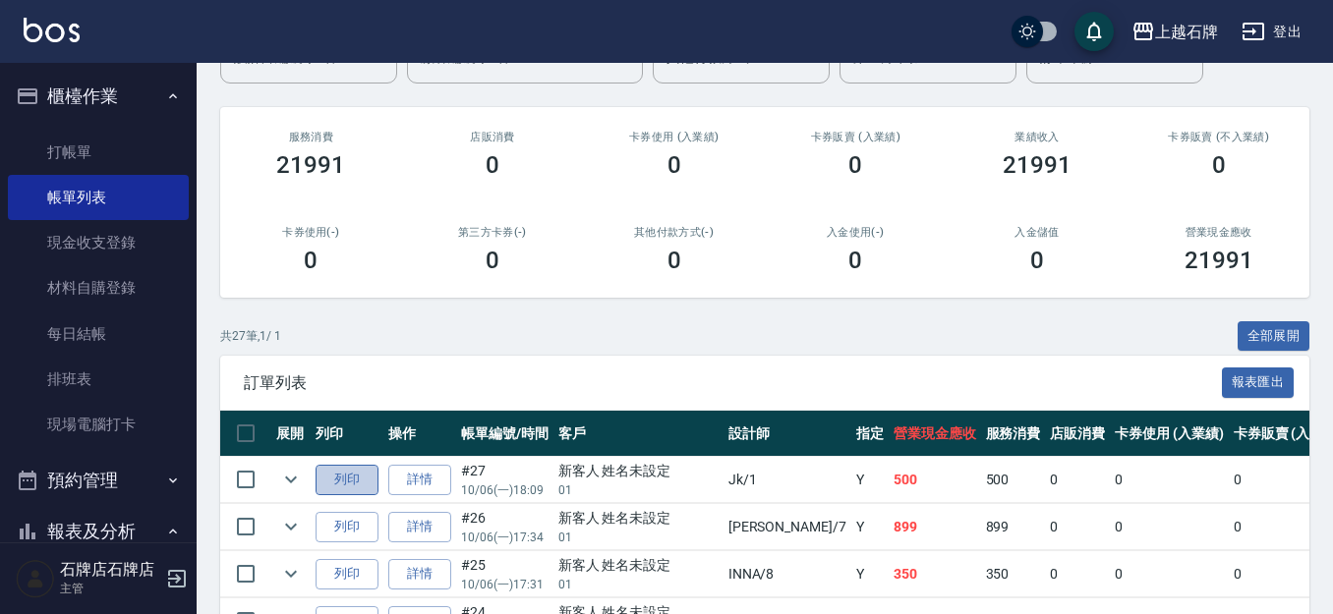
click at [359, 487] on button "列印" at bounding box center [347, 480] width 63 height 30
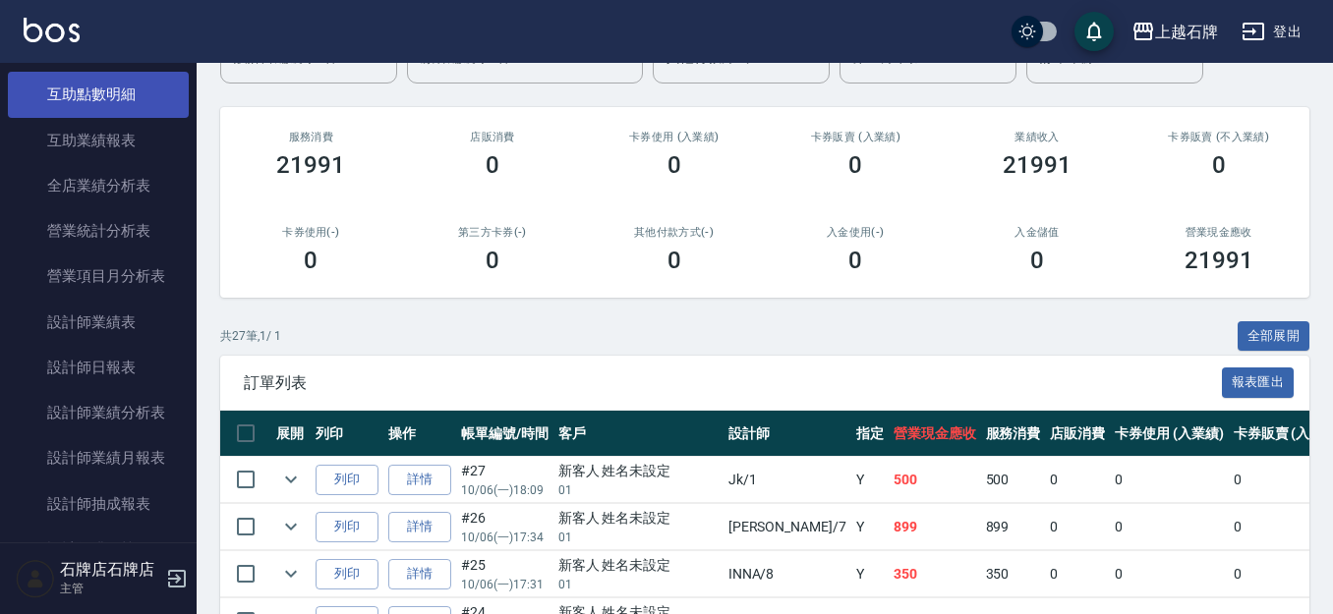
scroll to position [885, 0]
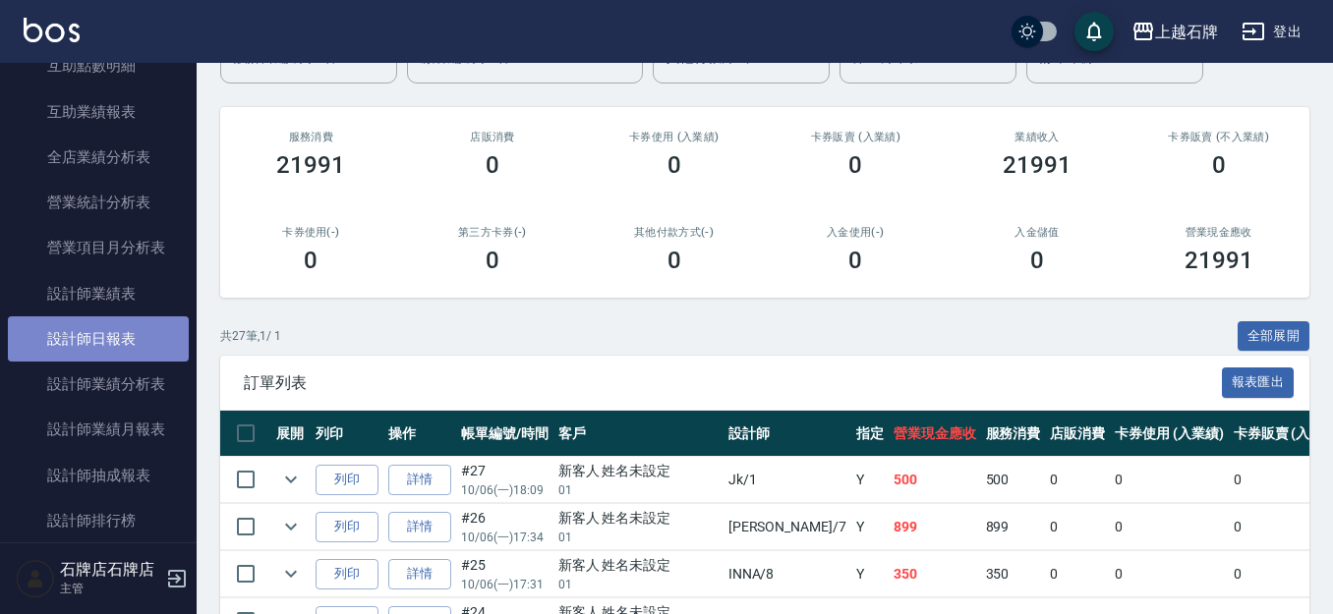
click at [136, 325] on link "設計師日報表" at bounding box center [98, 339] width 181 height 45
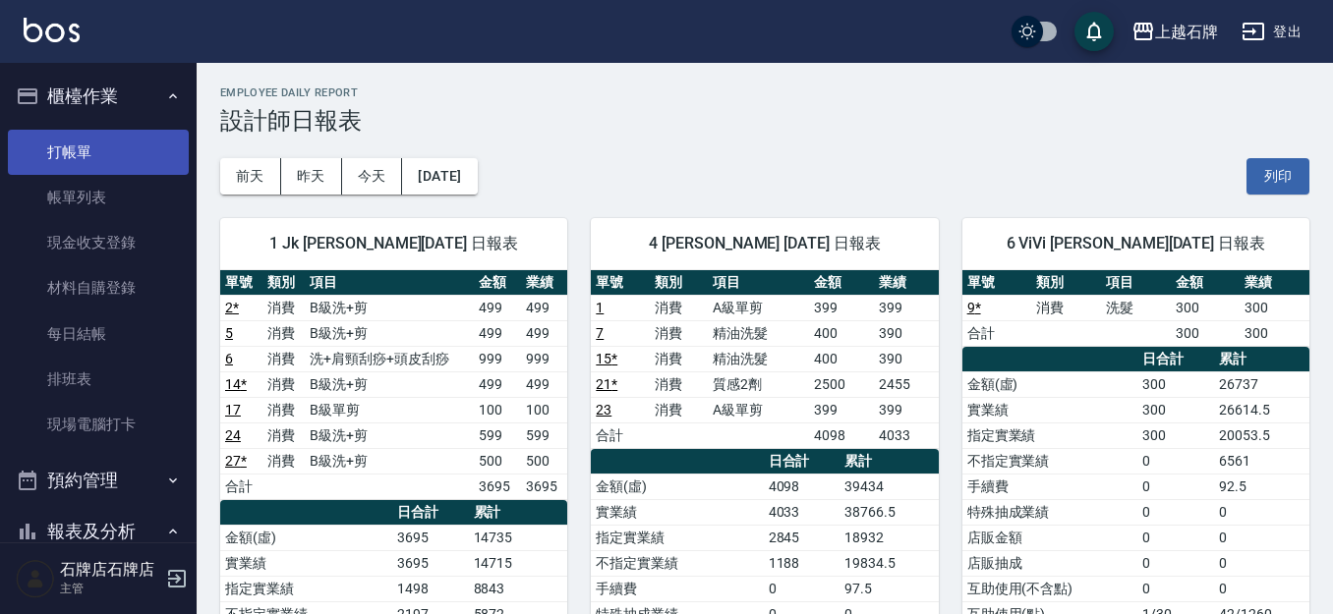
click at [172, 143] on link "打帳單" at bounding box center [98, 152] width 181 height 45
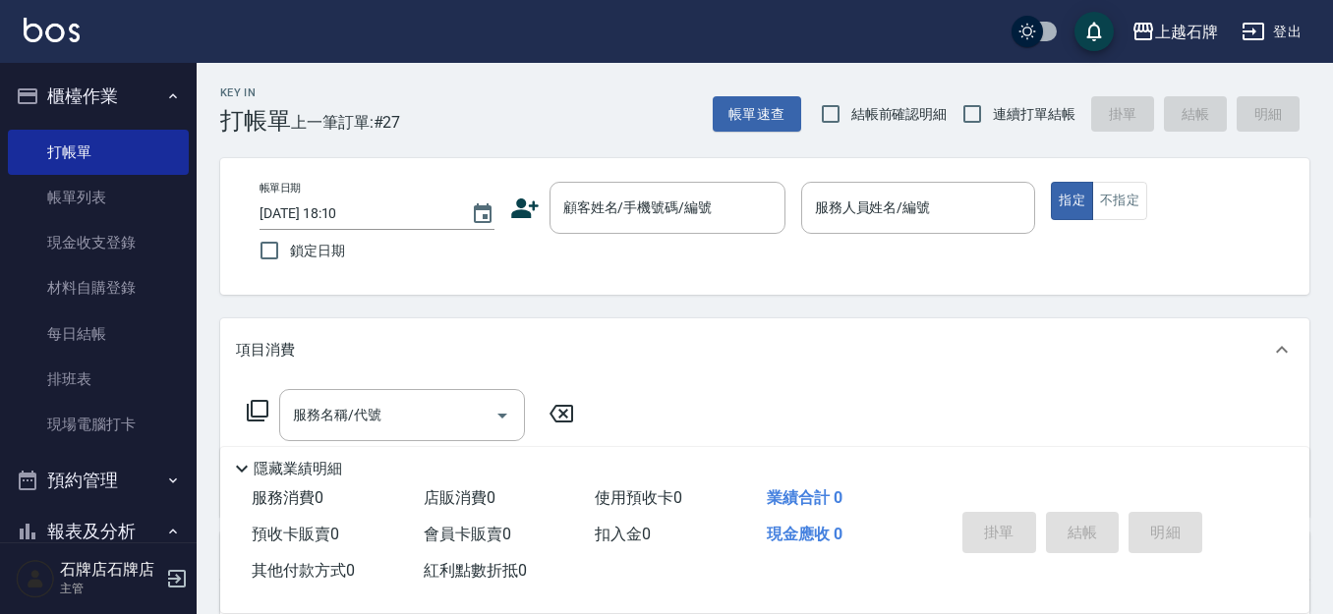
click at [622, 152] on div "Key In 打帳單 上一筆訂單:#27 帳單速查 結帳前確認明細 連續打單結帳 掛單 結帳 明細 帳單日期 [DATE] 18:10 鎖定日期 顧客姓名/手…" at bounding box center [765, 510] width 1137 height 895
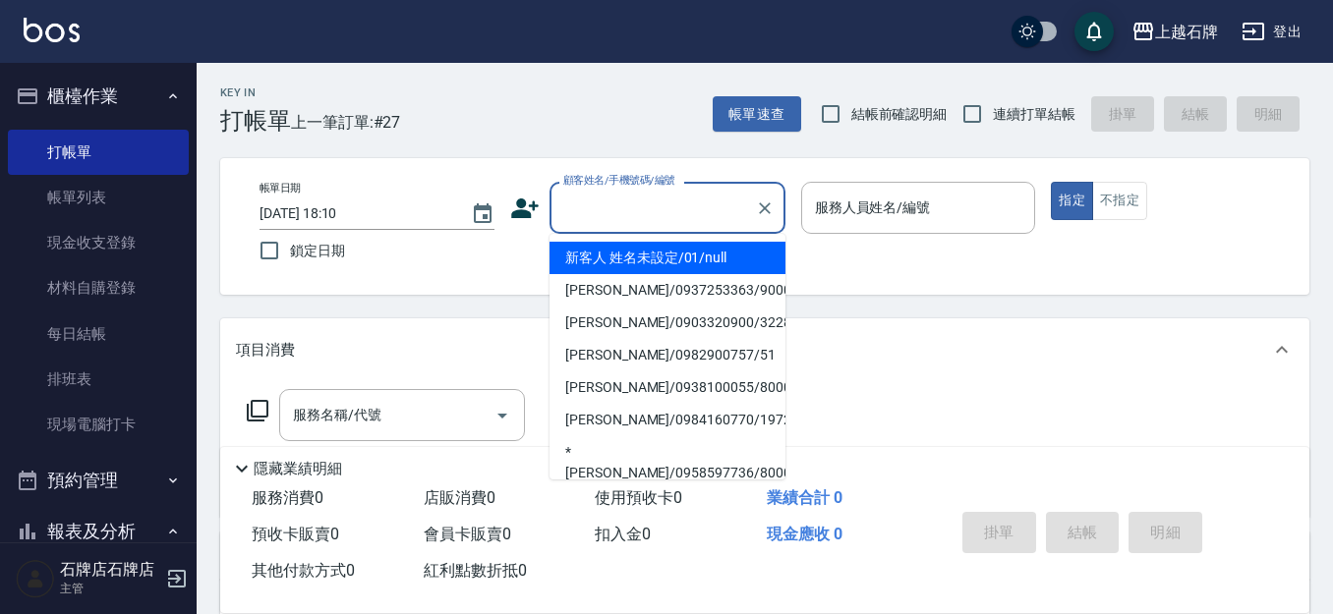
click at [640, 215] on input "顧客姓名/手機號碼/編號" at bounding box center [652, 208] width 189 height 34
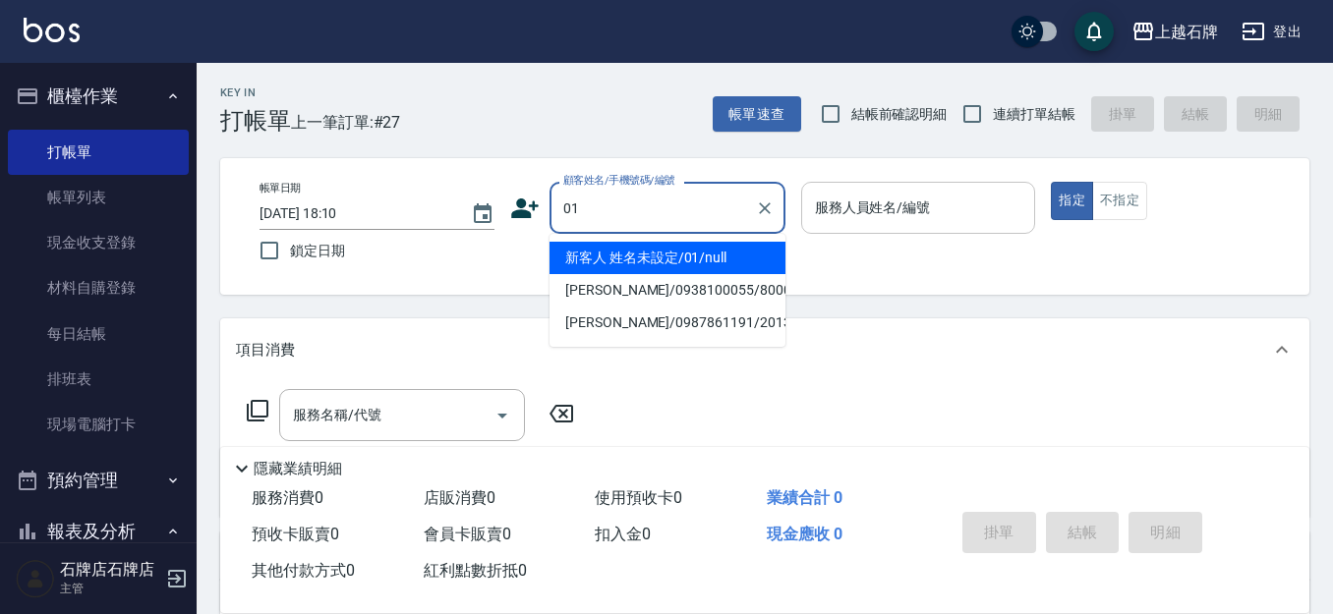
type input "新客人 姓名未設定/01/null"
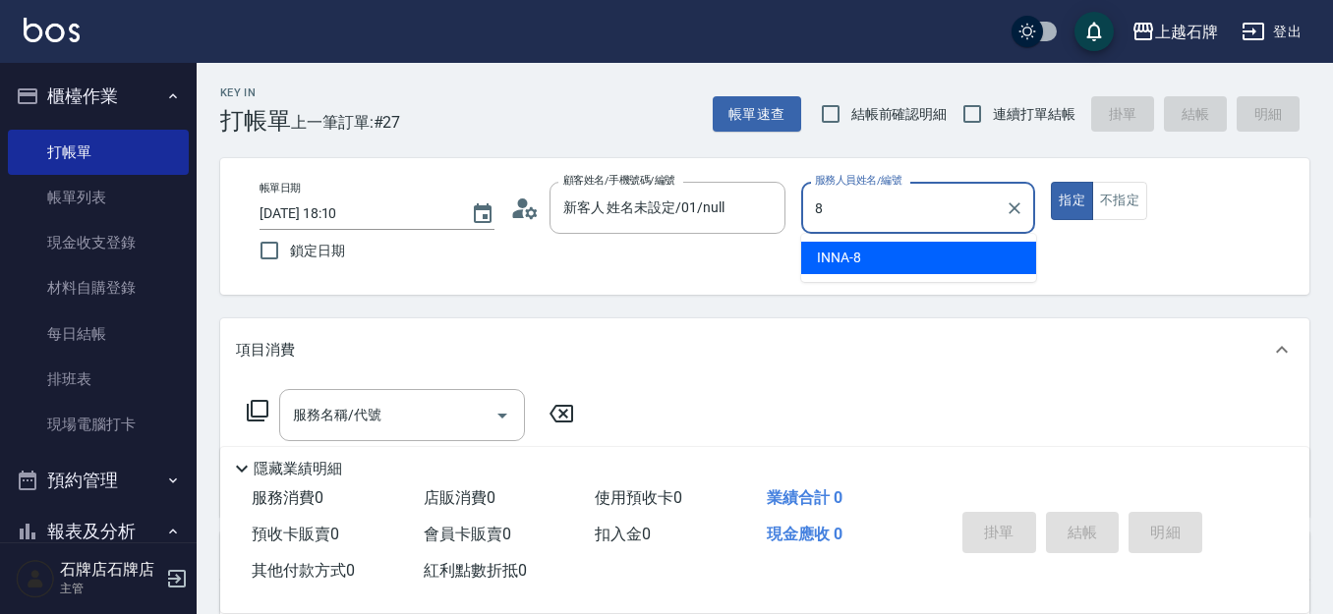
type input "INNA-8"
type button "true"
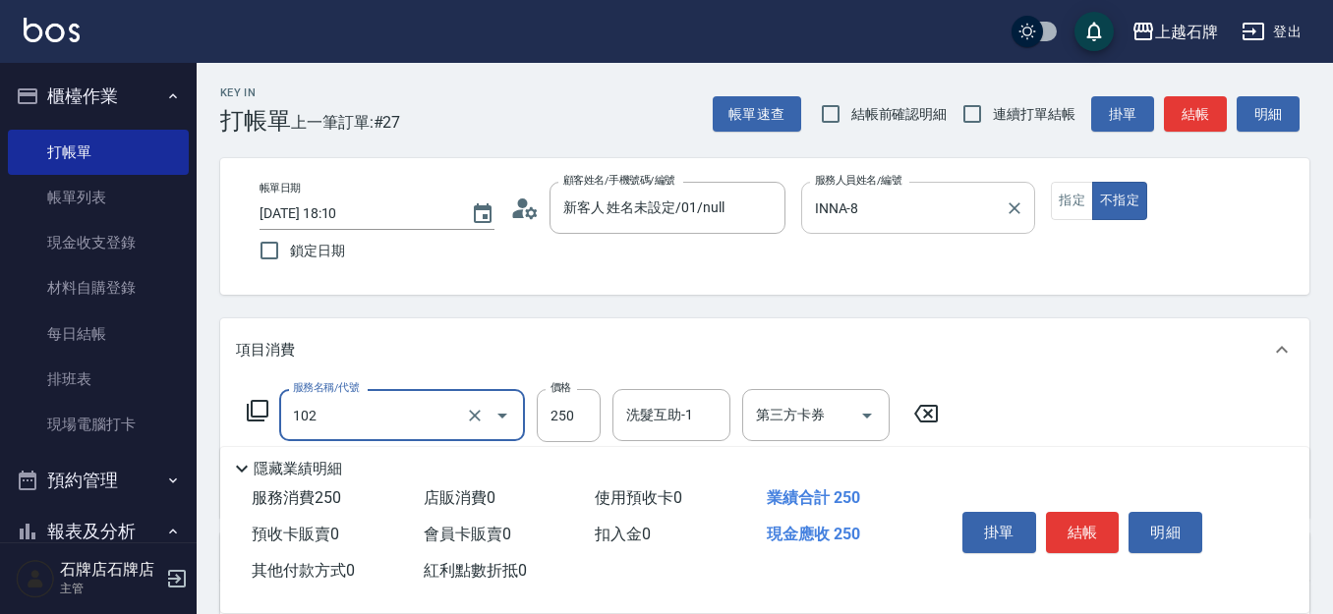
type input "精油洗髮(102)"
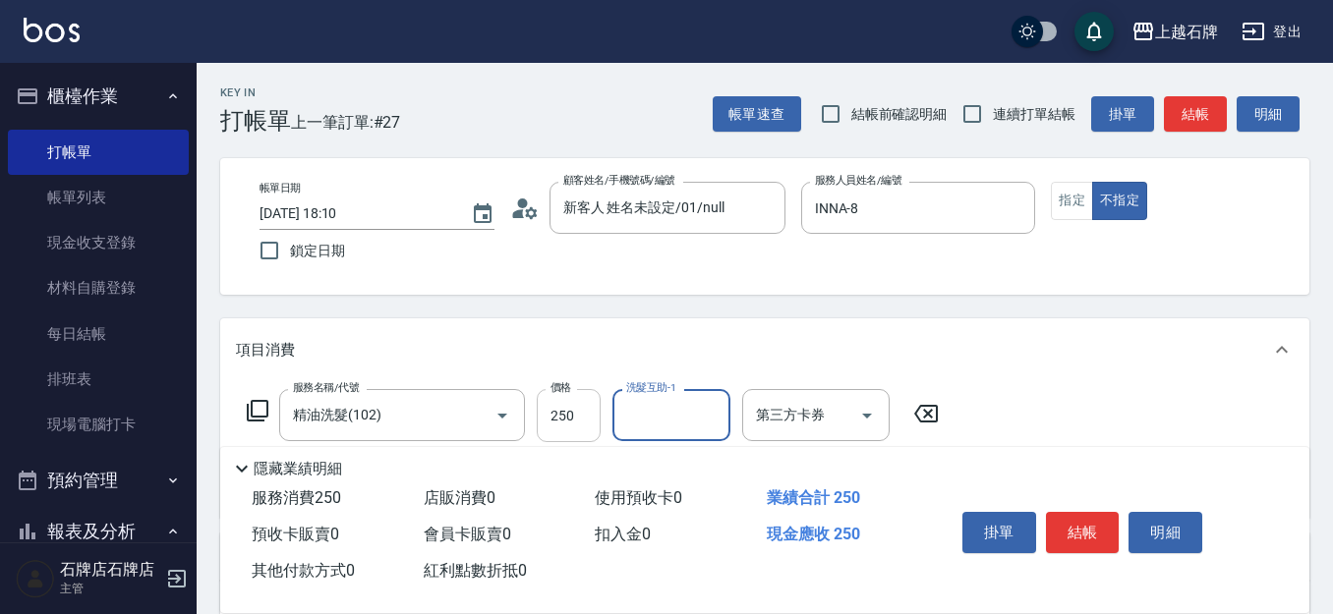
click at [550, 414] on input "250" at bounding box center [569, 415] width 64 height 53
type input "300"
click at [709, 432] on input "洗髮互助-1" at bounding box center [671, 415] width 100 height 34
type input "[PERSON_NAME]-20"
click at [1088, 533] on button "結帳" at bounding box center [1083, 532] width 74 height 41
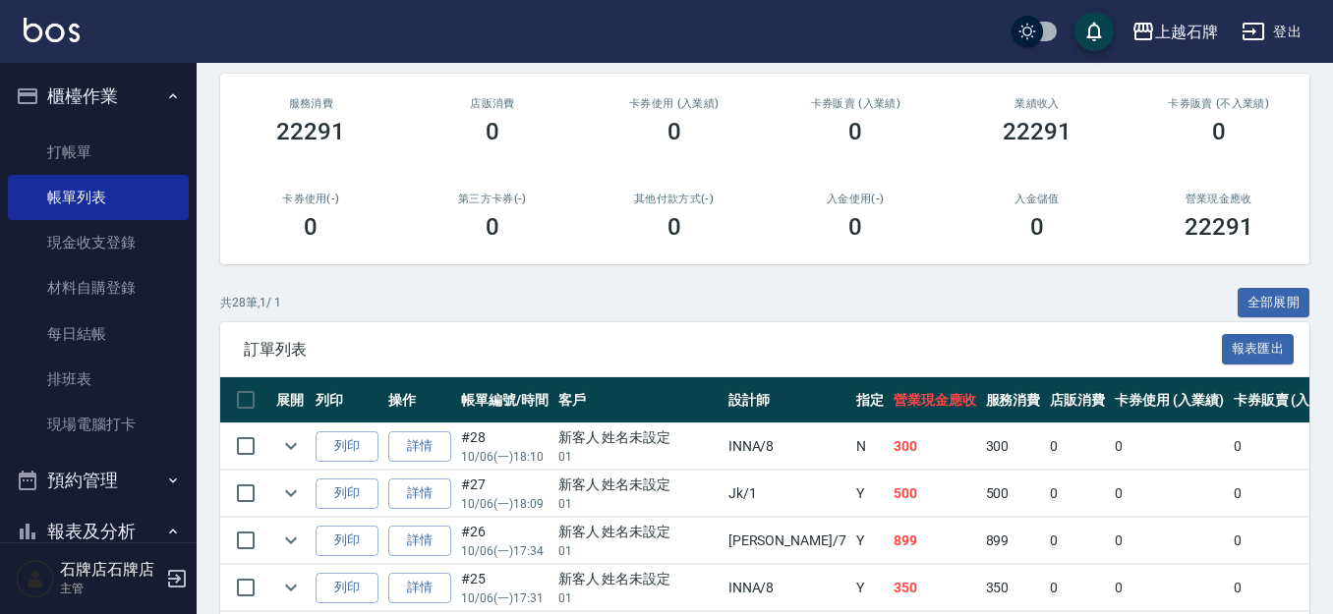
scroll to position [295, 0]
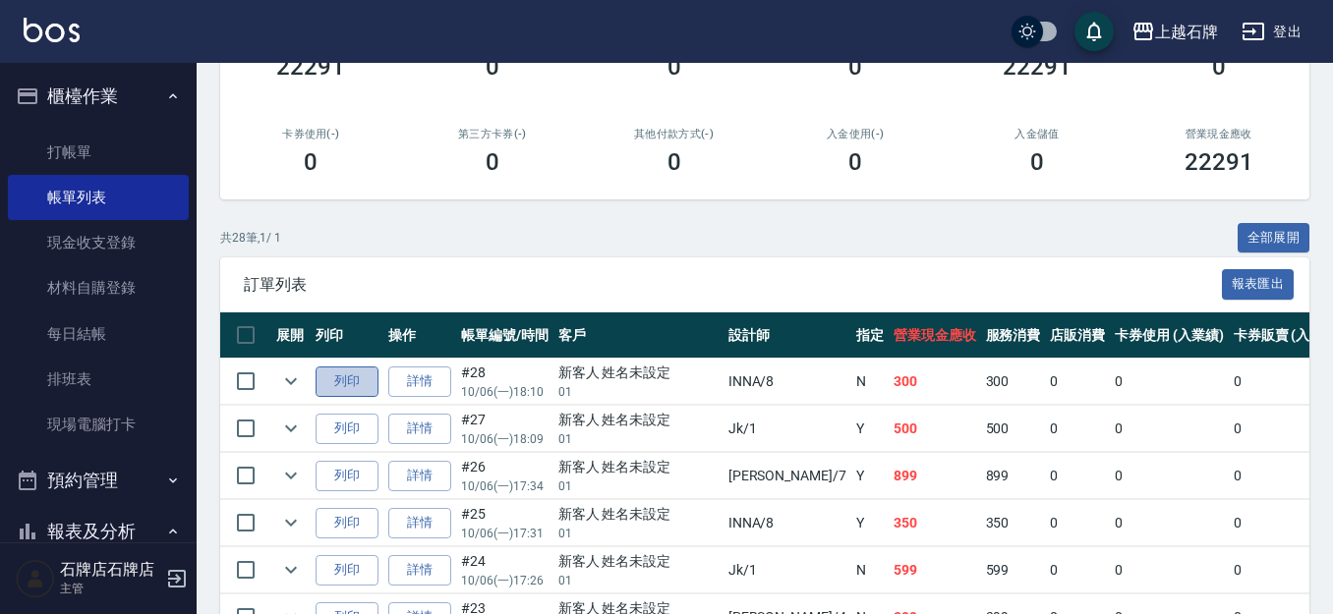
click at [338, 380] on button "列印" at bounding box center [347, 382] width 63 height 30
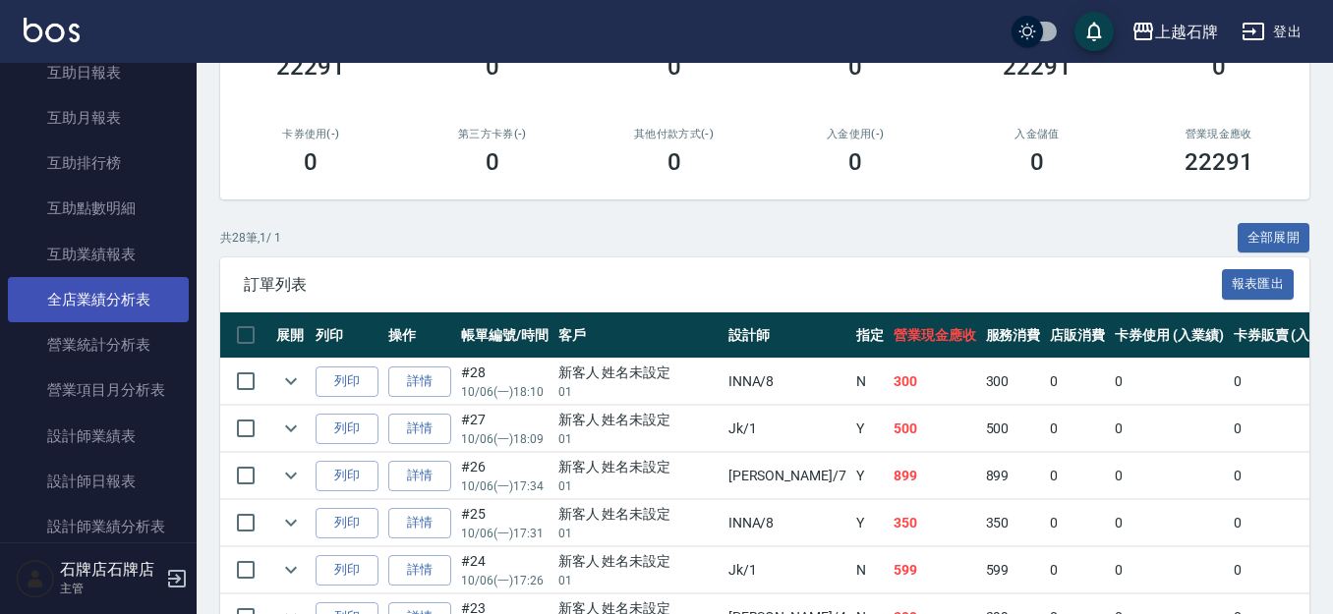
scroll to position [787, 0]
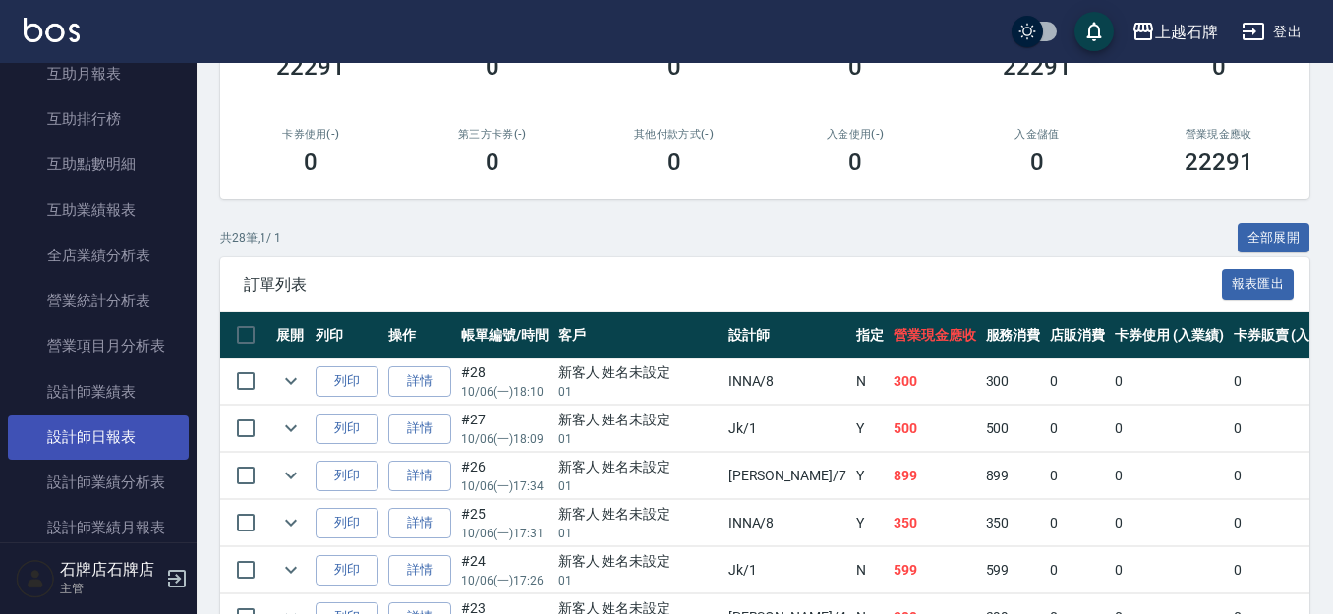
click at [111, 437] on link "設計師日報表" at bounding box center [98, 437] width 181 height 45
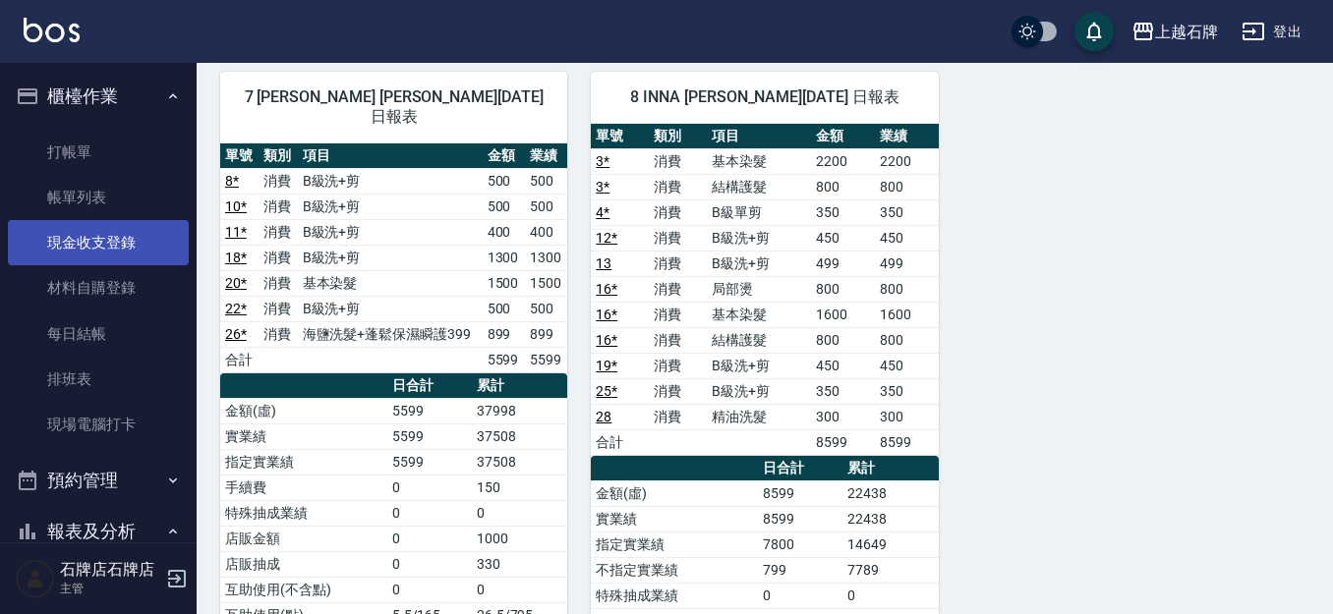
scroll to position [590, 0]
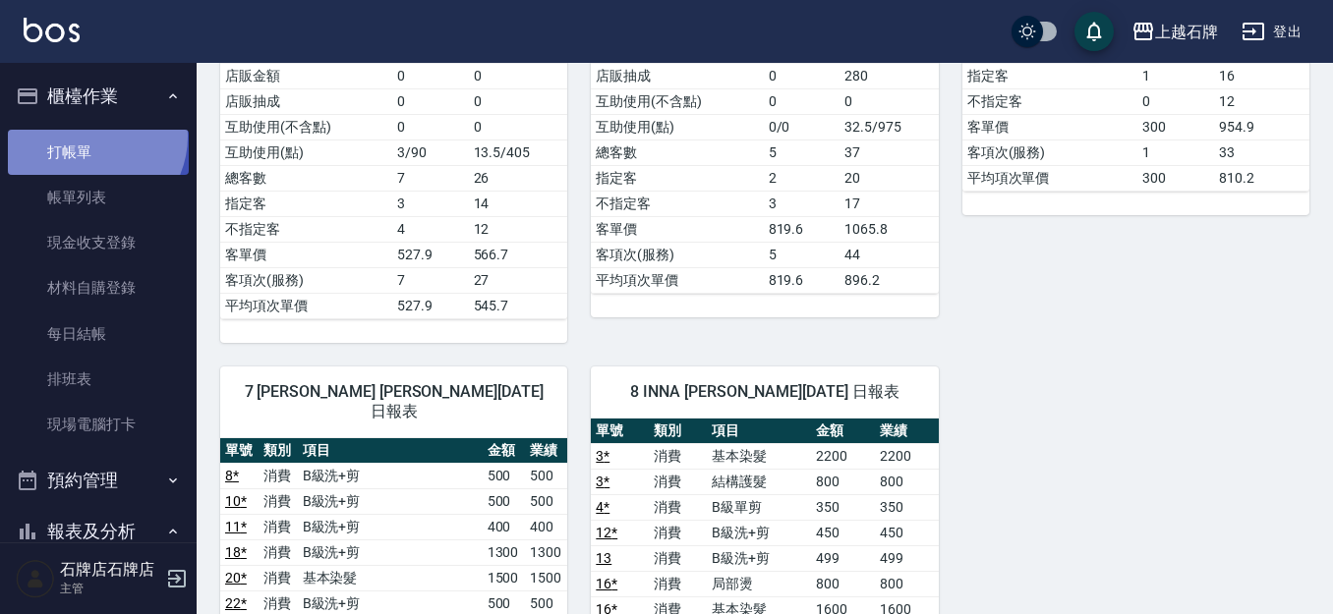
click at [88, 136] on link "打帳單" at bounding box center [98, 152] width 181 height 45
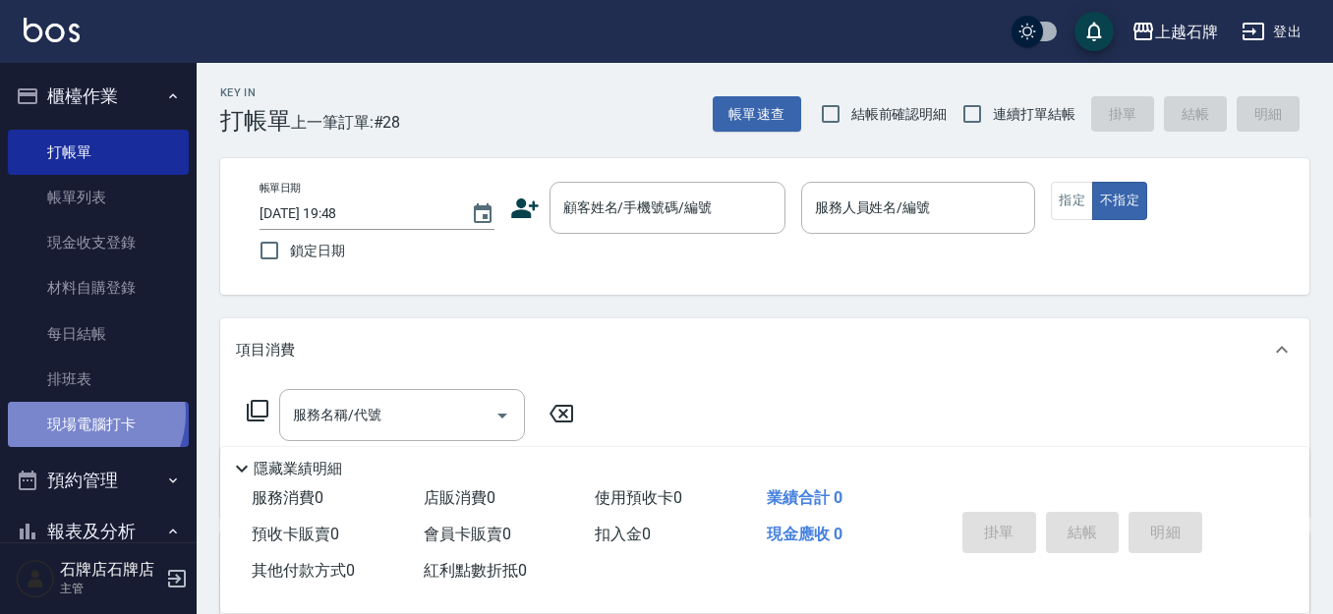
click at [88, 414] on link "現場電腦打卡" at bounding box center [98, 424] width 181 height 45
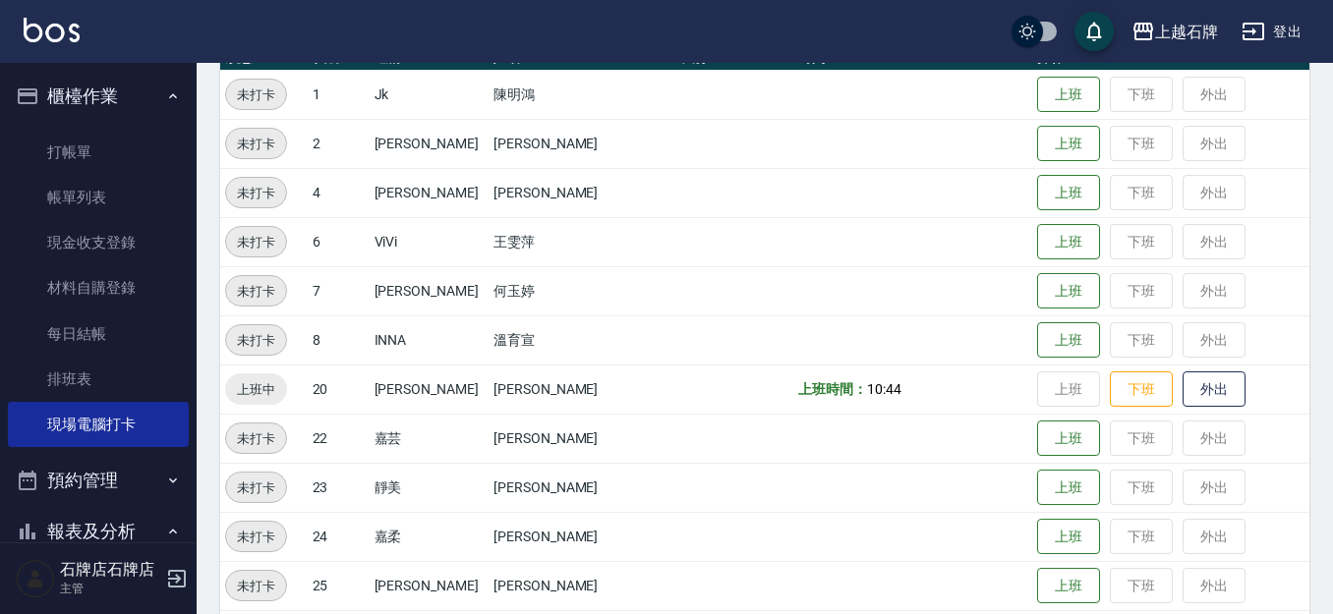
scroll to position [295, 0]
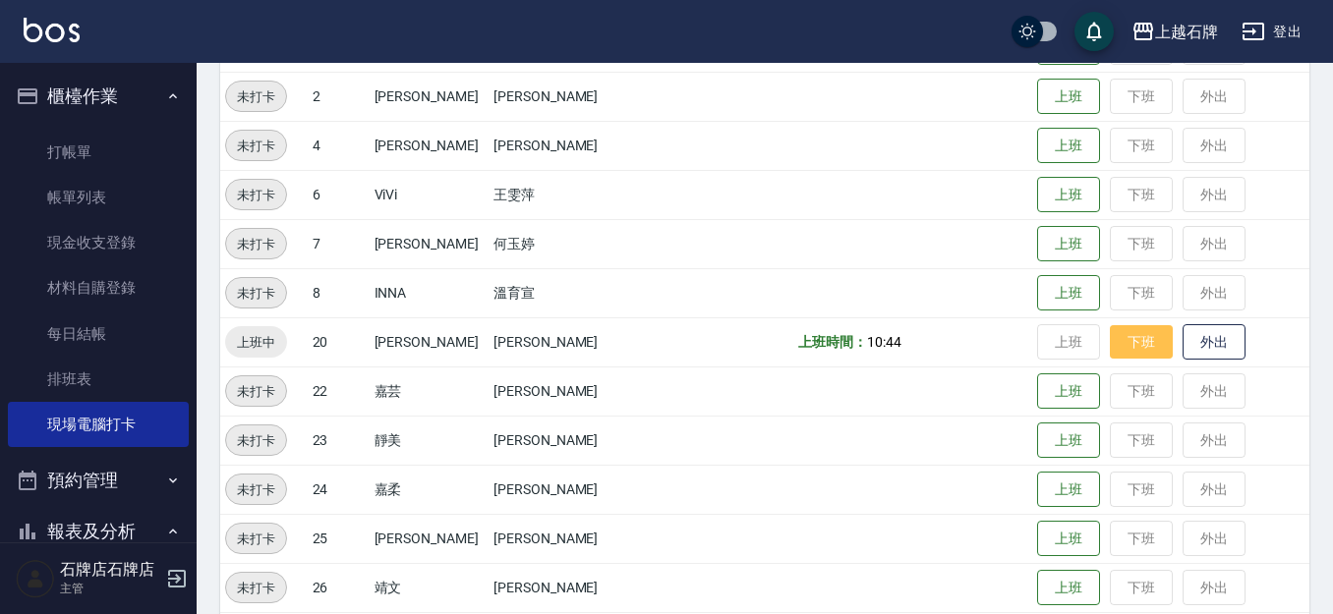
click at [1110, 335] on button "下班" at bounding box center [1141, 342] width 63 height 34
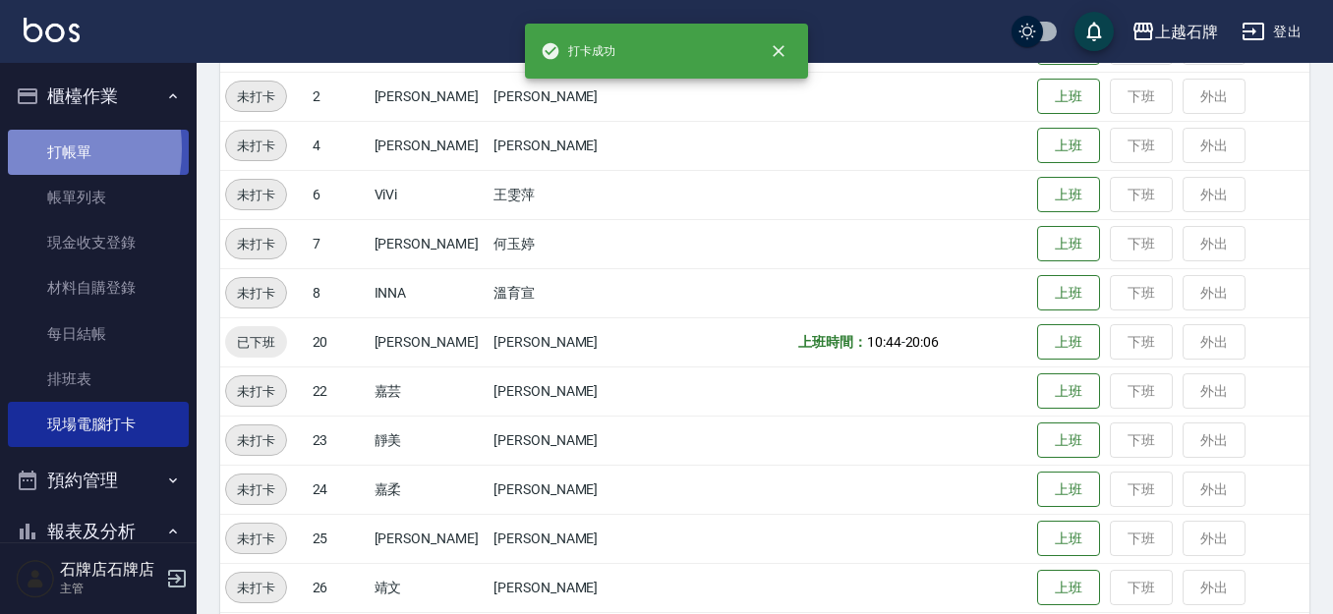
click at [24, 148] on link "打帳單" at bounding box center [98, 152] width 181 height 45
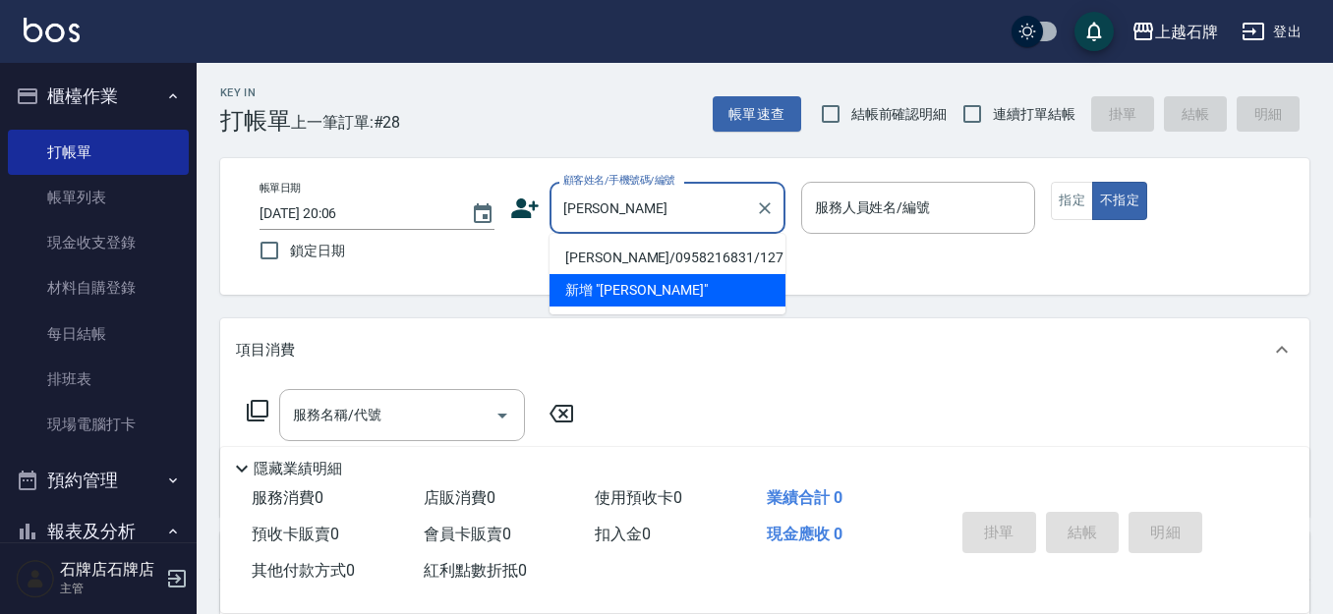
click at [757, 260] on li "[PERSON_NAME]/0958216831/127" at bounding box center [668, 258] width 236 height 32
type input "[PERSON_NAME]/0958216831/127"
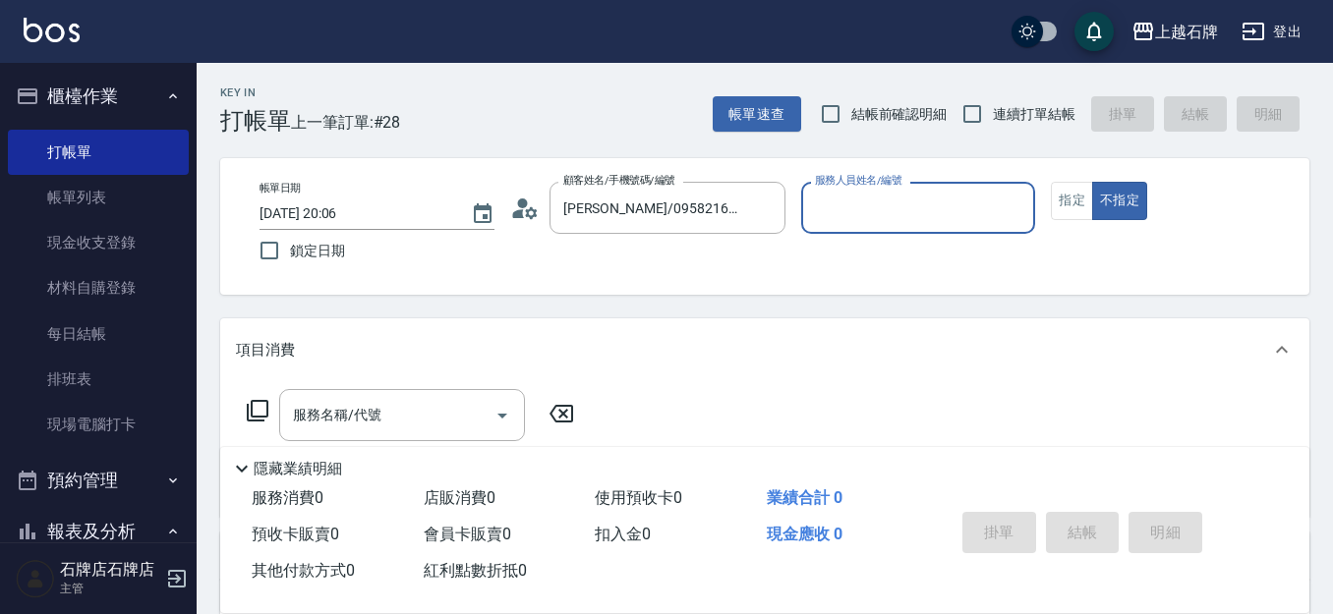
type input "[PERSON_NAME]-7"
click at [745, 258] on div "帳單日期 [DATE] 20:06 鎖定日期 顧客姓名/手機號碼/編號 [PERSON_NAME]/0958216831/127 顧客姓名/手機號碼/編號 服…" at bounding box center [765, 226] width 1042 height 89
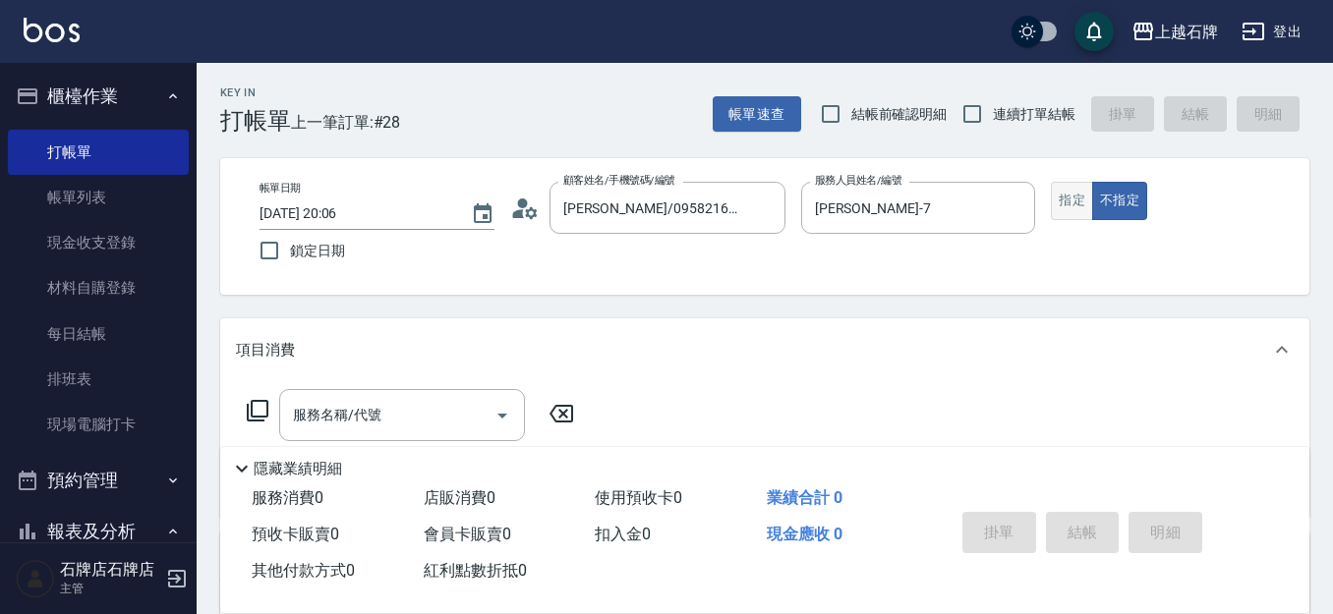
click at [1060, 185] on button "指定" at bounding box center [1072, 201] width 42 height 38
click at [478, 438] on div "服務名稱/代號" at bounding box center [402, 415] width 246 height 52
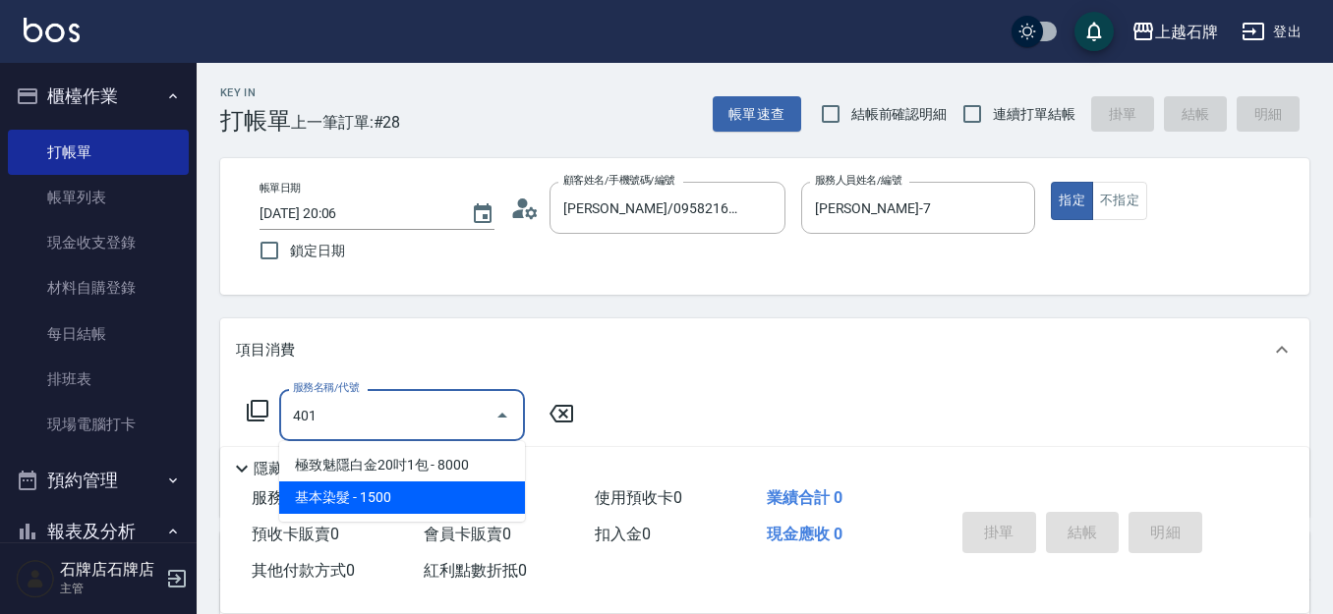
click at [482, 501] on span "基本染髮 - 1500" at bounding box center [402, 498] width 246 height 32
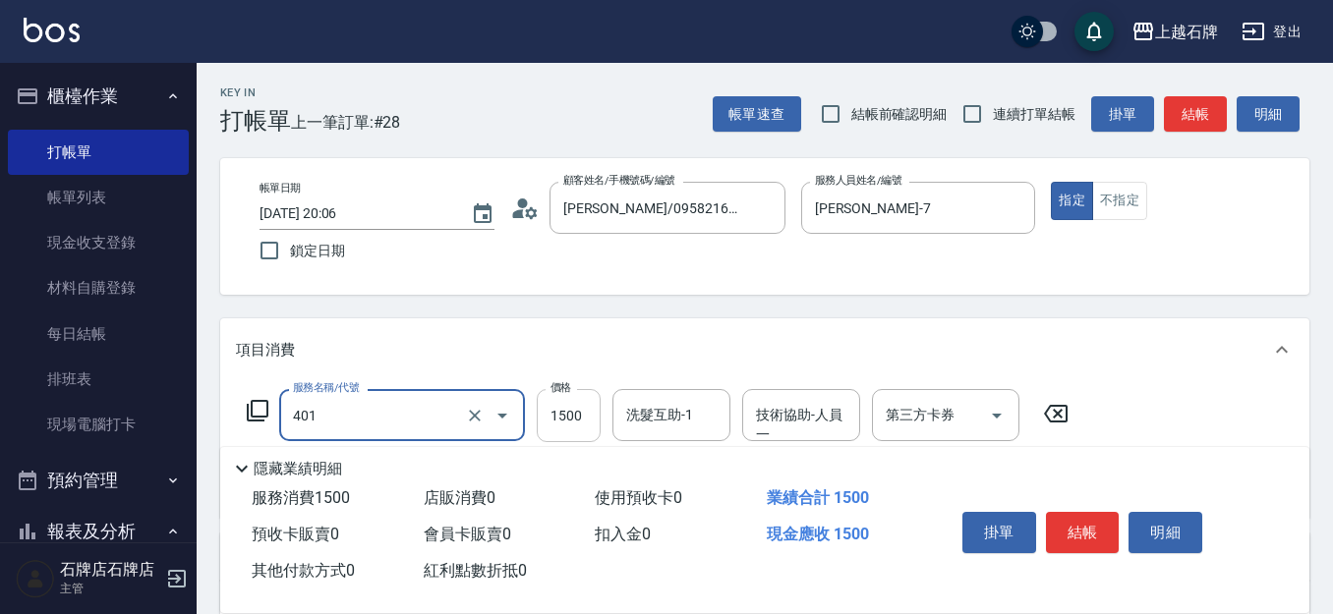
type input "基本染髮(401)"
click at [582, 433] on input "1500" at bounding box center [569, 415] width 64 height 53
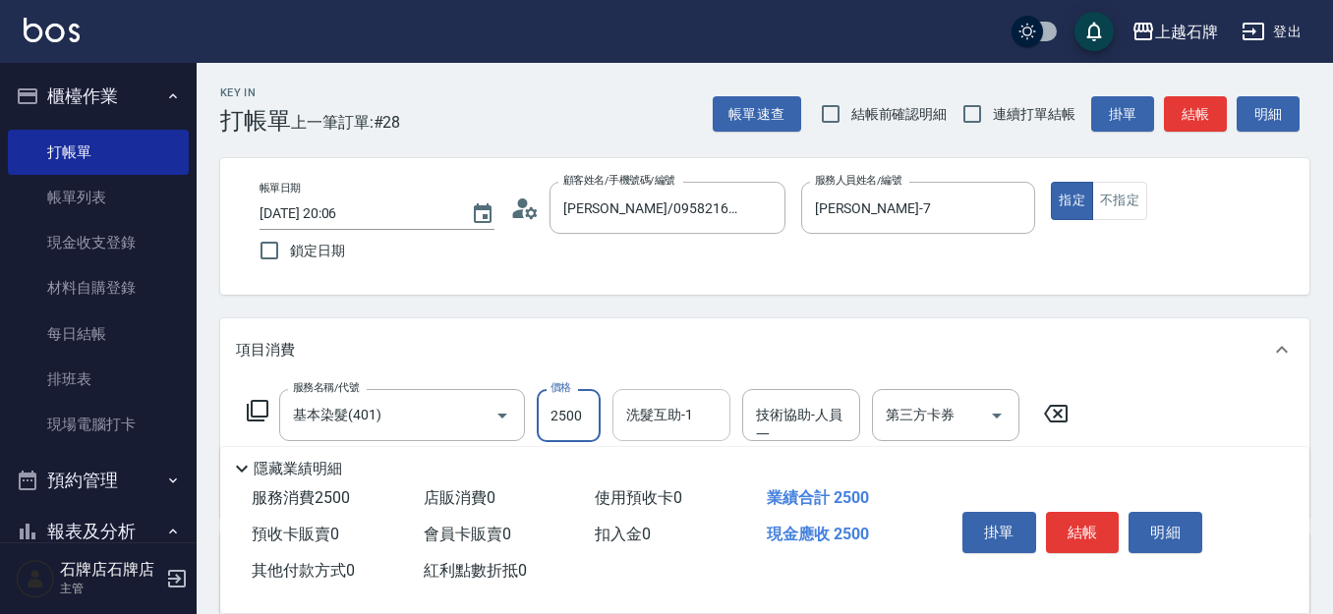
type input "2500"
click at [672, 415] on input "洗髮互助-1" at bounding box center [671, 415] width 100 height 34
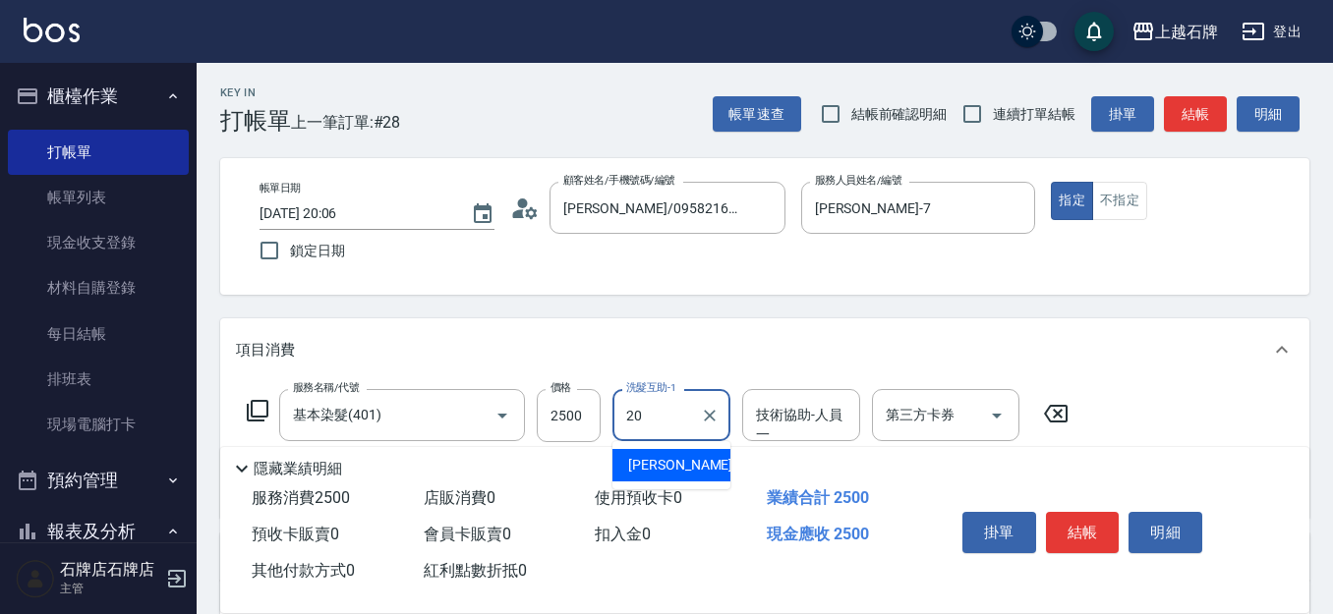
click at [701, 476] on div "[PERSON_NAME] -20" at bounding box center [672, 465] width 118 height 32
type input "[PERSON_NAME]-20"
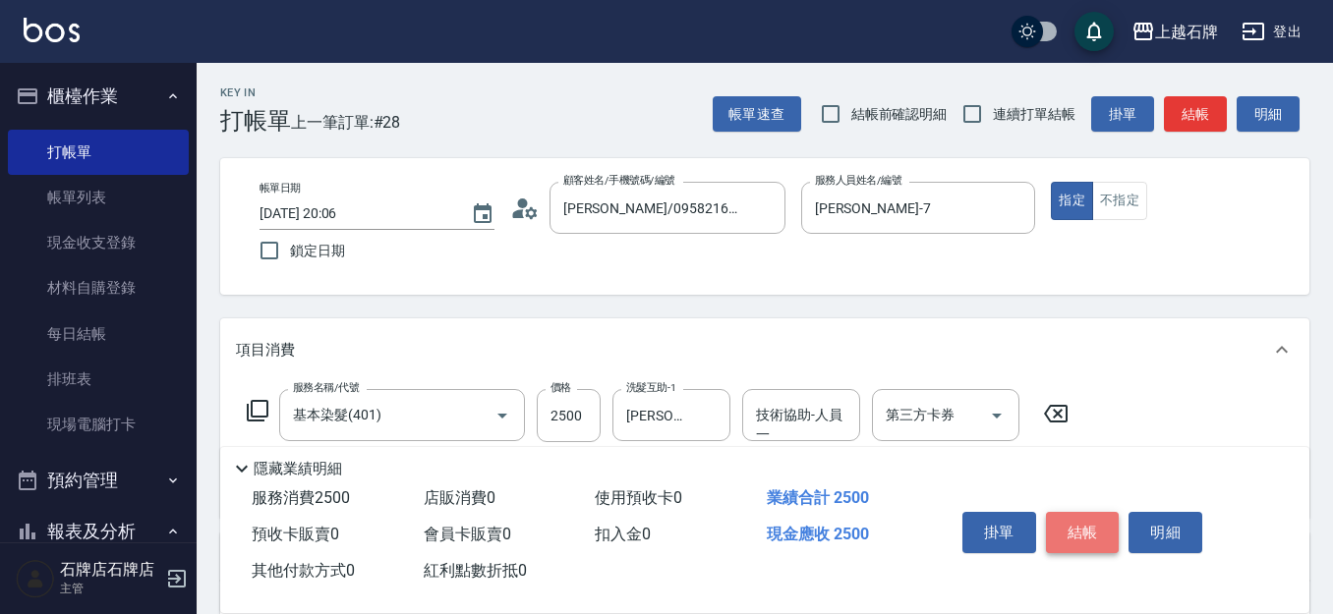
click at [1110, 516] on button "結帳" at bounding box center [1083, 532] width 74 height 41
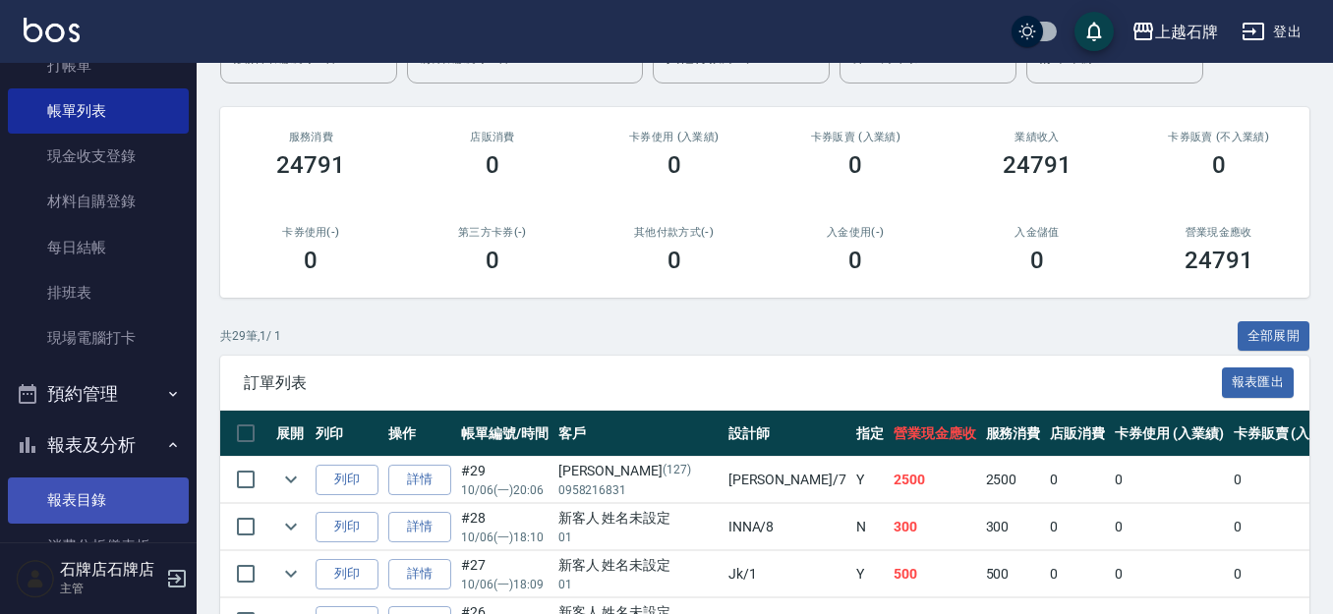
scroll to position [197, 0]
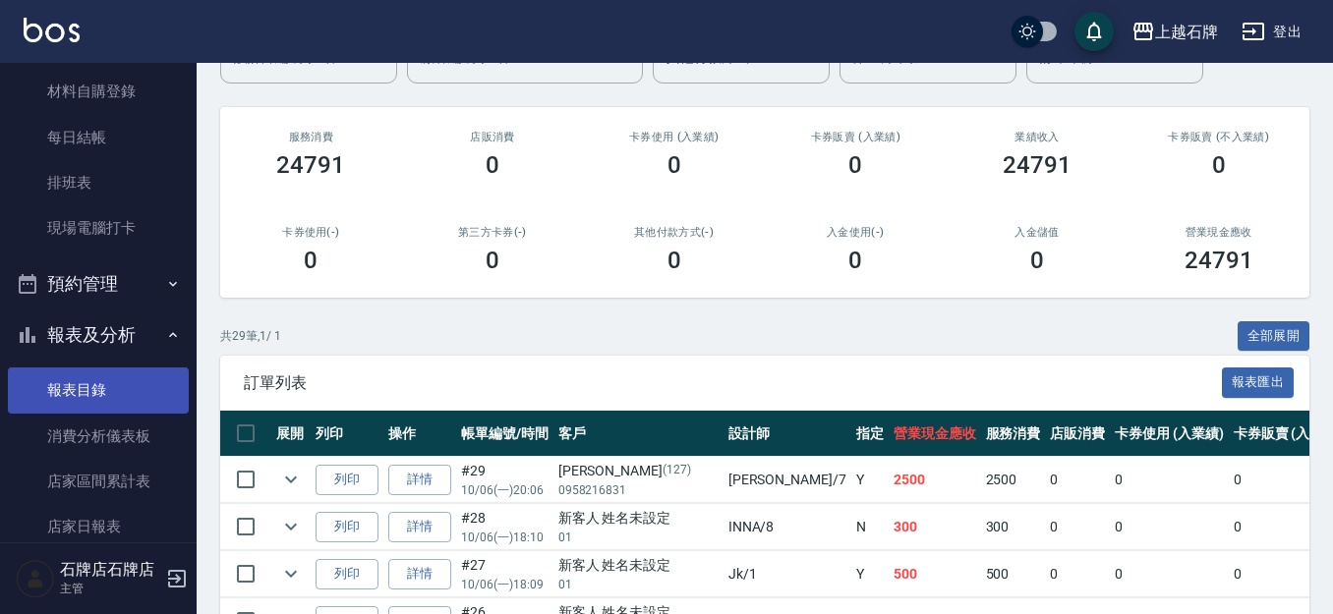
click at [88, 390] on link "報表目錄" at bounding box center [98, 390] width 181 height 45
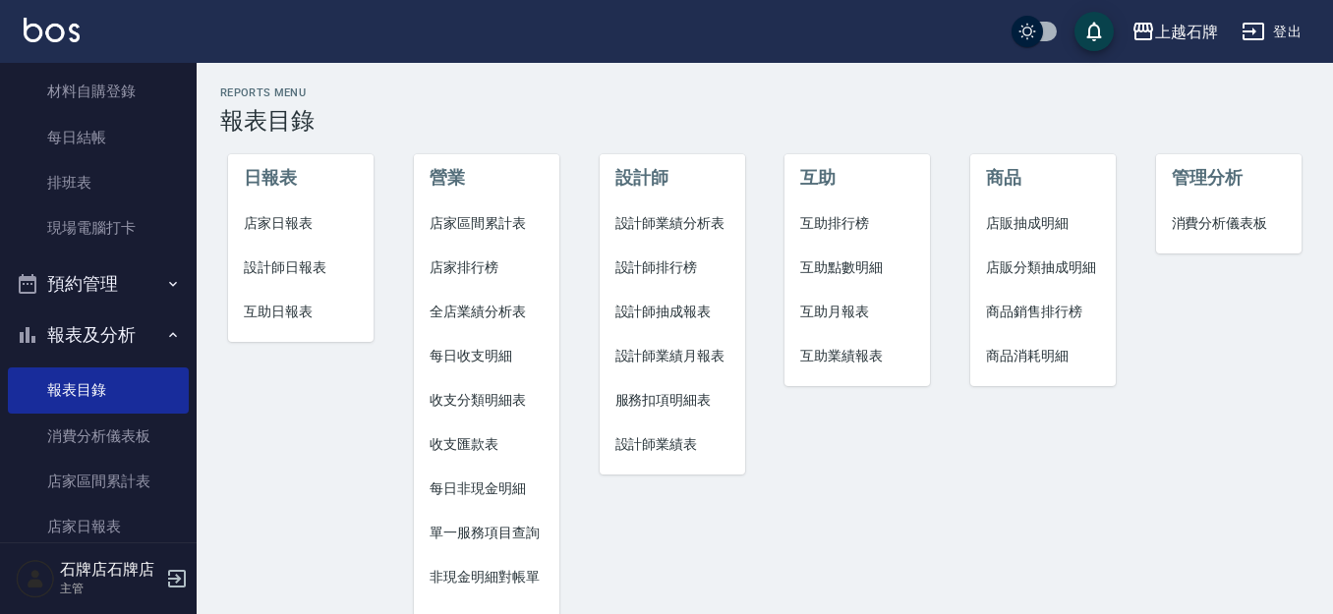
click at [271, 257] on li "設計師日報表" at bounding box center [301, 268] width 146 height 44
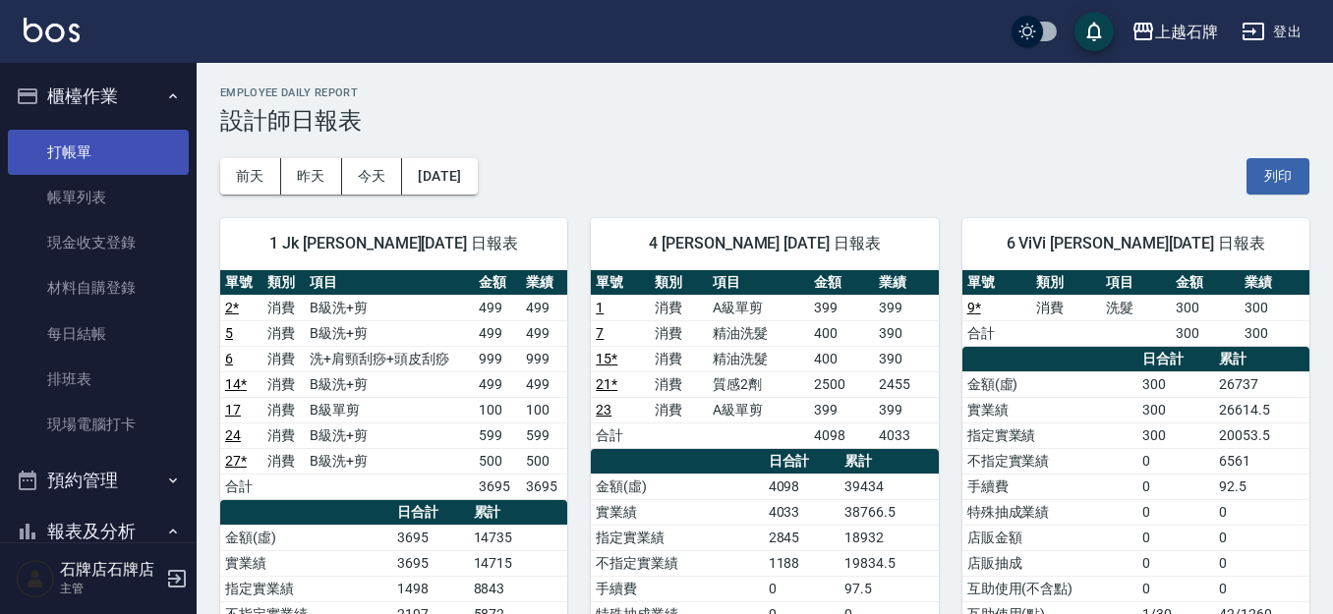
click at [46, 143] on link "打帳單" at bounding box center [98, 152] width 181 height 45
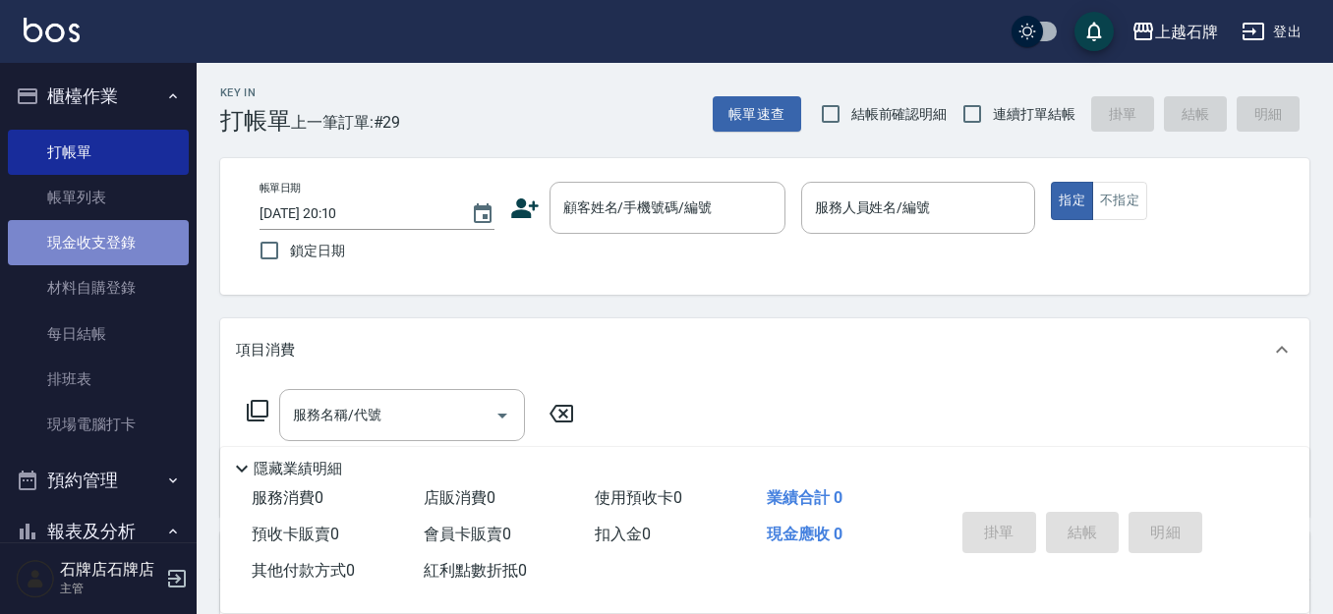
click at [120, 241] on link "現金收支登錄" at bounding box center [98, 242] width 181 height 45
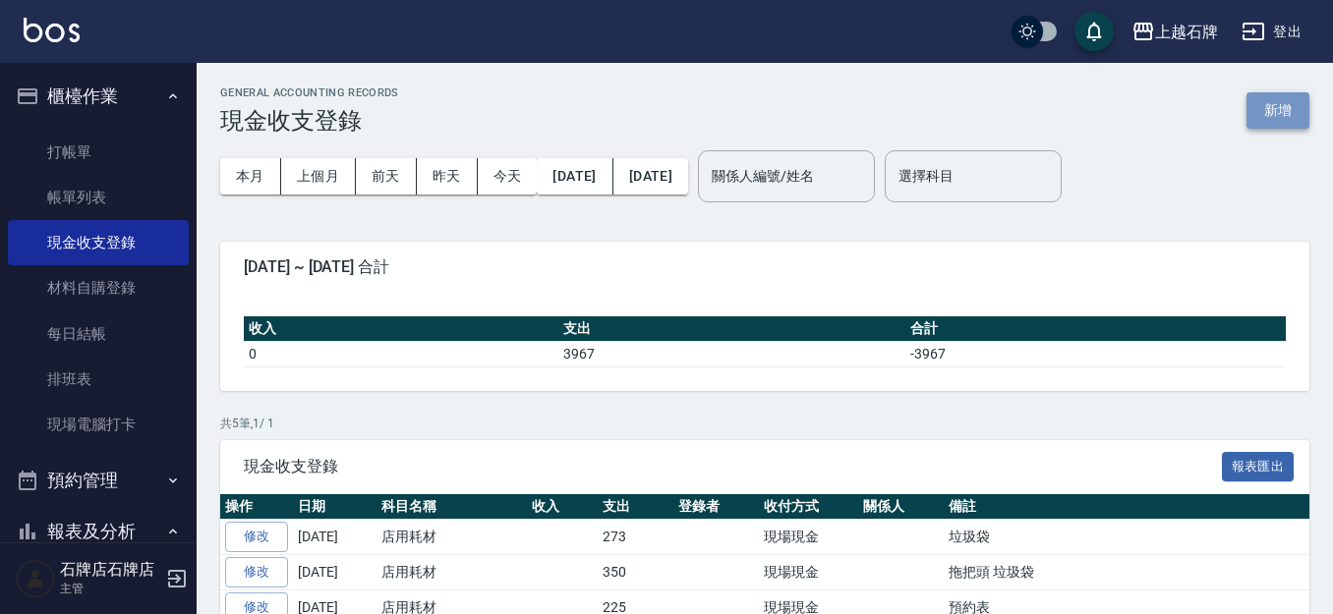
click at [1269, 92] on button "新增" at bounding box center [1278, 110] width 63 height 36
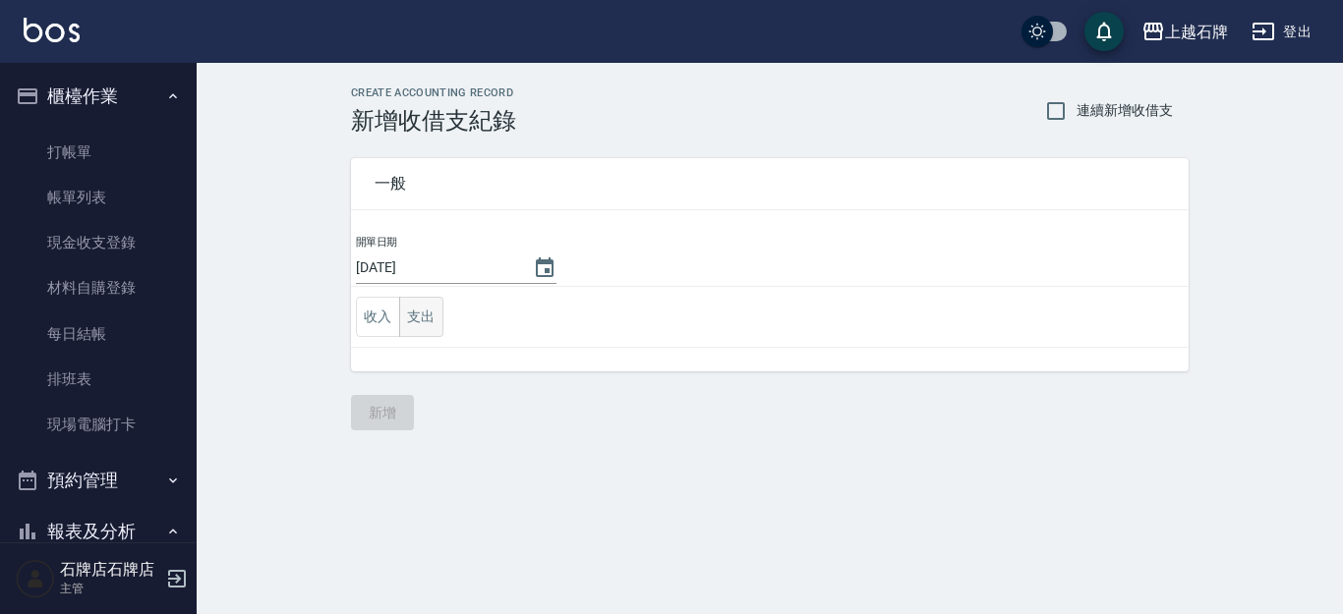
click at [422, 311] on button "支出" at bounding box center [421, 317] width 44 height 40
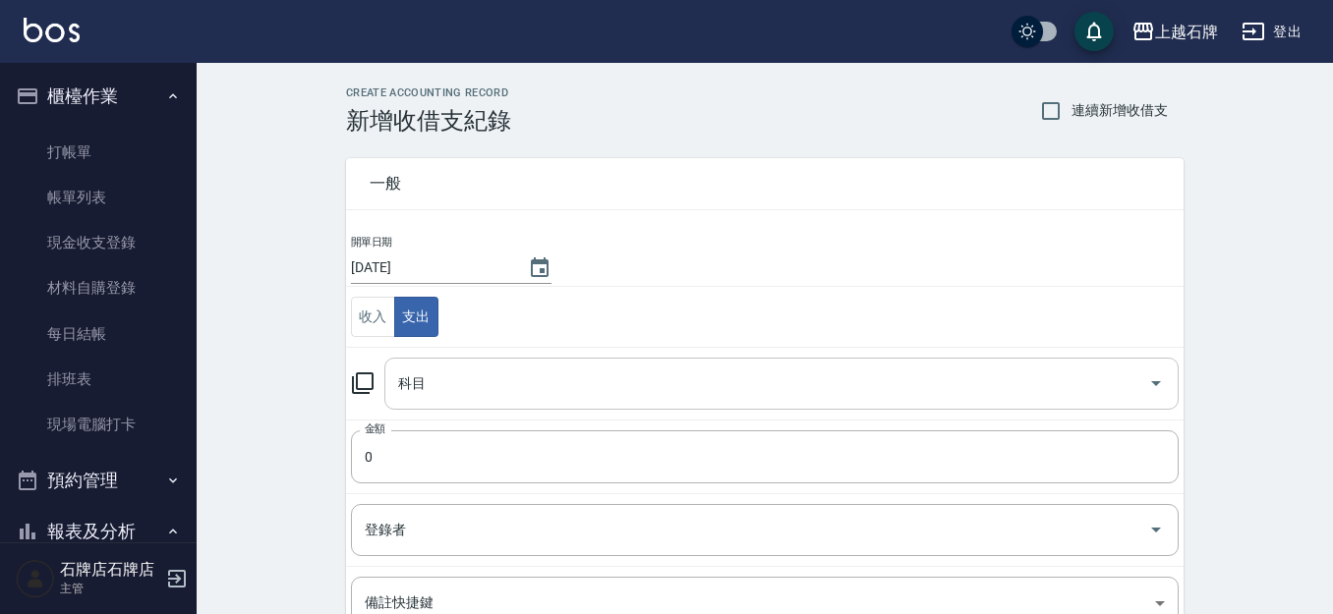
click at [599, 385] on input "科目" at bounding box center [766, 384] width 747 height 34
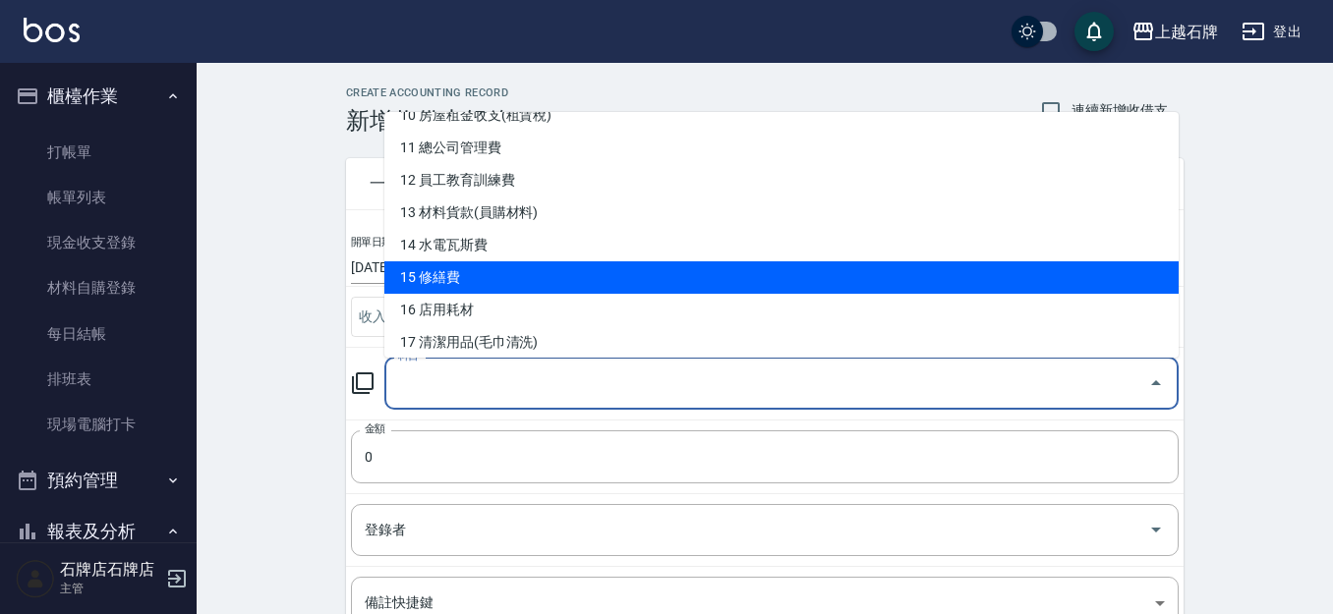
scroll to position [393, 0]
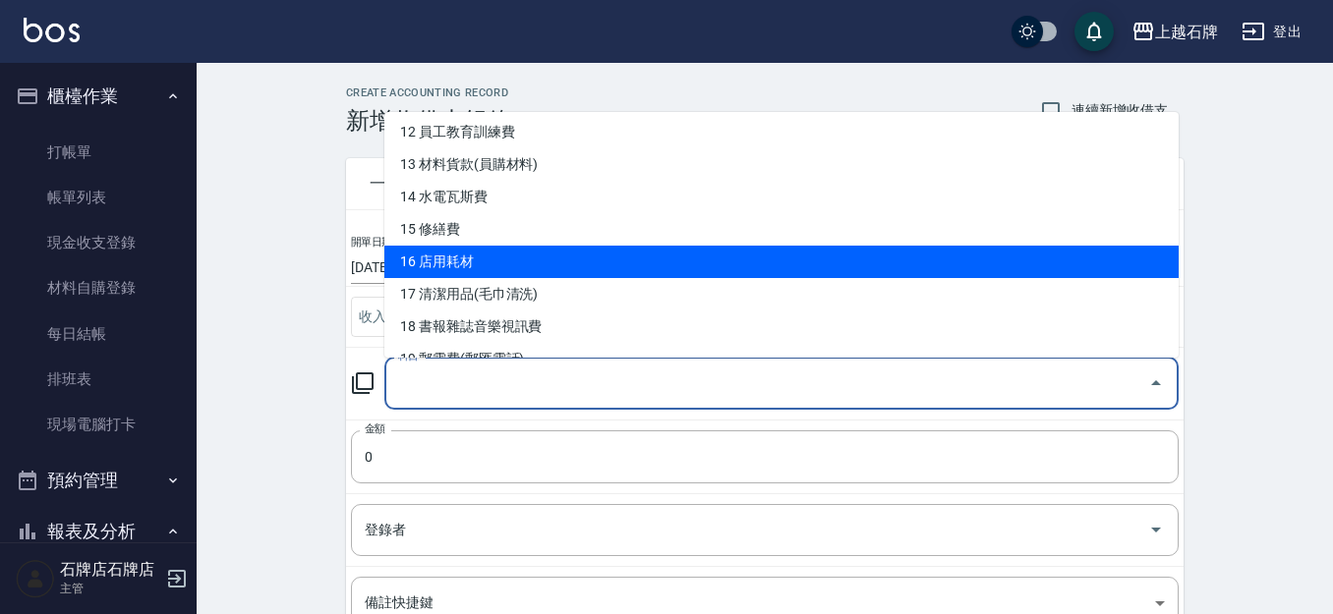
click at [880, 268] on li "16 店用耗材" at bounding box center [781, 262] width 794 height 32
type input "16 店用耗材"
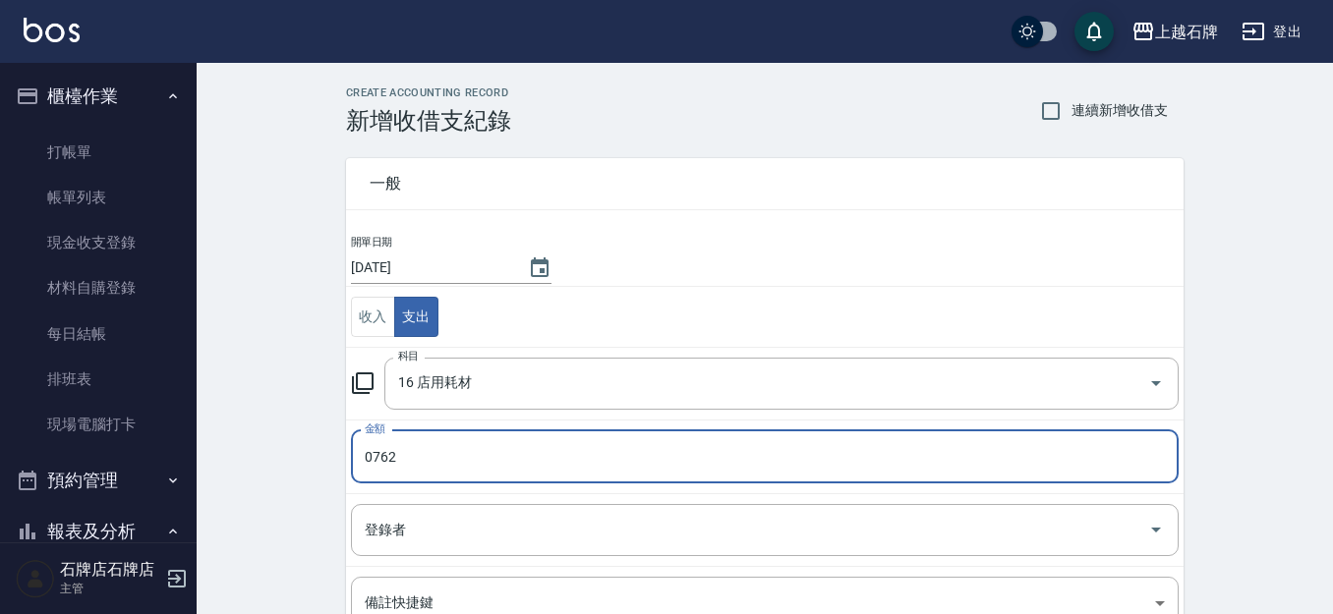
scroll to position [197, 0]
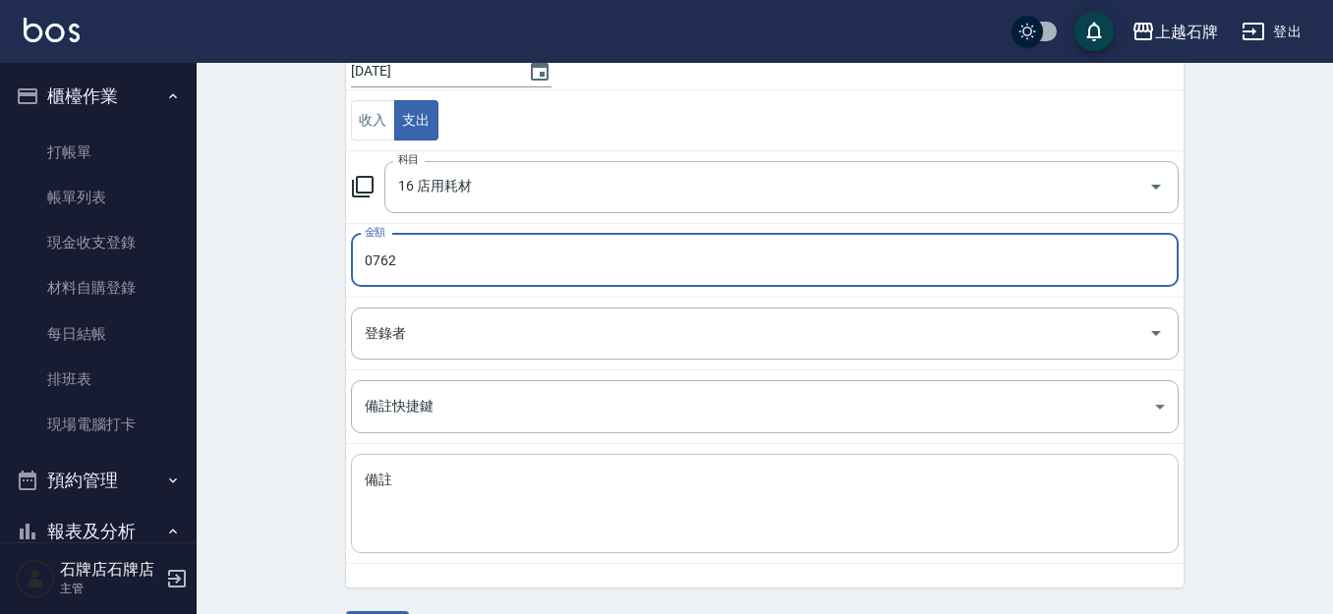
type input "0762"
click at [578, 509] on textarea "備註" at bounding box center [765, 504] width 800 height 67
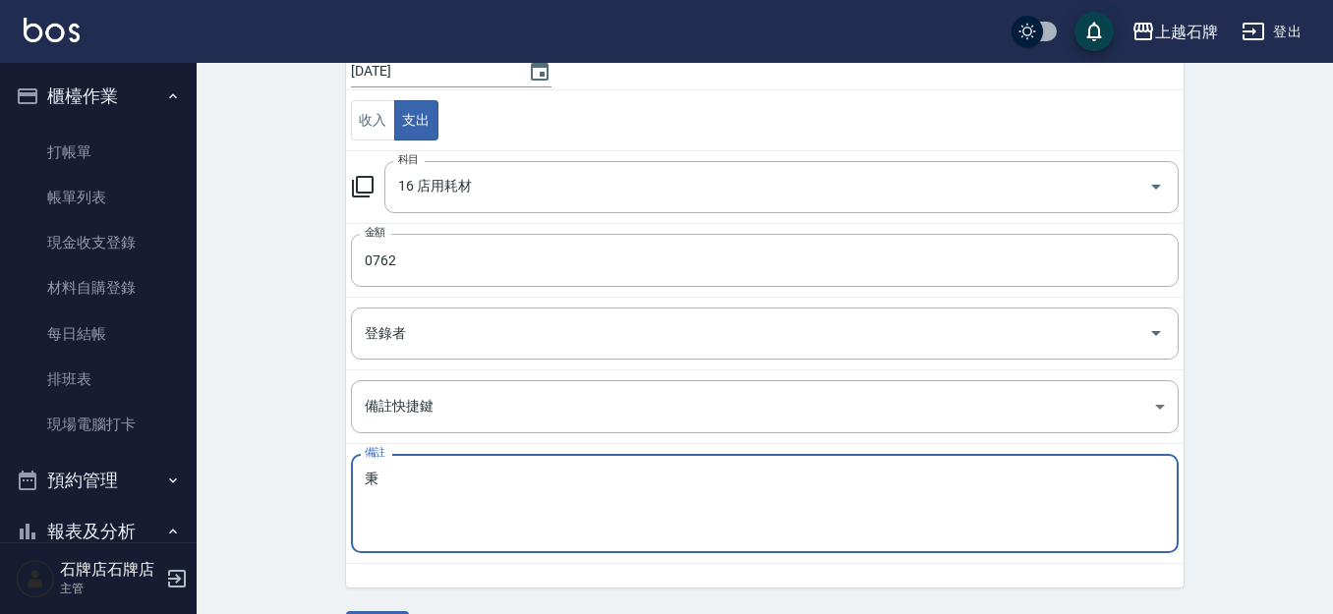
scroll to position [254, 0]
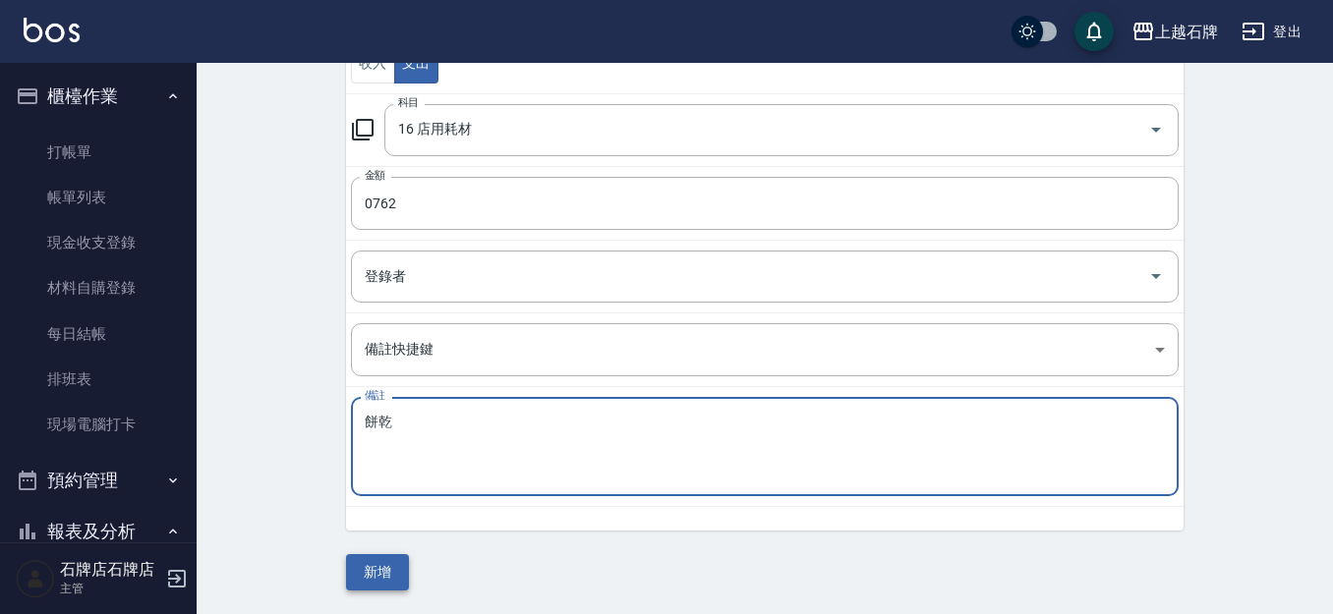
type textarea "餅乾"
click at [384, 585] on button "新增" at bounding box center [377, 573] width 63 height 36
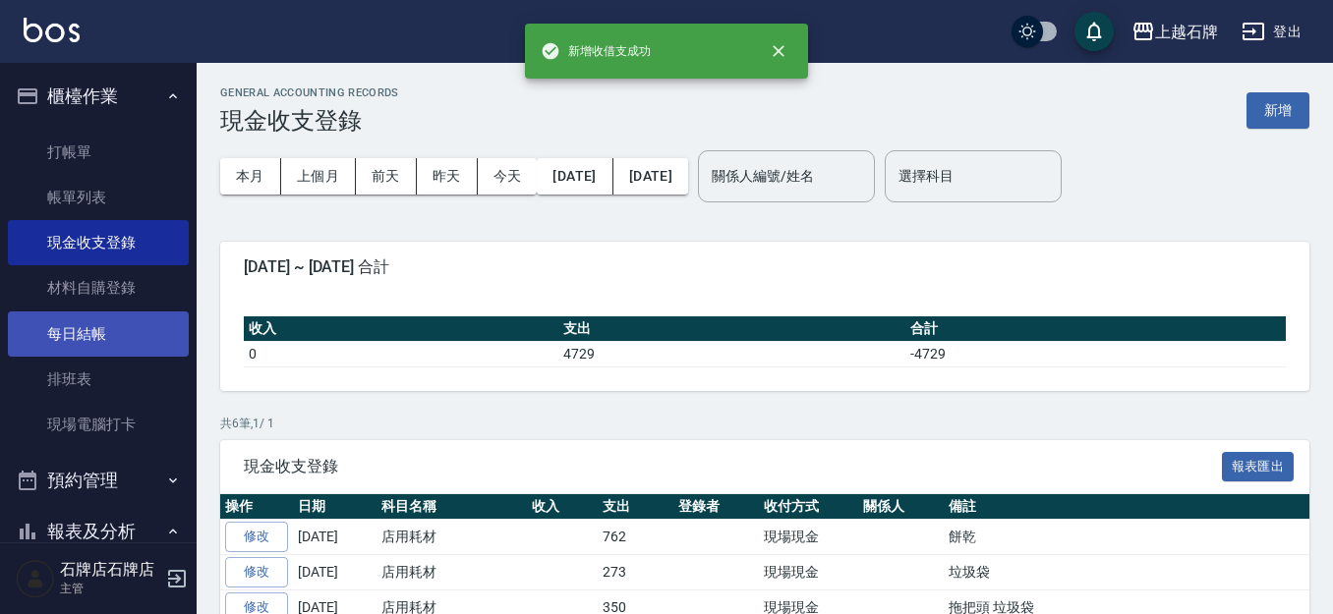
click at [140, 327] on link "每日結帳" at bounding box center [98, 334] width 181 height 45
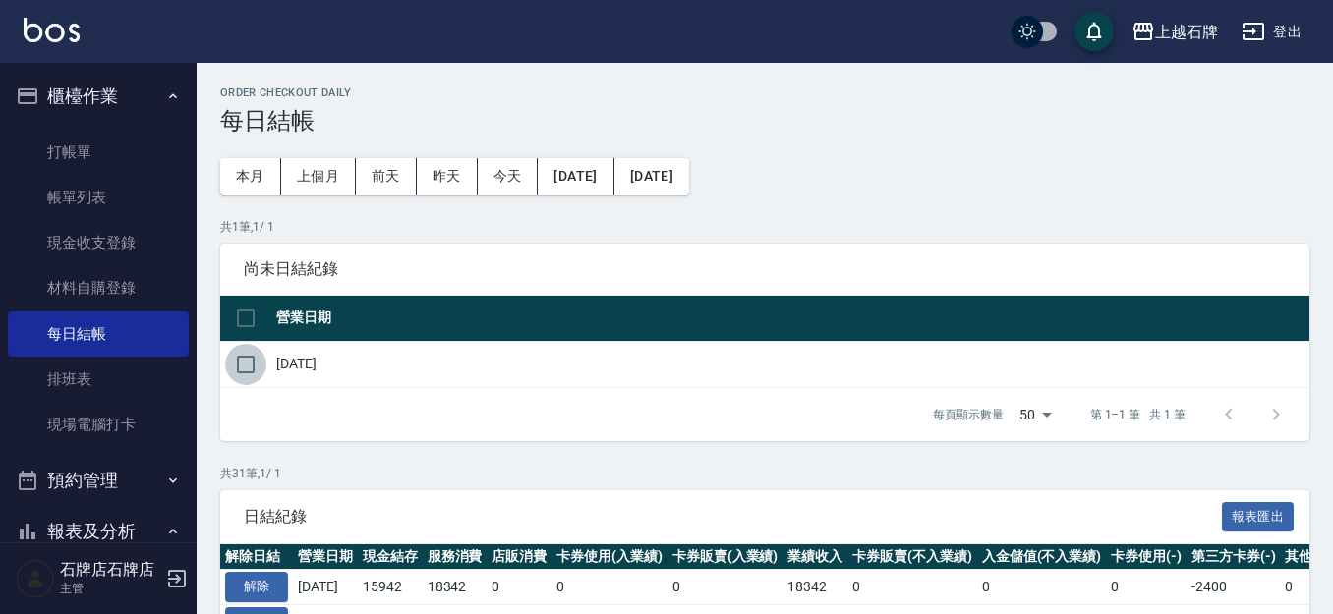
click at [249, 370] on input "checkbox" at bounding box center [245, 364] width 41 height 41
checkbox input "true"
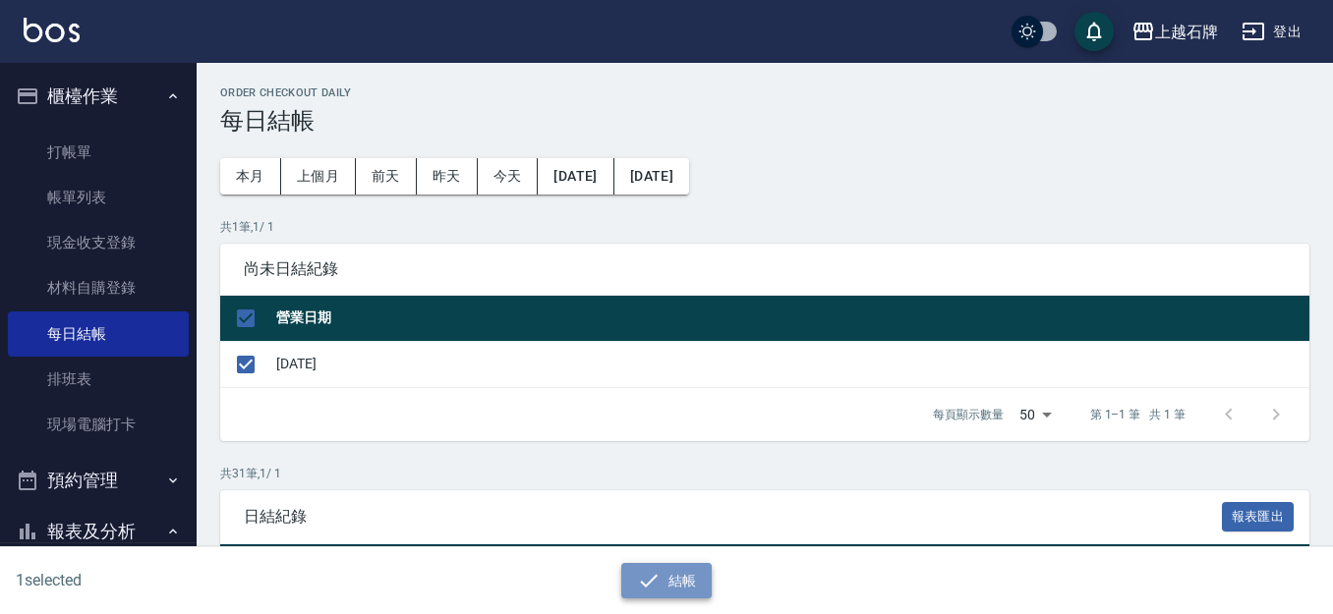
drag, startPoint x: 639, startPoint y: 585, endPoint x: 622, endPoint y: 417, distance: 169.0
click at [637, 585] on icon "button" at bounding box center [649, 581] width 24 height 24
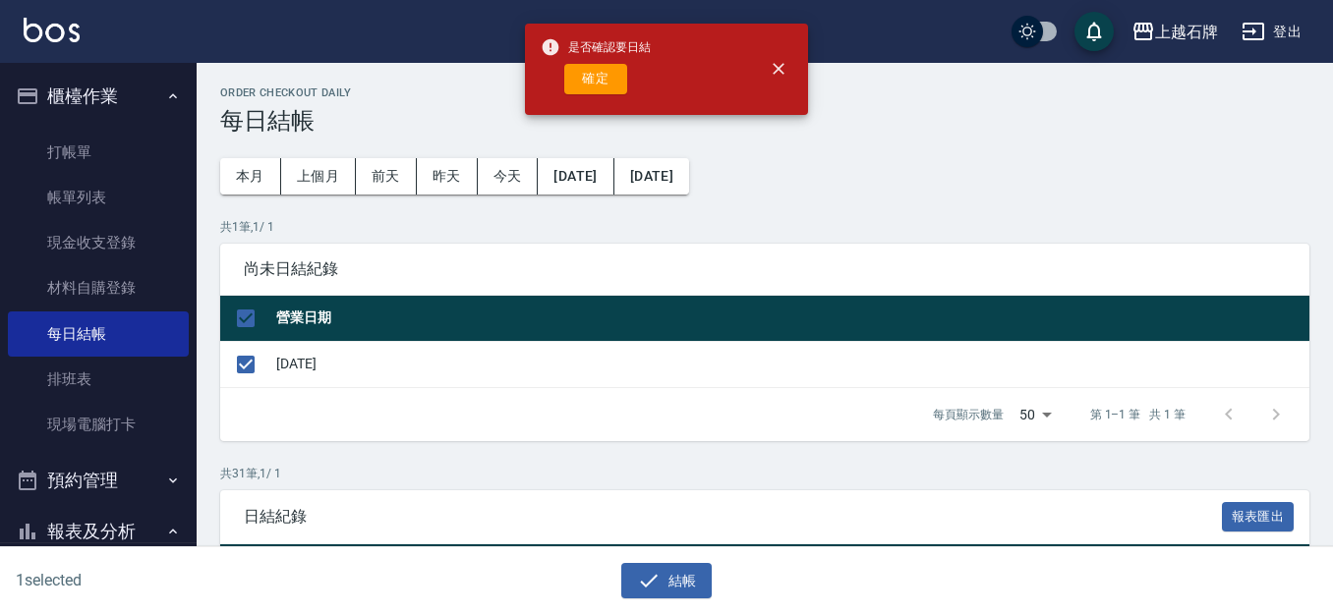
drag, startPoint x: 603, startPoint y: 79, endPoint x: 561, endPoint y: 99, distance: 46.2
click at [597, 81] on button "確定" at bounding box center [595, 79] width 63 height 30
checkbox input "false"
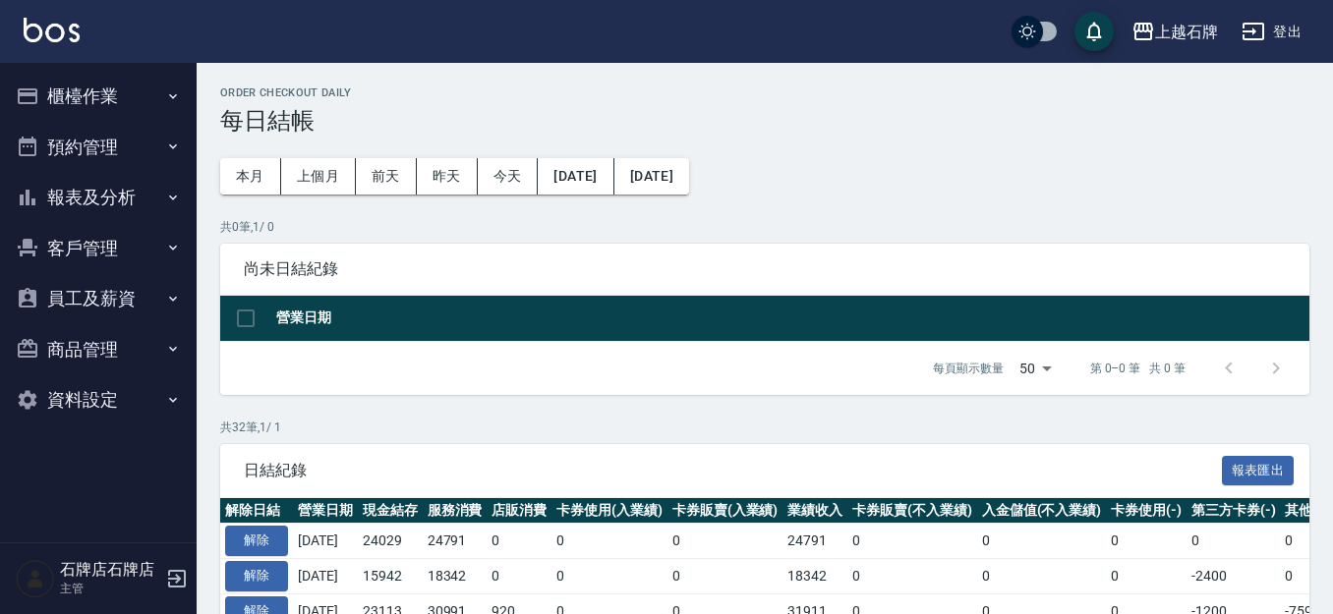
click at [112, 182] on button "報表及分析" at bounding box center [98, 197] width 181 height 51
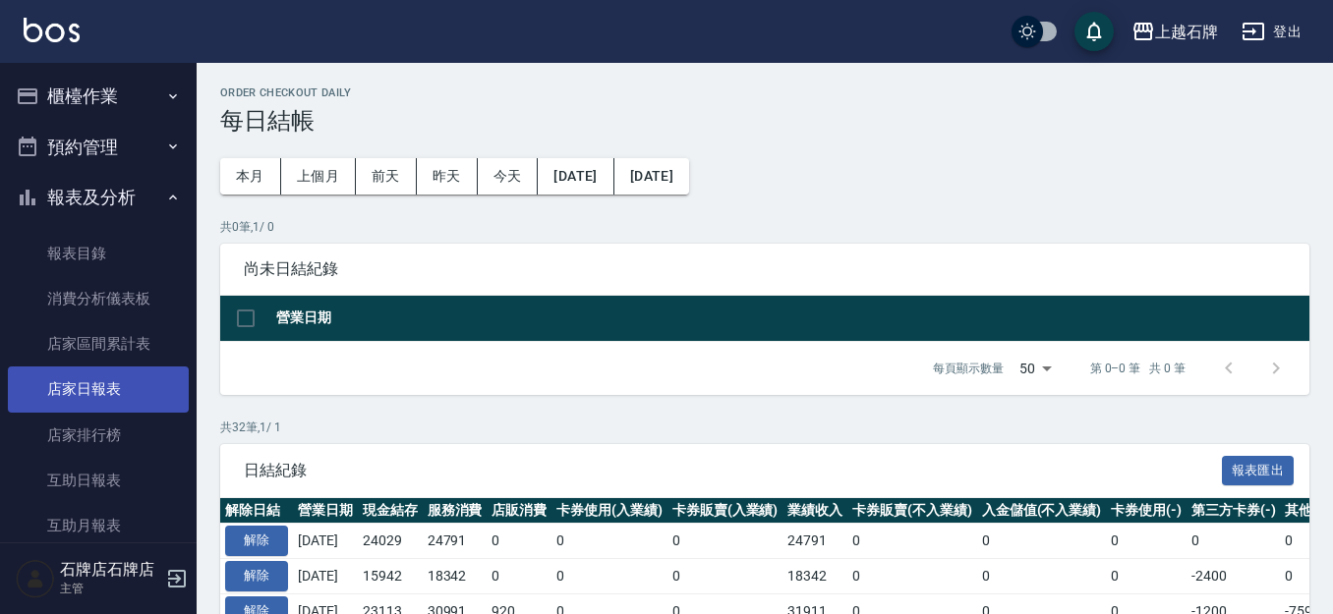
click at [132, 383] on link "店家日報表" at bounding box center [98, 389] width 181 height 45
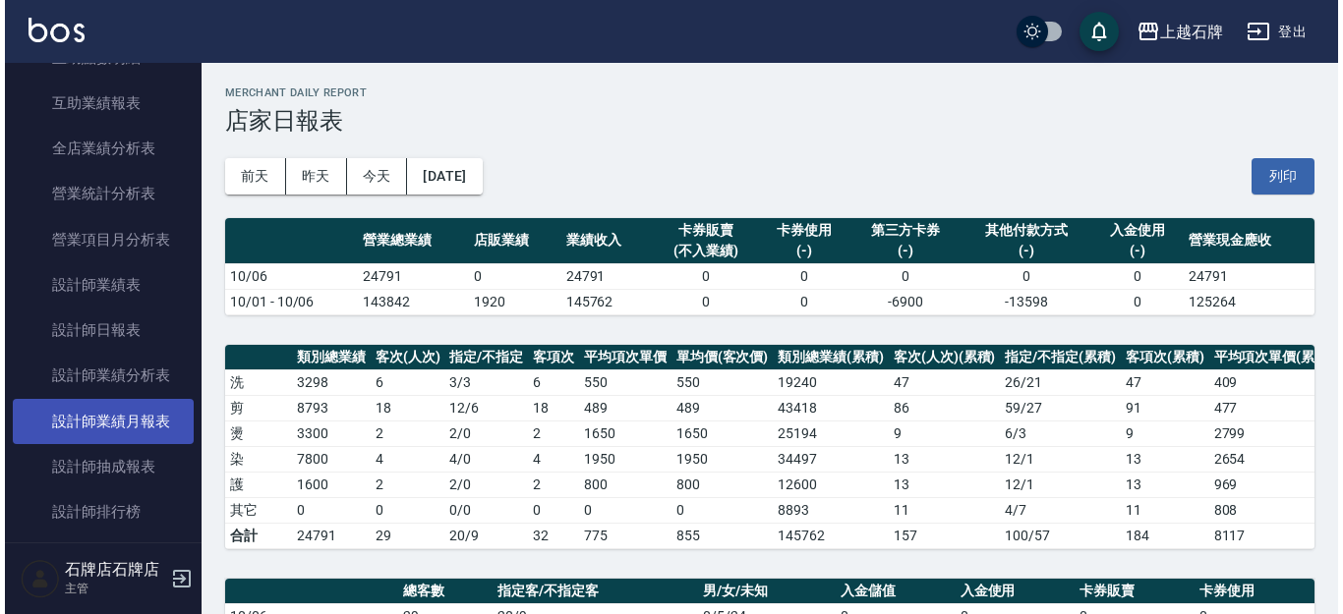
scroll to position [590, 0]
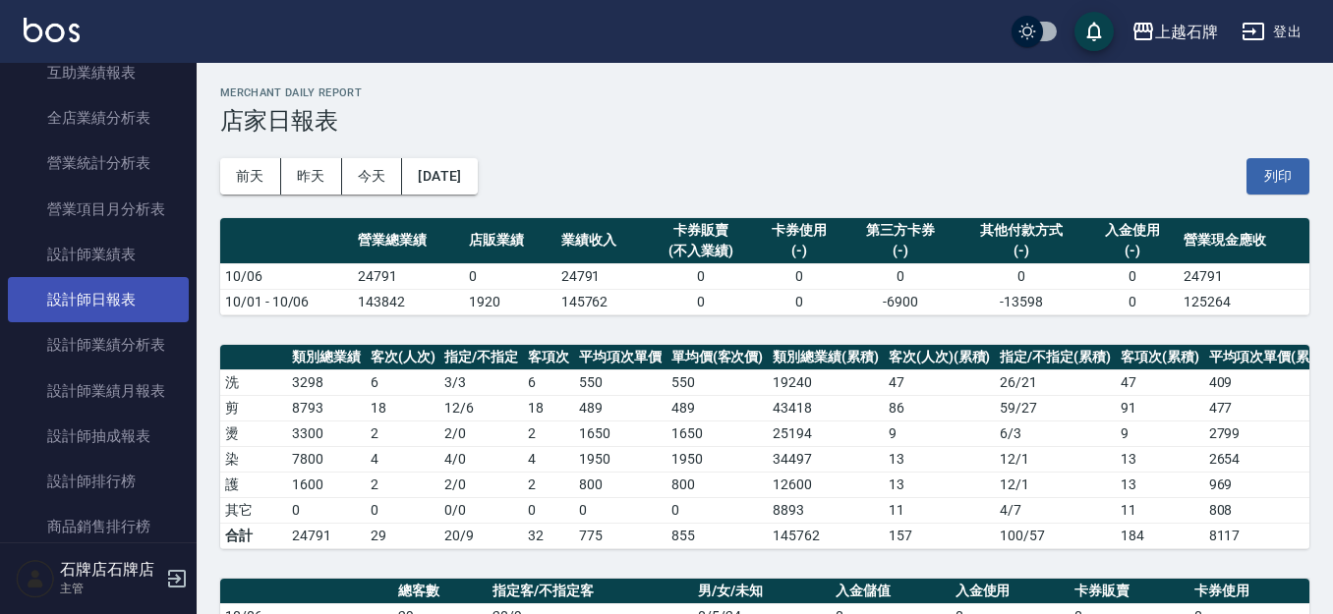
click at [138, 312] on link "設計師日報表" at bounding box center [98, 299] width 181 height 45
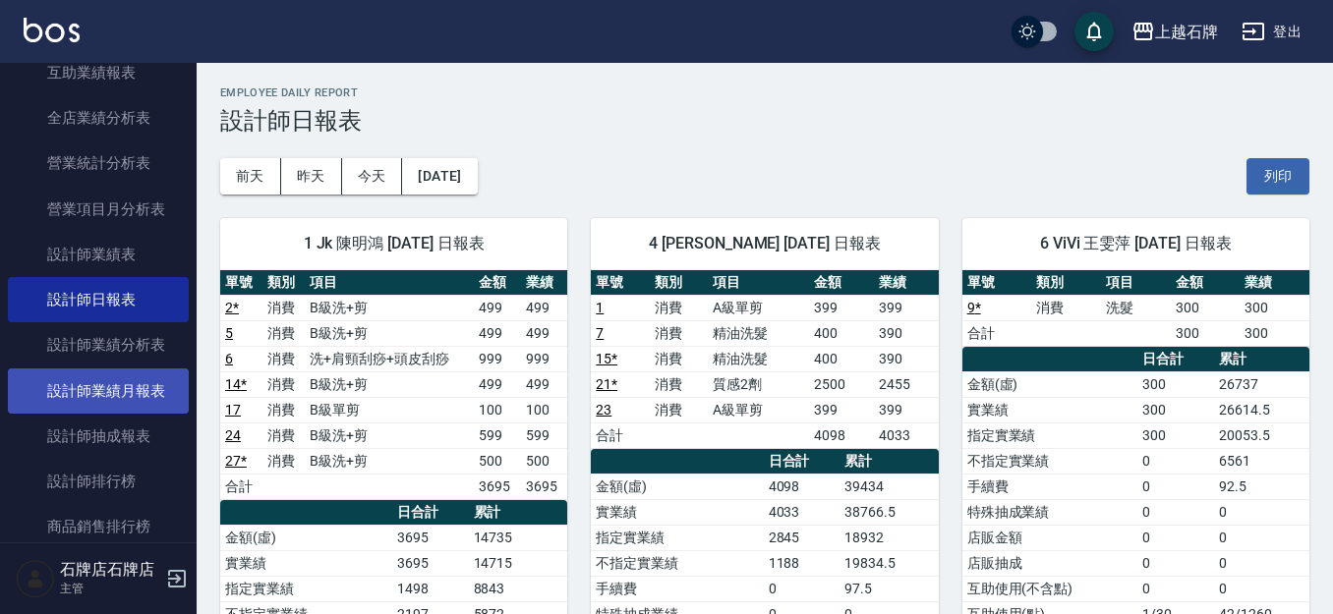
click at [146, 401] on link "設計師業績月報表" at bounding box center [98, 391] width 181 height 45
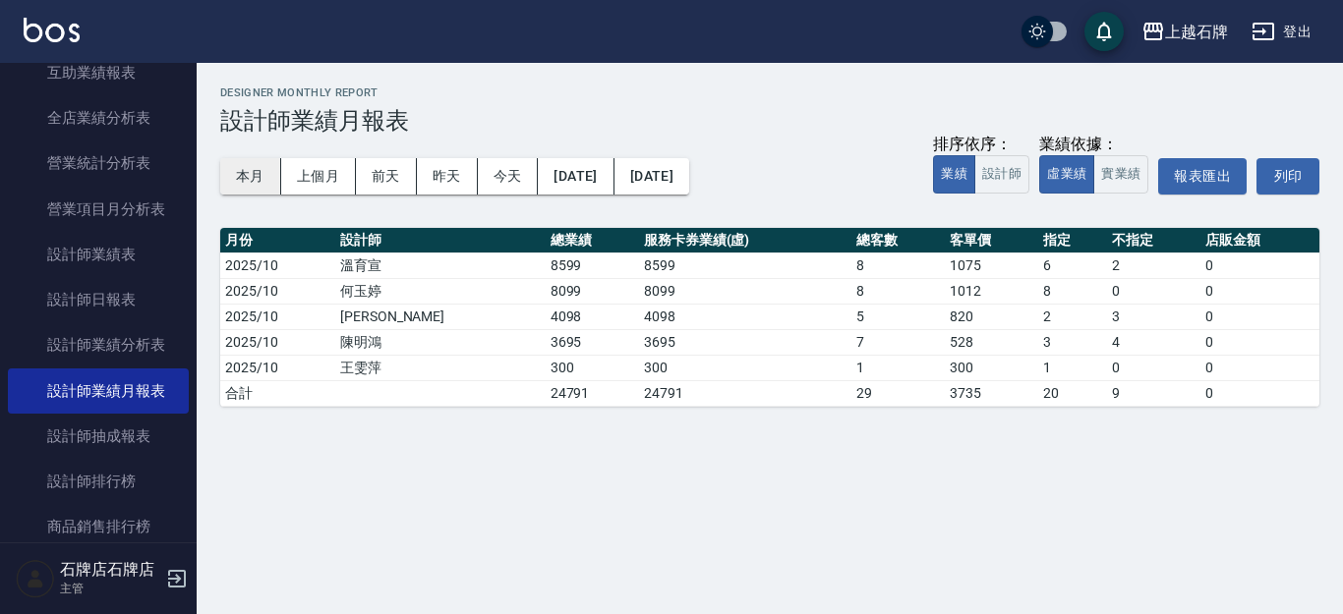
click at [267, 175] on button "本月" at bounding box center [250, 176] width 61 height 36
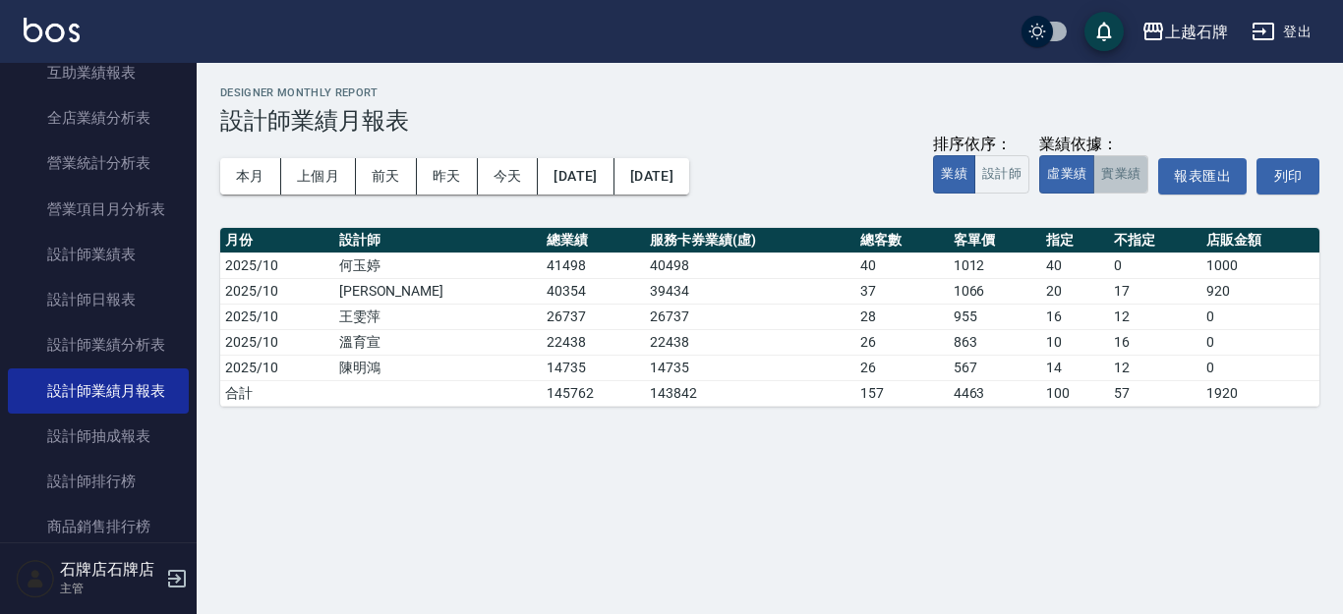
click at [1098, 186] on button "實業績" at bounding box center [1120, 174] width 55 height 38
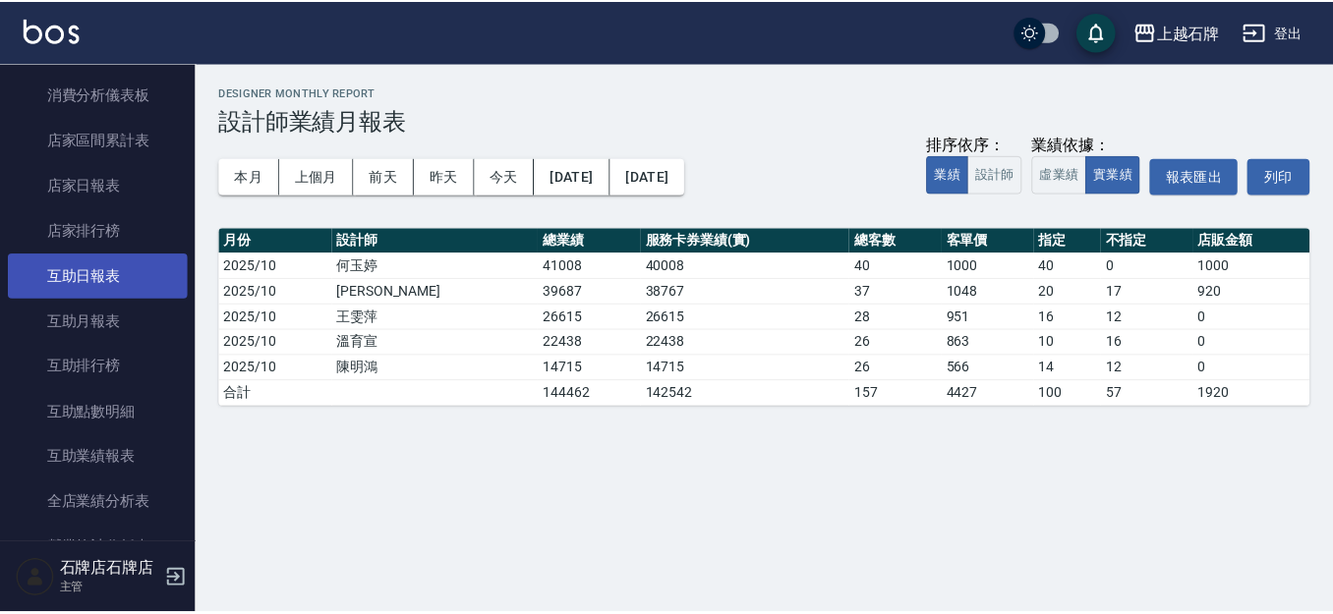
scroll to position [197, 0]
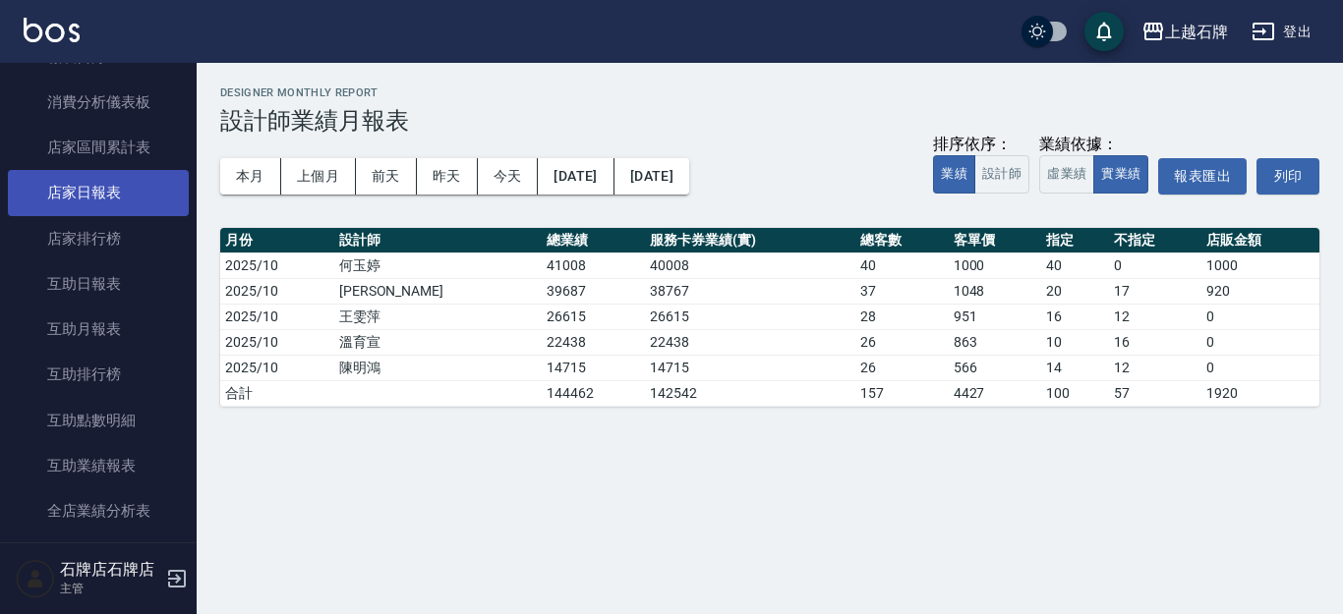
click at [131, 191] on link "店家日報表" at bounding box center [98, 192] width 181 height 45
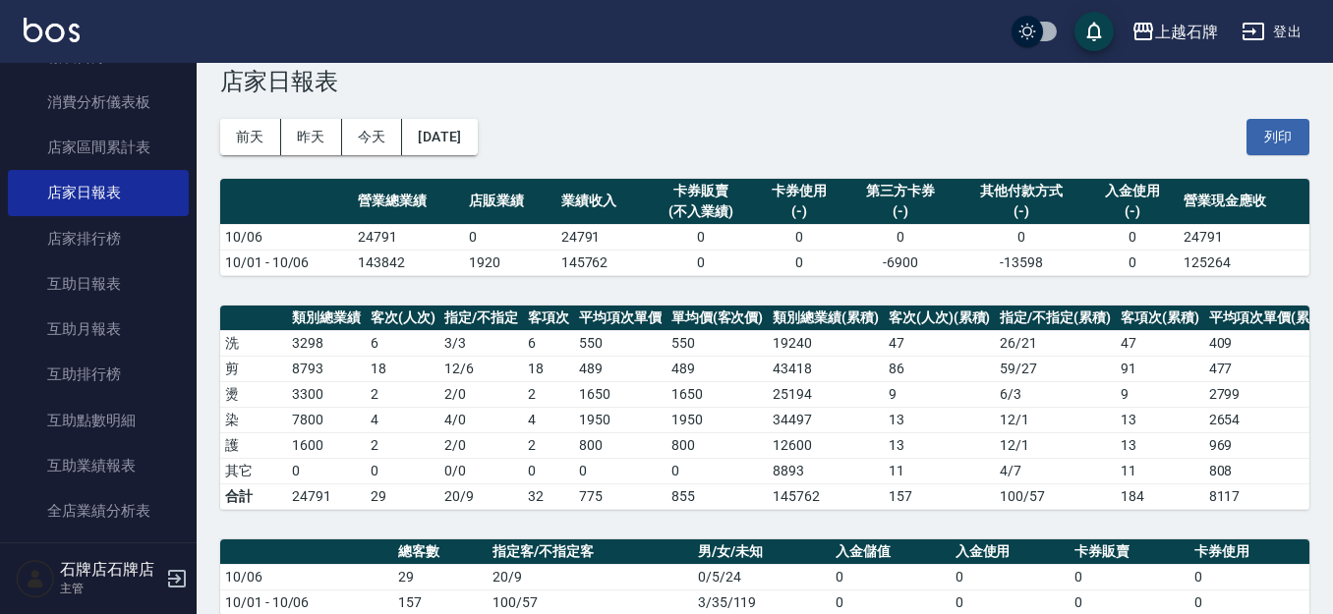
scroll to position [25, 0]
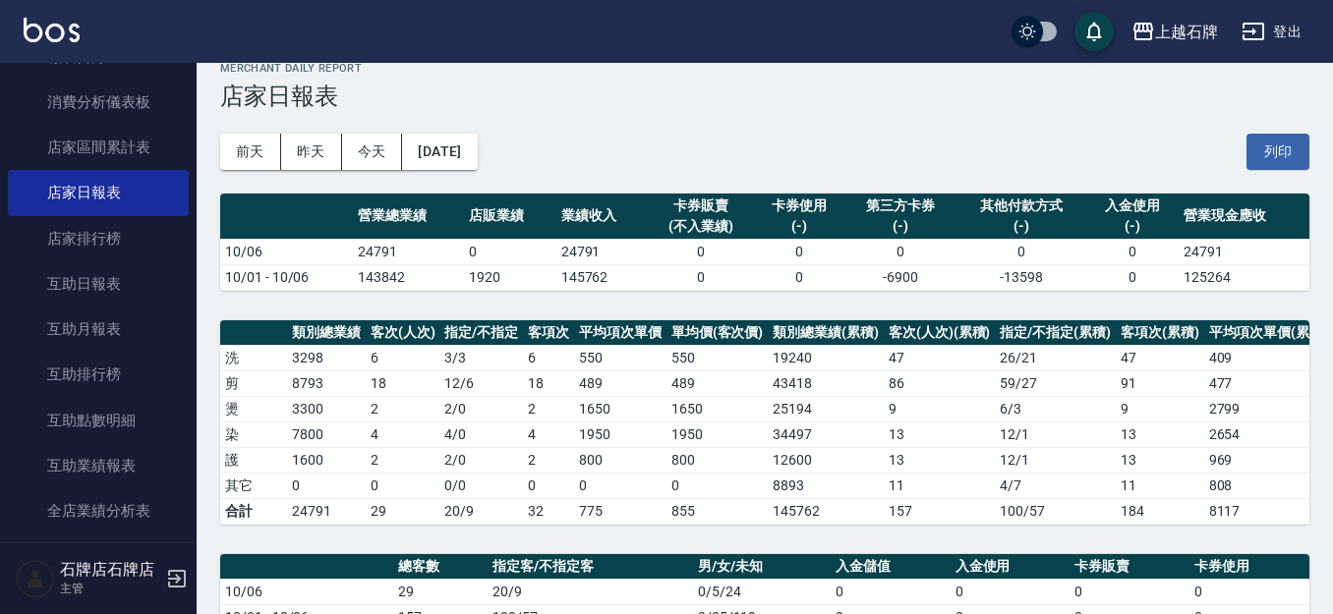
click at [1170, 114] on div "前天 昨天 今天 2025/10/06 列印" at bounding box center [764, 152] width 1089 height 84
